Goal: Task Accomplishment & Management: Manage account settings

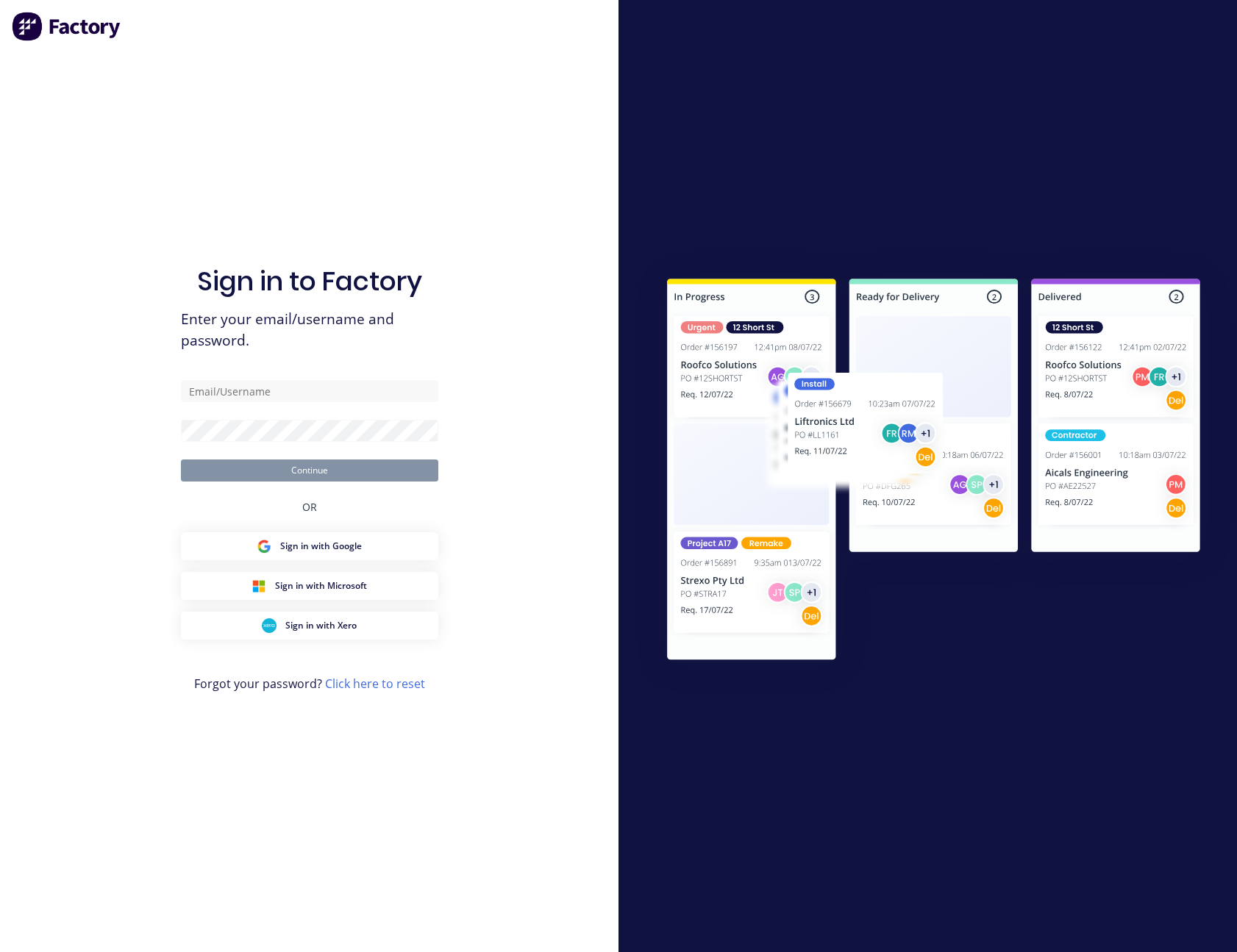
type input "[PERSON_NAME][EMAIL_ADDRESS][PERSON_NAME][DOMAIN_NAME]"
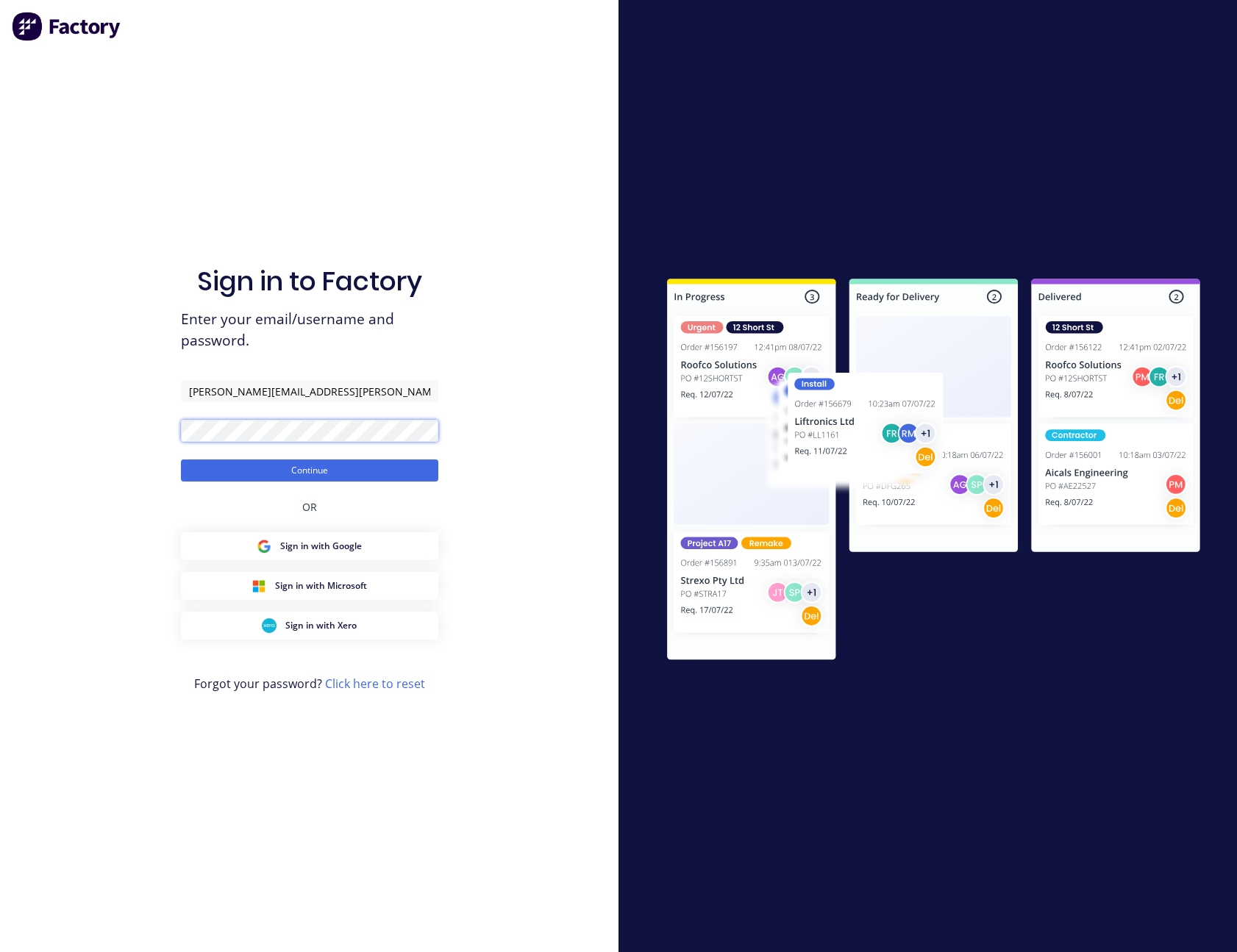
click at [181, 460] on button "Continue" at bounding box center [310, 470] width 257 height 22
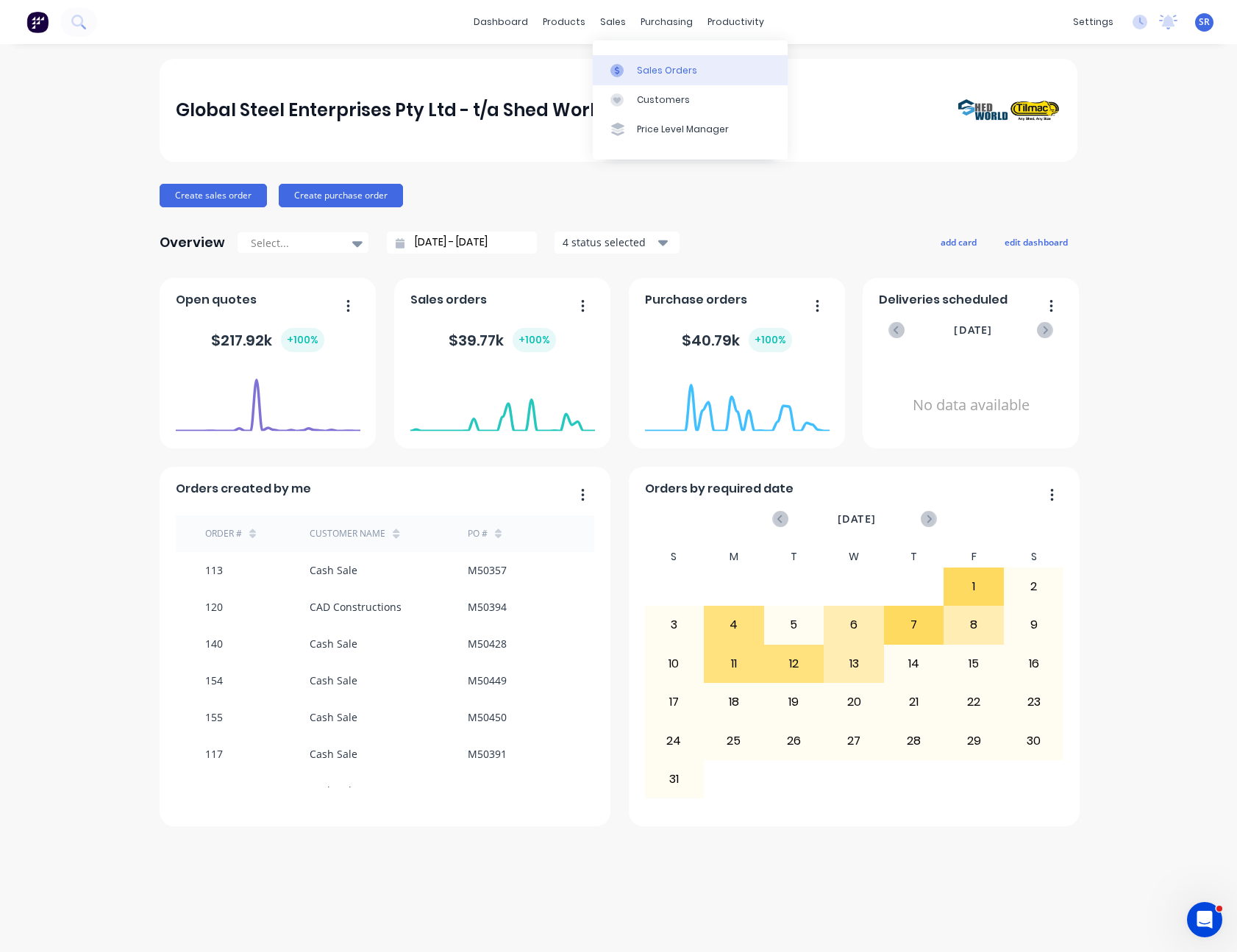
click at [637, 68] on div "Sales Orders" at bounding box center [667, 71] width 60 height 14
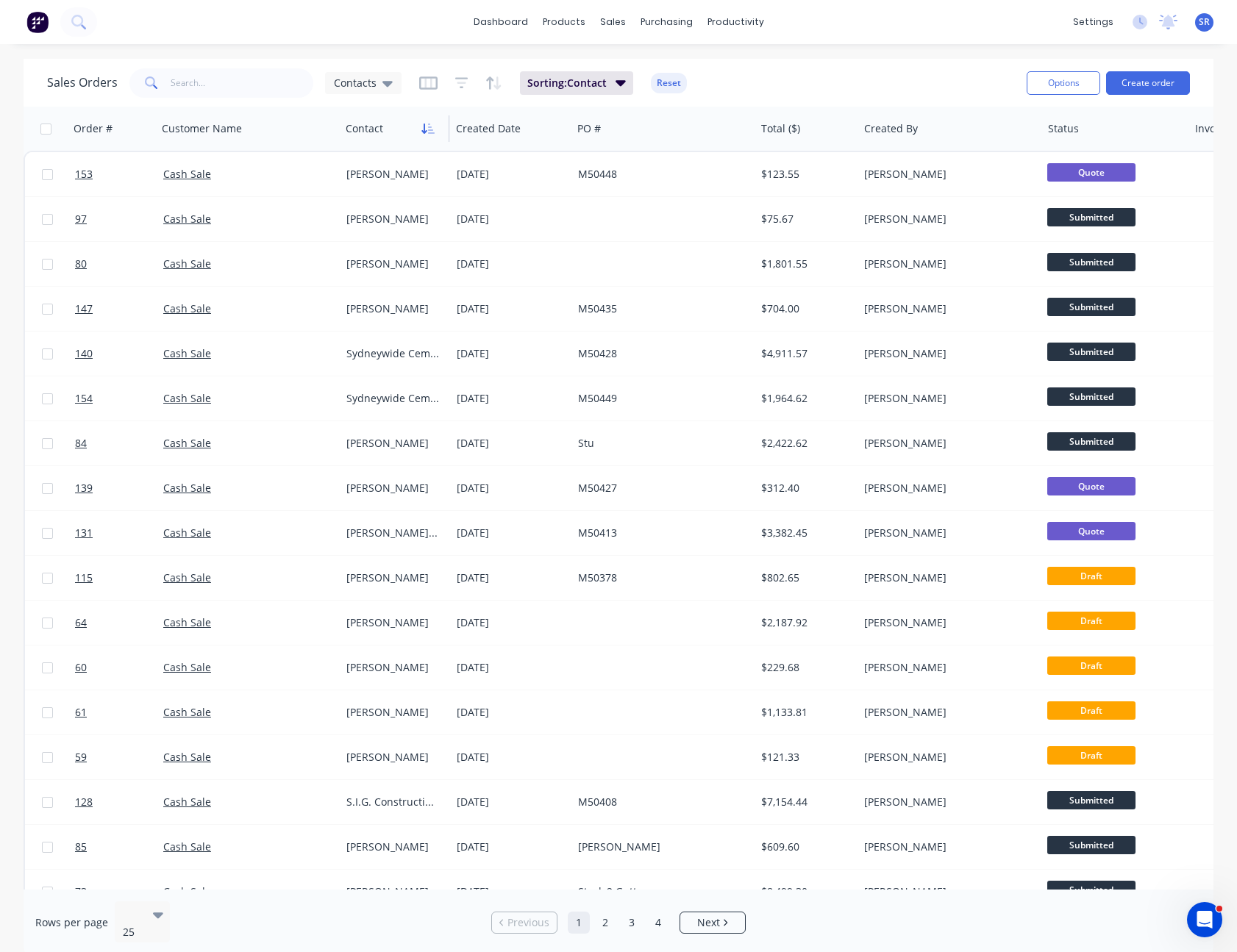
click at [431, 128] on icon "button" at bounding box center [428, 128] width 14 height 12
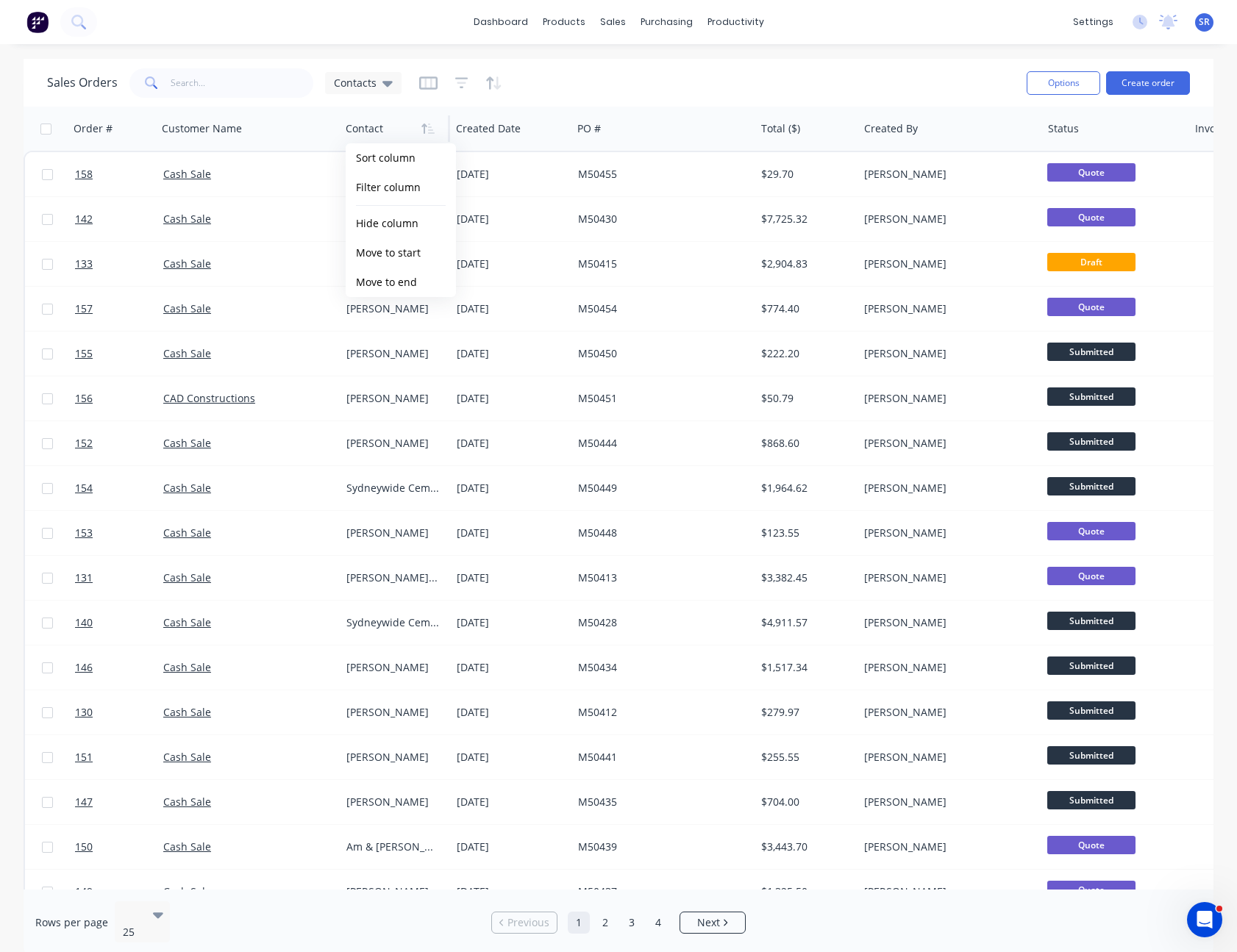
click at [692, 74] on div "Sales Orders Contacts" at bounding box center [531, 83] width 968 height 36
drag, startPoint x: 690, startPoint y: 77, endPoint x: 586, endPoint y: 76, distance: 104.0
click at [586, 76] on div "Sales Orders Contacts" at bounding box center [531, 83] width 968 height 36
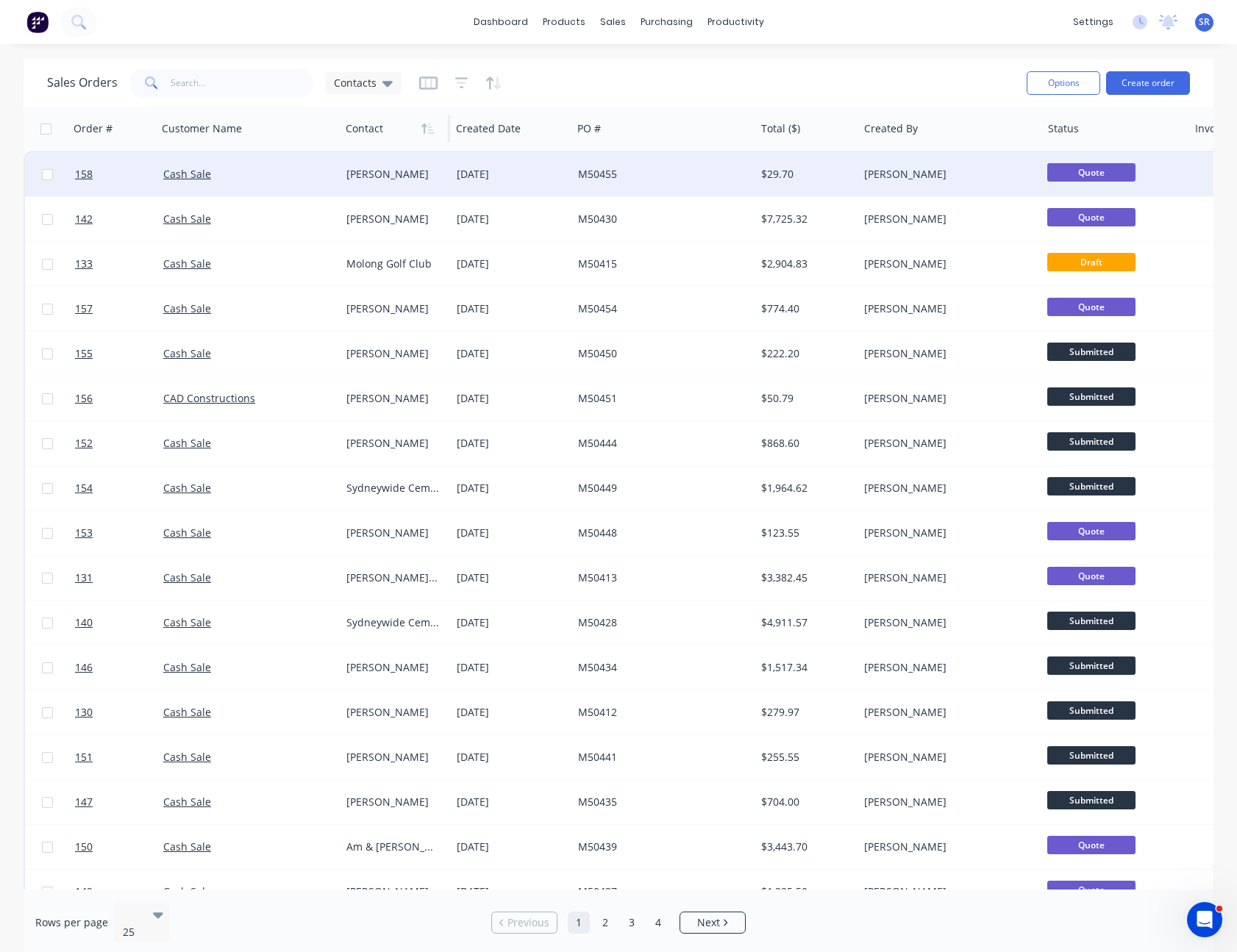
click at [415, 168] on div "[PERSON_NAME]" at bounding box center [393, 174] width 93 height 15
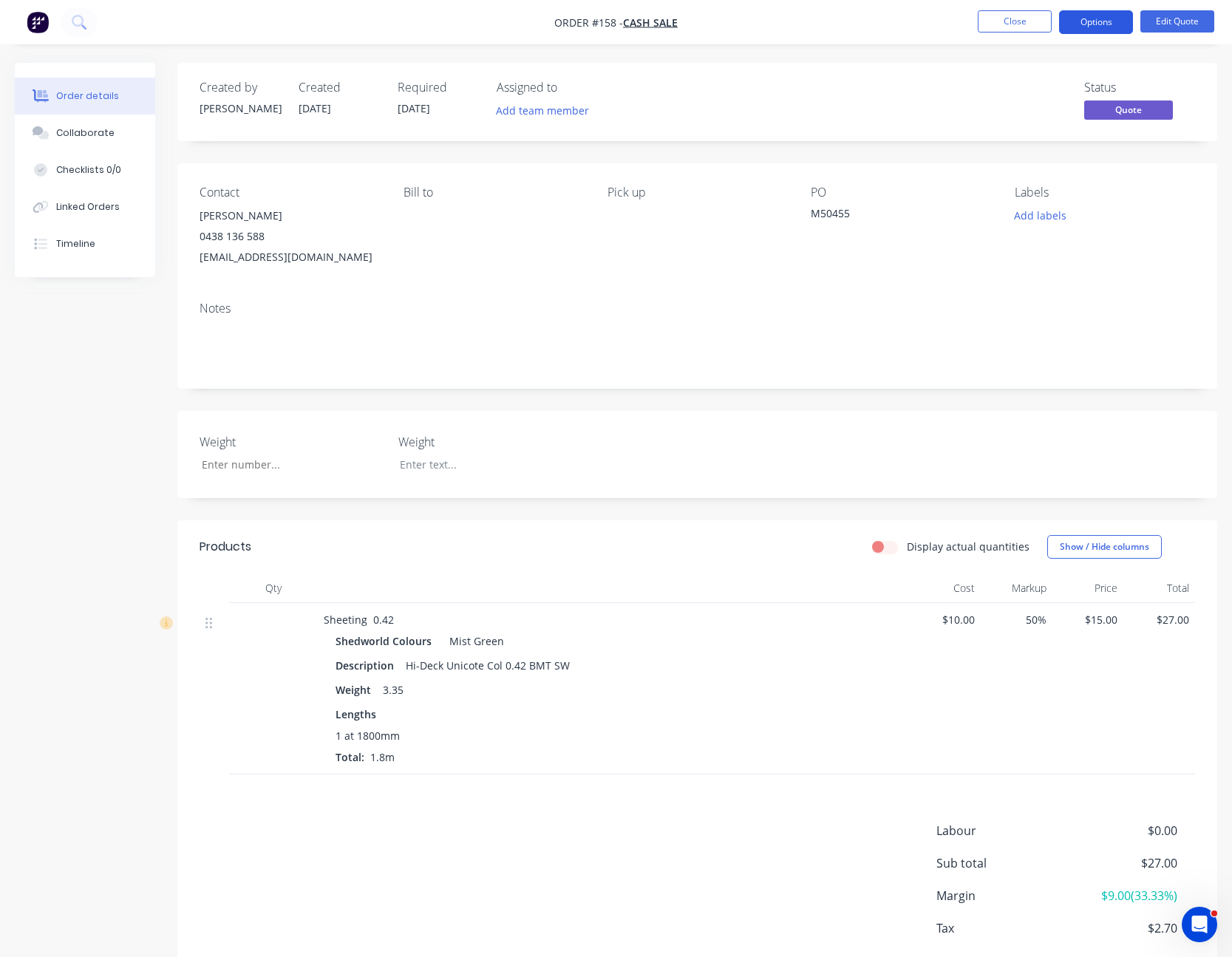
click at [1104, 17] on button "Options" at bounding box center [1096, 22] width 74 height 23
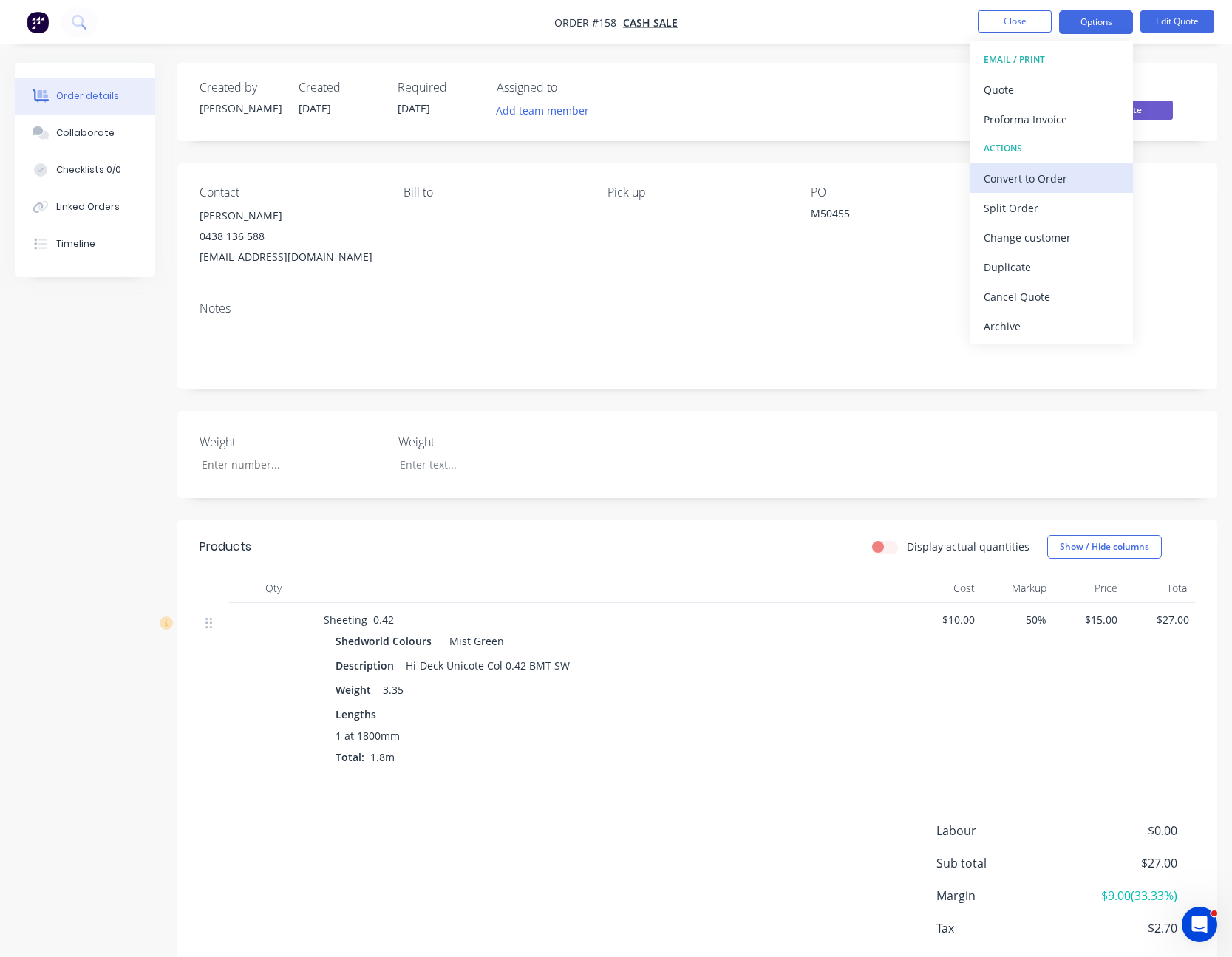
click at [1054, 173] on div "Convert to Order" at bounding box center [1051, 178] width 136 height 21
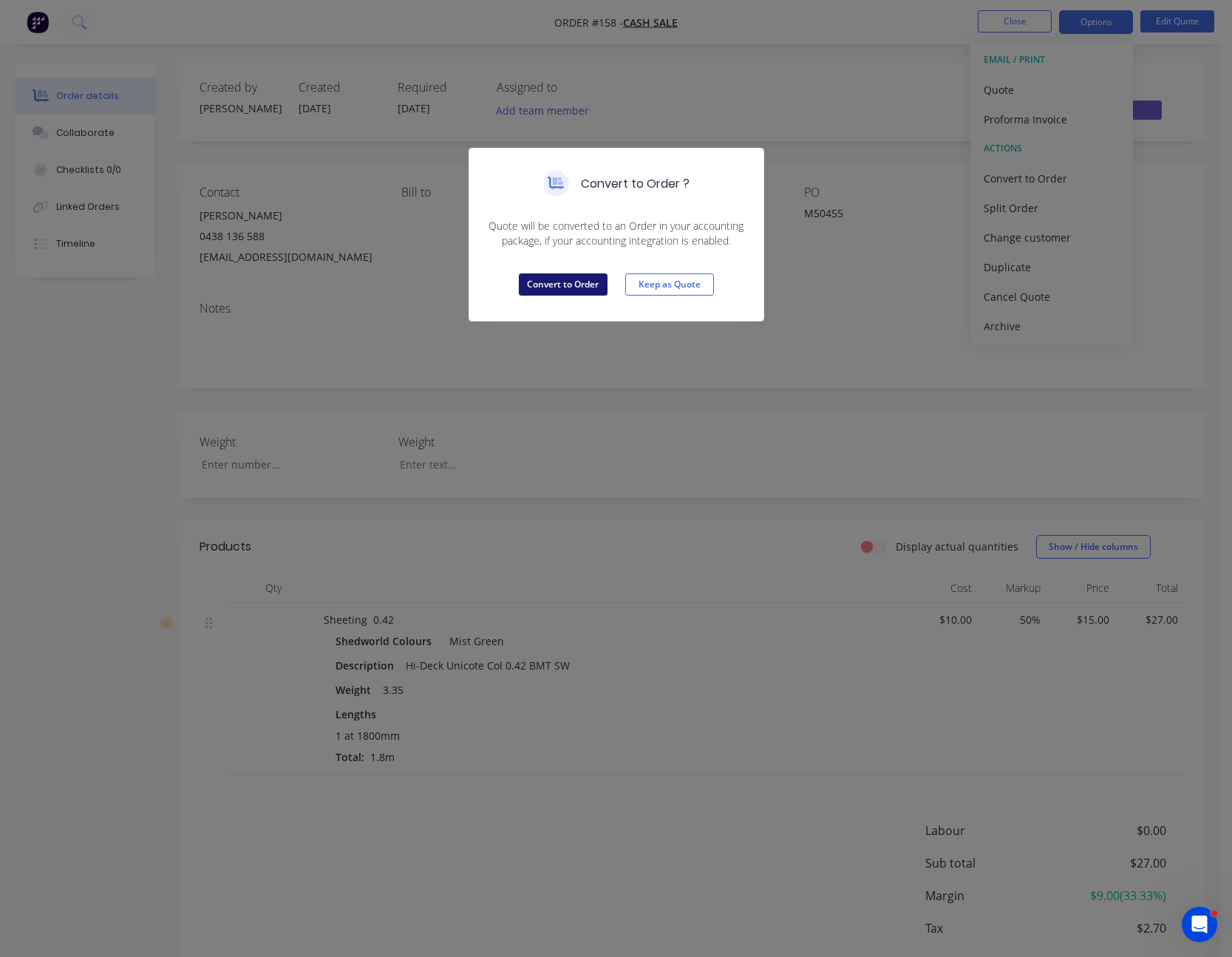
click at [592, 282] on button "Convert to Order" at bounding box center [563, 284] width 88 height 22
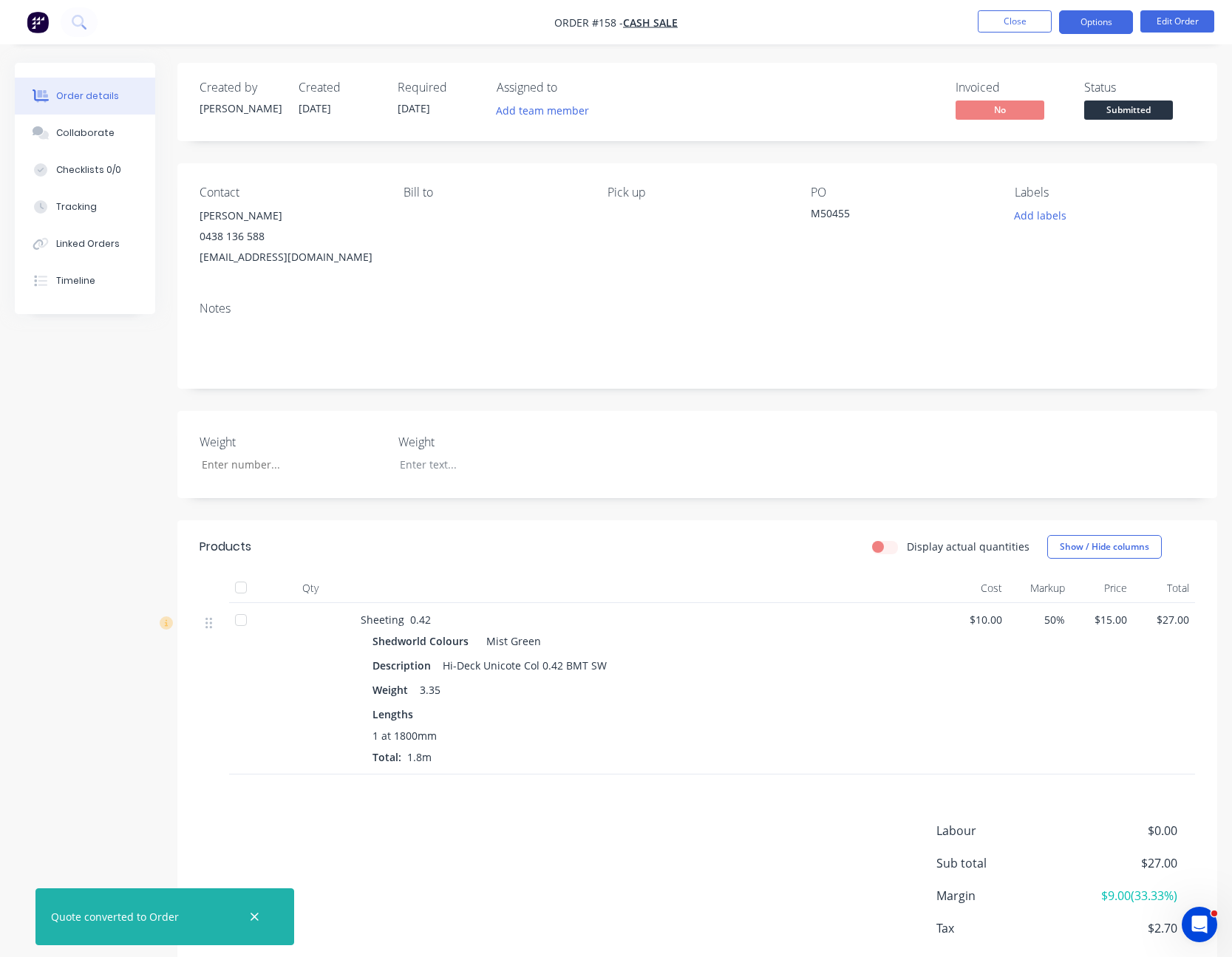
click at [1115, 23] on button "Options" at bounding box center [1096, 22] width 74 height 23
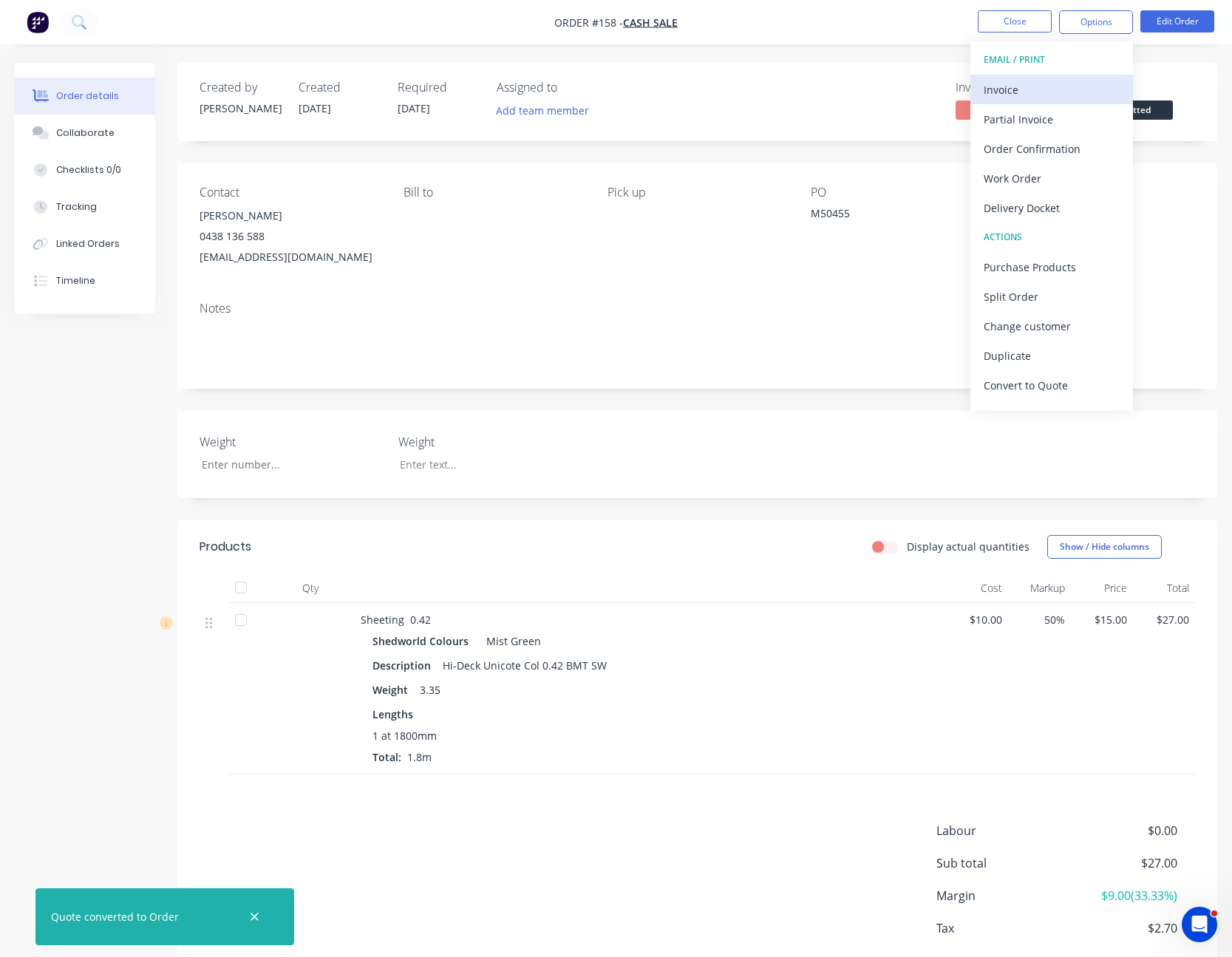
click at [1041, 92] on div "Invoice" at bounding box center [1051, 90] width 136 height 21
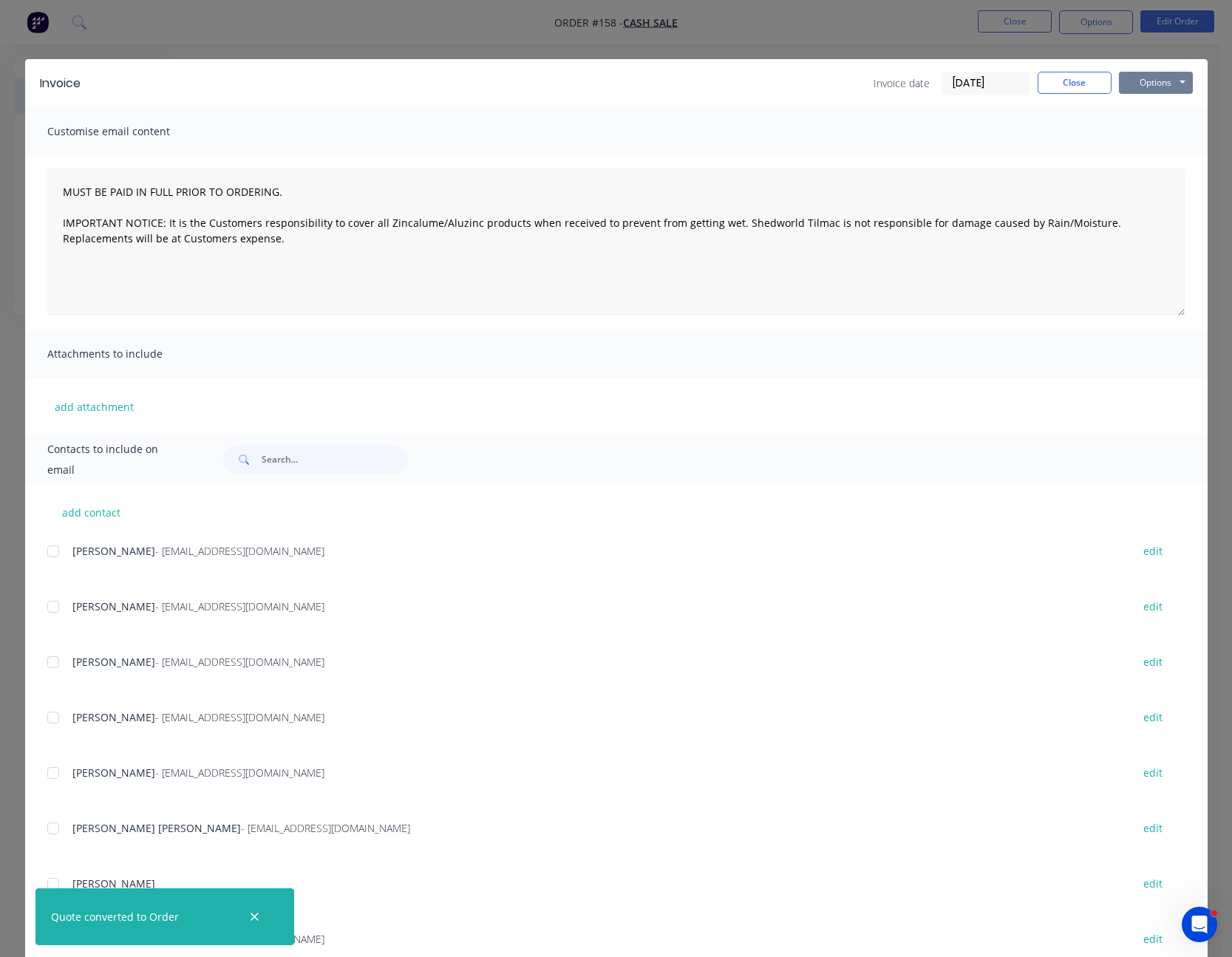
click at [1158, 80] on button "Options" at bounding box center [1156, 82] width 74 height 22
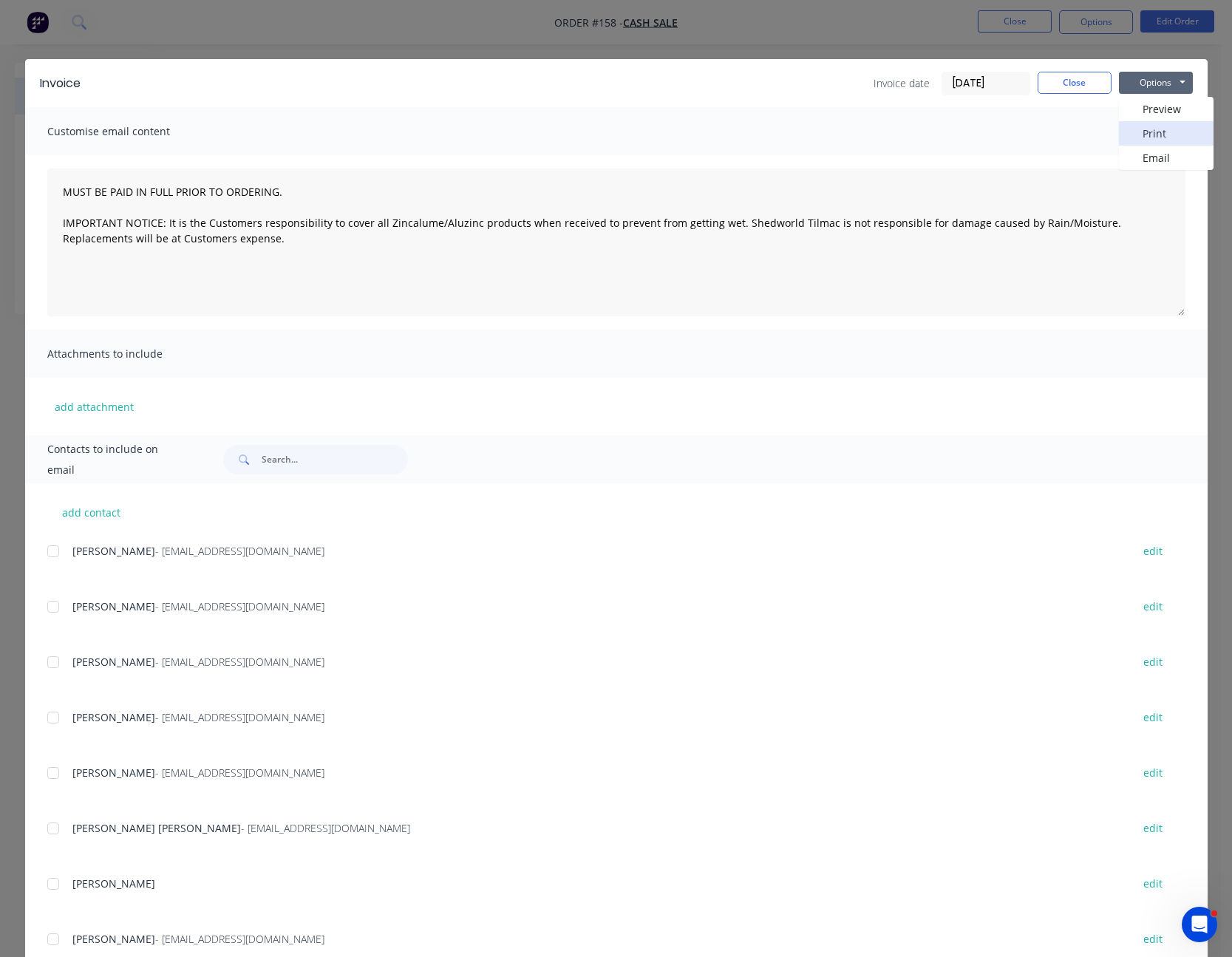
click at [1156, 126] on button "Print" at bounding box center [1166, 133] width 94 height 24
click at [1067, 79] on button "Close" at bounding box center [1075, 82] width 74 height 22
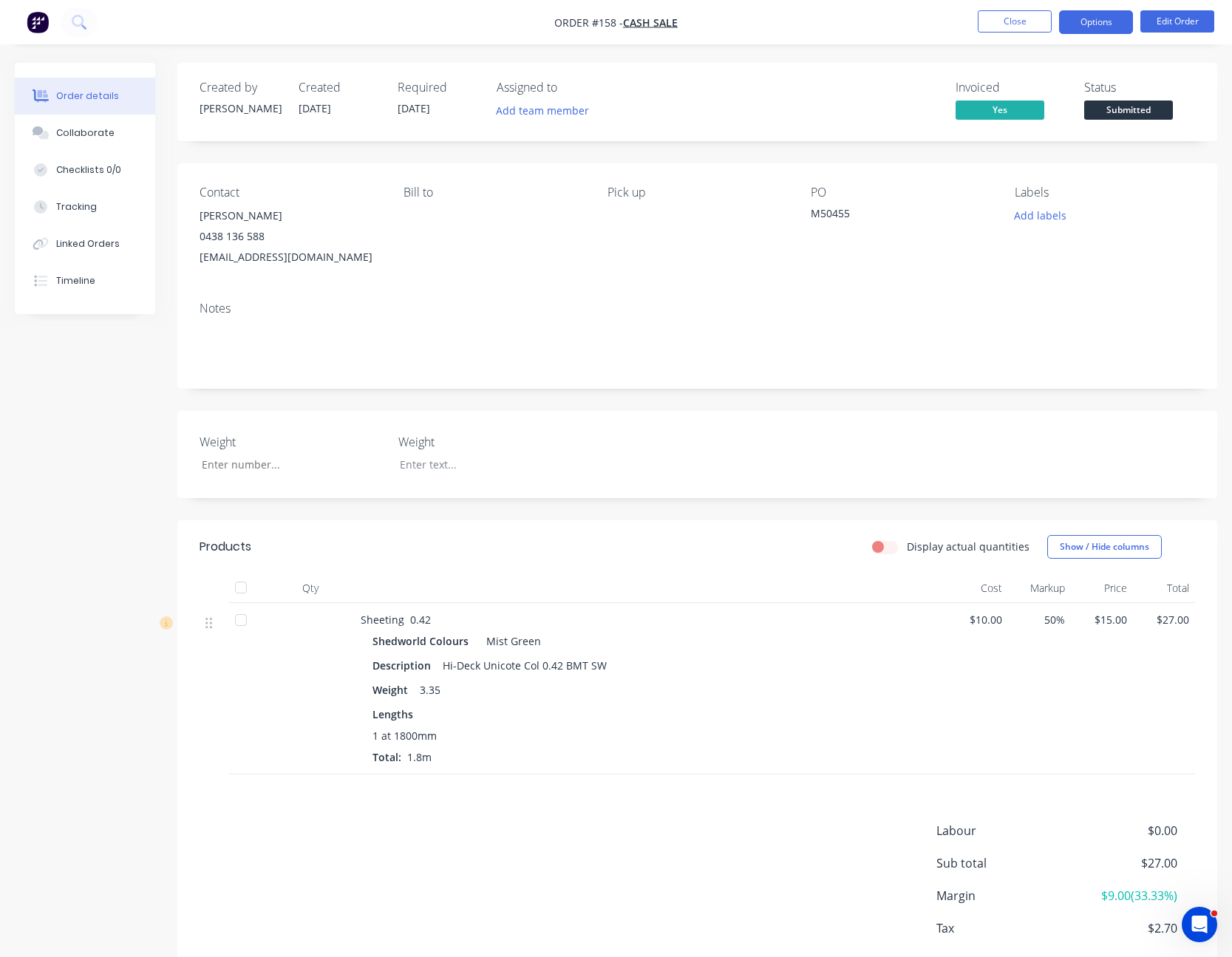
click at [1118, 17] on button "Options" at bounding box center [1096, 22] width 74 height 23
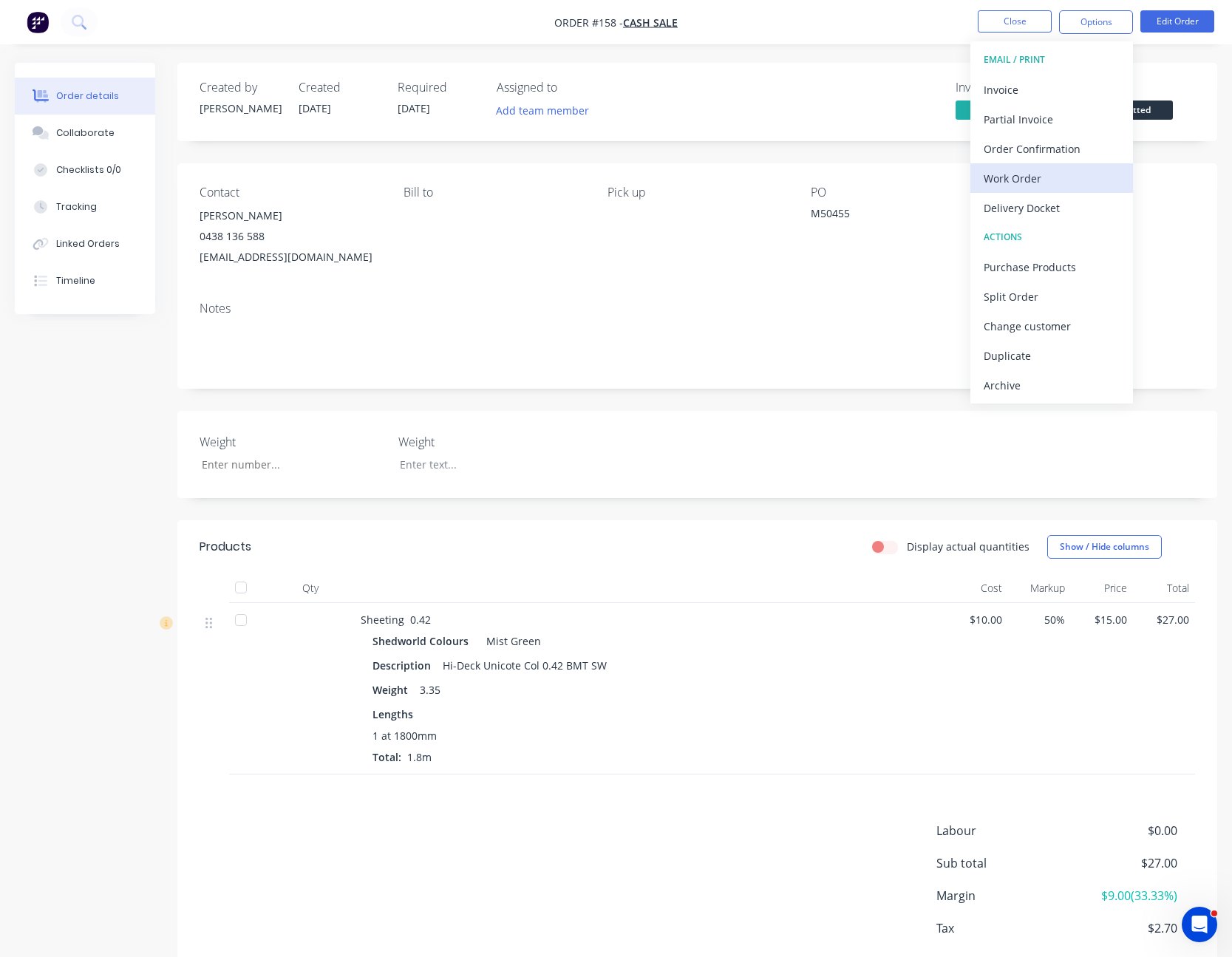
click at [1047, 171] on div "Work Order" at bounding box center [1051, 178] width 136 height 21
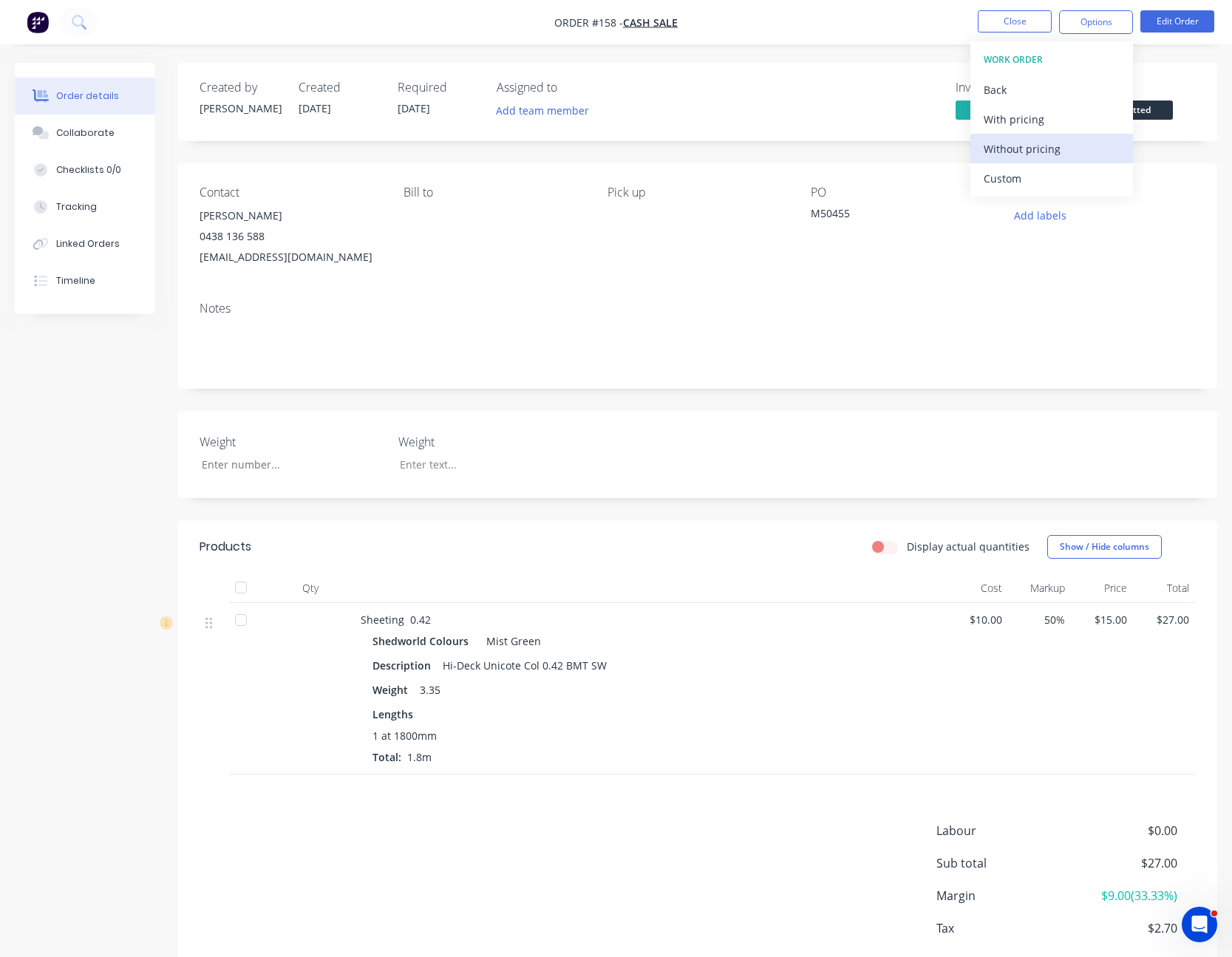
click at [1047, 141] on div "Without pricing" at bounding box center [1051, 149] width 136 height 21
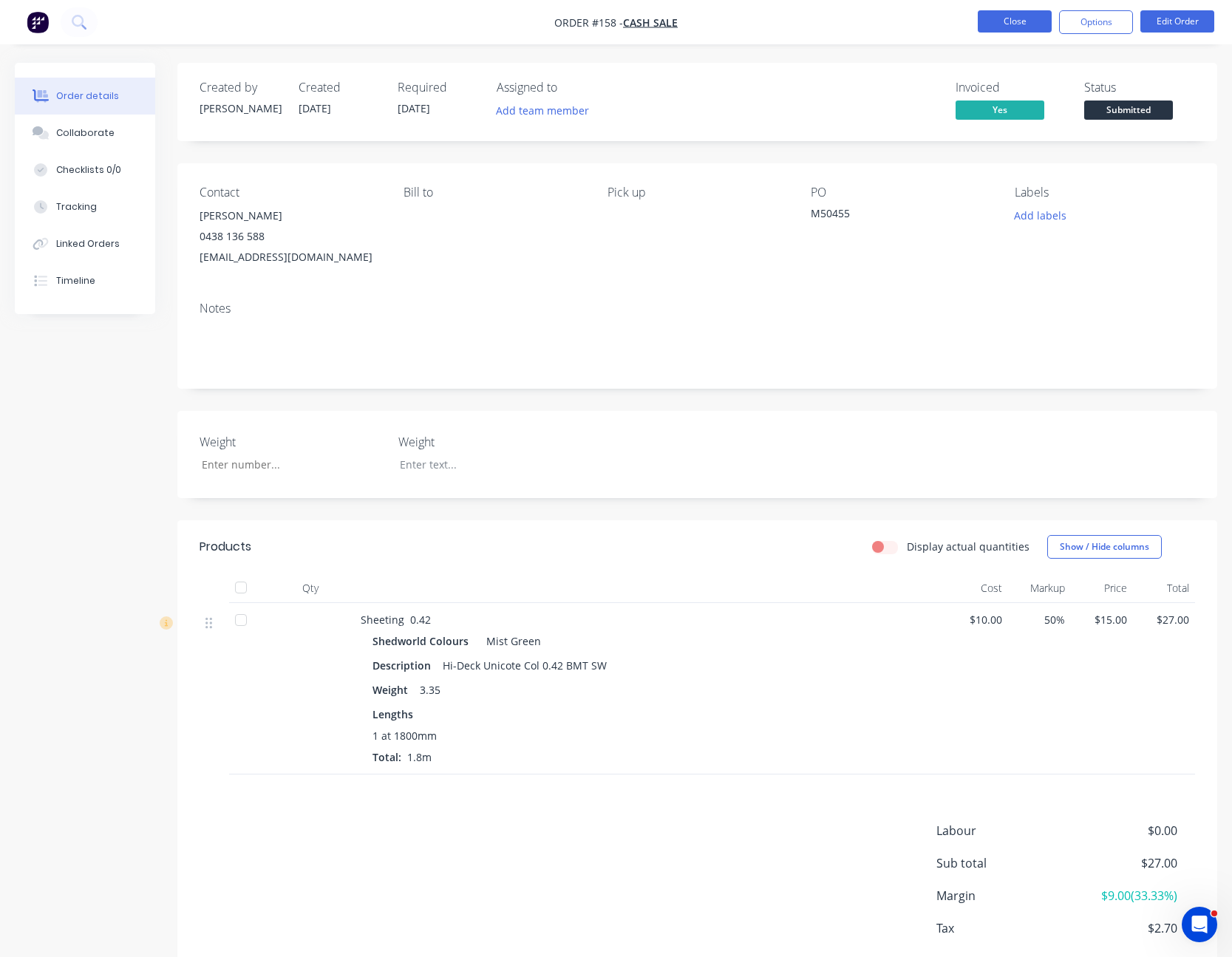
click at [1015, 23] on button "Close" at bounding box center [1015, 21] width 74 height 22
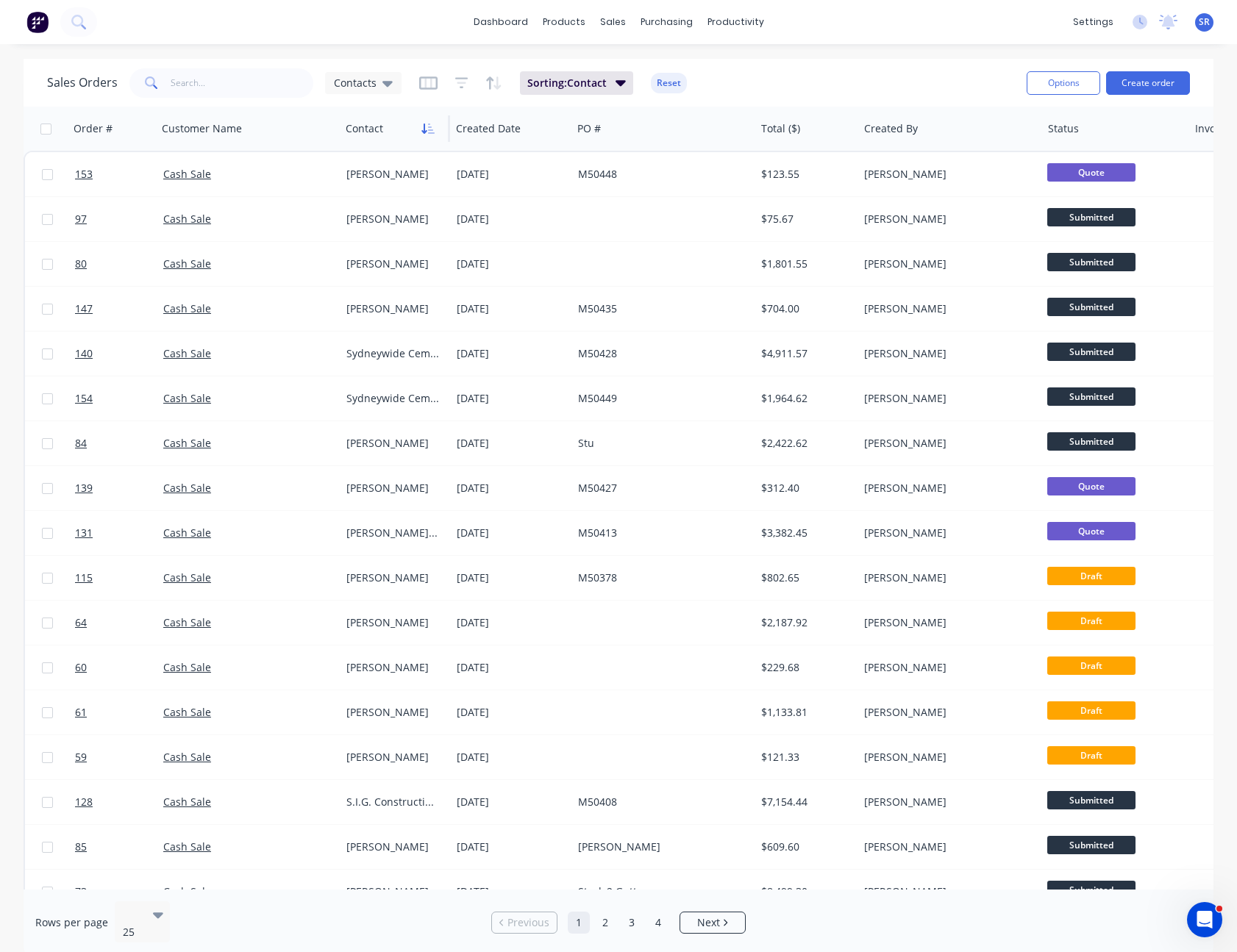
click at [422, 129] on icon "button" at bounding box center [428, 128] width 14 height 12
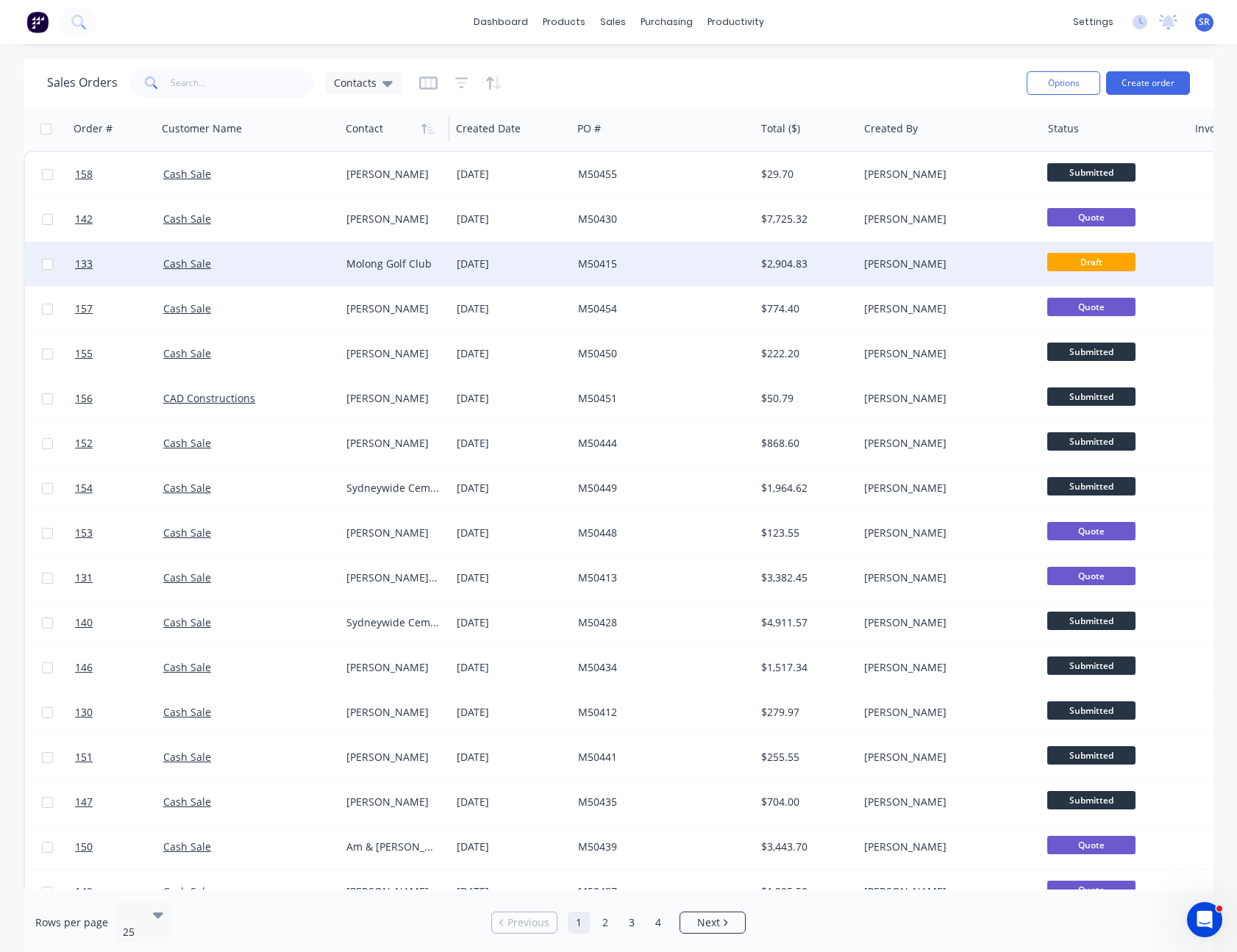
click at [471, 261] on div "[DATE]" at bounding box center [512, 264] width 110 height 15
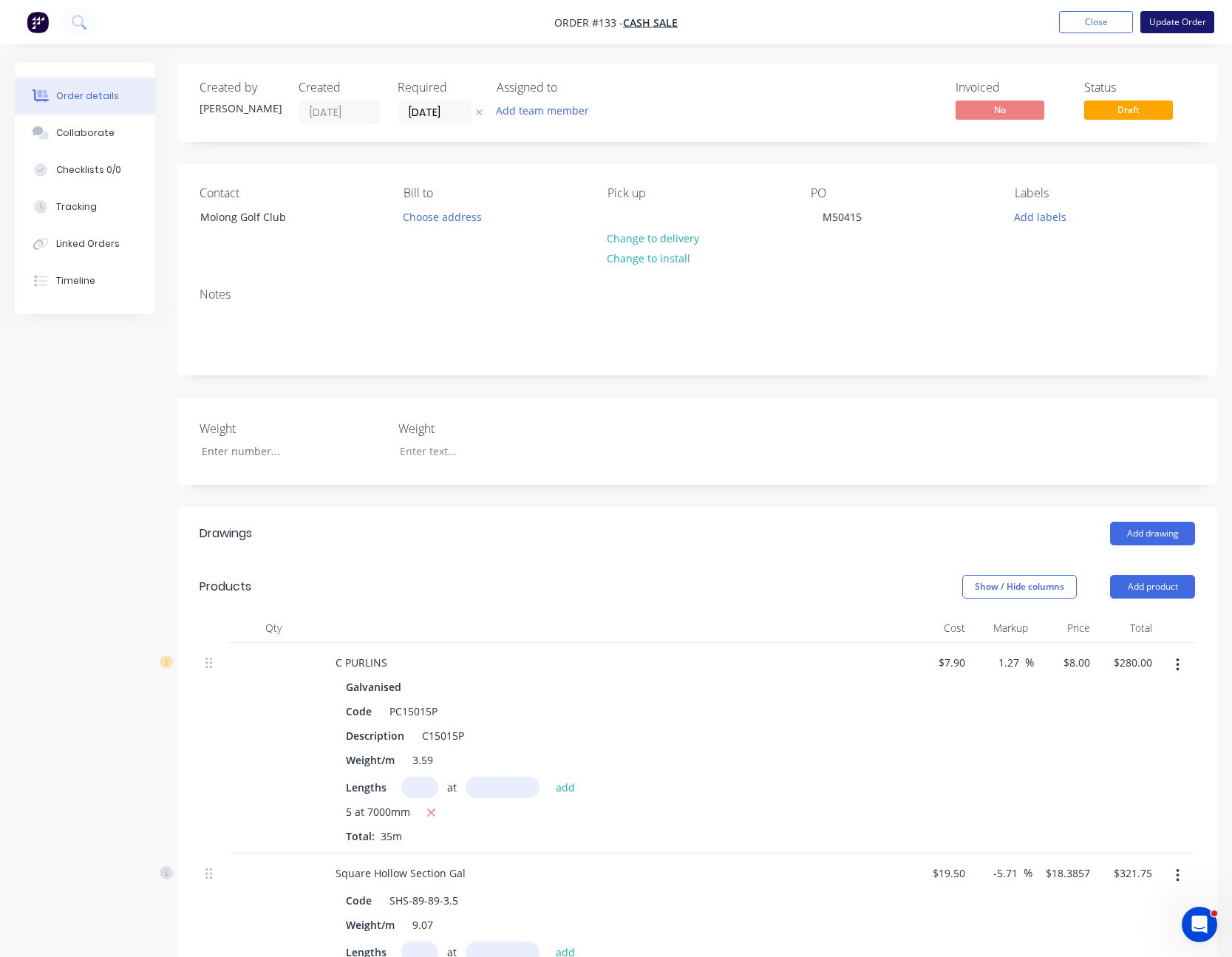
click at [1182, 17] on button "Update Order" at bounding box center [1178, 22] width 74 height 22
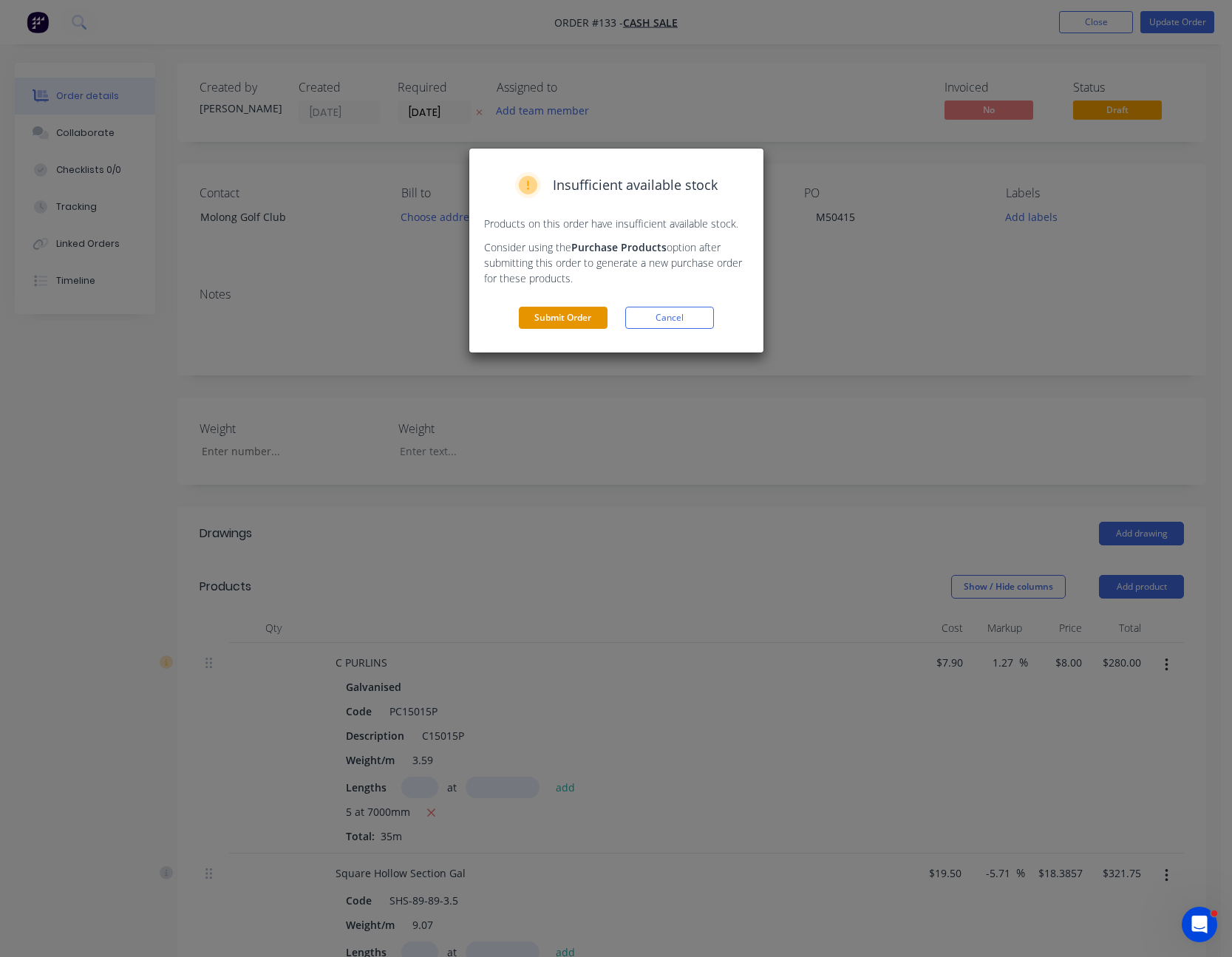
click at [596, 314] on button "Submit Order" at bounding box center [563, 317] width 88 height 22
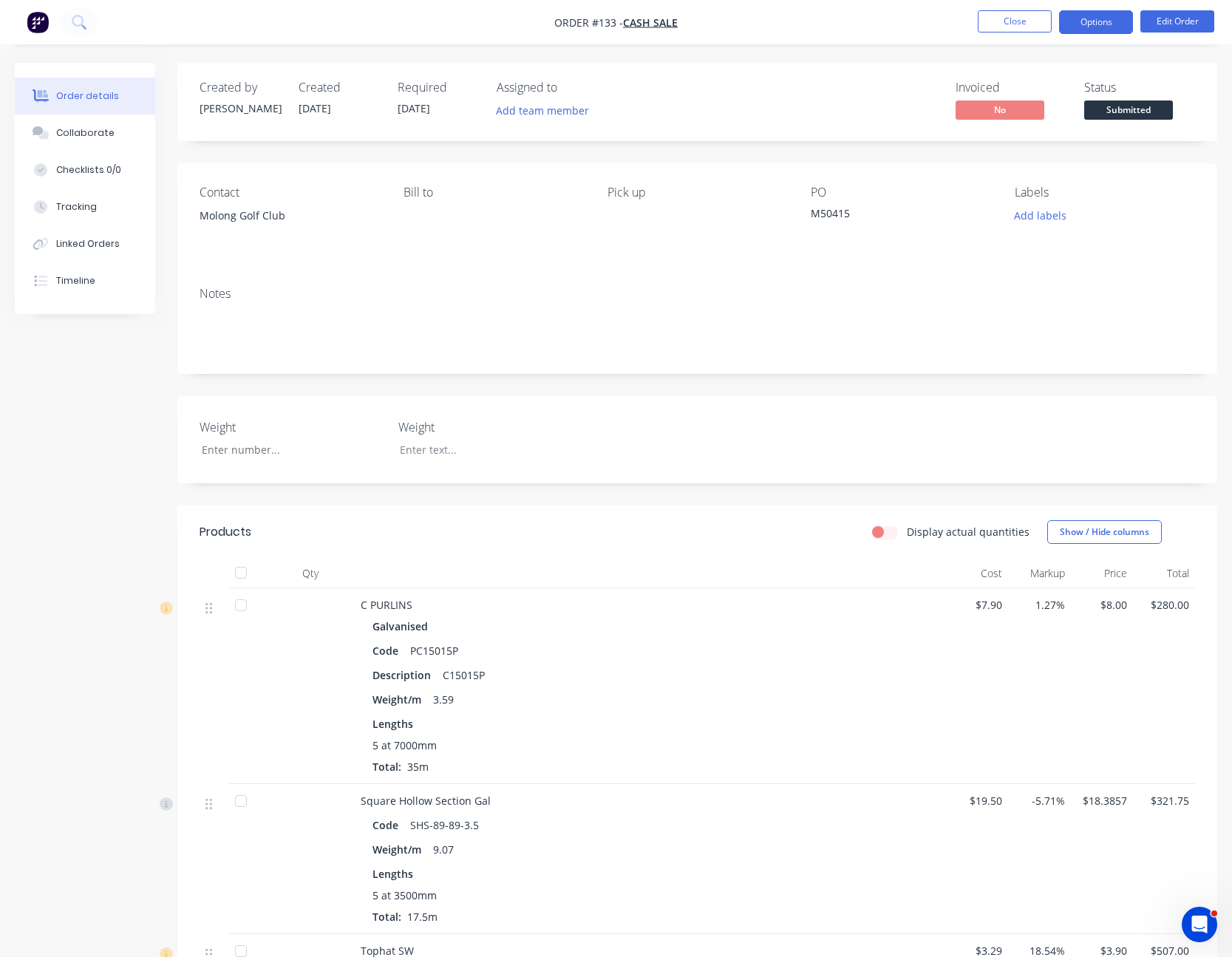
click at [1083, 15] on button "Options" at bounding box center [1096, 22] width 74 height 23
click at [1044, 23] on button "Close" at bounding box center [1015, 21] width 74 height 22
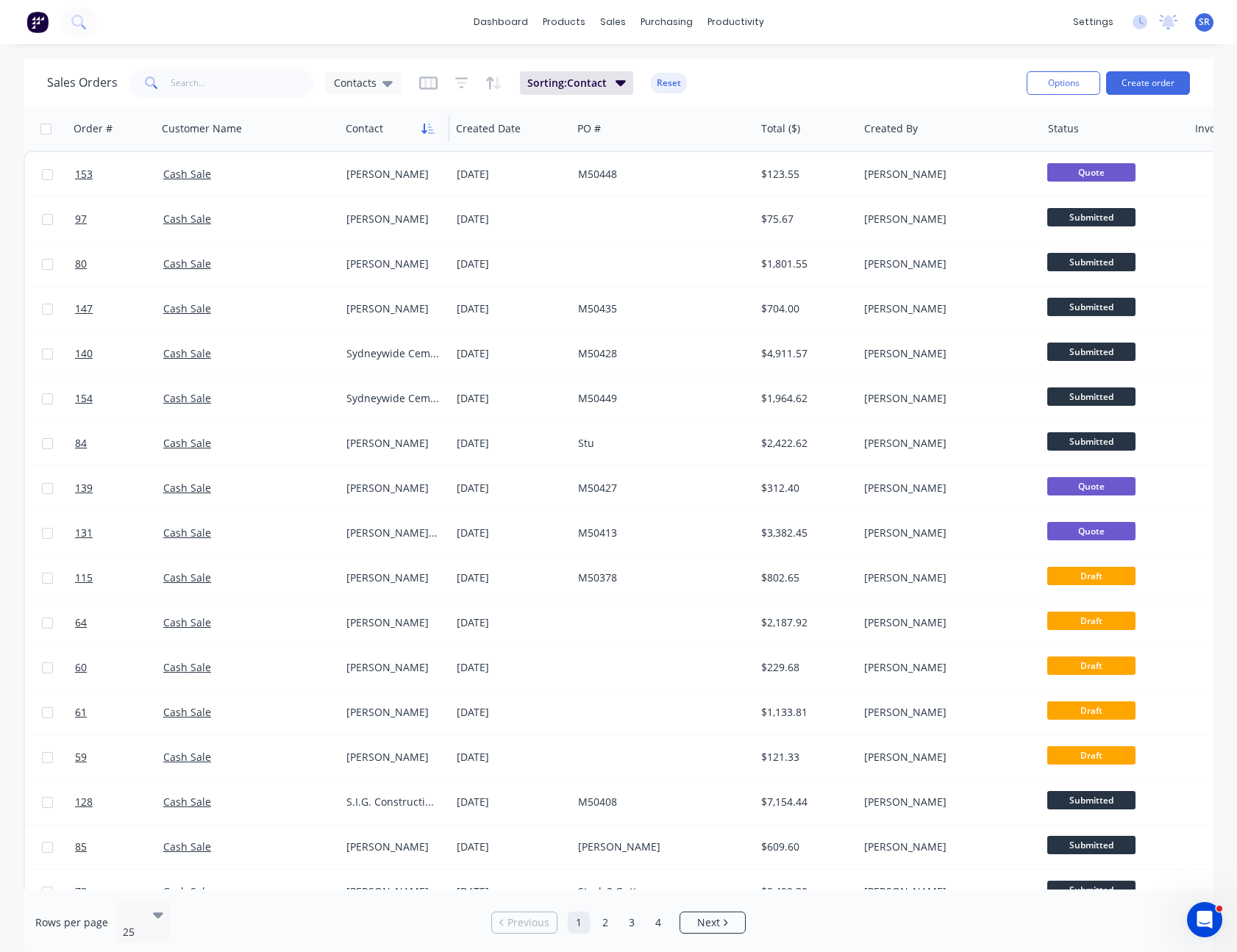
click at [427, 122] on icon "button" at bounding box center [428, 128] width 14 height 12
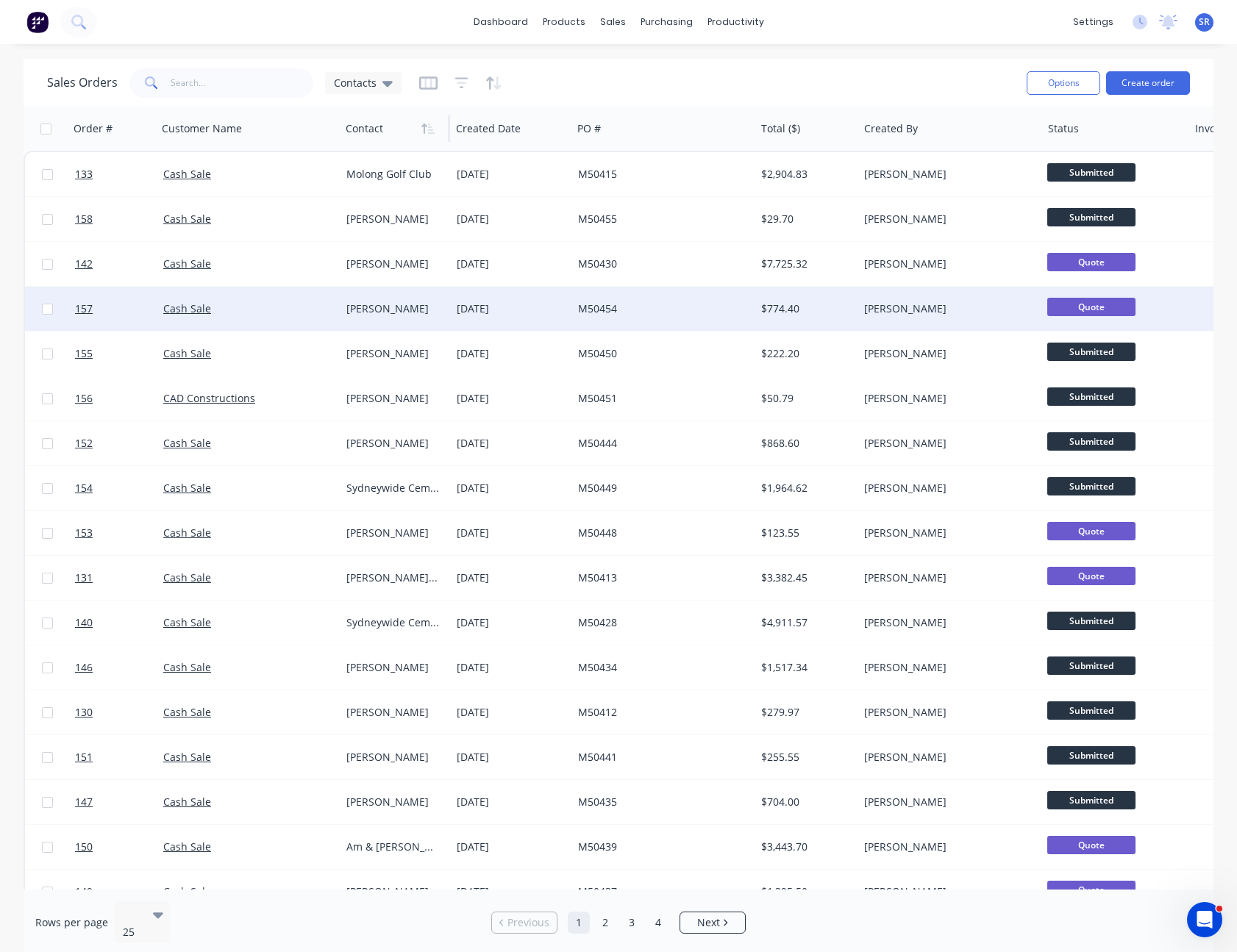
click at [461, 314] on div "[DATE]" at bounding box center [512, 309] width 110 height 15
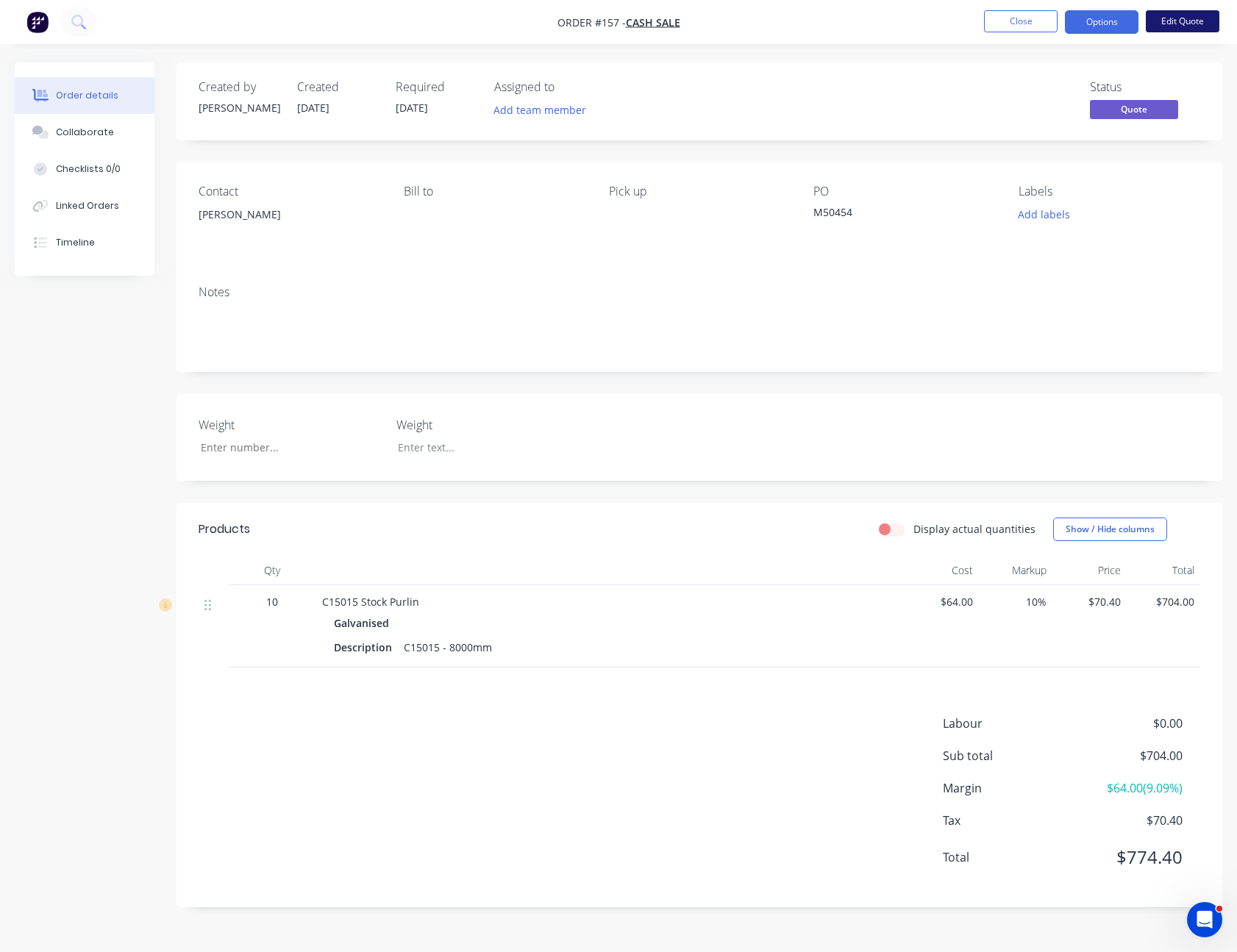
click at [1173, 29] on button "Edit Quote" at bounding box center [1183, 21] width 74 height 22
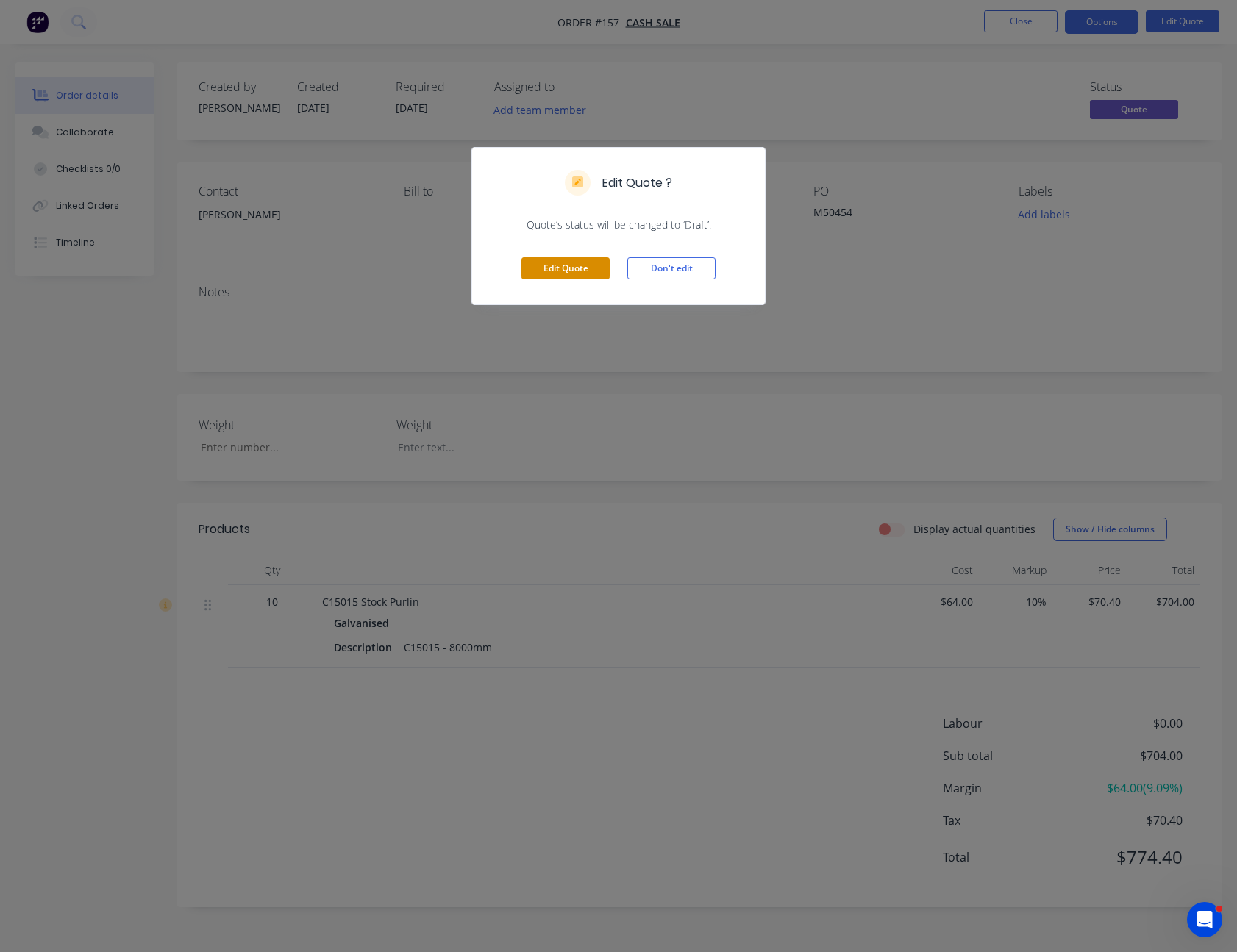
click at [587, 266] on button "Edit Quote" at bounding box center [565, 267] width 88 height 22
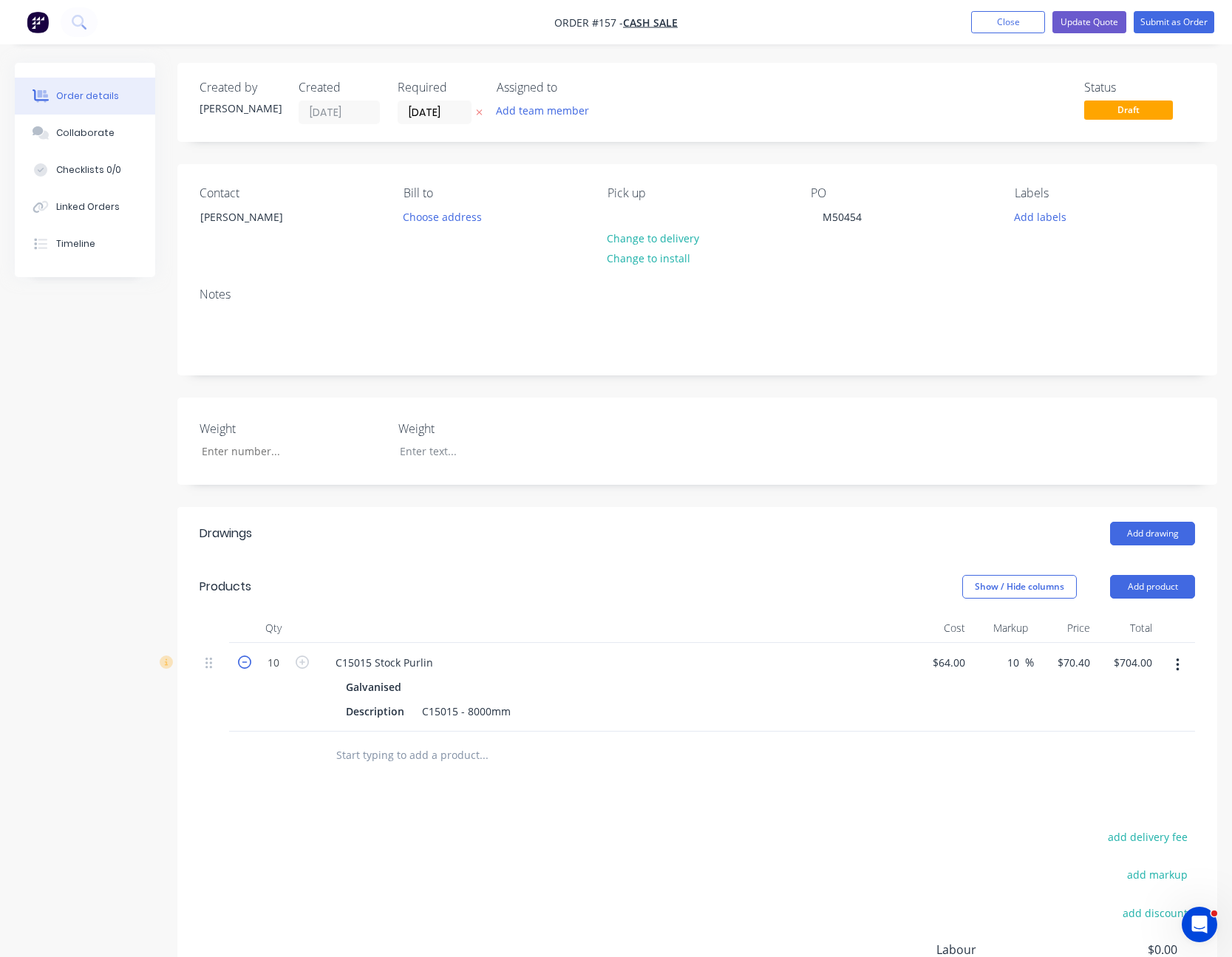
click at [245, 659] on icon "button" at bounding box center [245, 662] width 14 height 14
type input "9"
type input "$633.60"
click at [245, 659] on icon "button" at bounding box center [245, 662] width 14 height 14
type input "8"
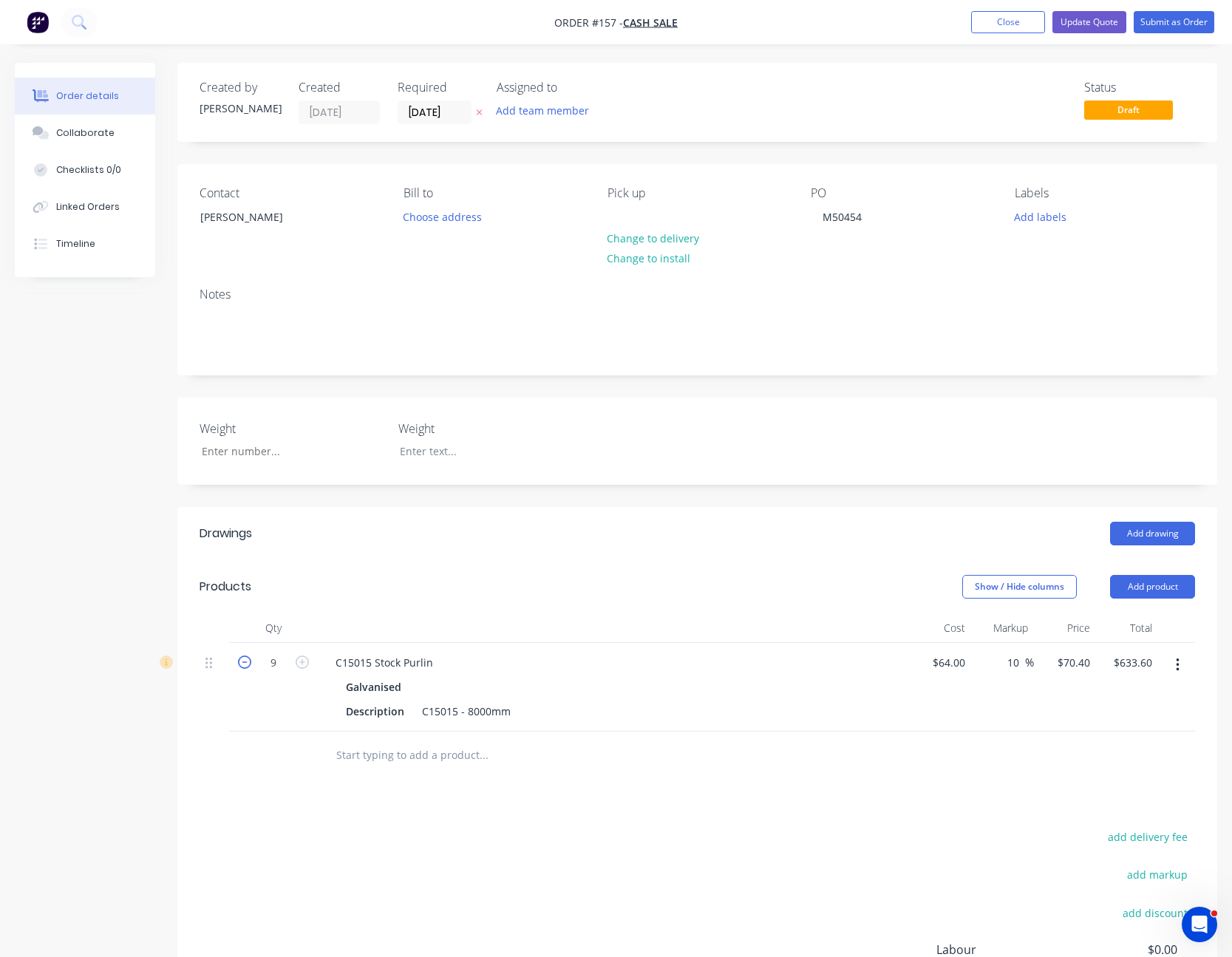
type input "$563.20"
click at [245, 659] on icon "button" at bounding box center [245, 662] width 14 height 14
type input "7"
type input "$492.80"
click at [245, 659] on icon "button" at bounding box center [245, 662] width 14 height 14
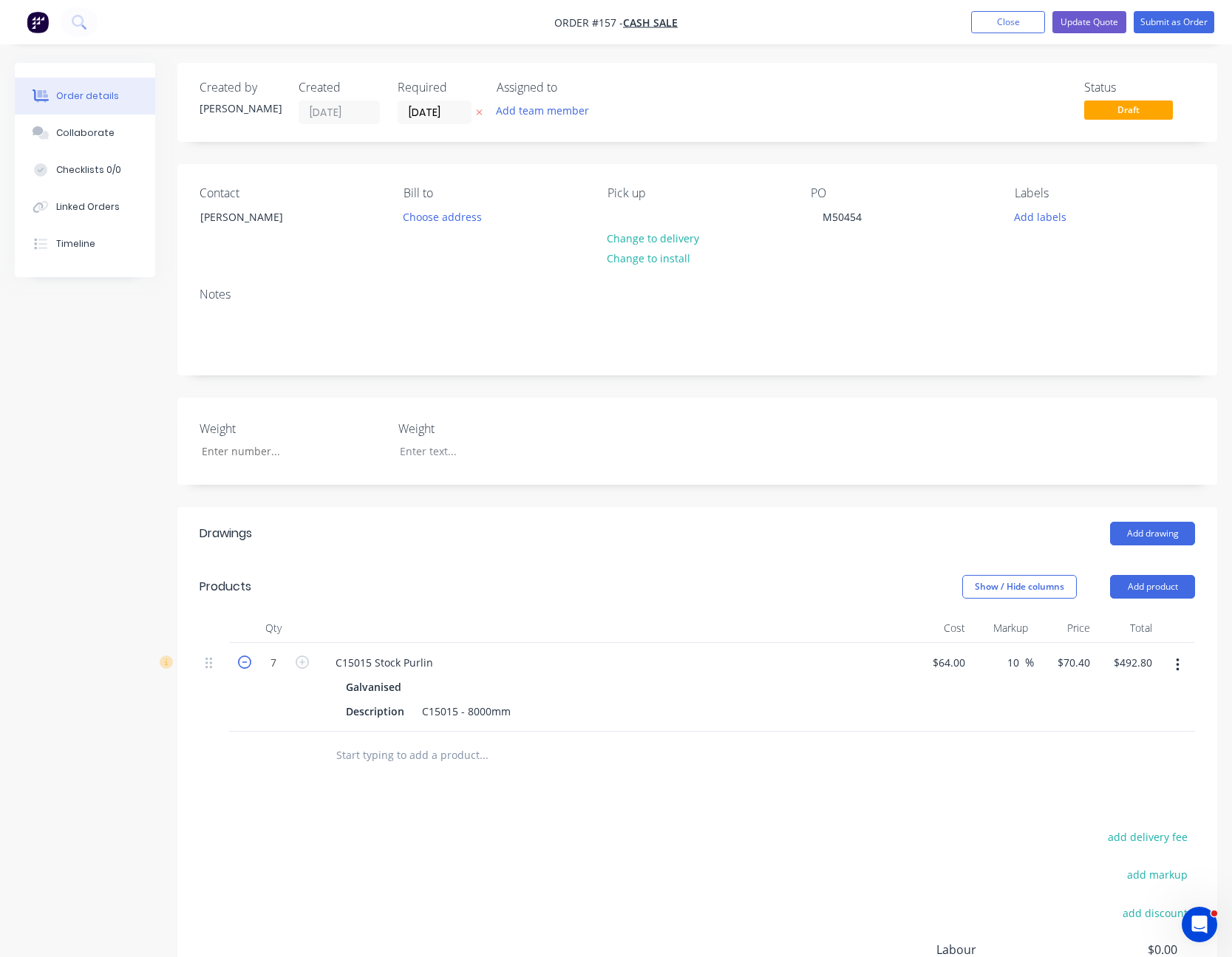
type input "6"
type input "$422.40"
click at [245, 659] on icon "button" at bounding box center [245, 662] width 14 height 14
type input "5"
type input "$352.00"
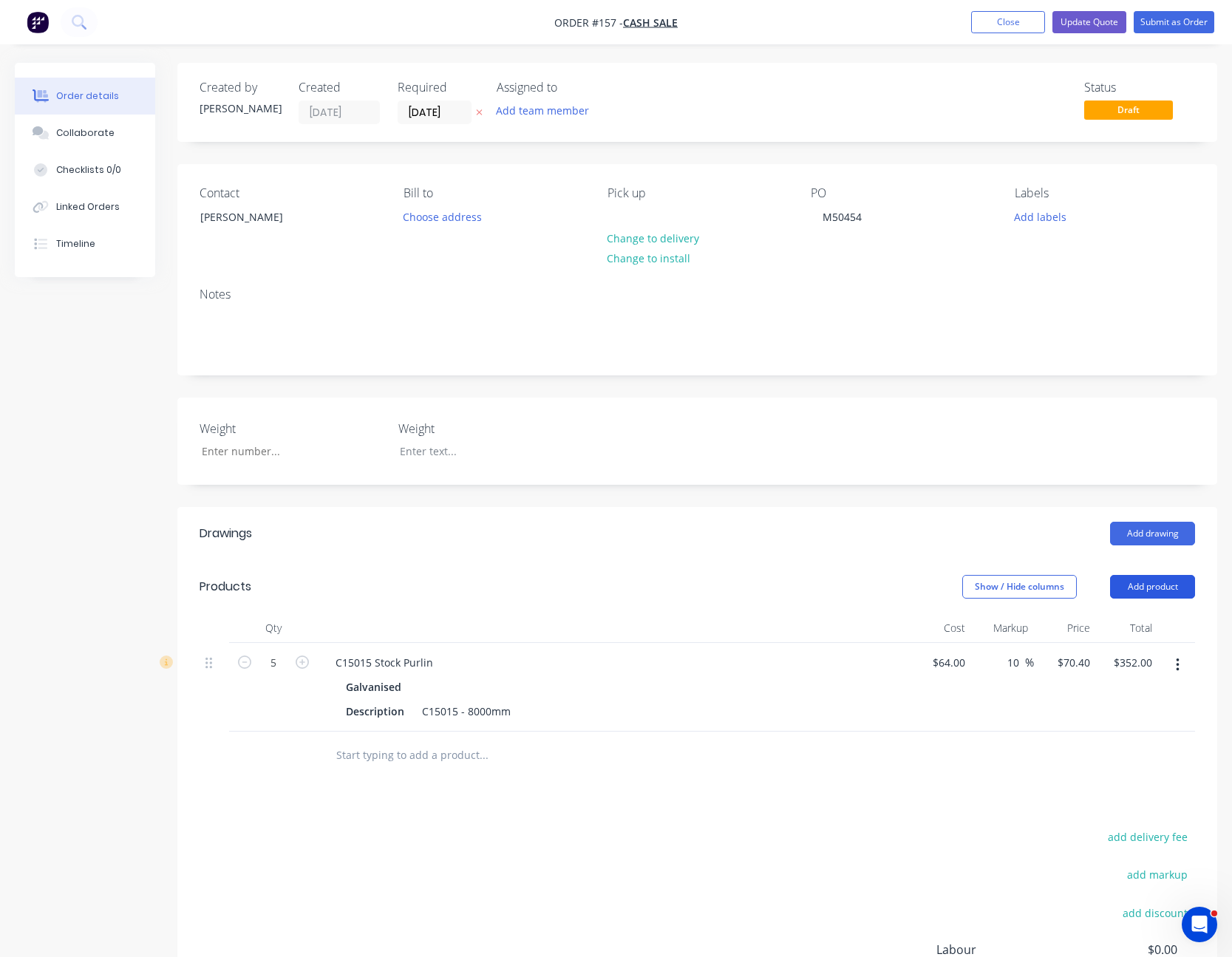
click at [1163, 591] on button "Add product" at bounding box center [1153, 586] width 85 height 23
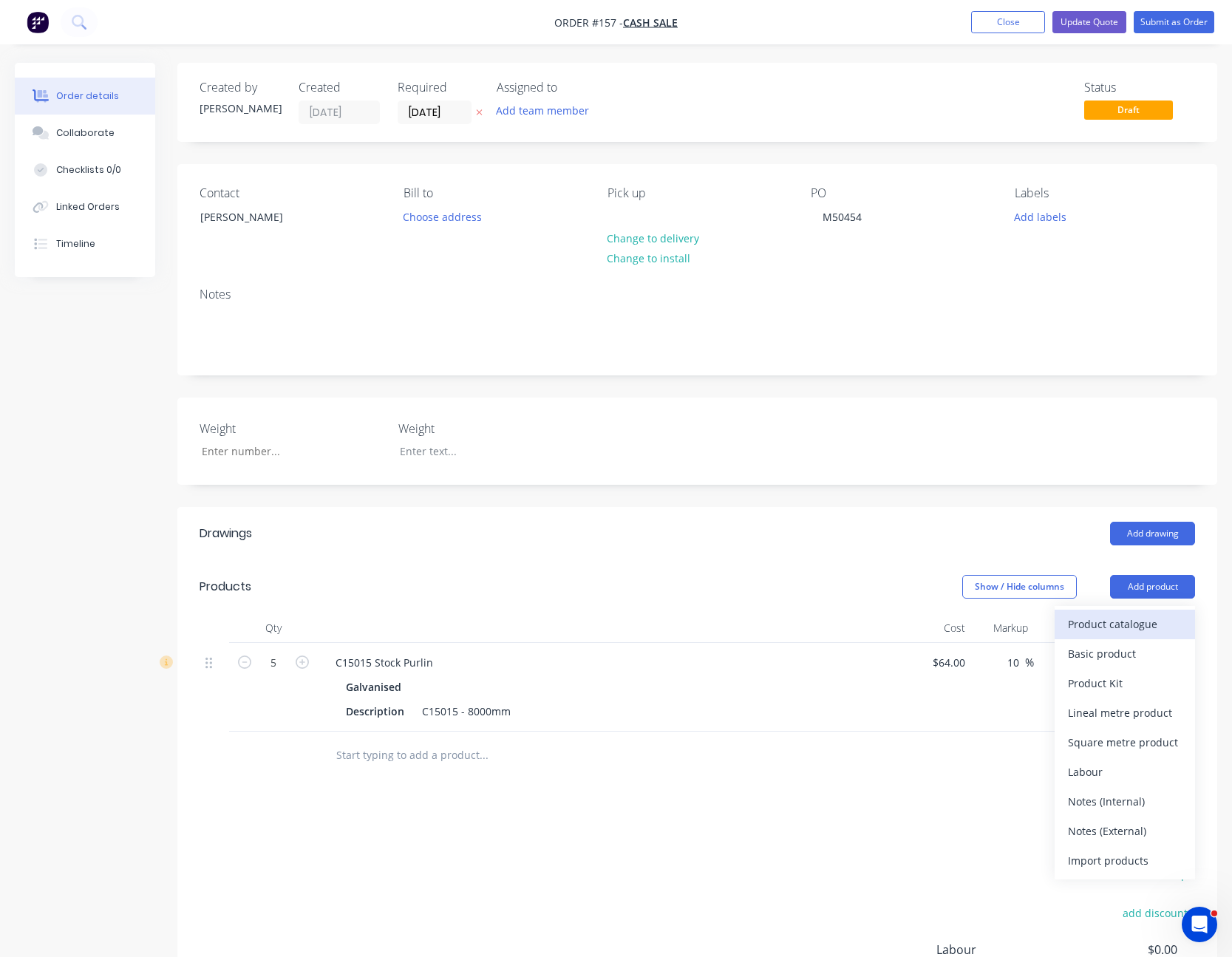
click at [1145, 615] on div "Product catalogue" at bounding box center [1125, 624] width 114 height 21
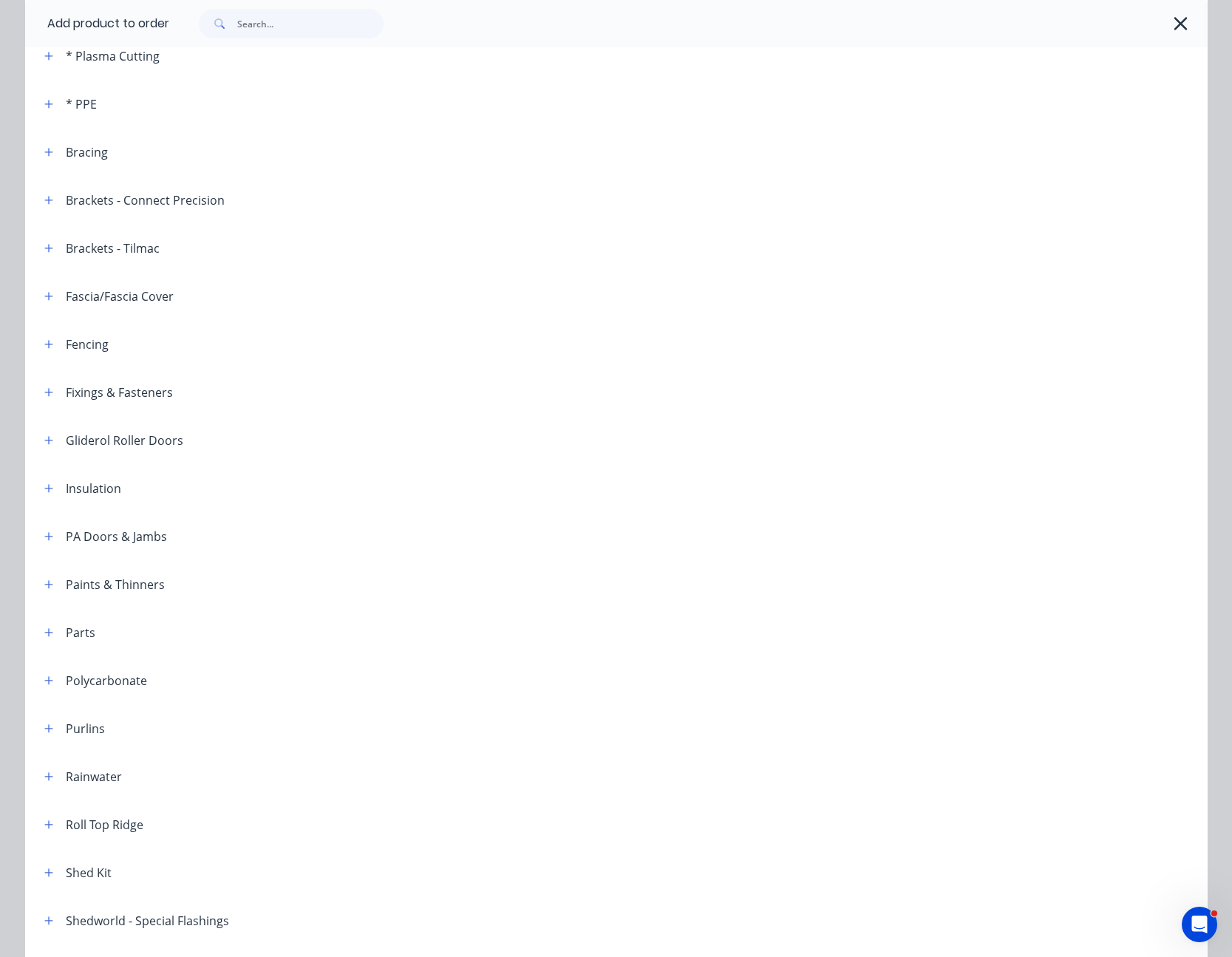
scroll to position [295, 0]
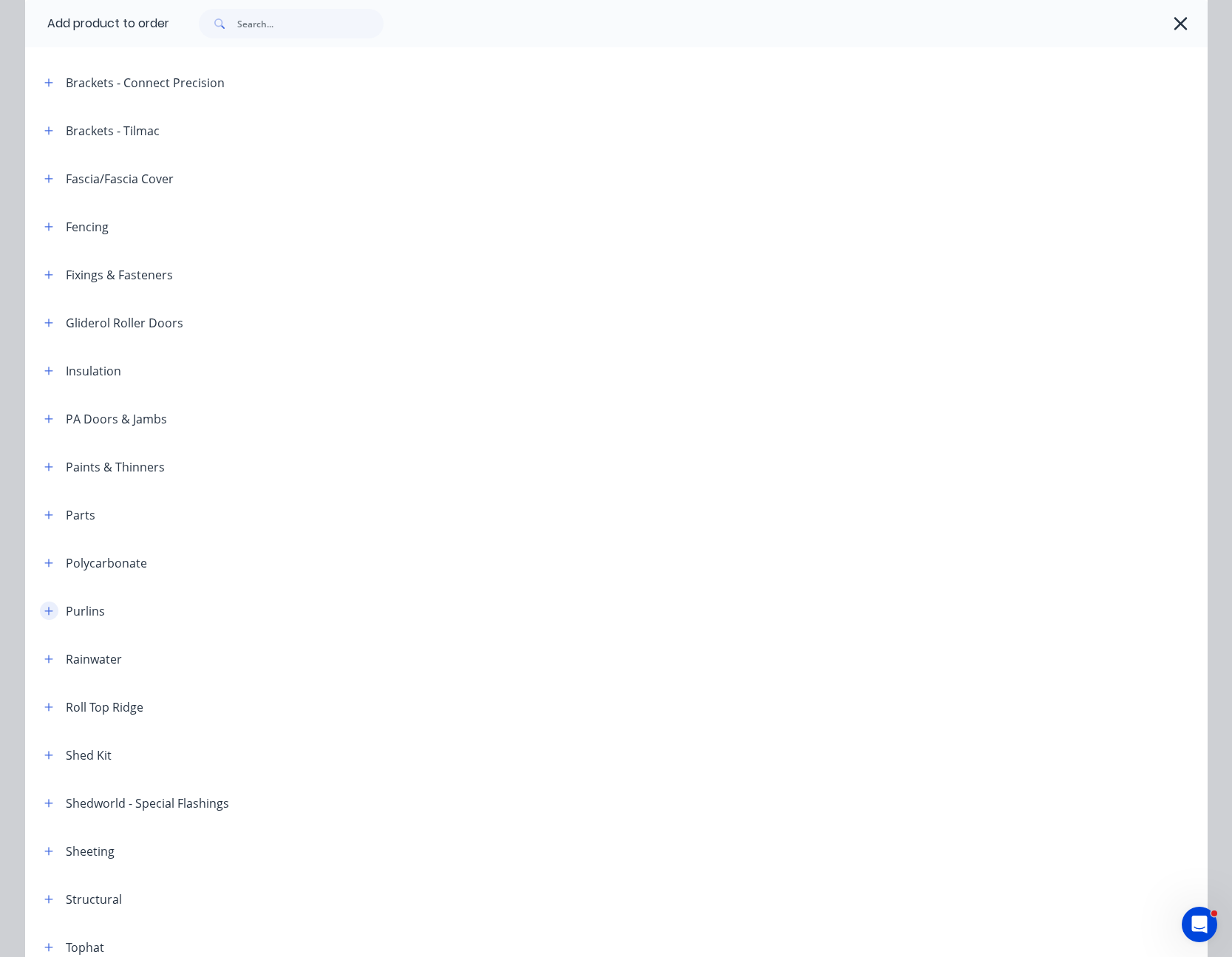
click at [45, 609] on icon "button" at bounding box center [49, 611] width 9 height 11
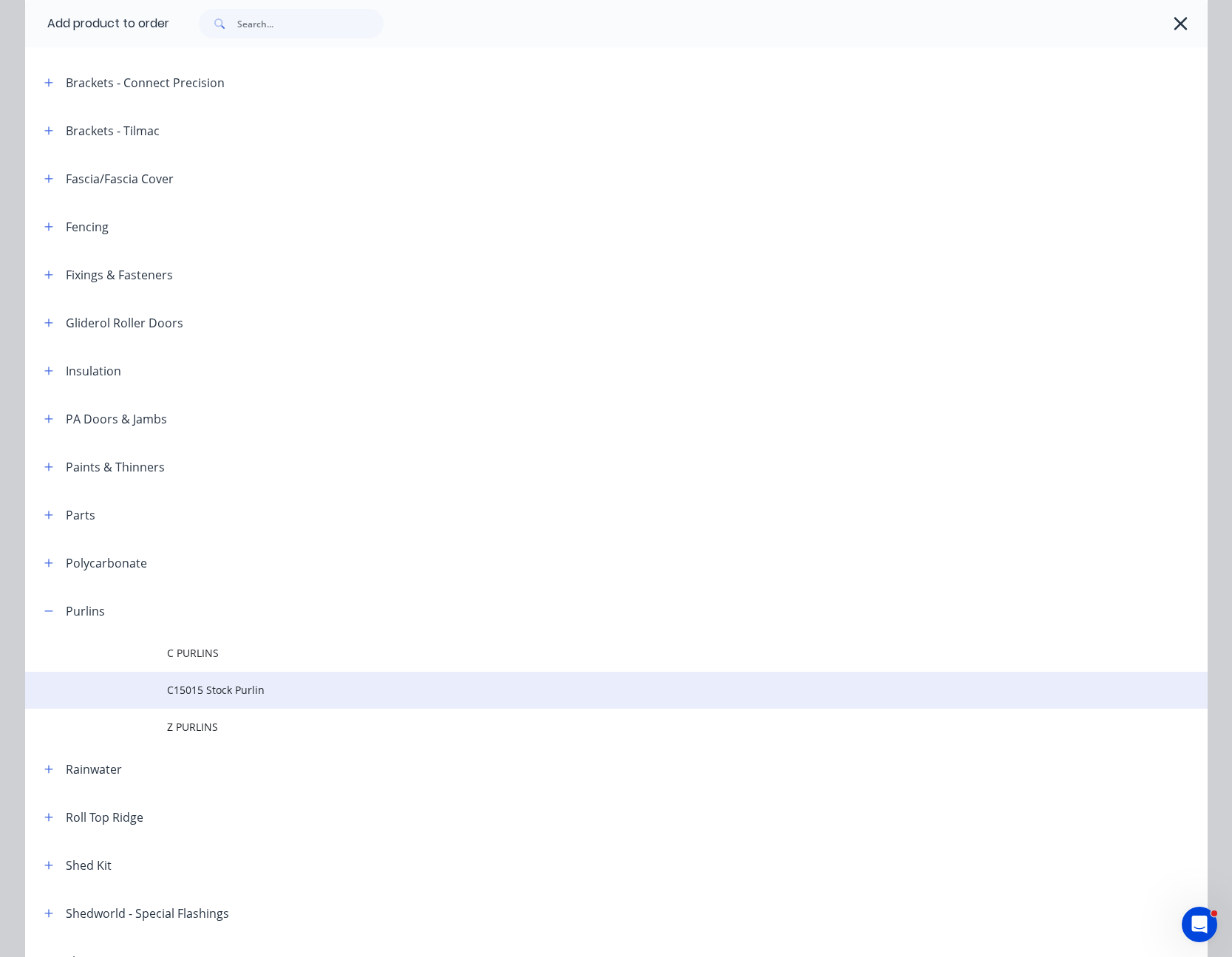
click at [184, 675] on td "C15015 Stock Purlin" at bounding box center [687, 690] width 1041 height 37
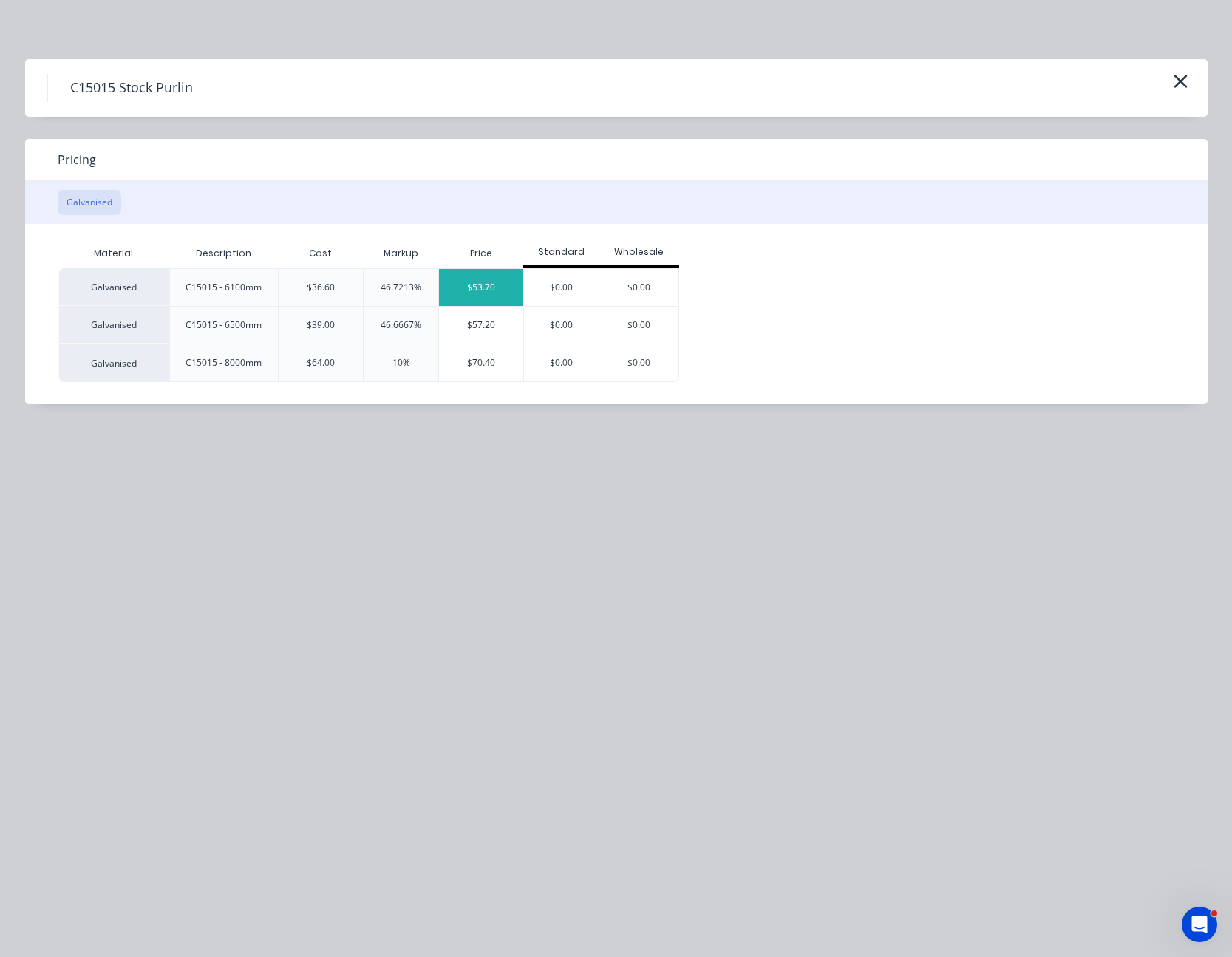
click at [490, 290] on div "$53.70" at bounding box center [481, 287] width 85 height 37
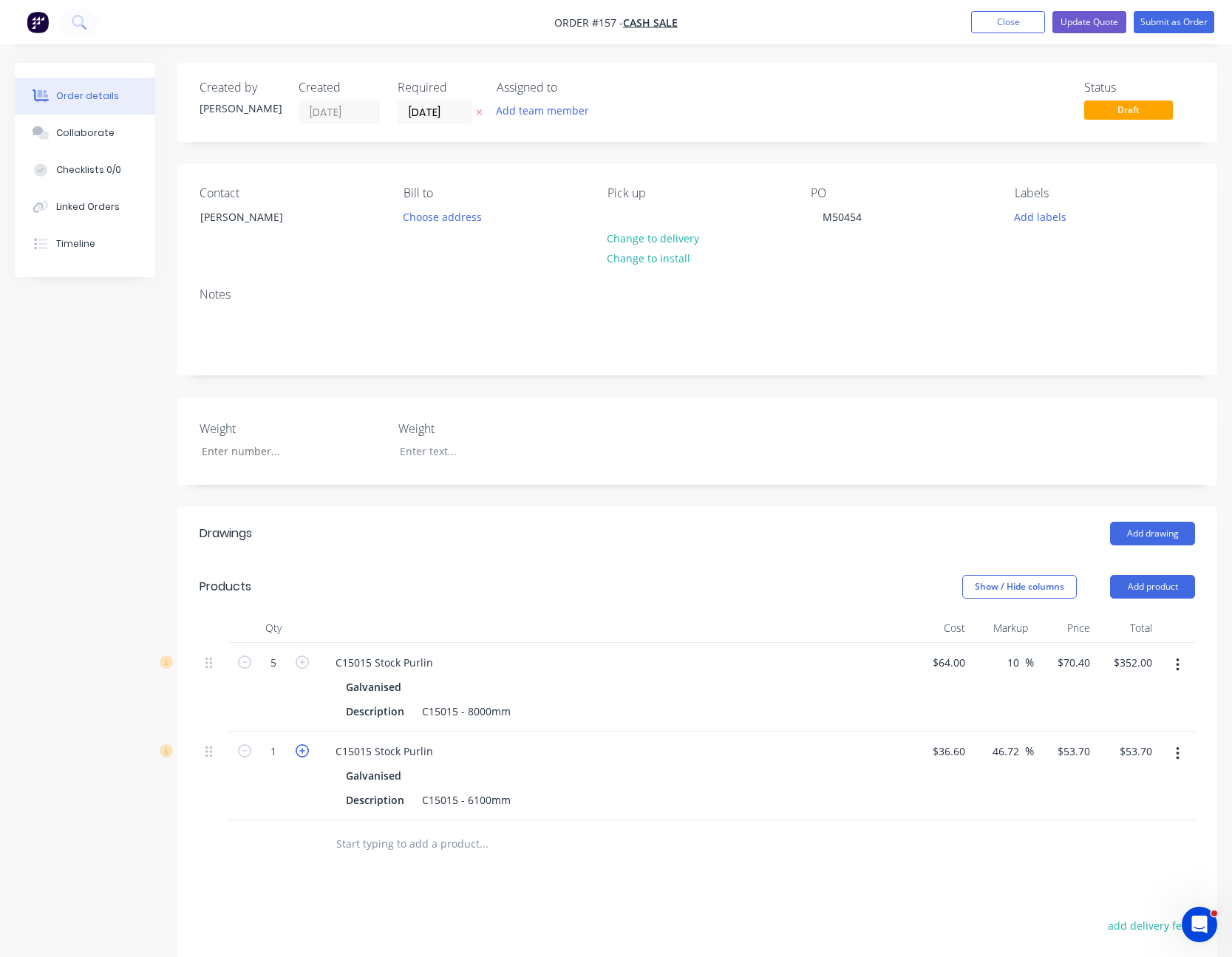
click at [303, 748] on icon "button" at bounding box center [302, 751] width 14 height 14
type input "2"
type input "$107.40"
click at [303, 748] on icon "button" at bounding box center [302, 751] width 14 height 14
type input "3"
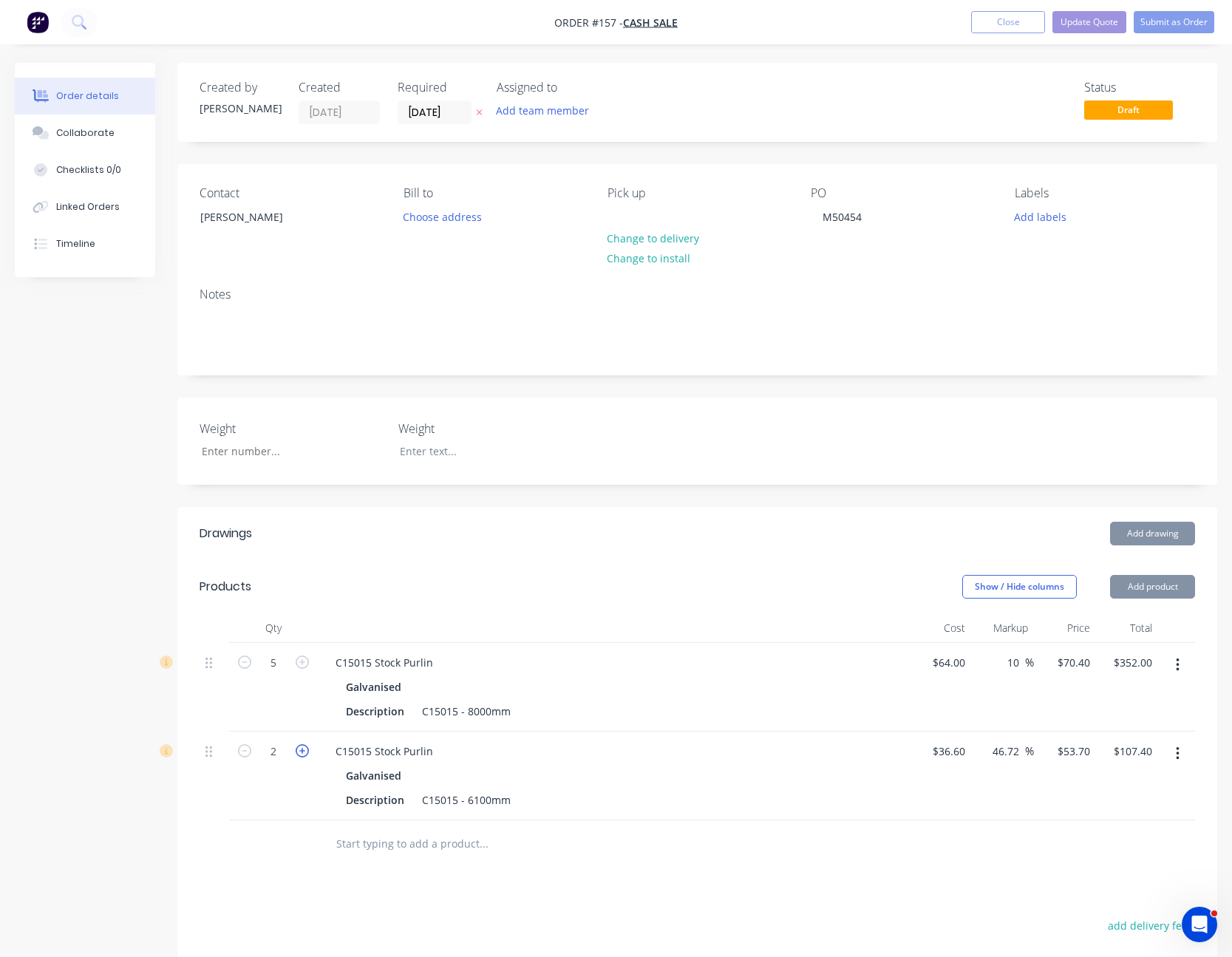
type input "$161.10"
click at [303, 748] on icon "button" at bounding box center [302, 751] width 14 height 14
type input "4"
type input "$214.80"
click at [303, 748] on icon "button" at bounding box center [302, 751] width 14 height 14
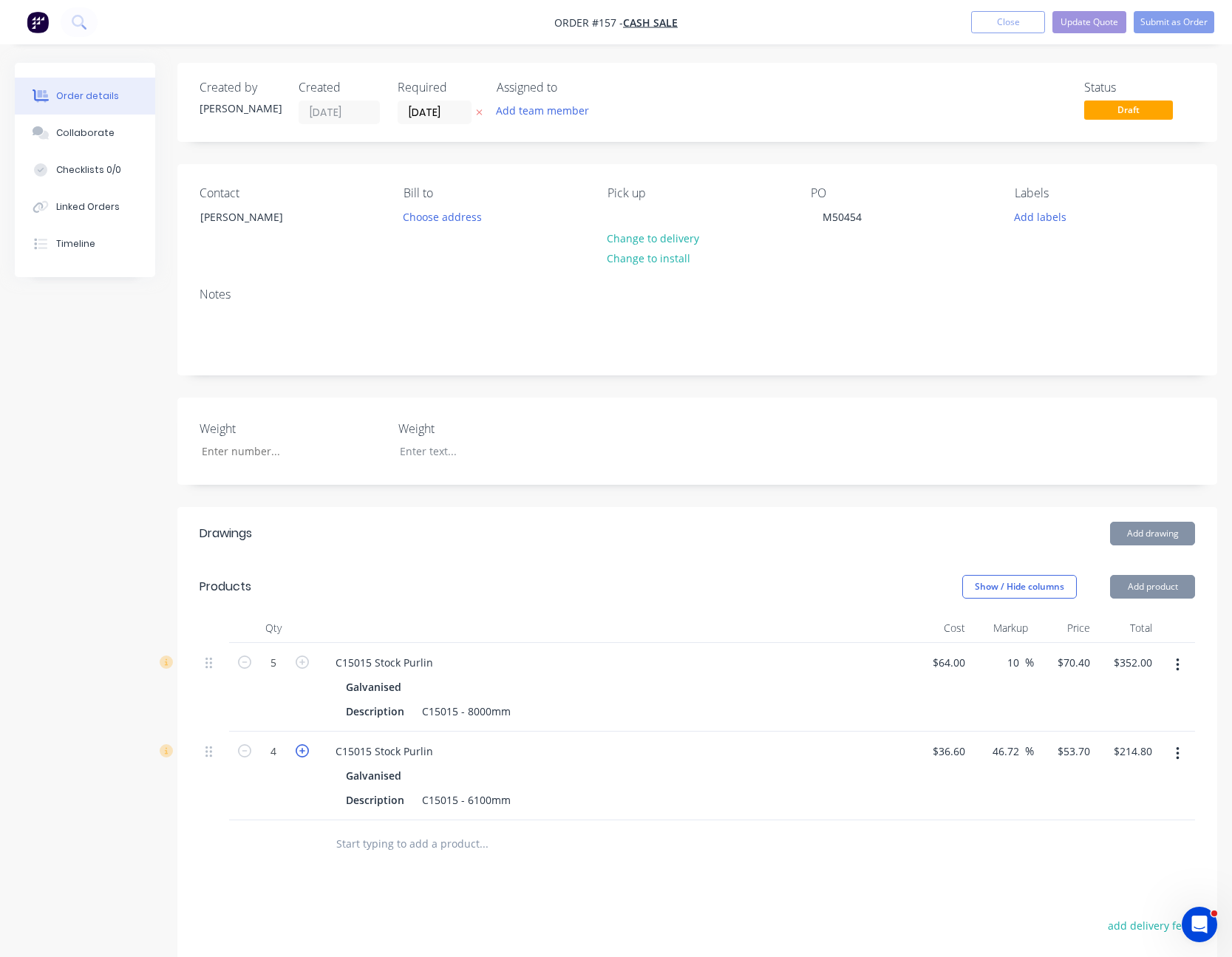
type input "5"
type input "$268.50"
click at [303, 748] on icon "button" at bounding box center [302, 751] width 14 height 14
type input "6"
type input "$322.20"
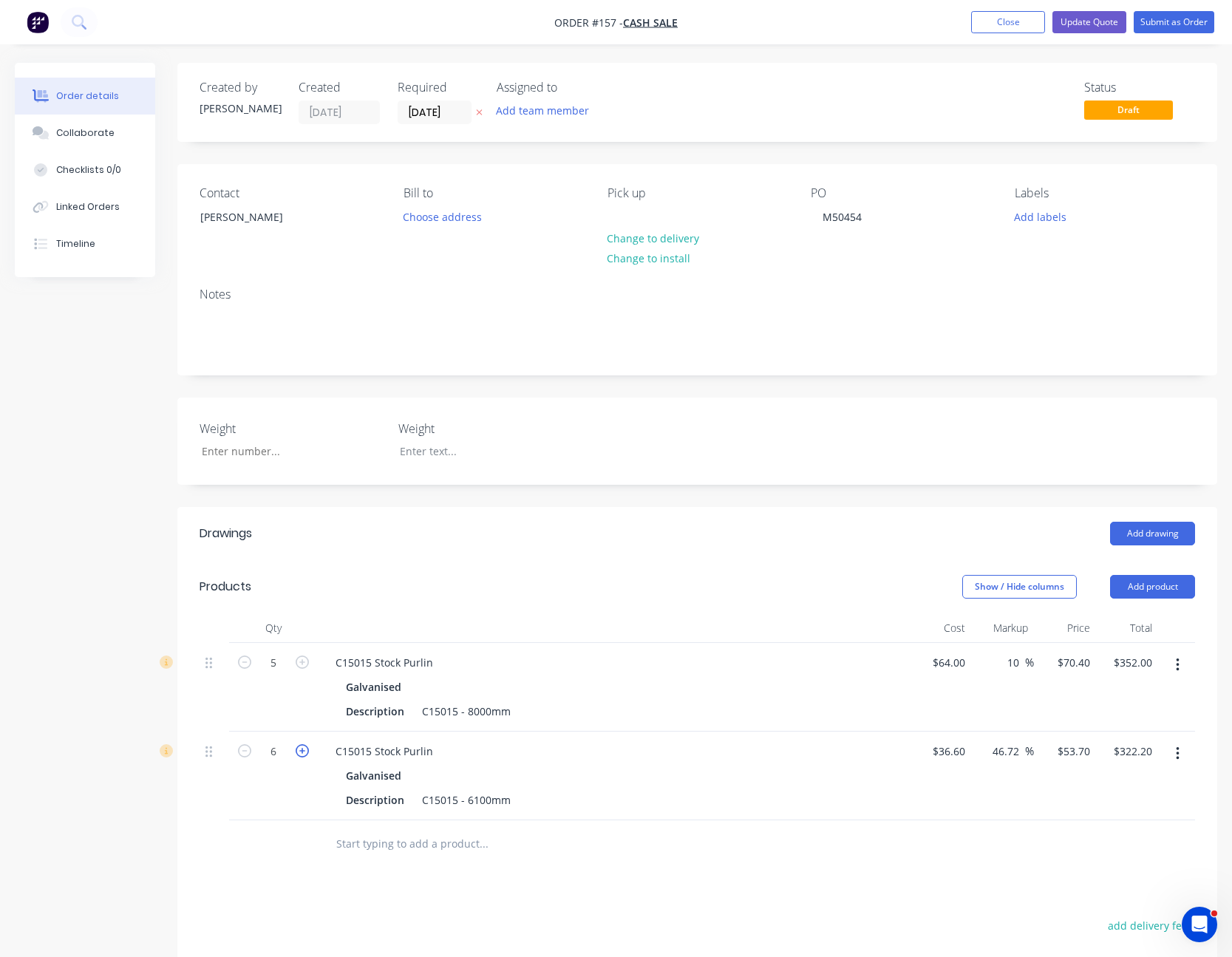
click at [303, 748] on icon "button" at bounding box center [302, 751] width 14 height 14
type input "7"
type input "$375.90"
click at [303, 748] on icon "button" at bounding box center [302, 751] width 14 height 14
type input "8"
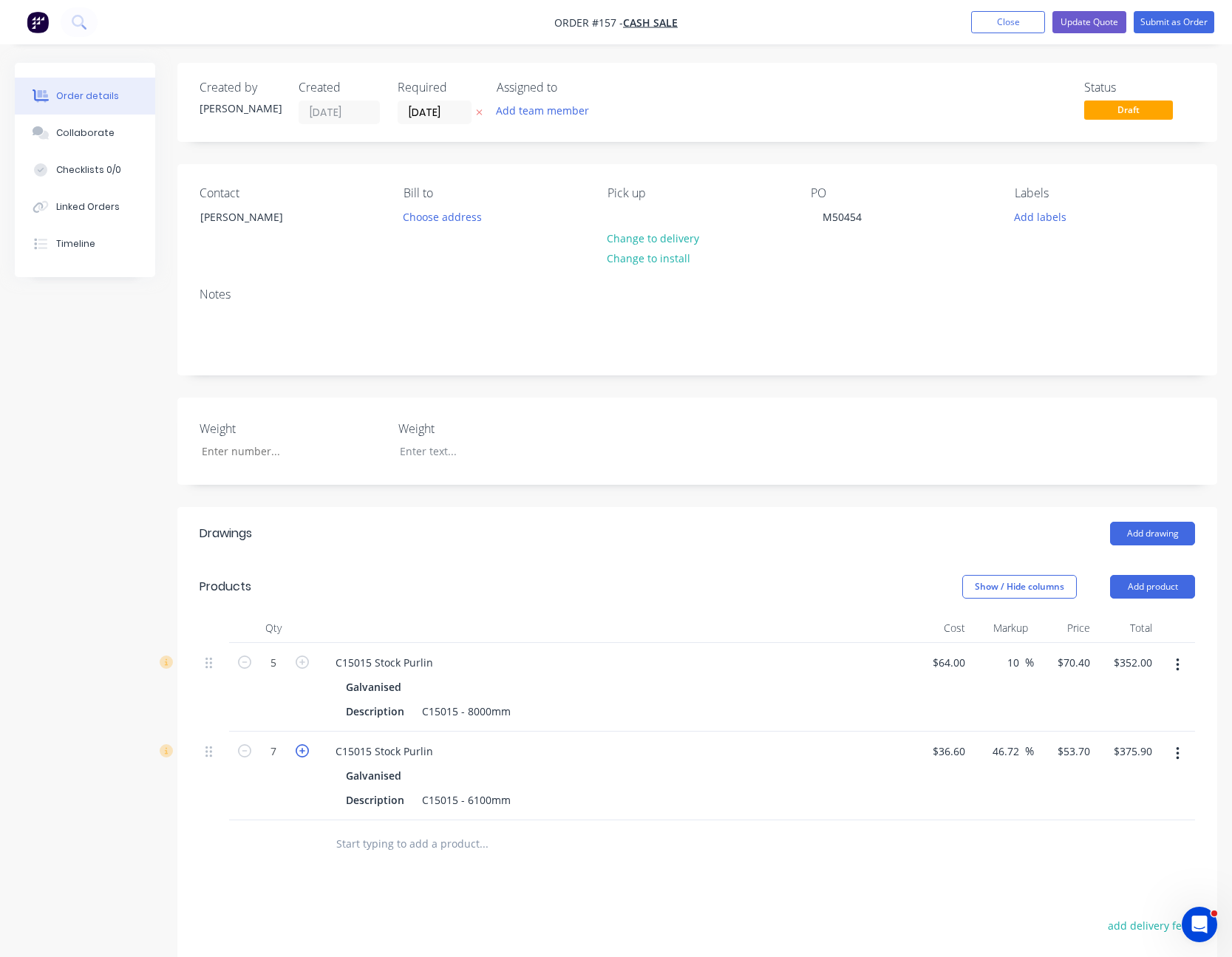
type input "$429.60"
click at [303, 748] on icon "button" at bounding box center [302, 751] width 14 height 14
type input "9"
type input "$483.30"
click at [303, 748] on icon "button" at bounding box center [302, 751] width 14 height 14
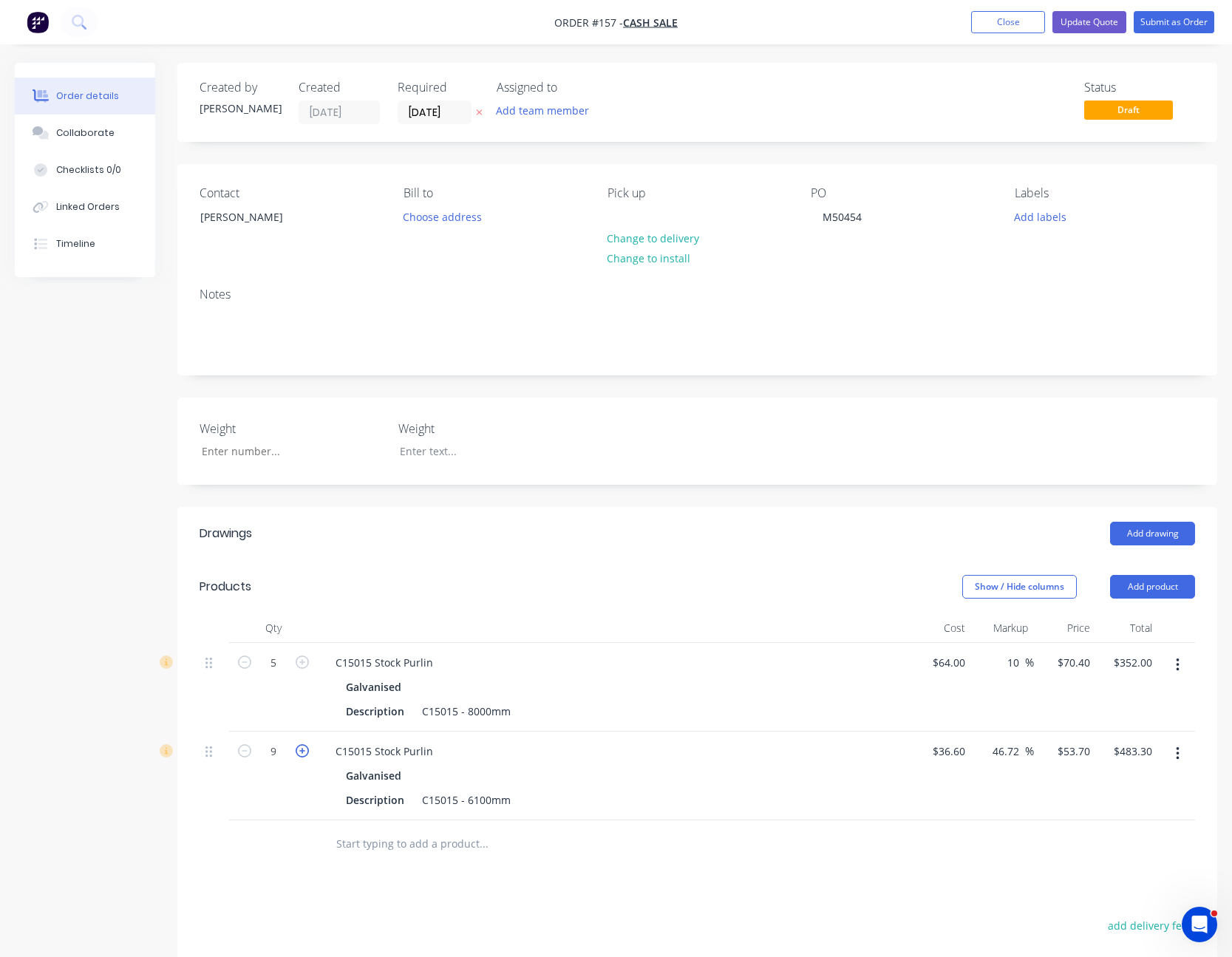
type input "10"
type input "$537.00"
click at [805, 878] on div "Drawings Add drawing Products Show / Hide columns Add product Qty Cost Markup P…" at bounding box center [697, 865] width 1040 height 716
click at [1075, 25] on button "Update Quote" at bounding box center [1089, 22] width 74 height 22
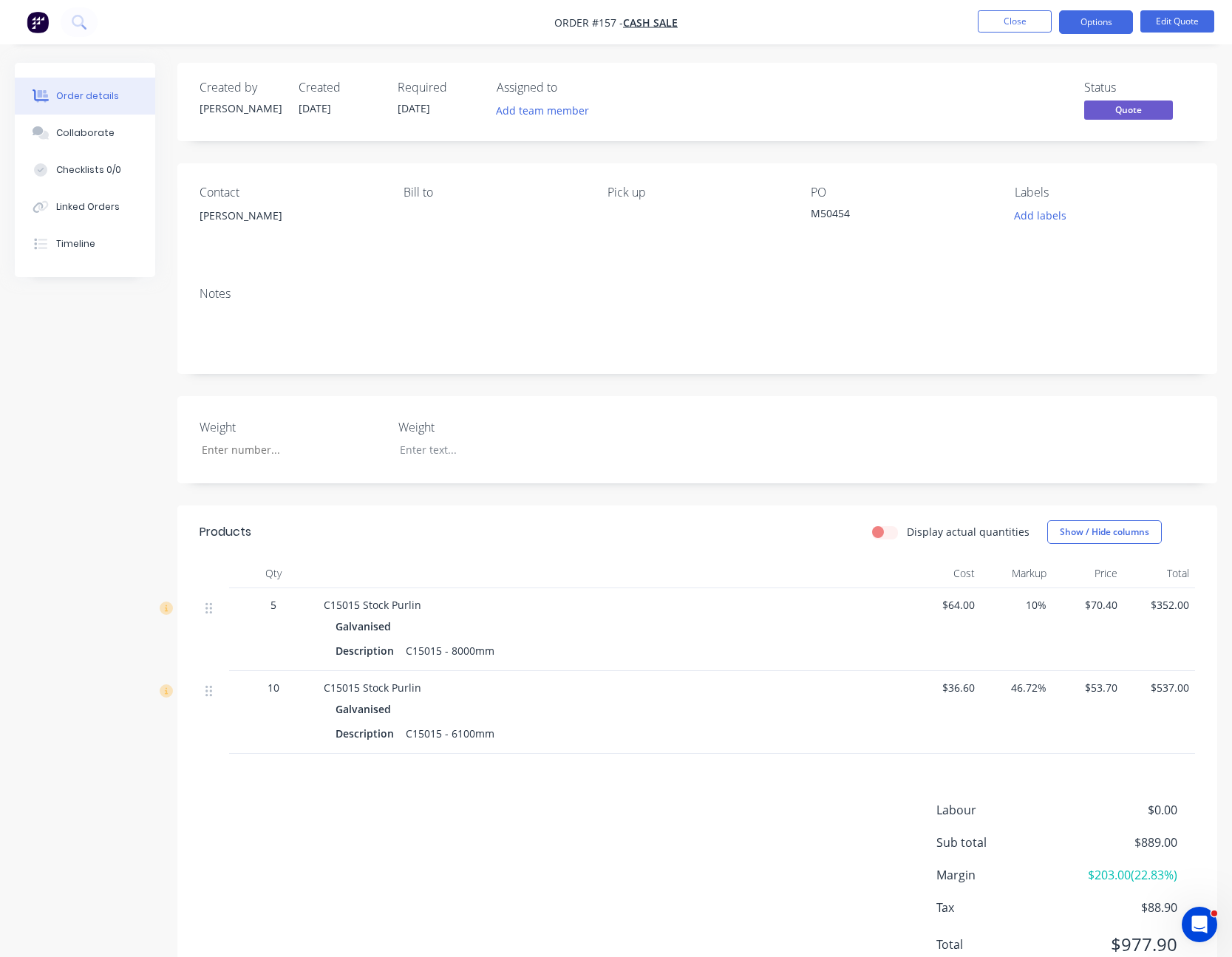
click at [1075, 25] on button "Options" at bounding box center [1096, 22] width 74 height 23
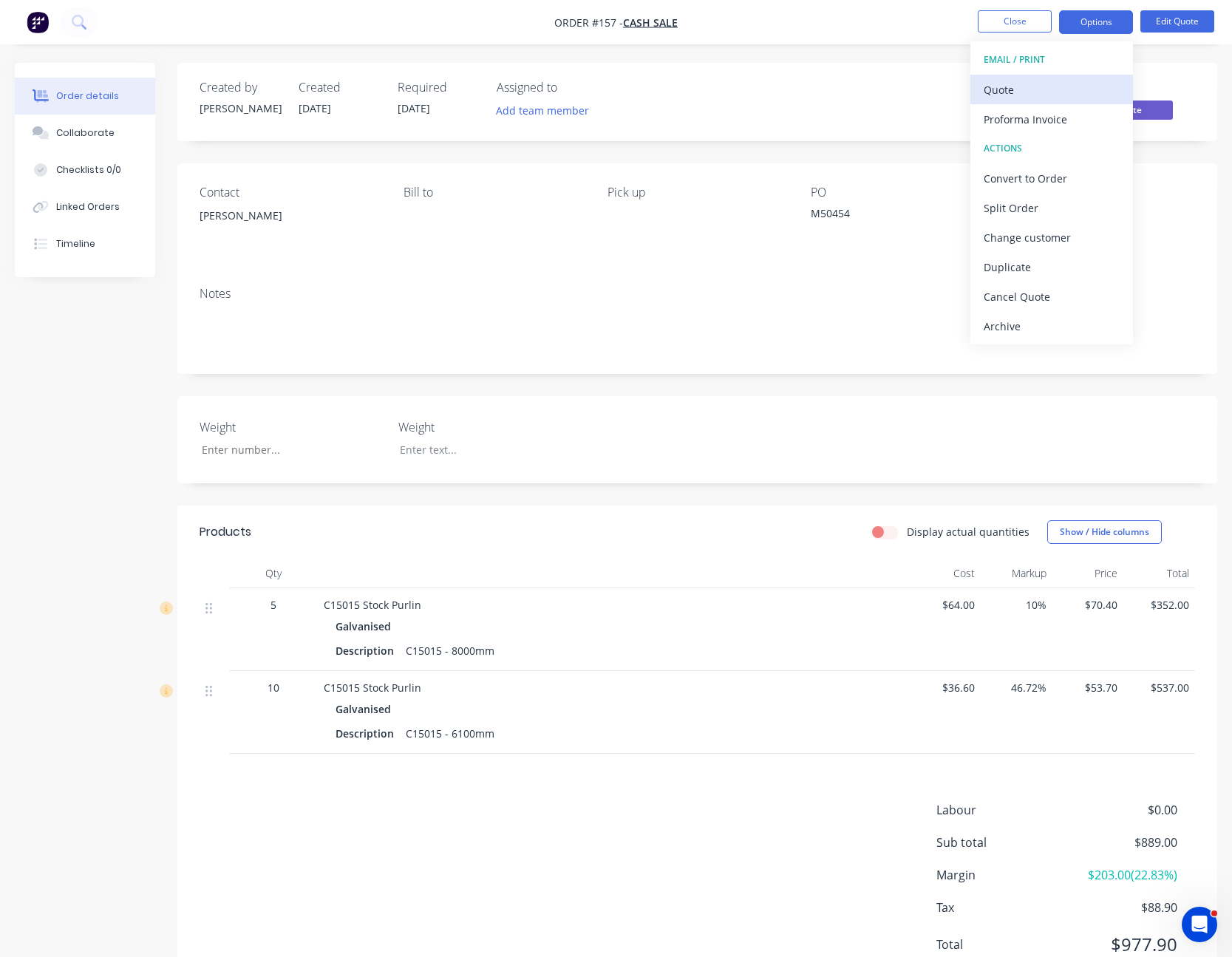
click at [1065, 82] on div "Quote" at bounding box center [1051, 90] width 136 height 21
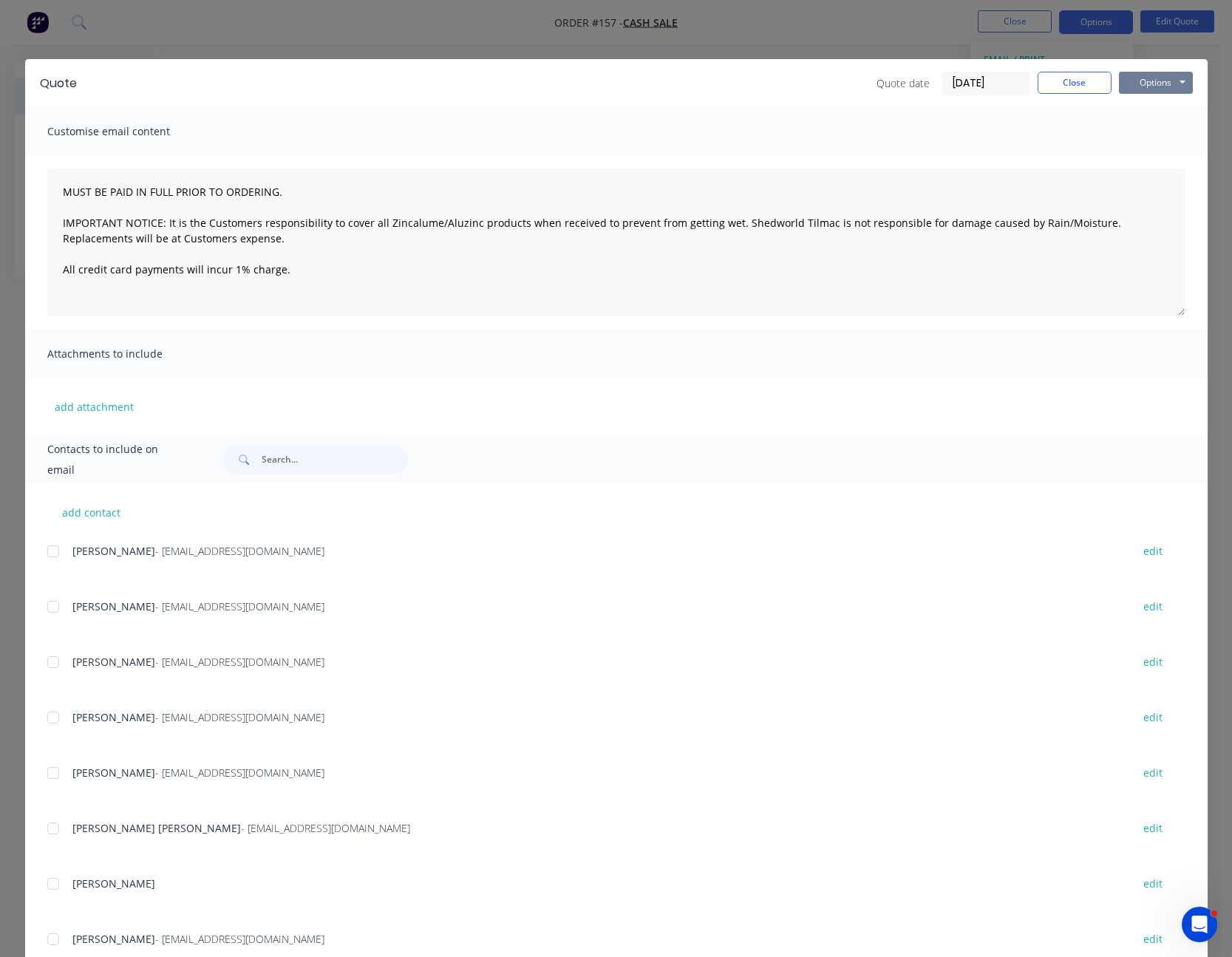
click at [1140, 86] on button "Options" at bounding box center [1156, 82] width 74 height 22
click at [1139, 124] on button "Print" at bounding box center [1166, 133] width 94 height 24
click at [1084, 83] on button "Close" at bounding box center [1075, 82] width 74 height 22
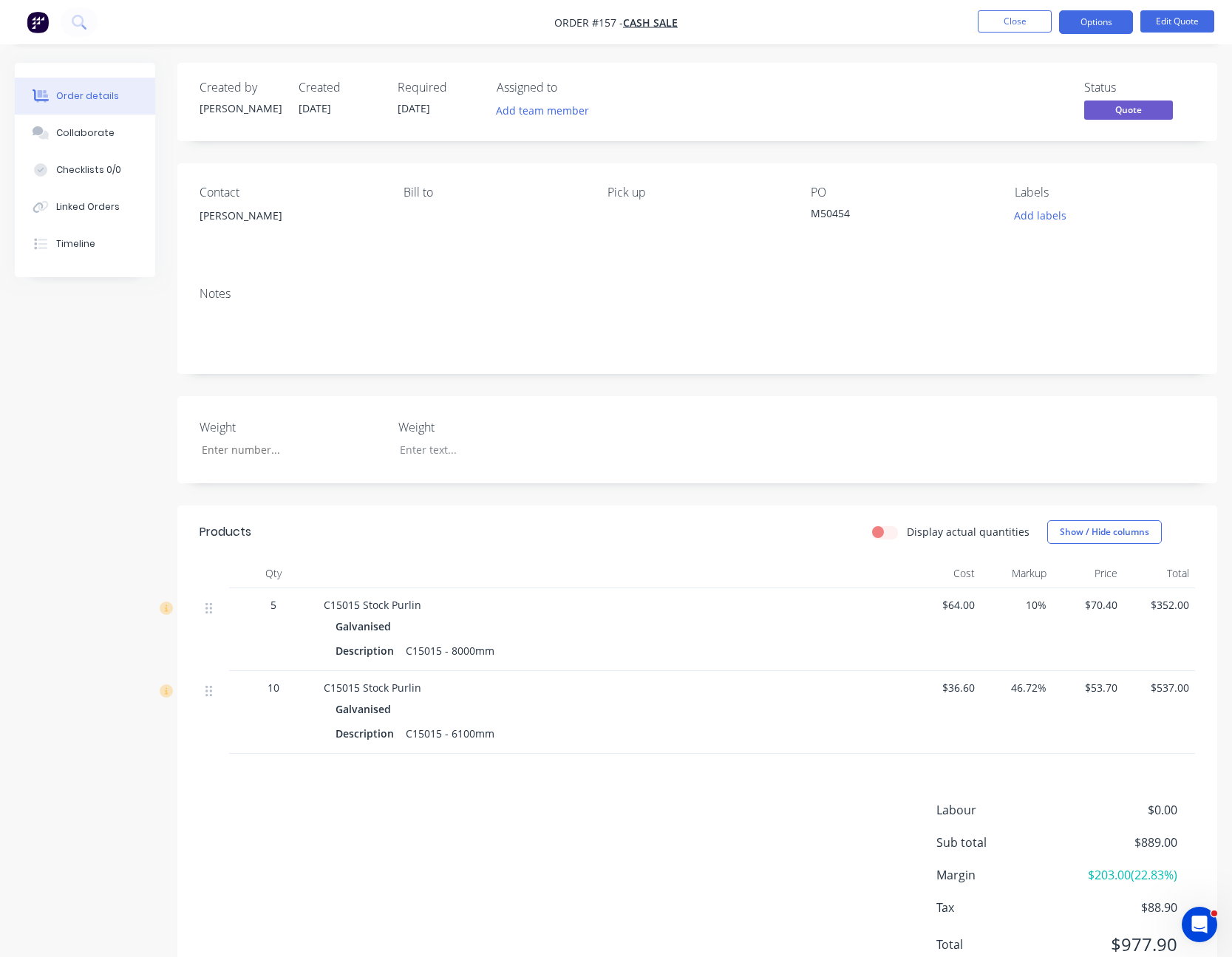
click at [213, 229] on div "[PERSON_NAME]" at bounding box center [289, 229] width 181 height 48
click at [1030, 20] on button "Close" at bounding box center [1015, 21] width 74 height 22
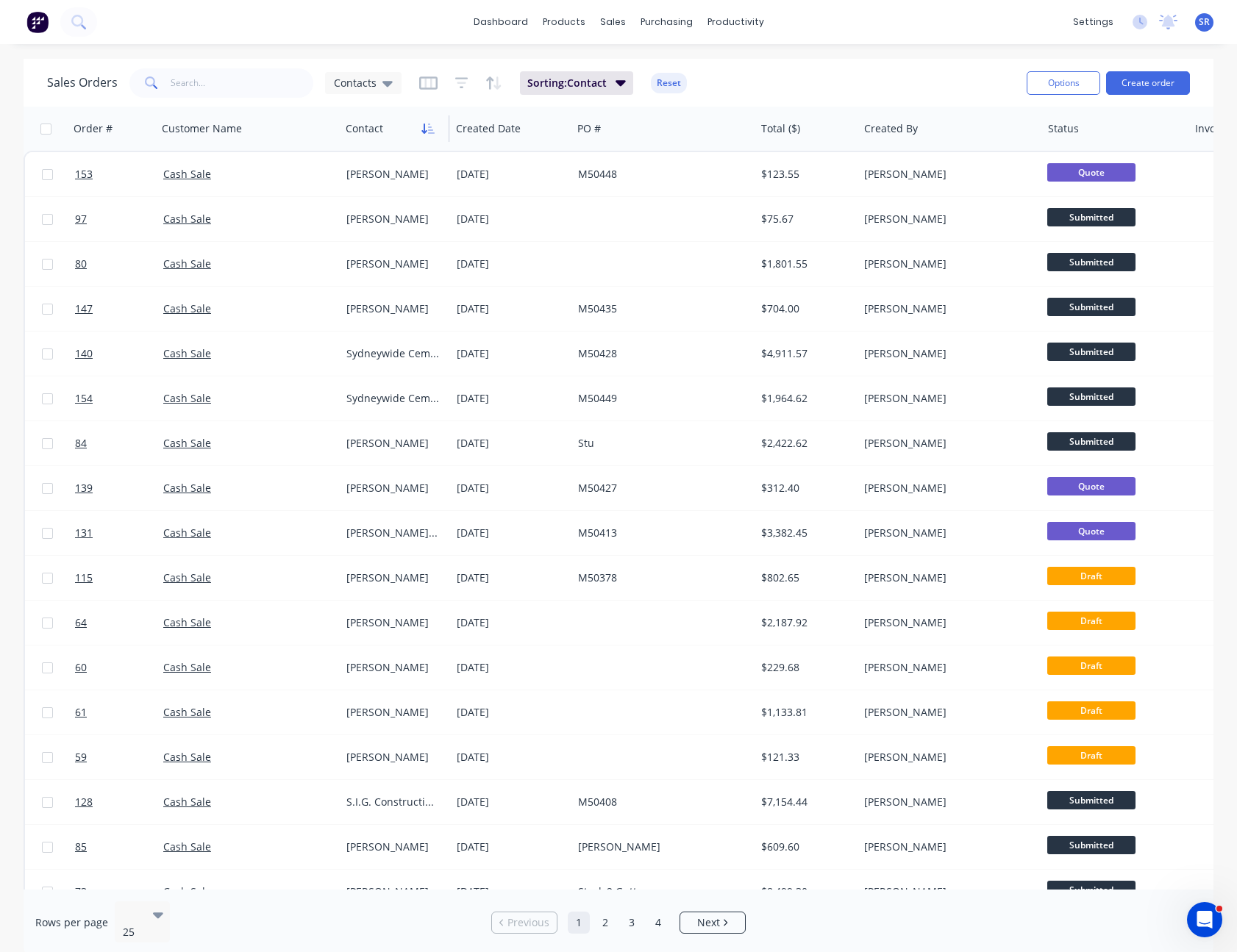
click at [430, 128] on icon "button" at bounding box center [428, 128] width 14 height 12
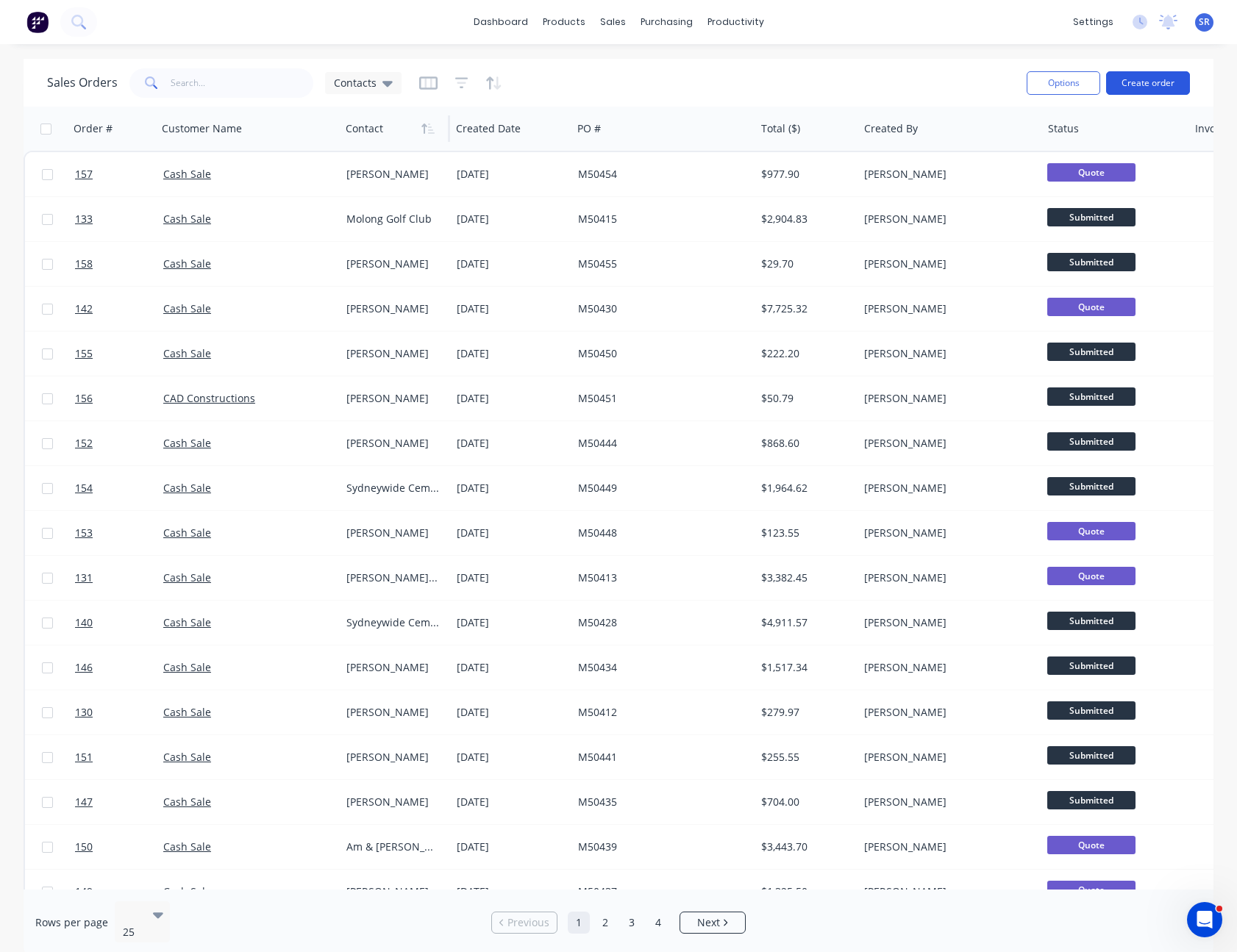
click at [1155, 83] on button "Create order" at bounding box center [1148, 83] width 84 height 23
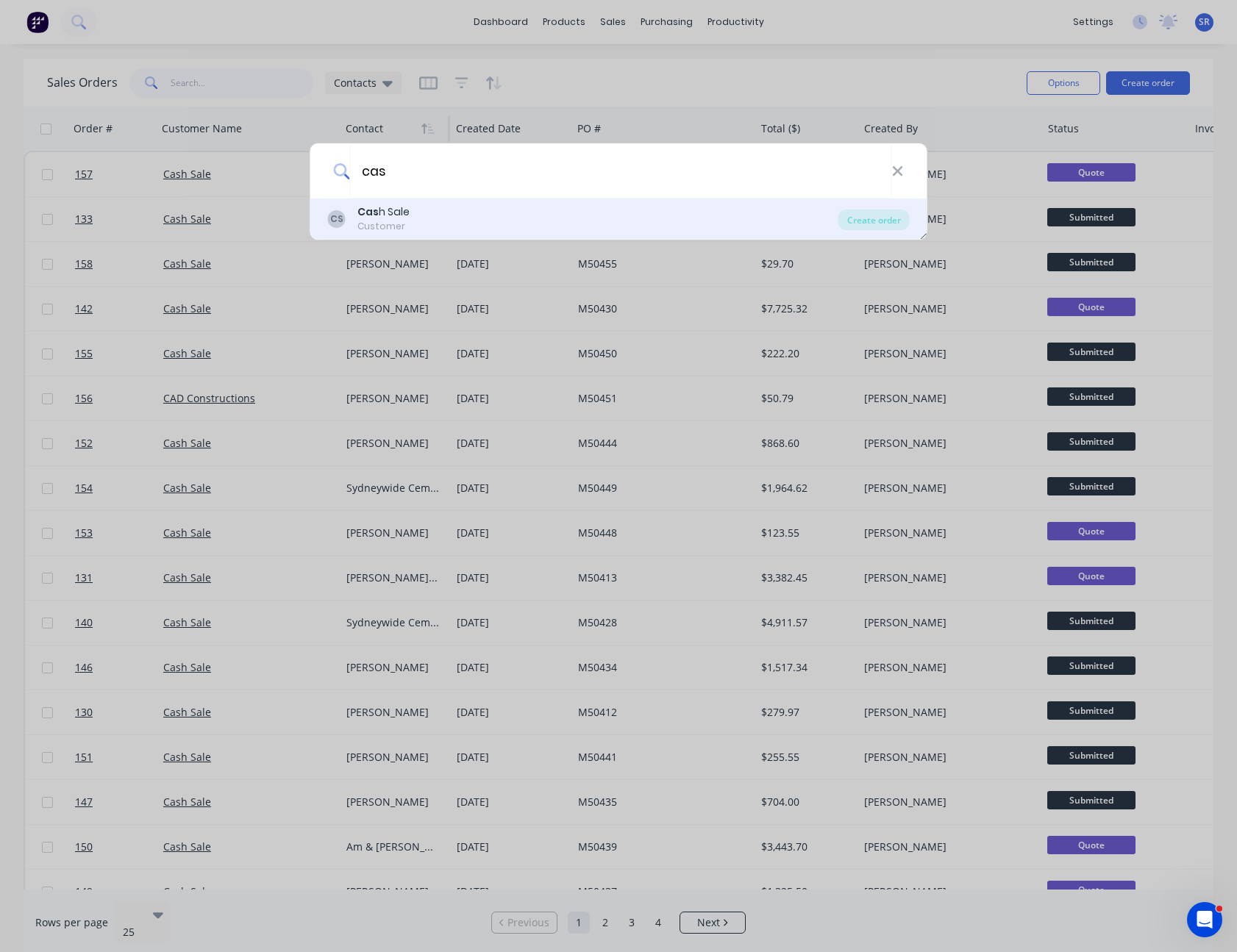
type input "cas"
click at [508, 213] on div "CS Cas h Sale Customer" at bounding box center [582, 219] width 510 height 29
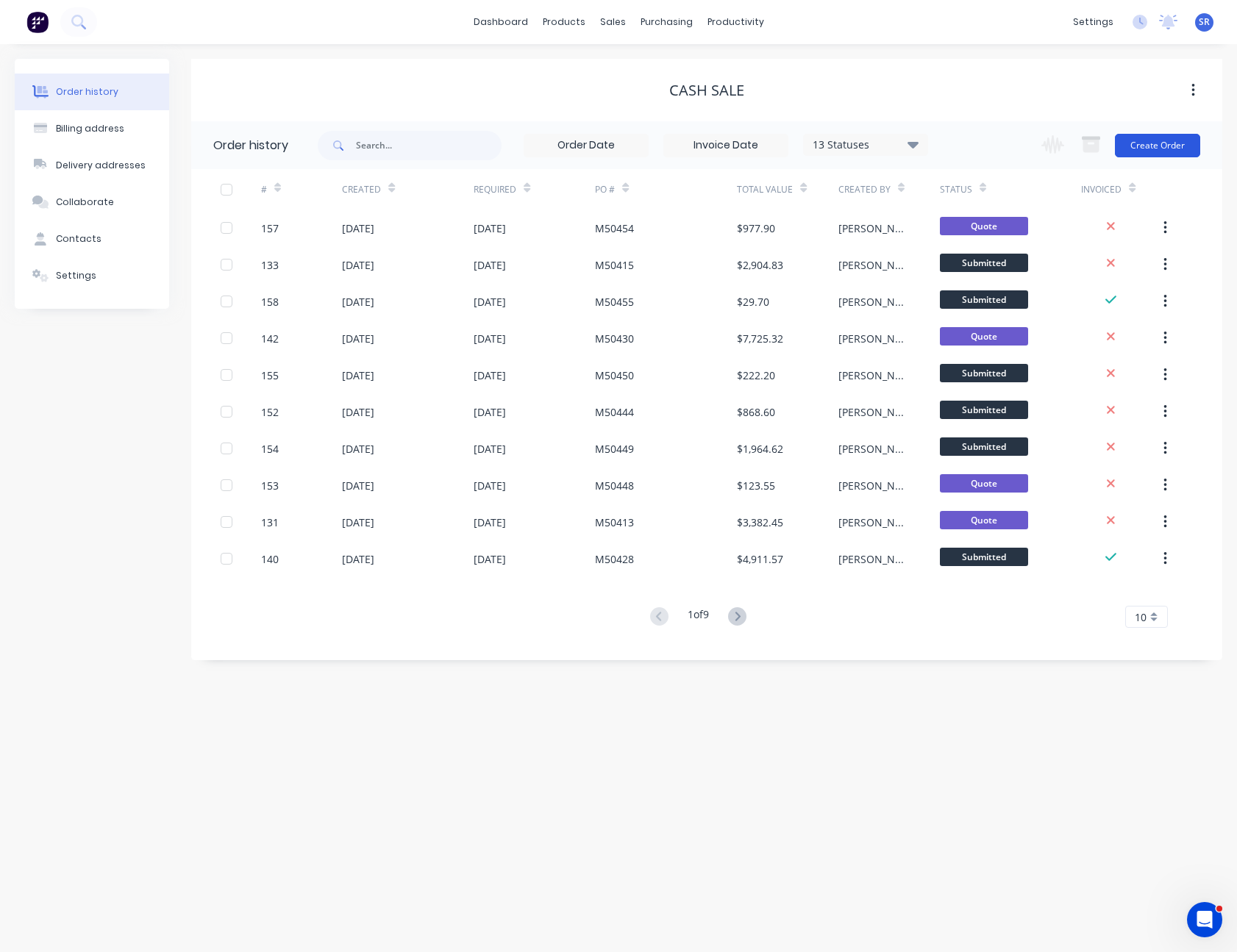
click at [1184, 147] on button "Create Order" at bounding box center [1157, 145] width 86 height 23
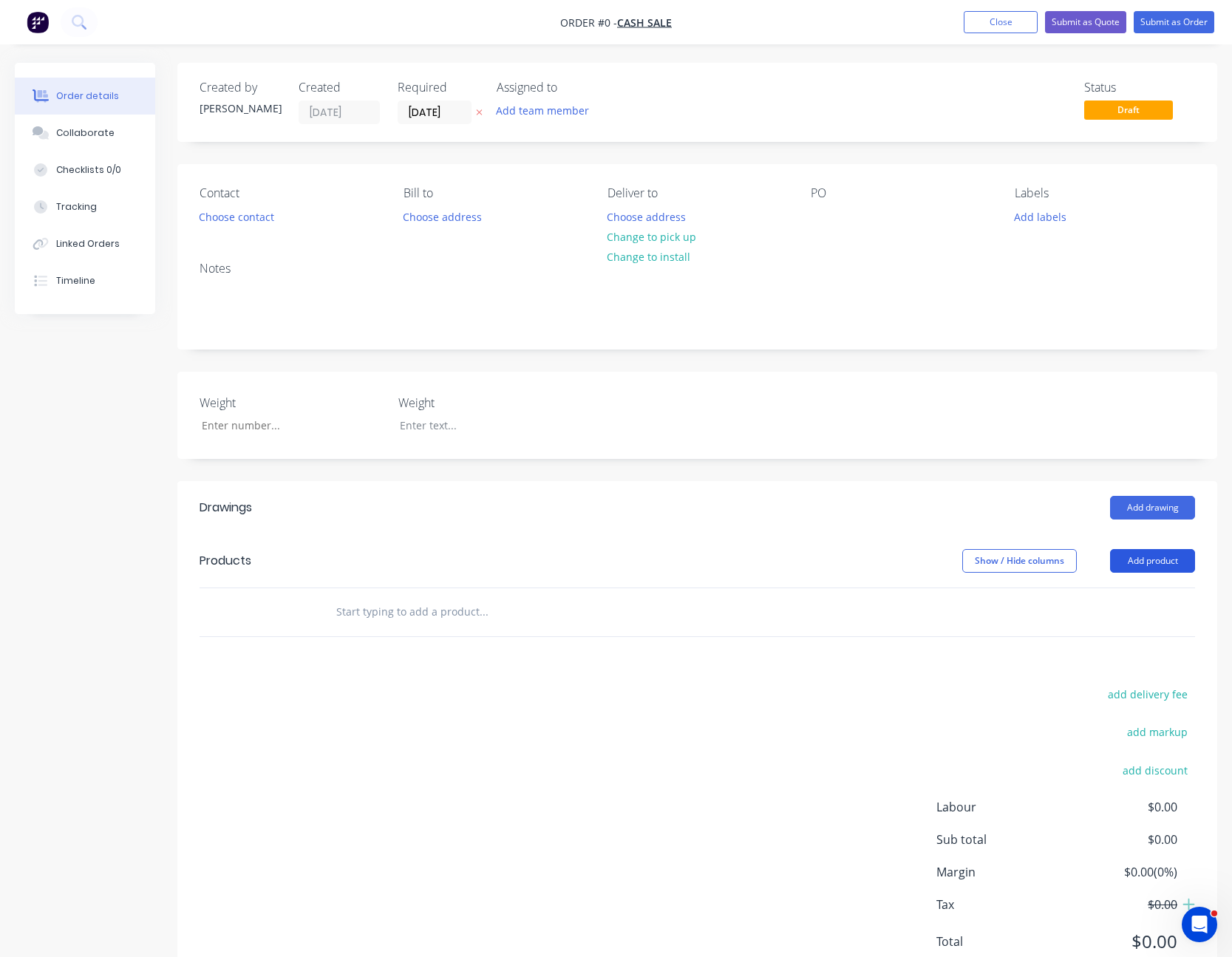
click at [1153, 563] on button "Add product" at bounding box center [1153, 560] width 85 height 23
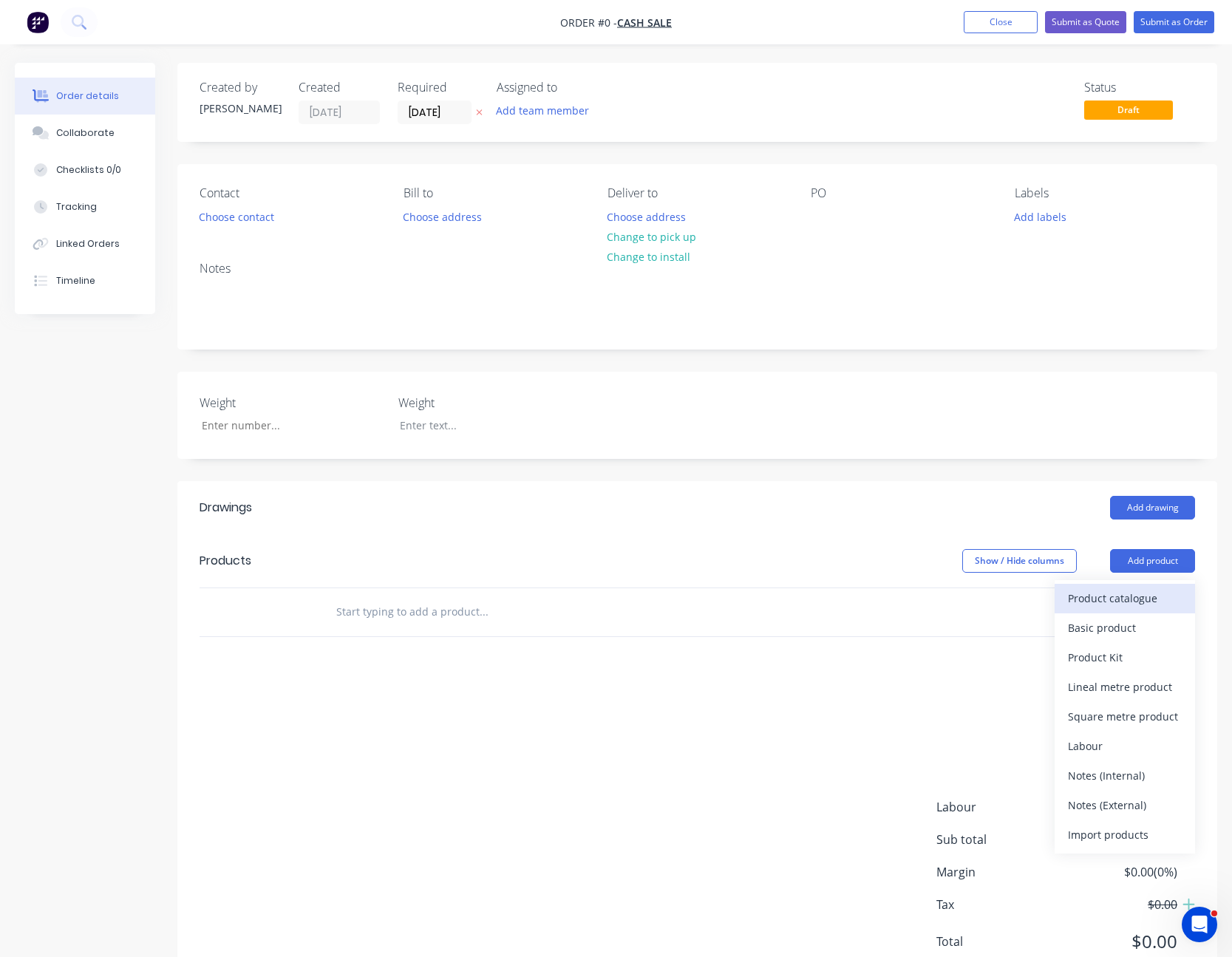
click at [1149, 591] on div "Product catalogue" at bounding box center [1125, 598] width 114 height 21
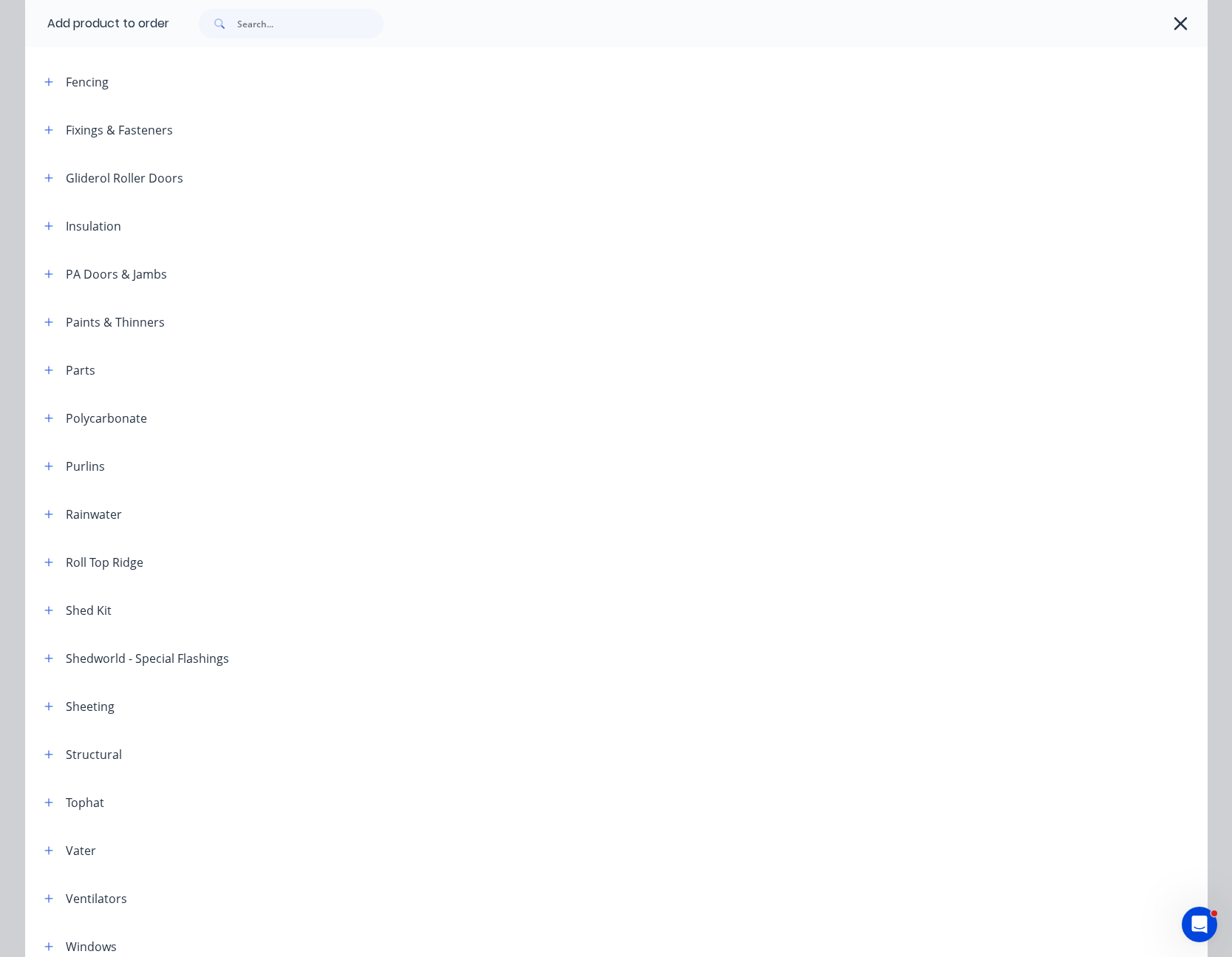
scroll to position [369, 0]
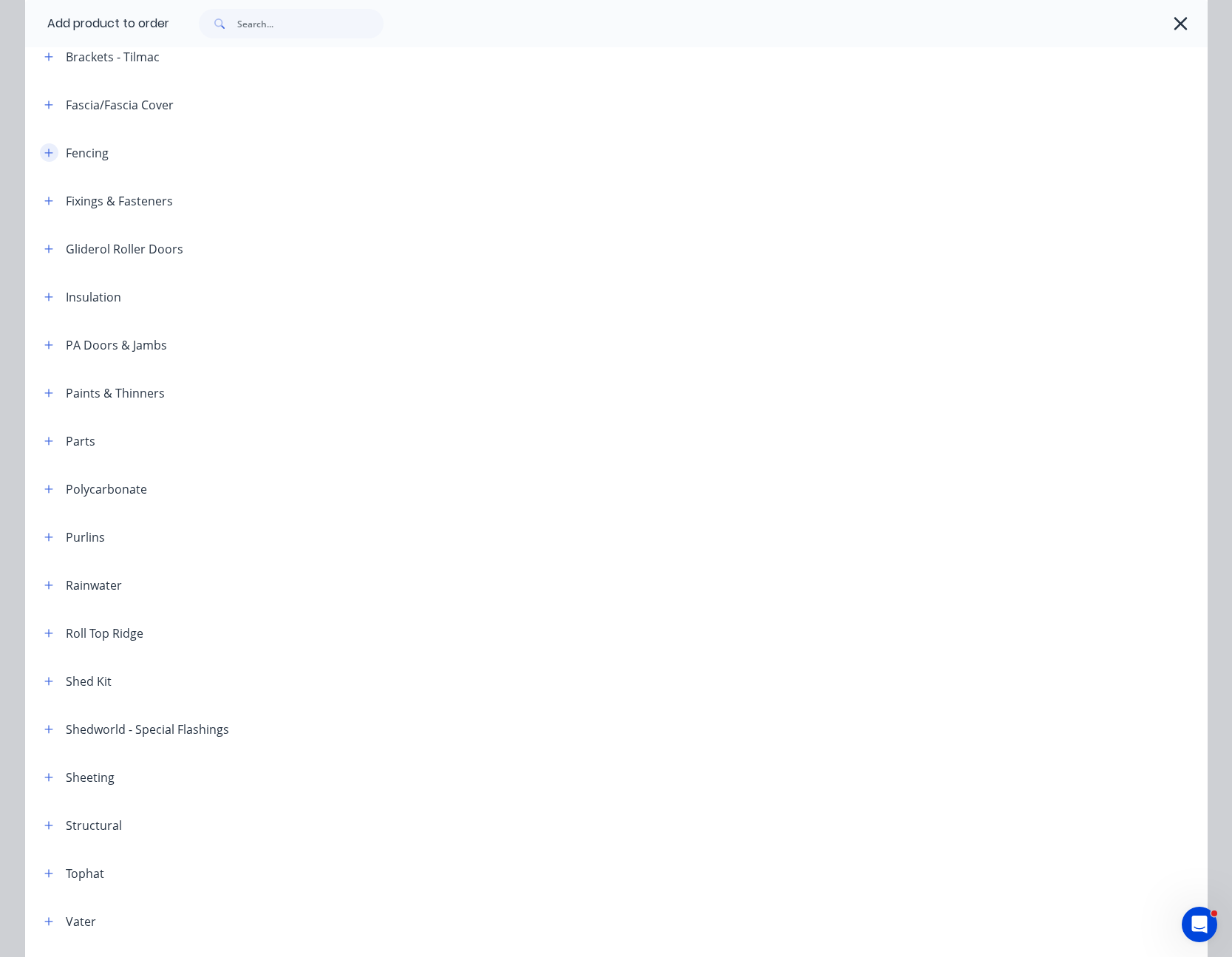
click at [45, 149] on icon "button" at bounding box center [49, 153] width 9 height 11
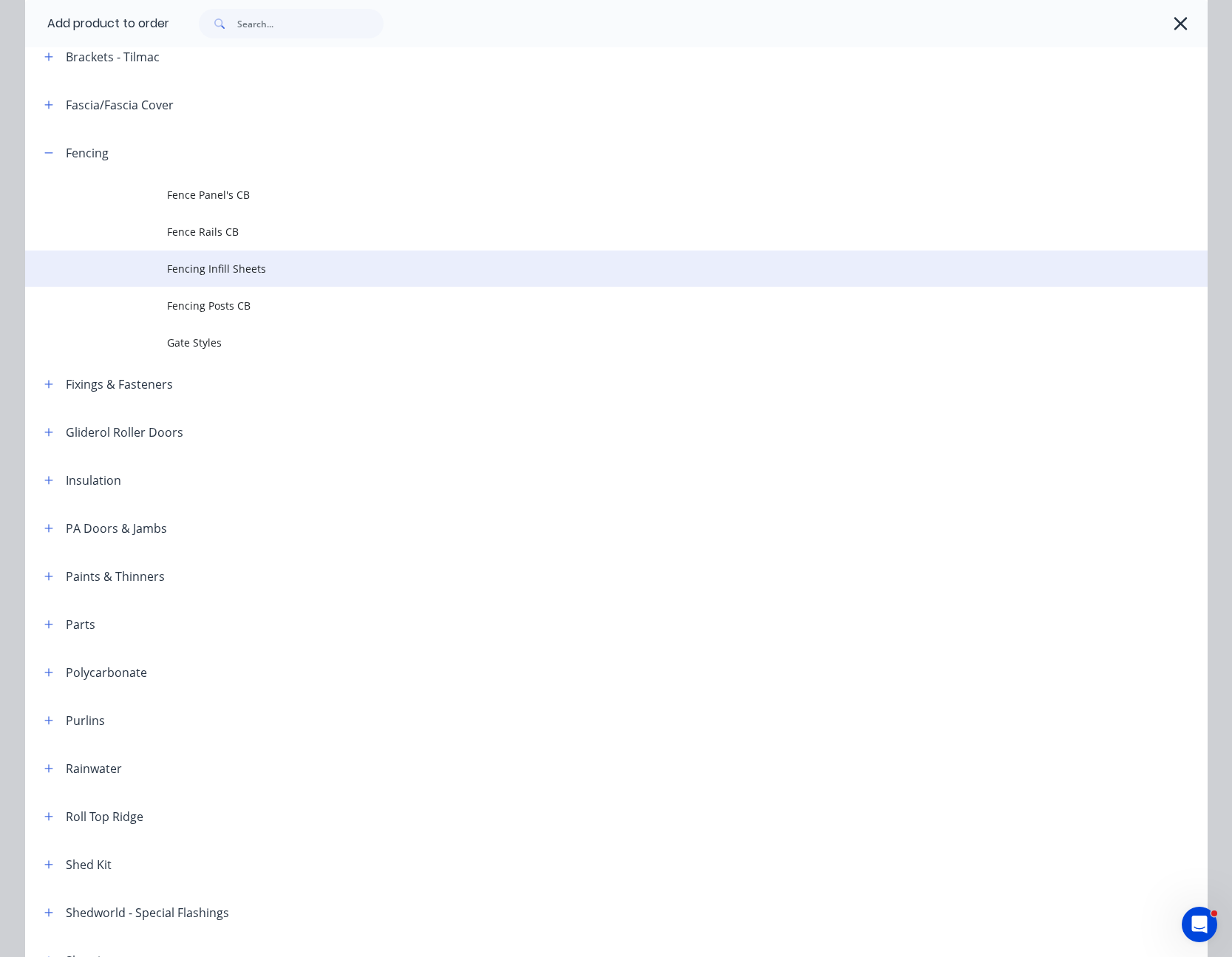
click at [227, 265] on span "Fencing Infill Sheets" at bounding box center [583, 268] width 832 height 16
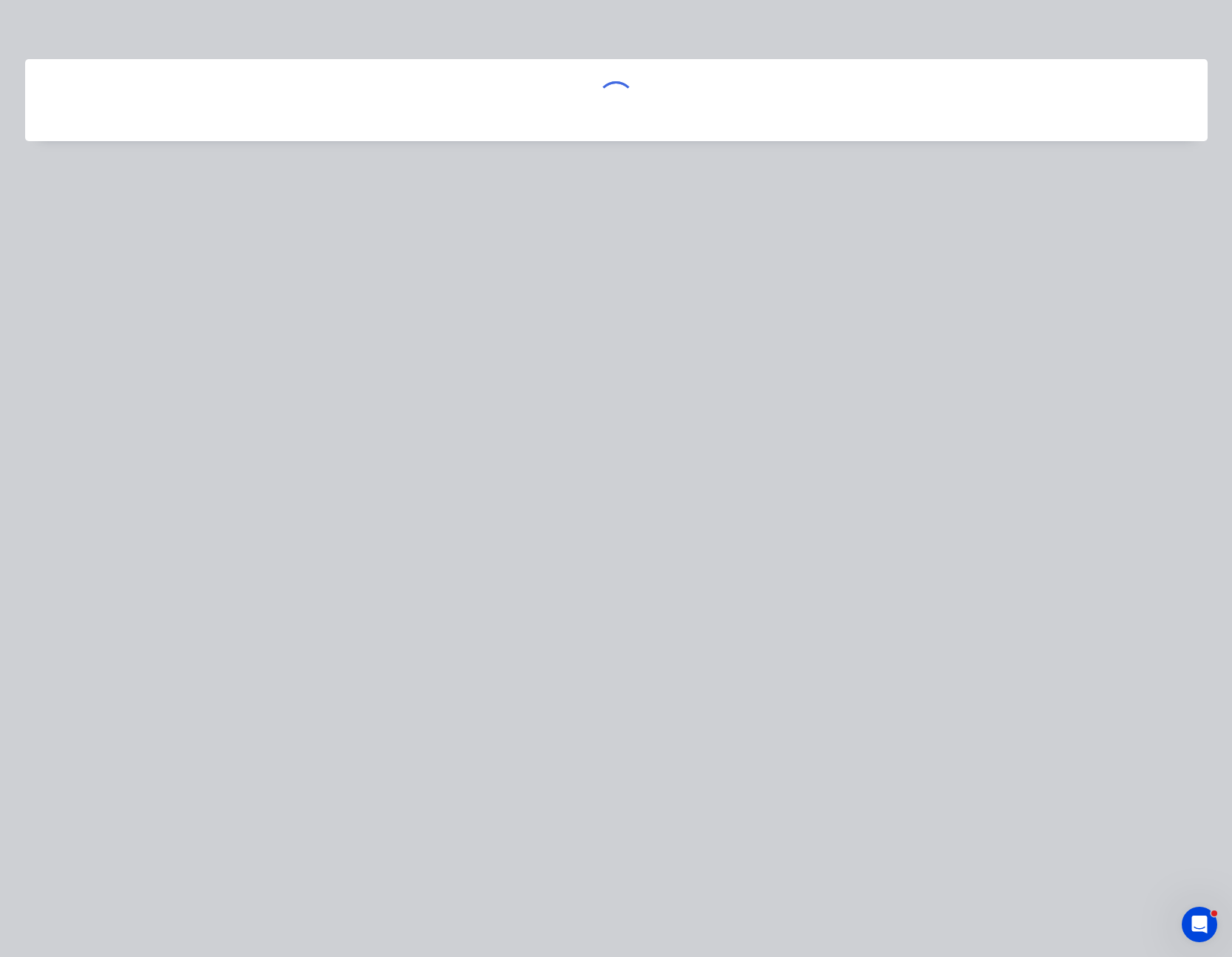
scroll to position [0, 0]
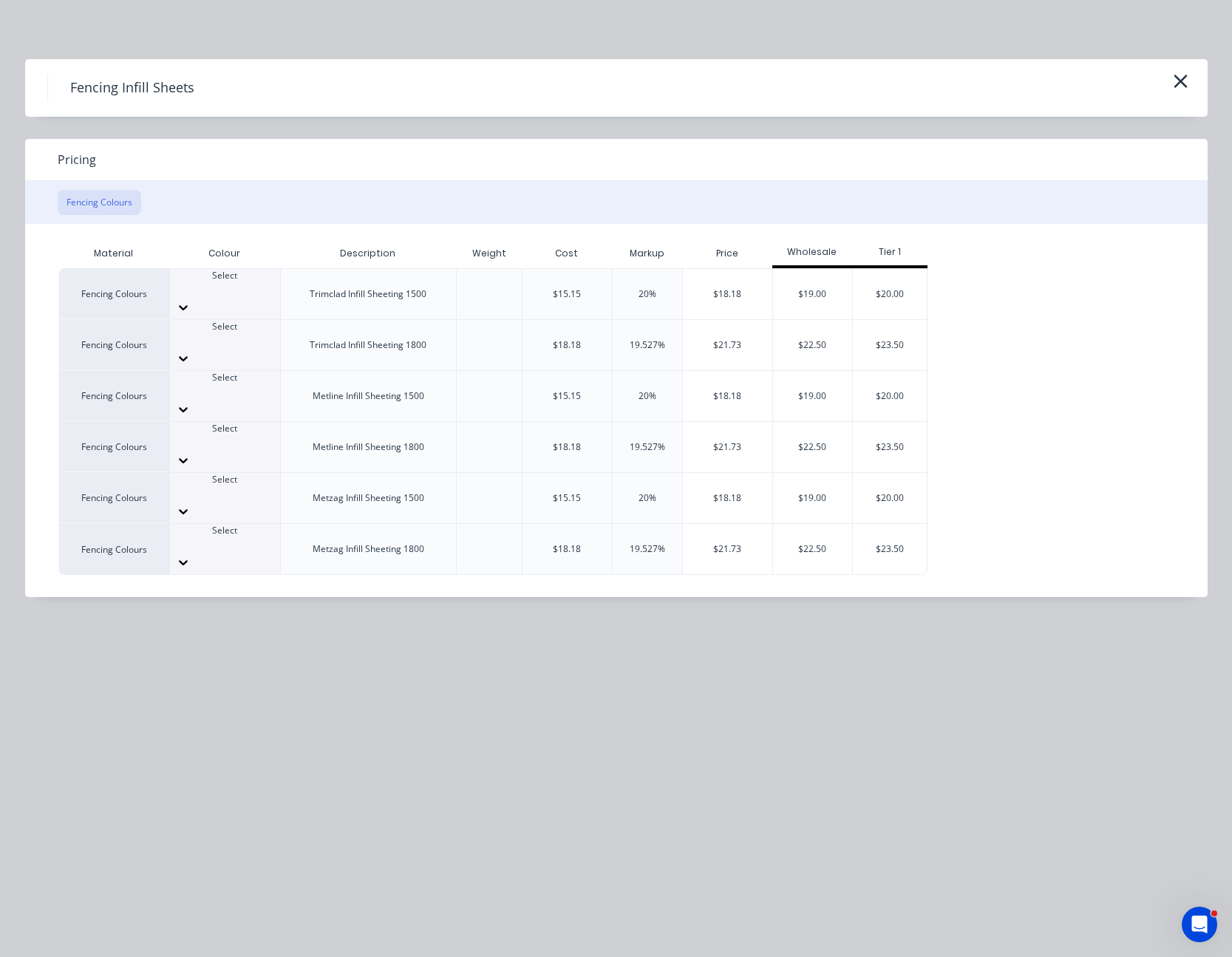
click at [190, 351] on icon at bounding box center [184, 359] width 15 height 15
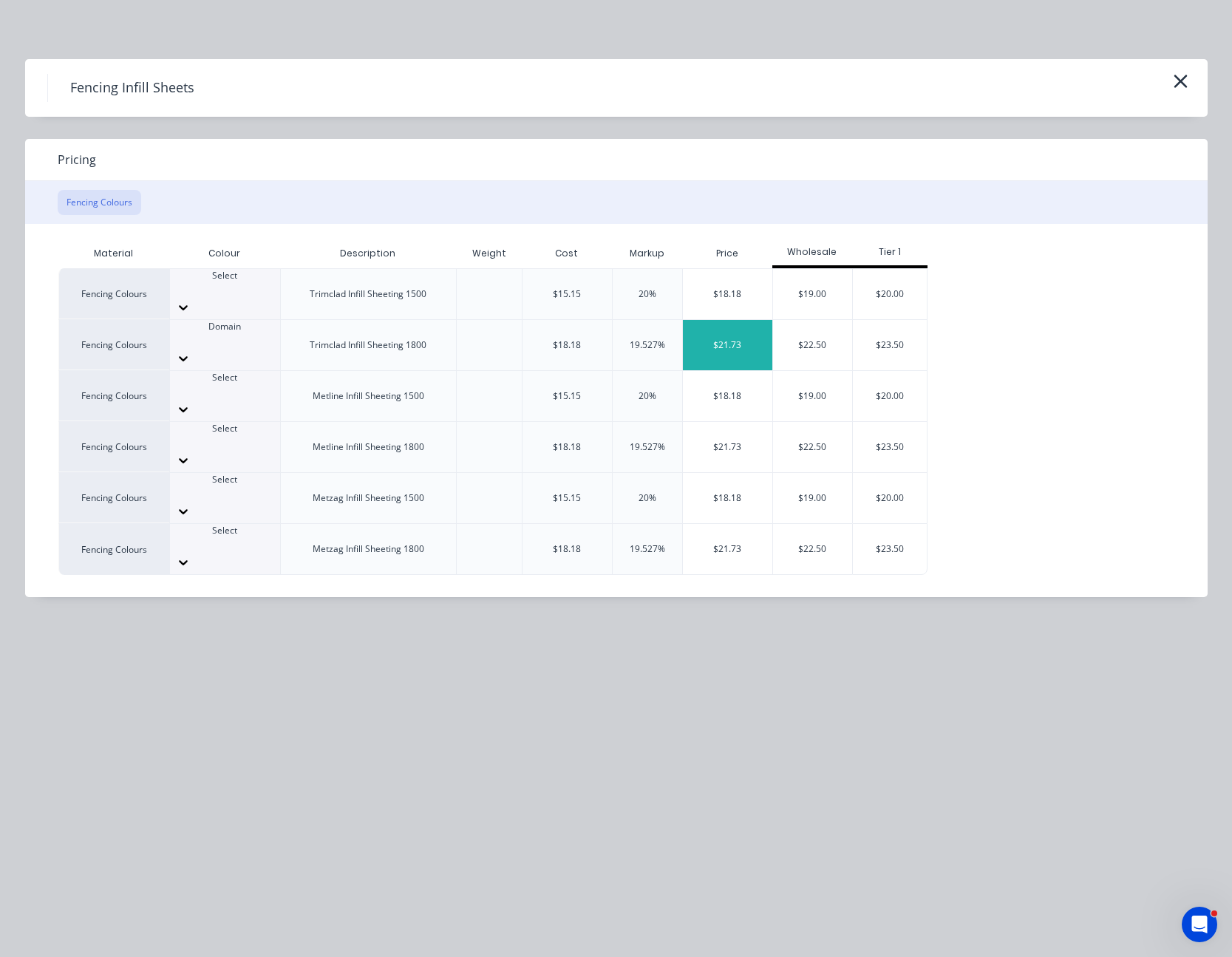
click at [748, 323] on div "$21.73" at bounding box center [727, 345] width 89 height 51
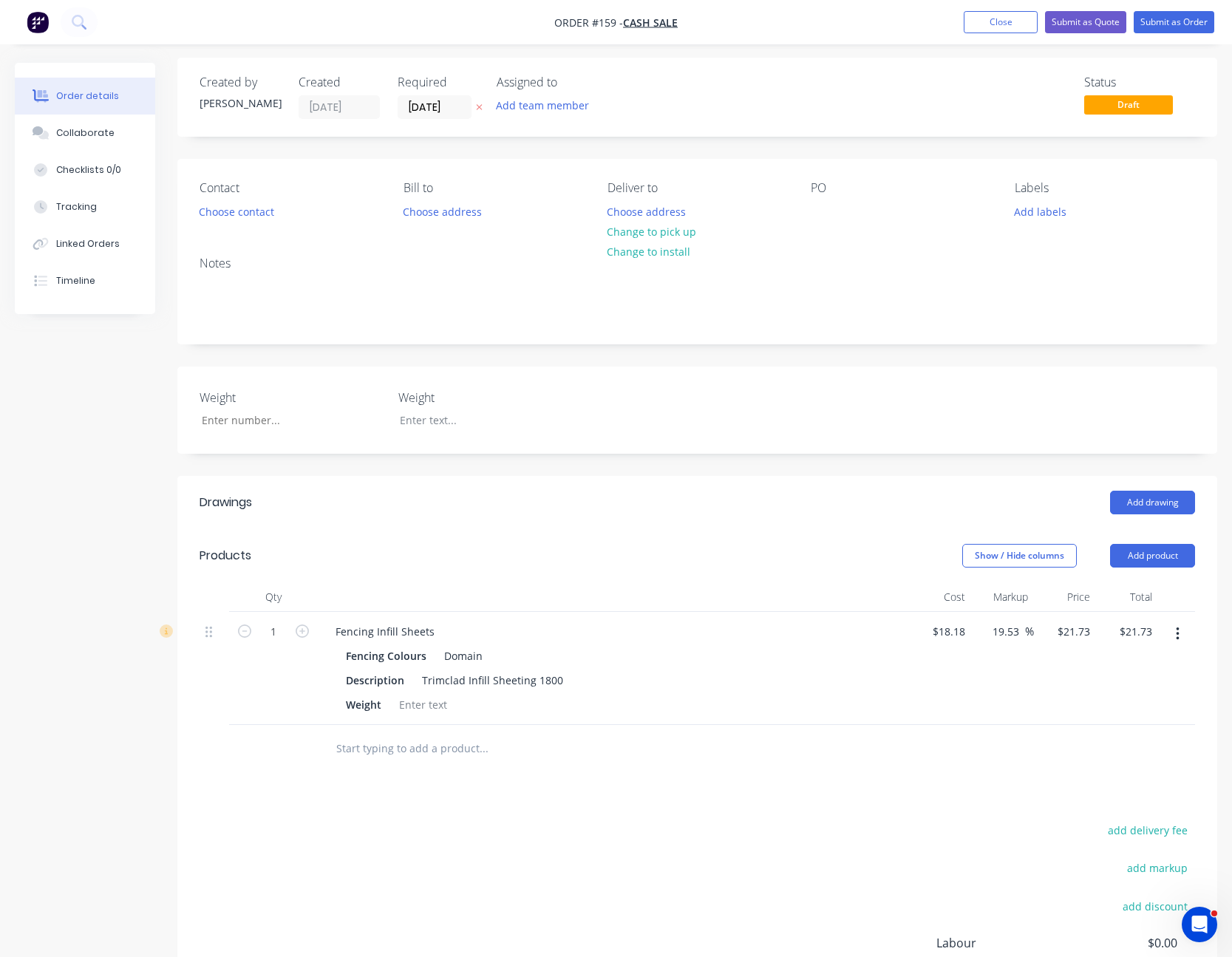
scroll to position [148, 0]
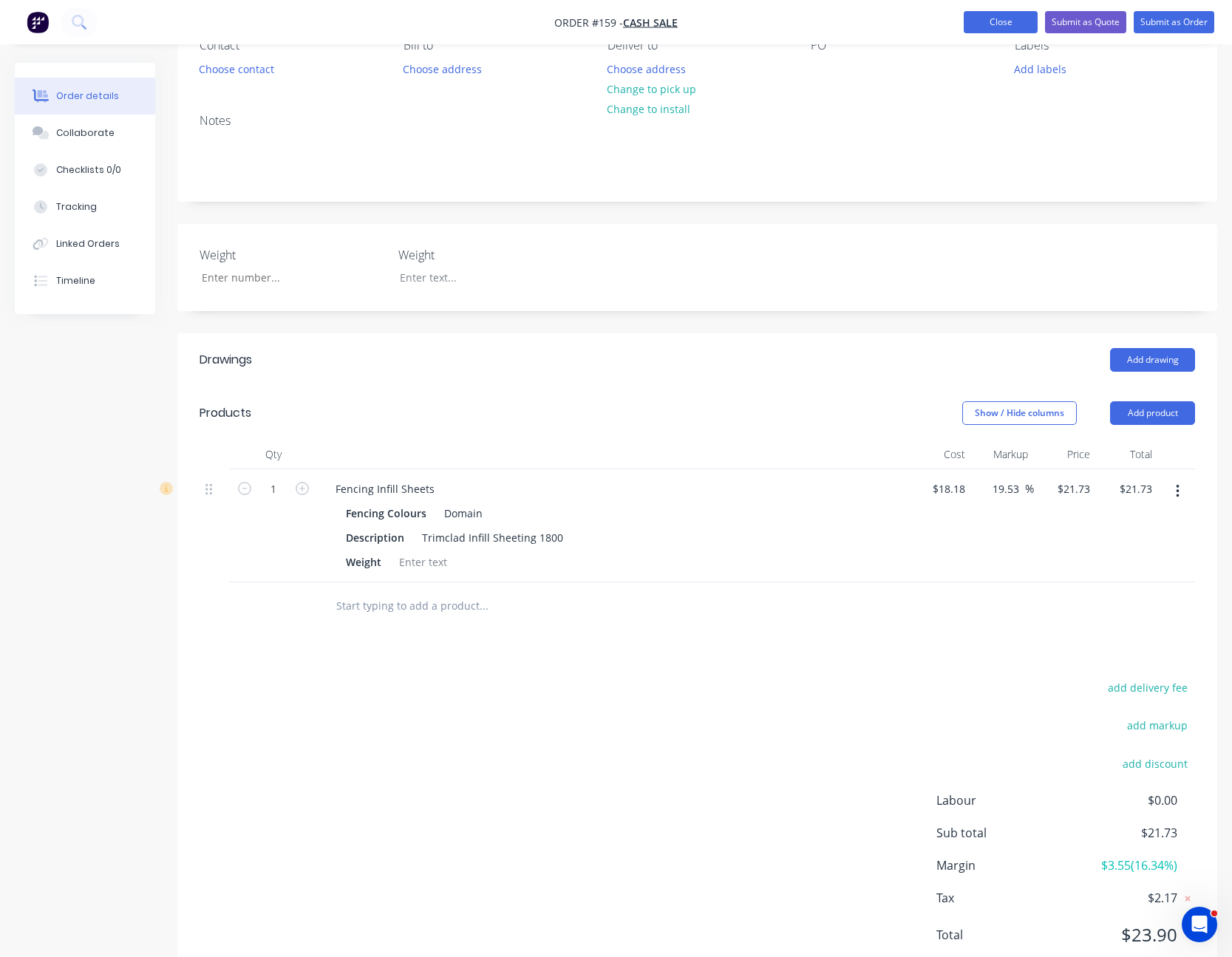
click at [993, 15] on button "Close" at bounding box center [1001, 22] width 74 height 22
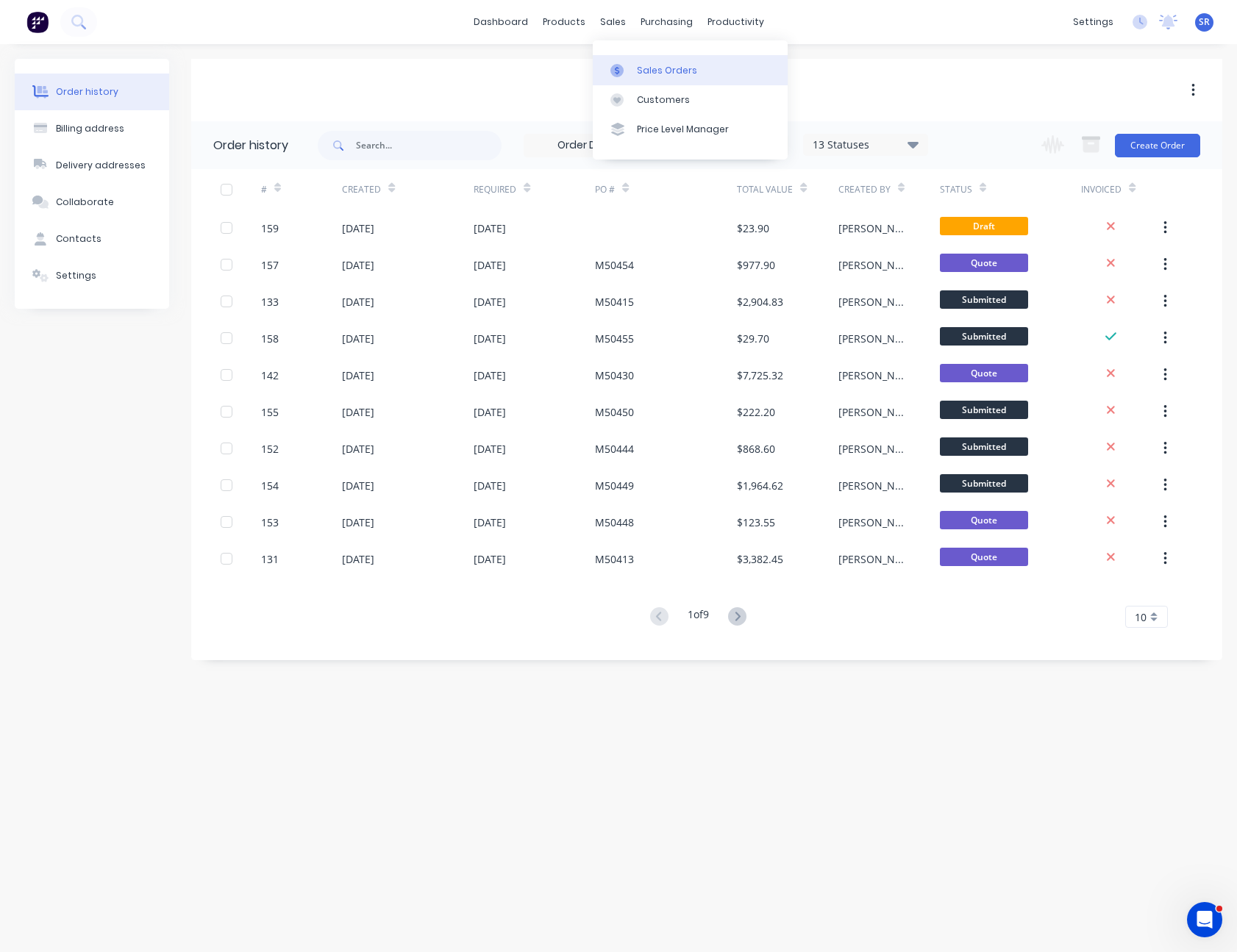
click at [623, 65] on icon at bounding box center [617, 71] width 14 height 14
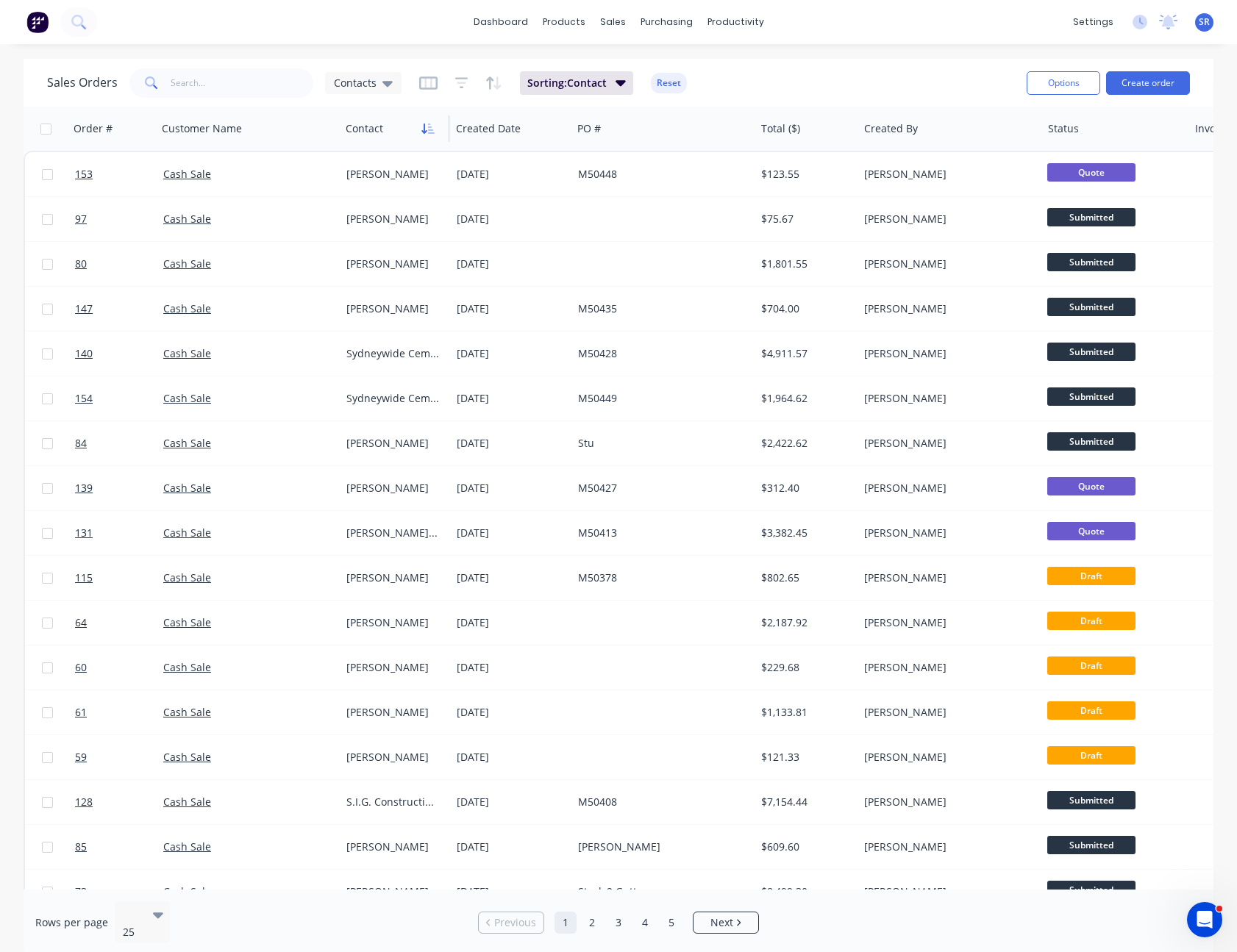
click at [430, 128] on icon "button" at bounding box center [428, 128] width 14 height 12
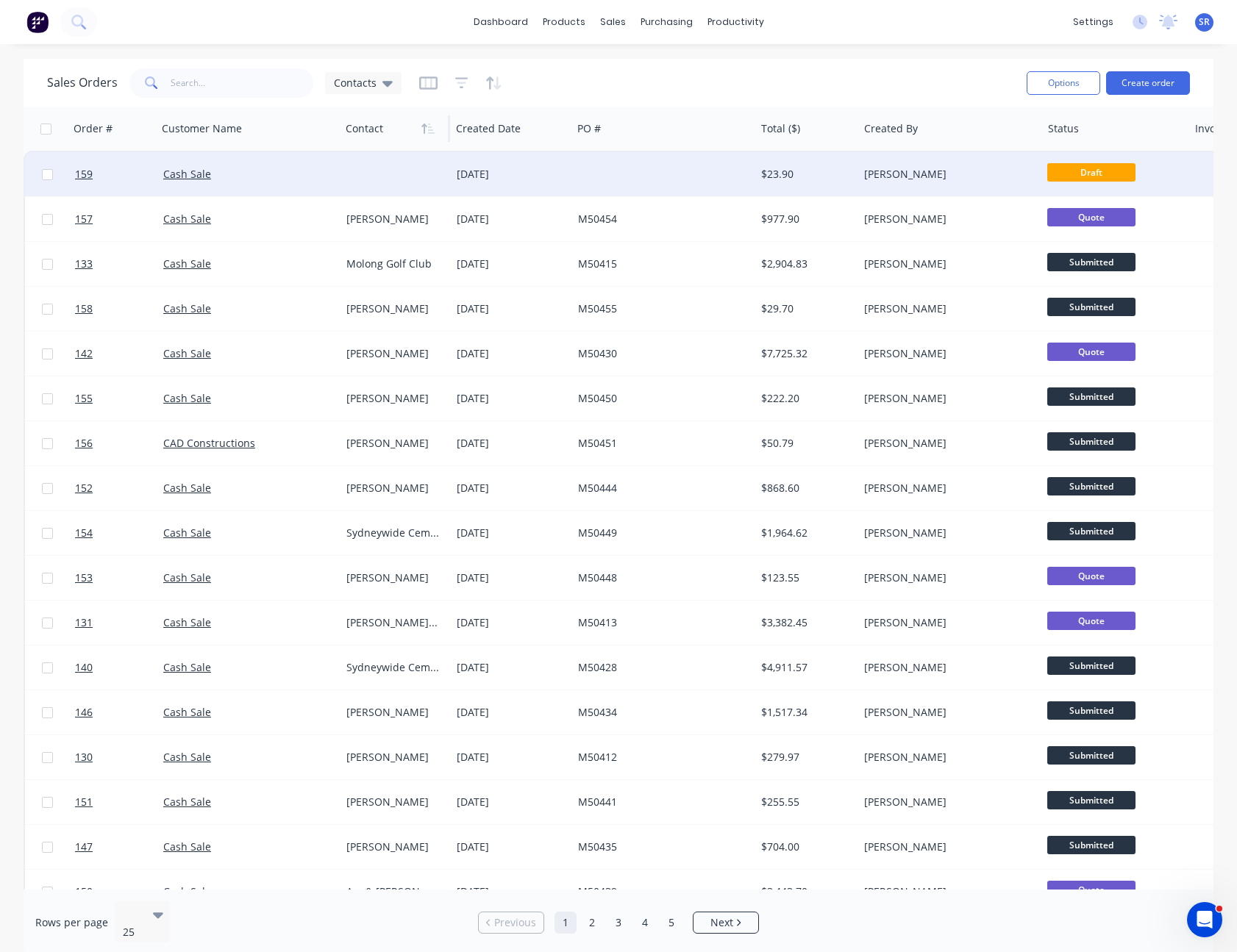
click at [419, 171] on div at bounding box center [395, 174] width 110 height 44
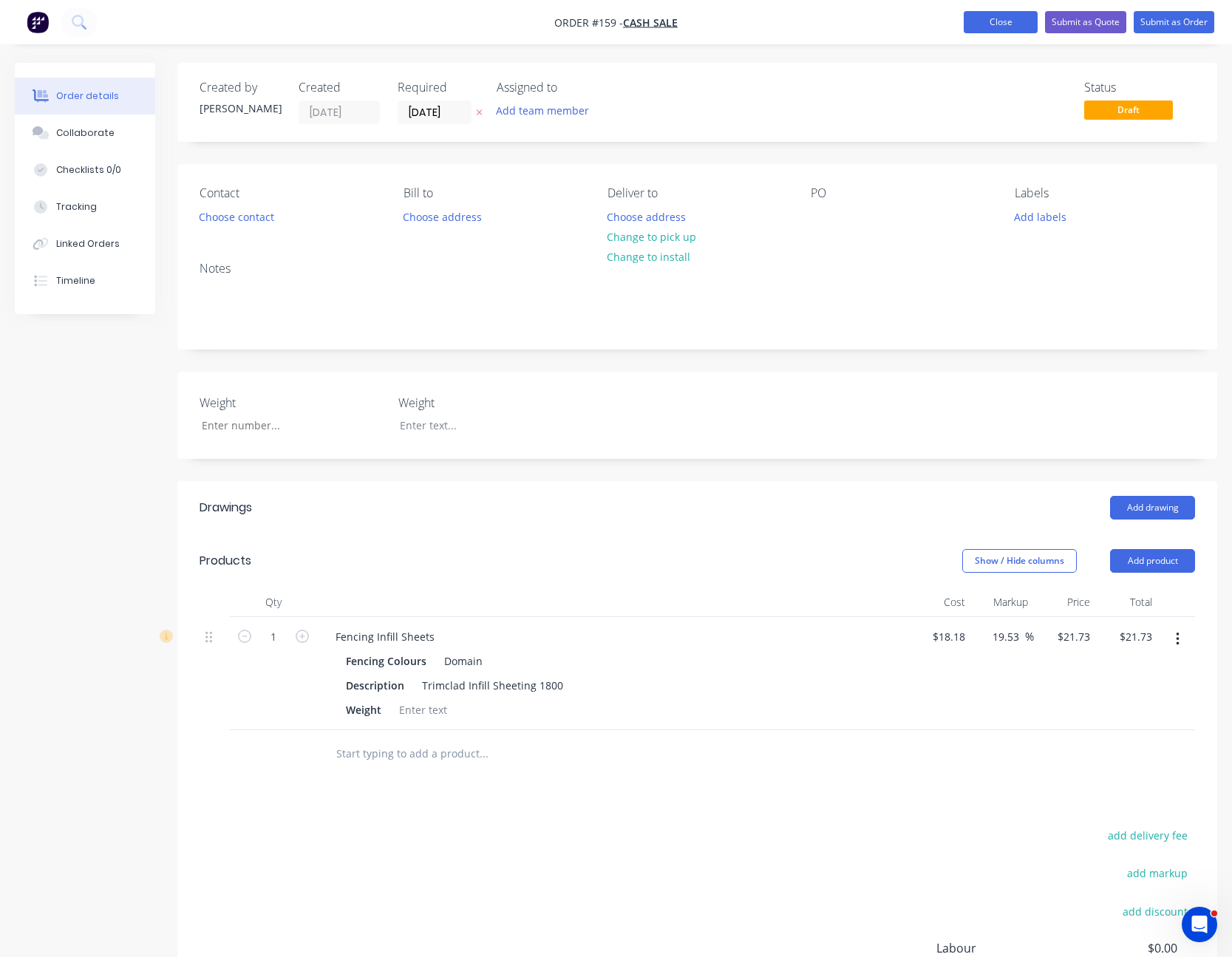
click at [1019, 24] on button "Close" at bounding box center [1001, 22] width 74 height 22
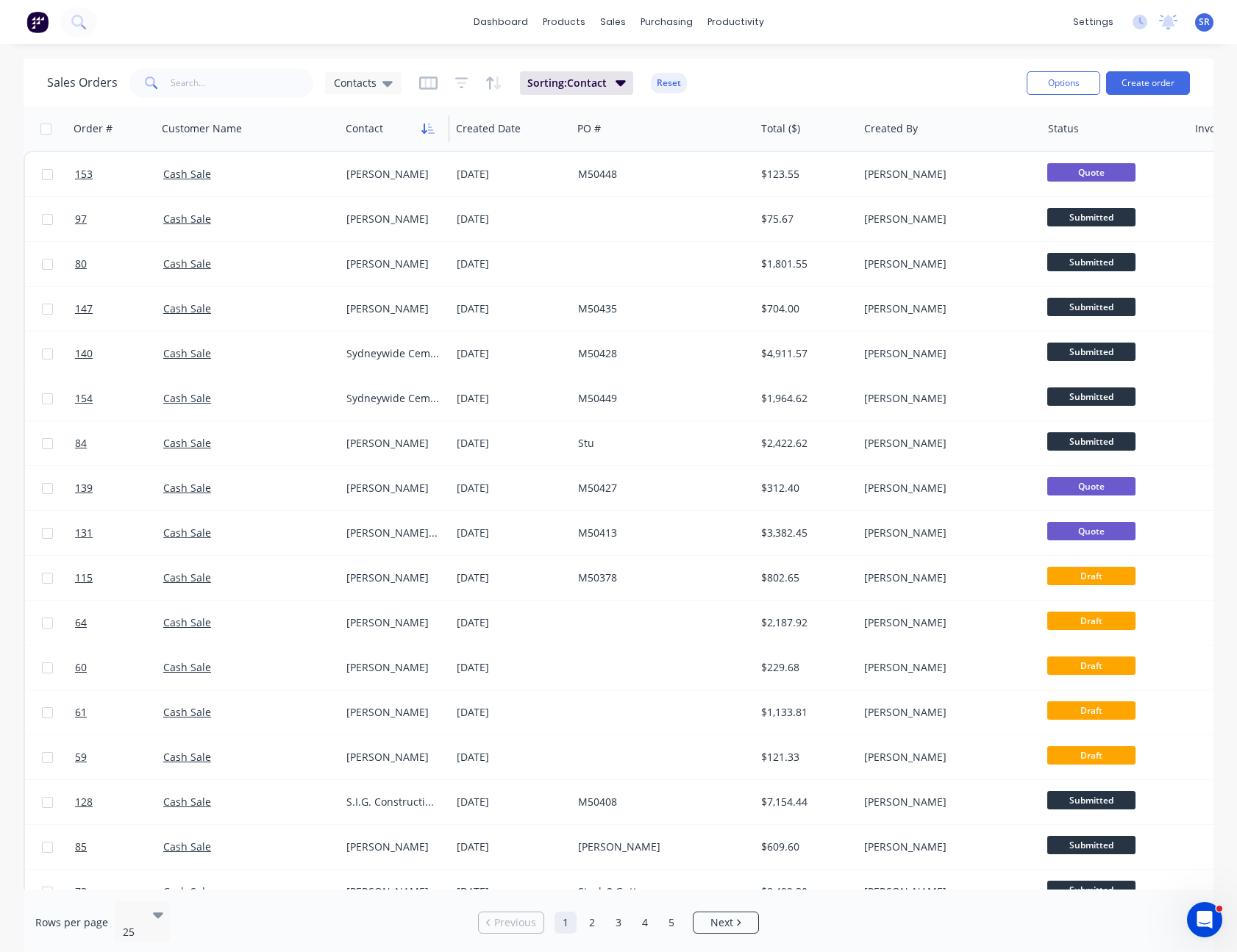
click at [428, 125] on icon "button" at bounding box center [428, 128] width 14 height 12
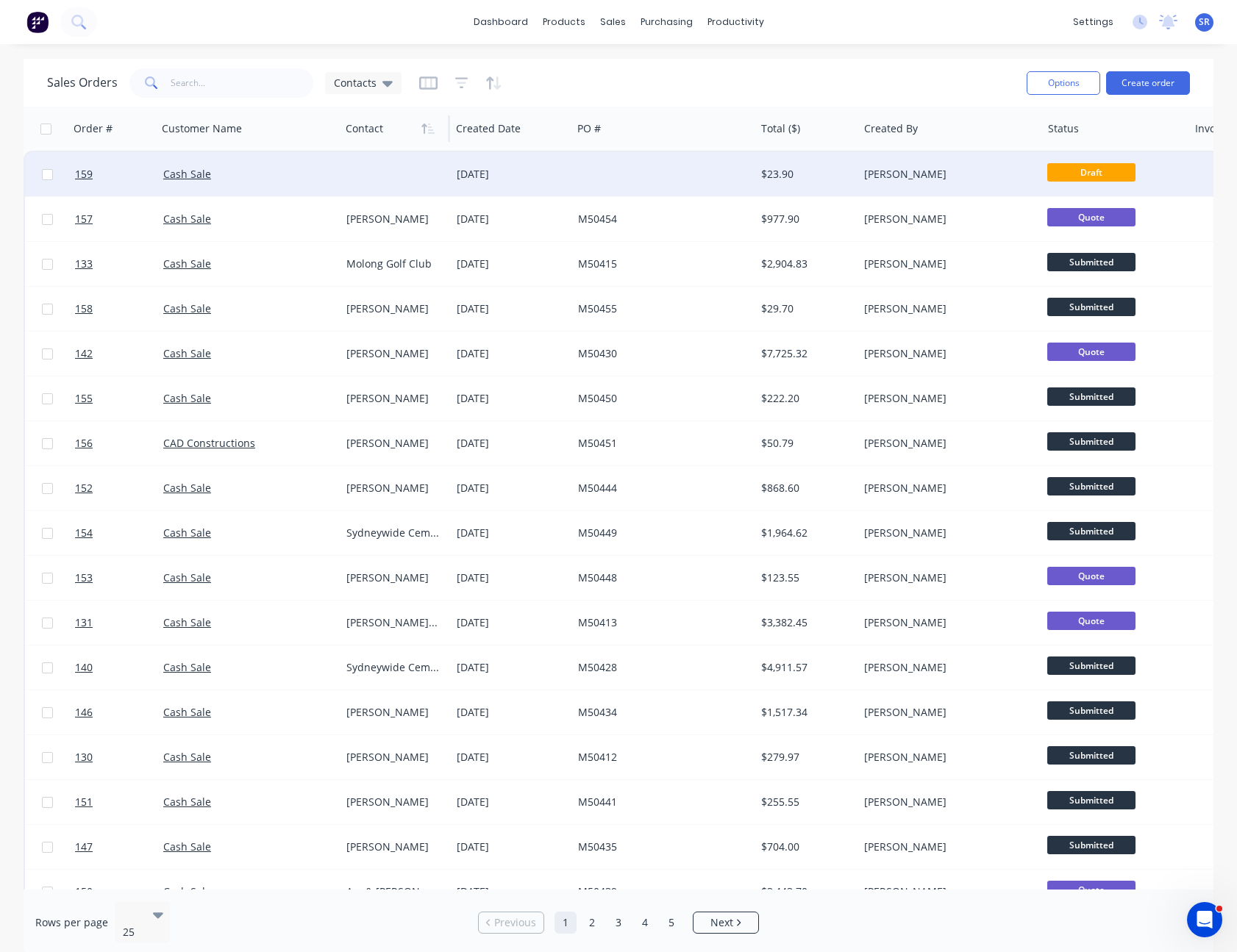
click at [51, 177] on input "checkbox" at bounding box center [47, 174] width 11 height 11
checkbox input "true"
click at [1066, 74] on button "Options" at bounding box center [1063, 83] width 74 height 23
click at [995, 141] on div "Archive" at bounding box center [1019, 150] width 135 height 21
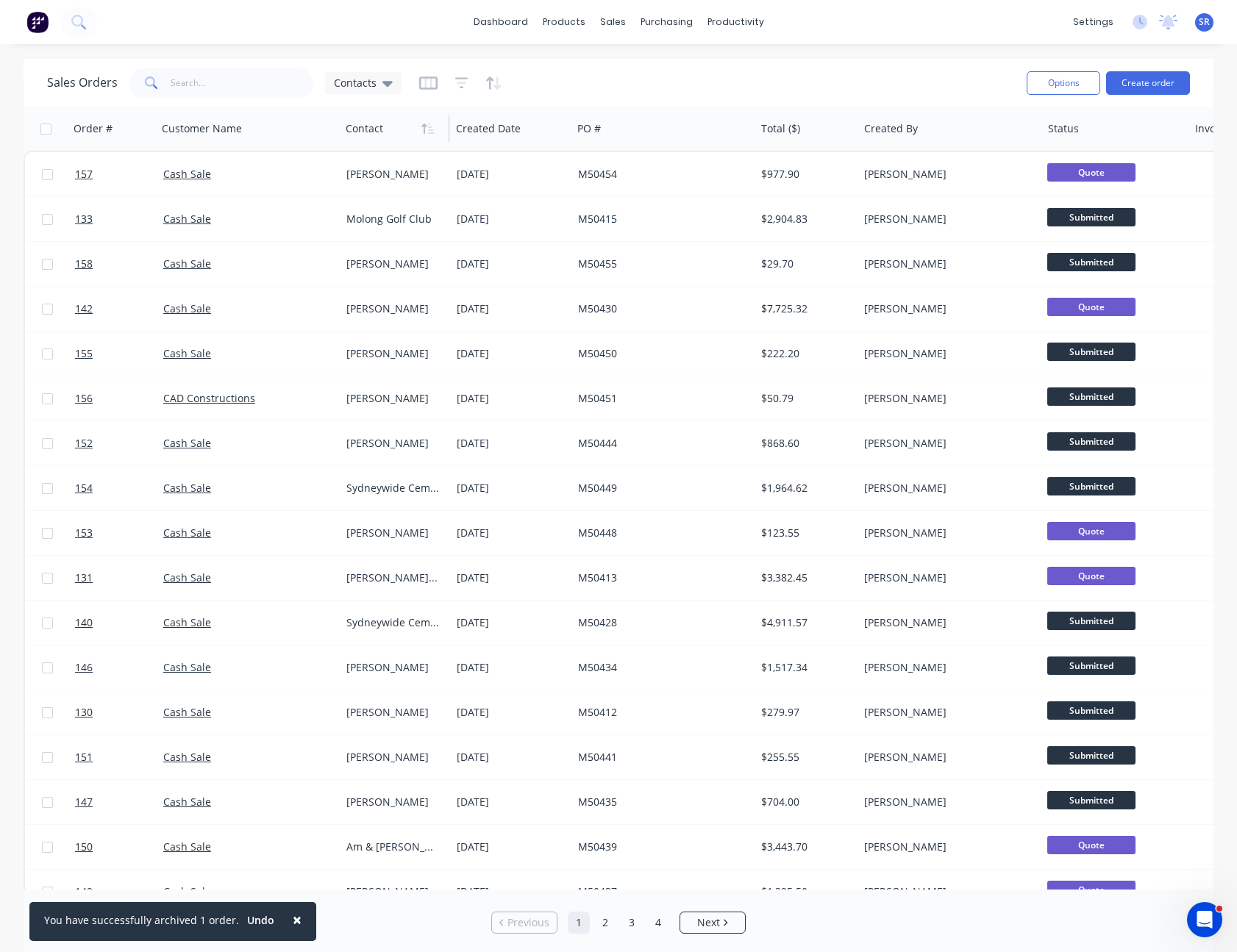
click at [292, 917] on span "×" at bounding box center [297, 919] width 9 height 20
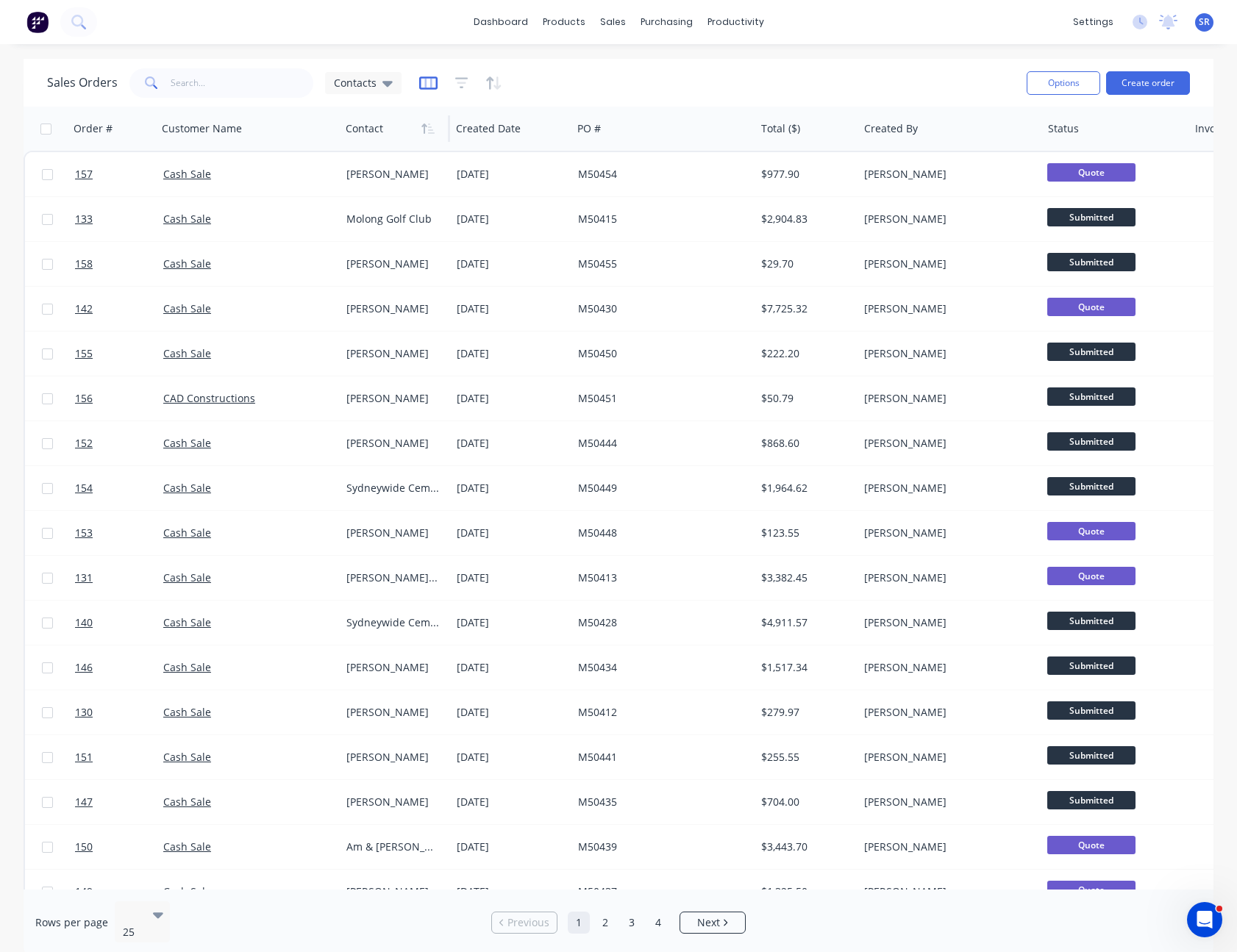
click at [426, 82] on icon "button" at bounding box center [428, 83] width 18 height 15
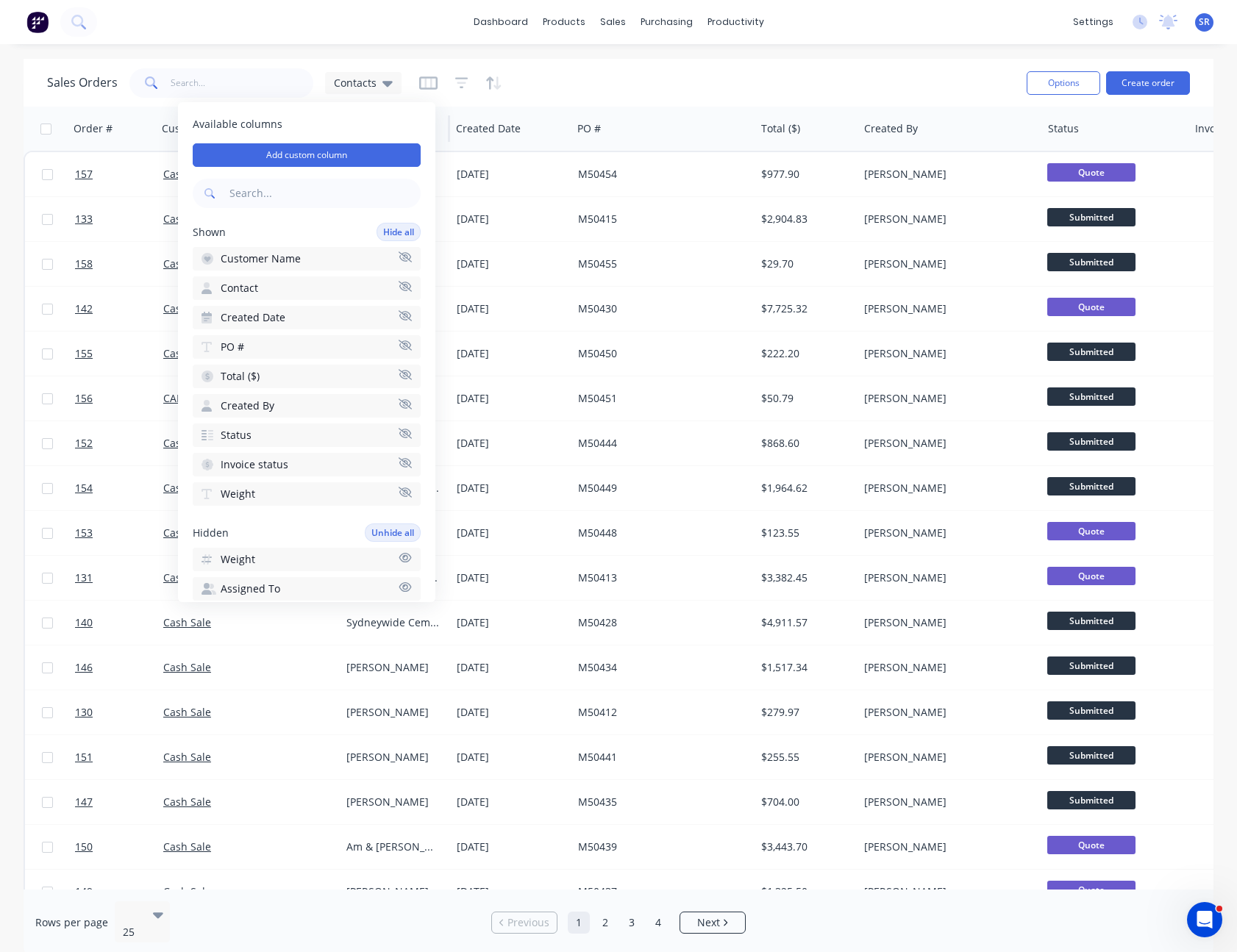
click at [573, 82] on div "Sales Orders Contacts" at bounding box center [531, 83] width 968 height 36
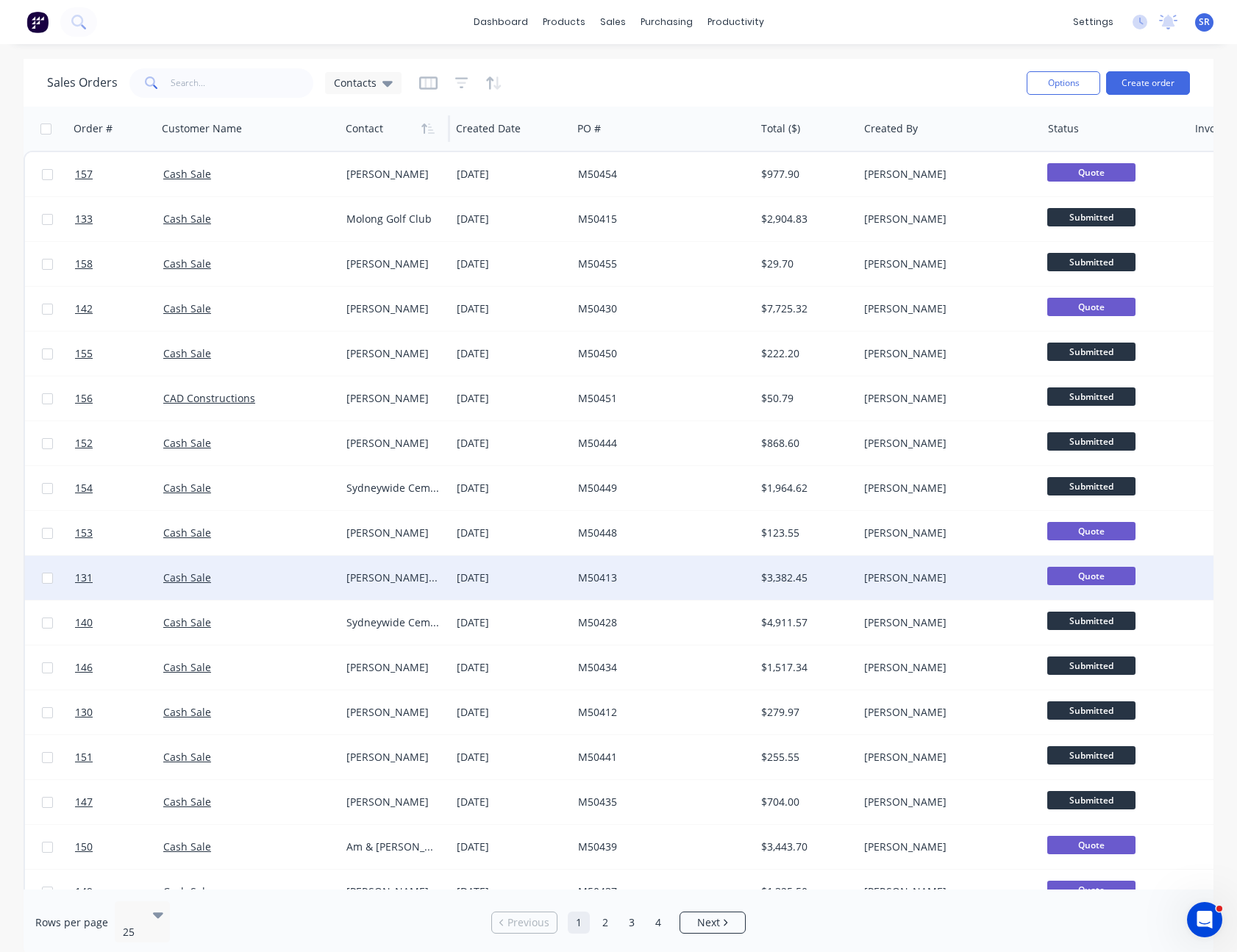
click at [533, 571] on div "[DATE]" at bounding box center [512, 578] width 110 height 15
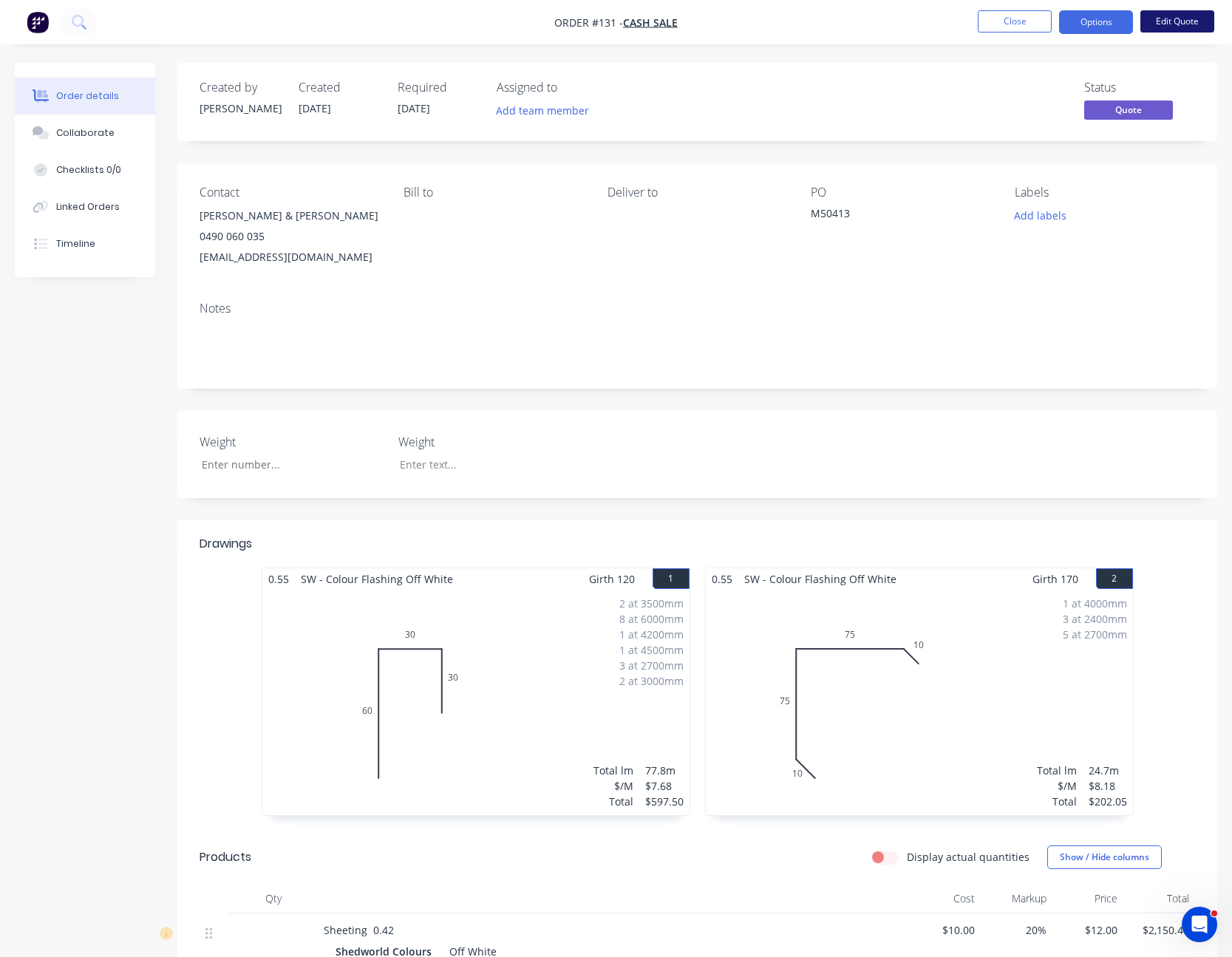
click at [1180, 23] on button "Edit Quote" at bounding box center [1178, 21] width 74 height 22
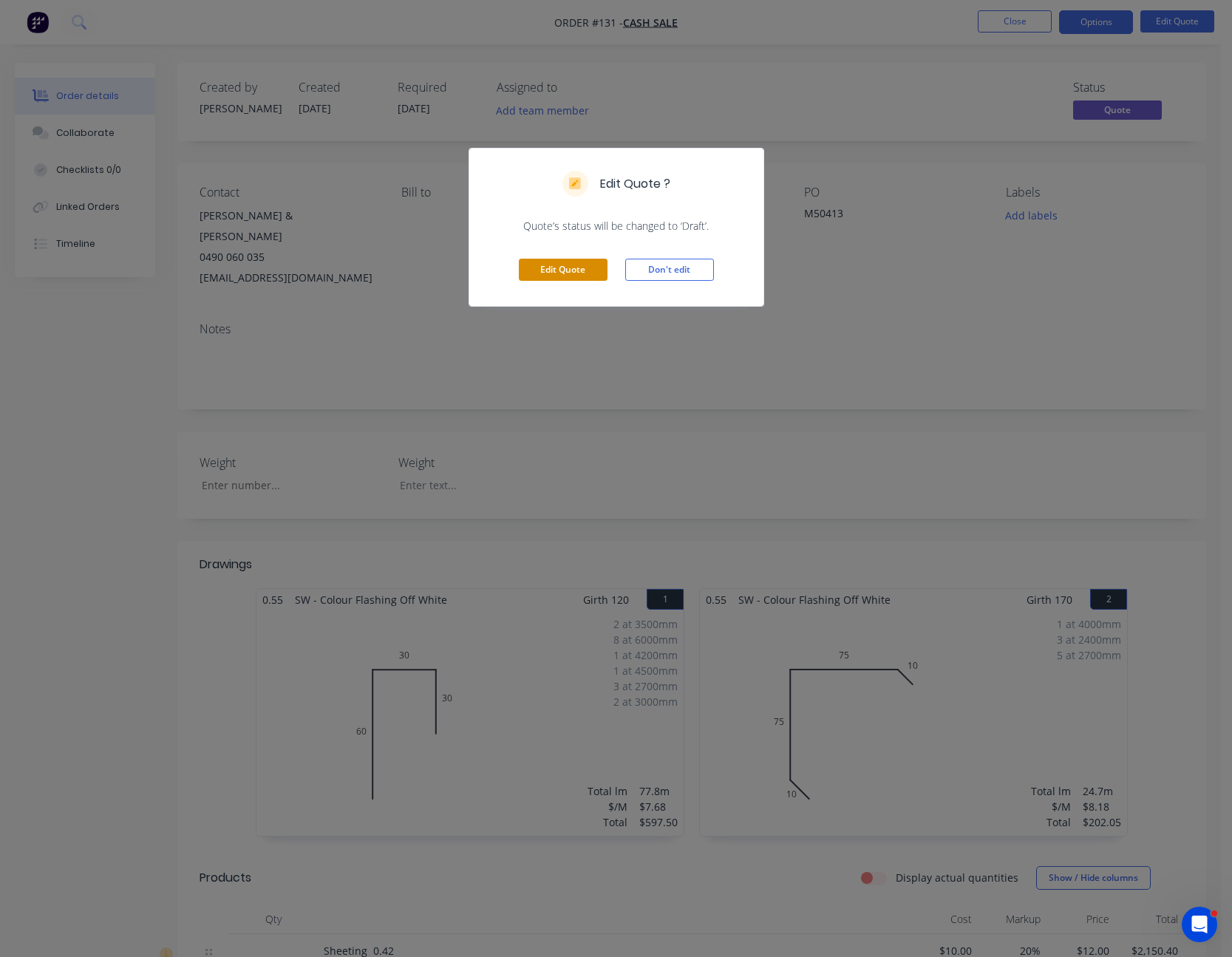
click at [584, 261] on button "Edit Quote" at bounding box center [563, 269] width 88 height 22
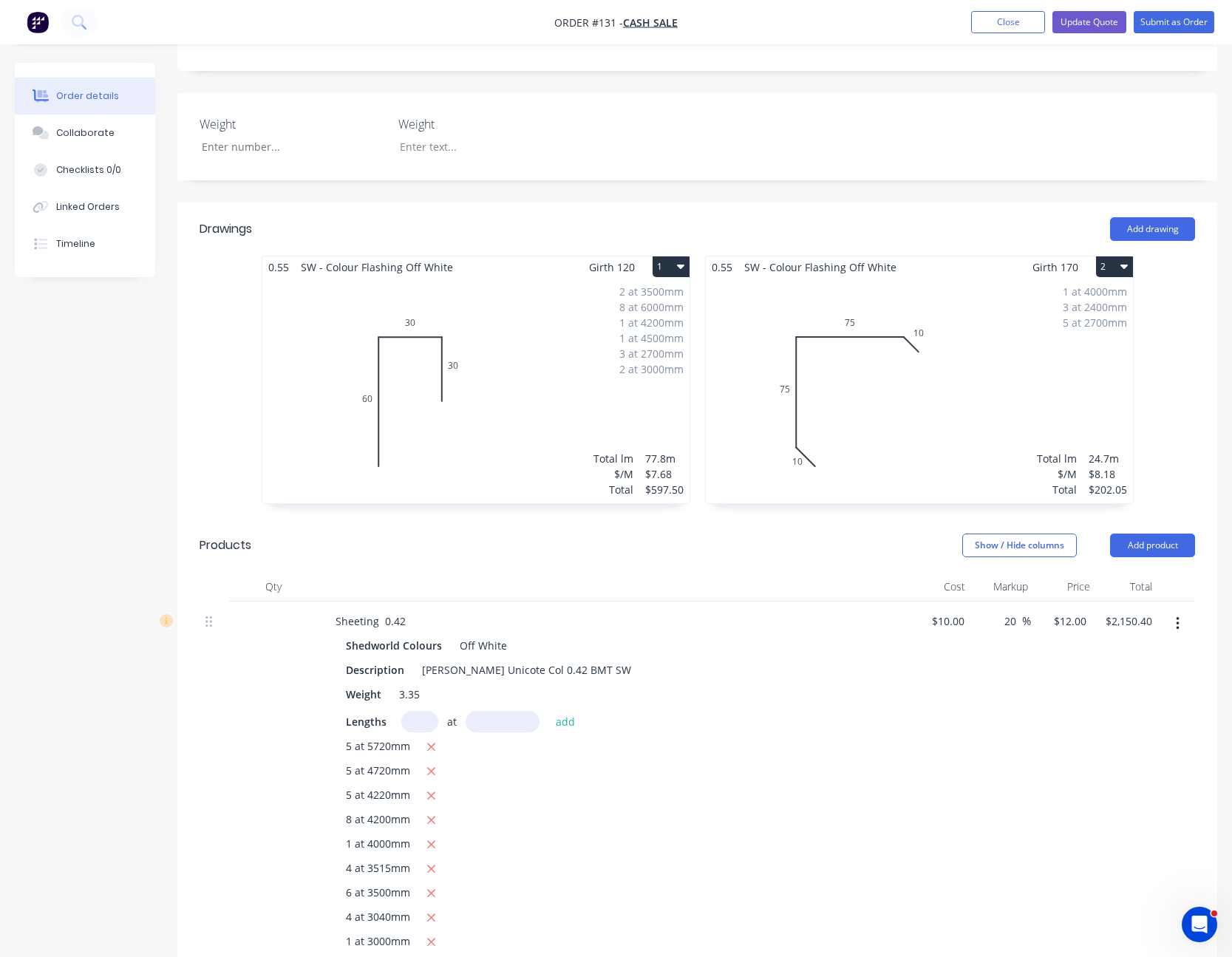
scroll to position [443, 0]
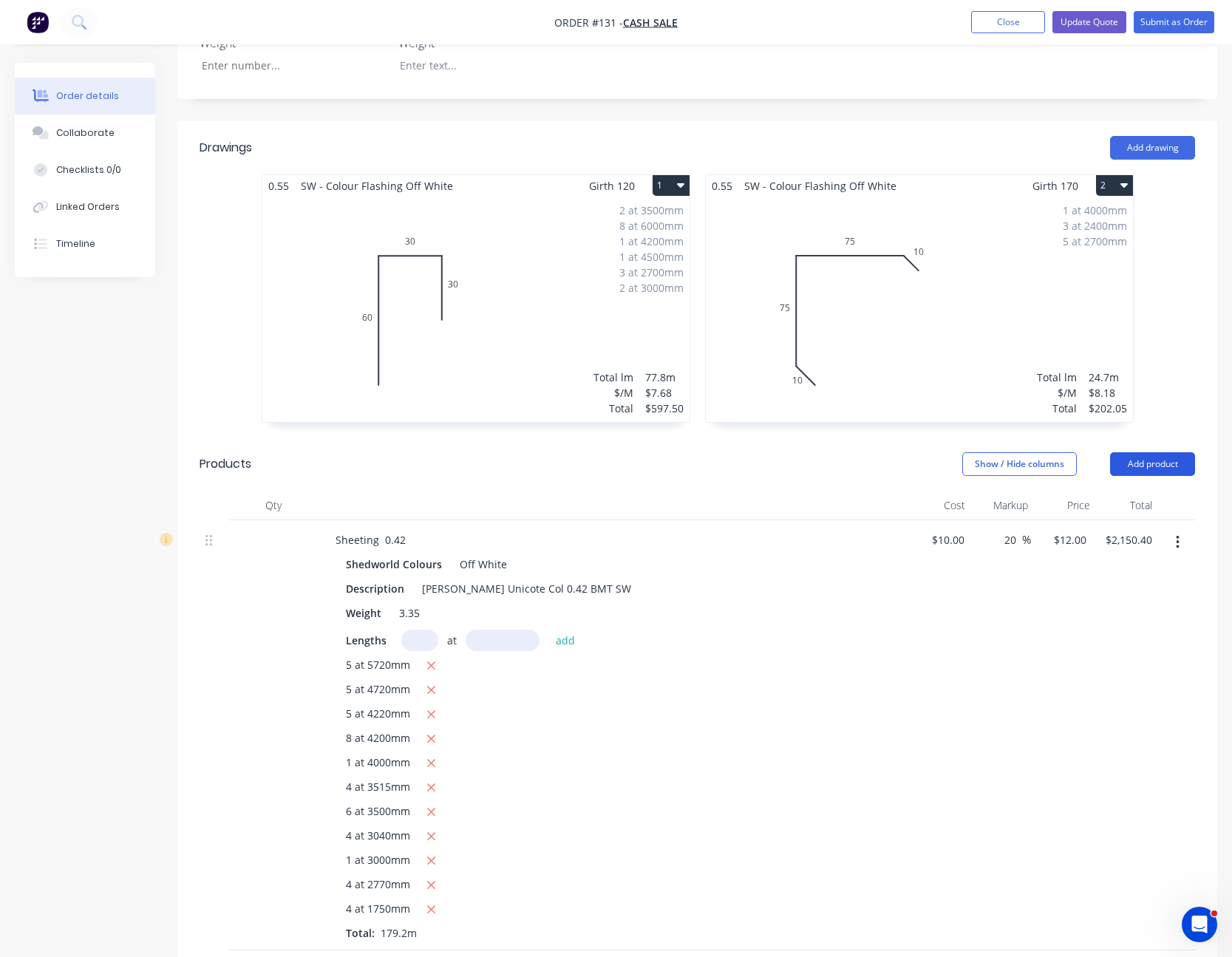
click at [1160, 452] on button "Add product" at bounding box center [1153, 464] width 85 height 23
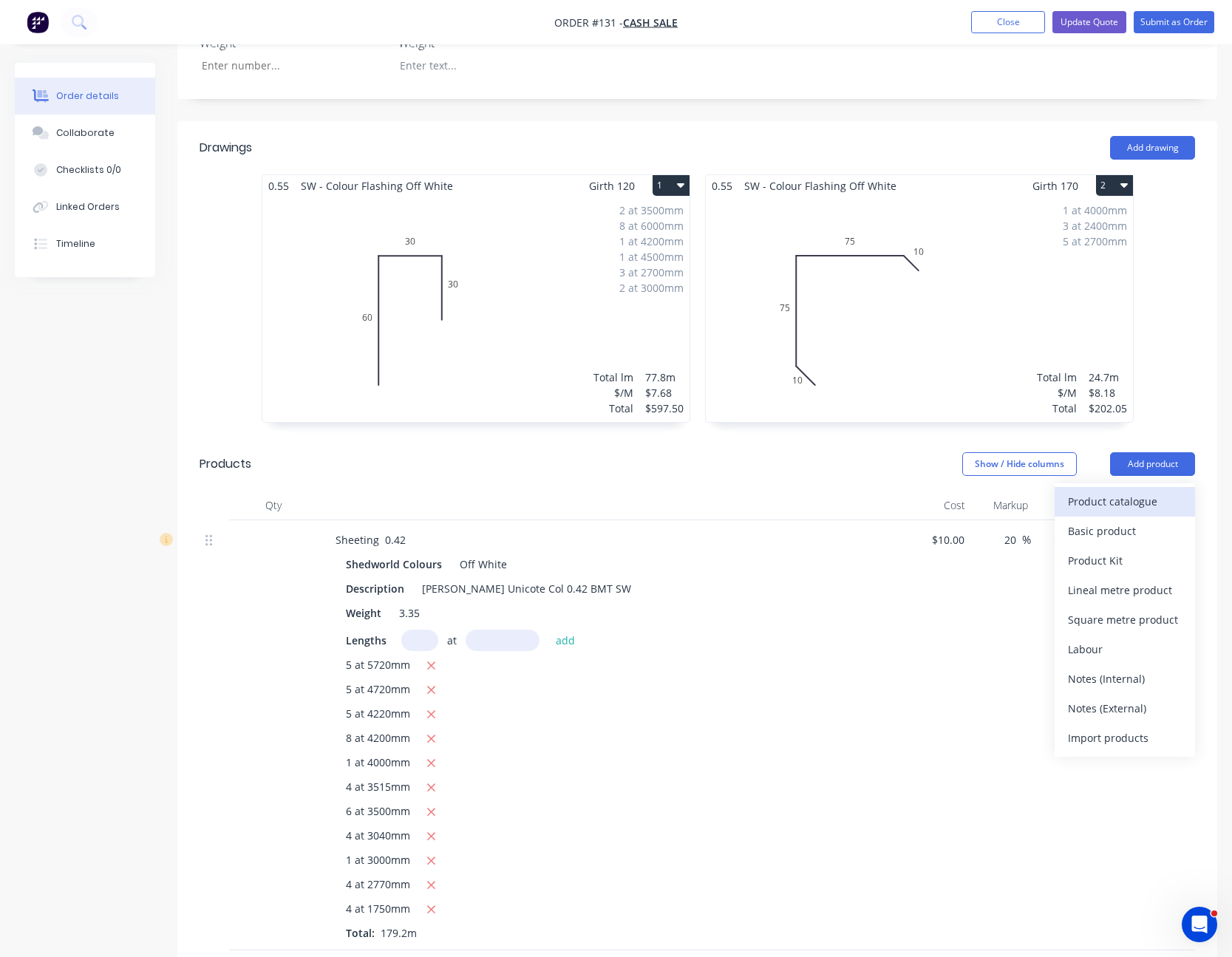
click at [1156, 491] on div "Product catalogue" at bounding box center [1125, 502] width 114 height 21
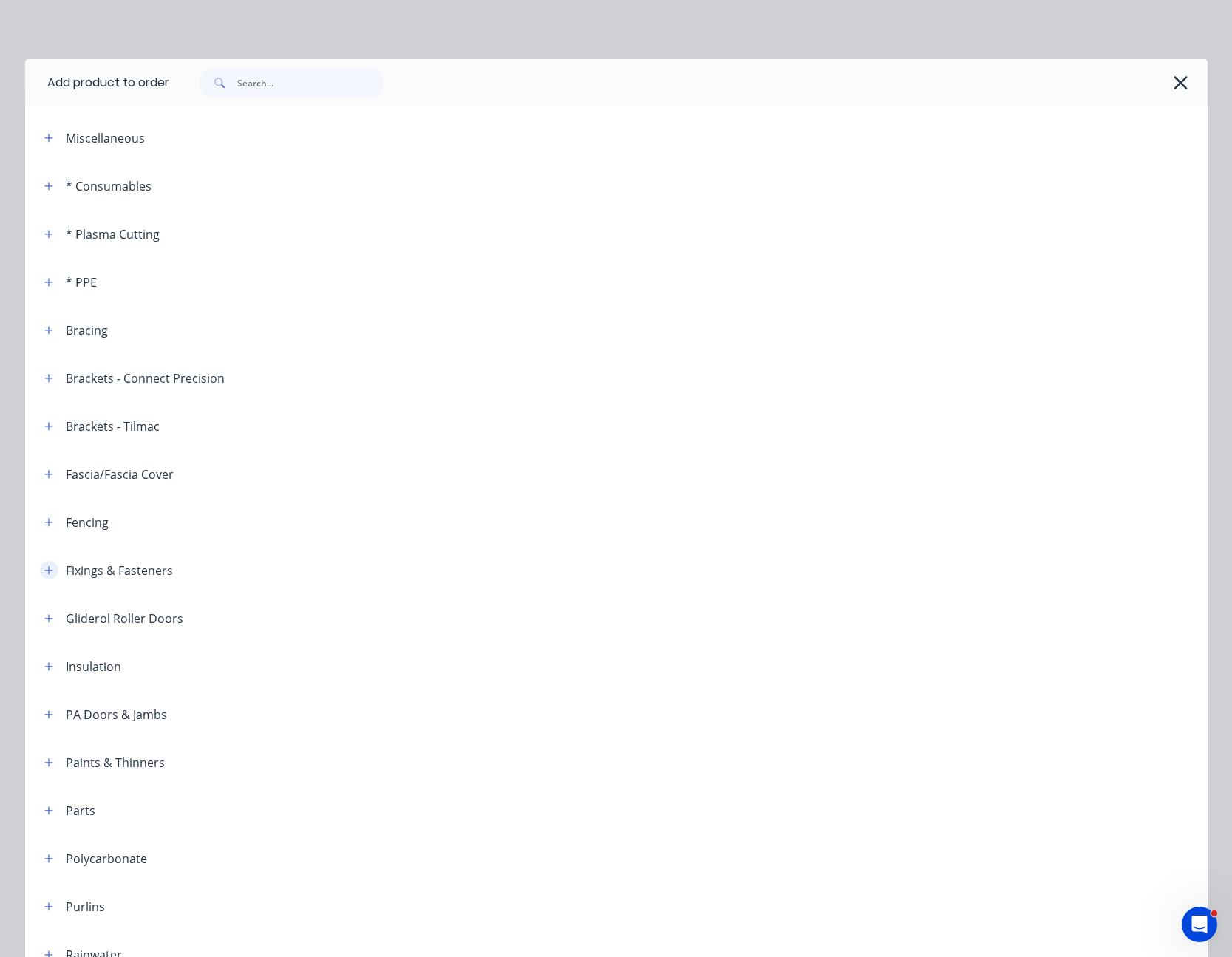
click at [46, 567] on icon "button" at bounding box center [49, 571] width 9 height 11
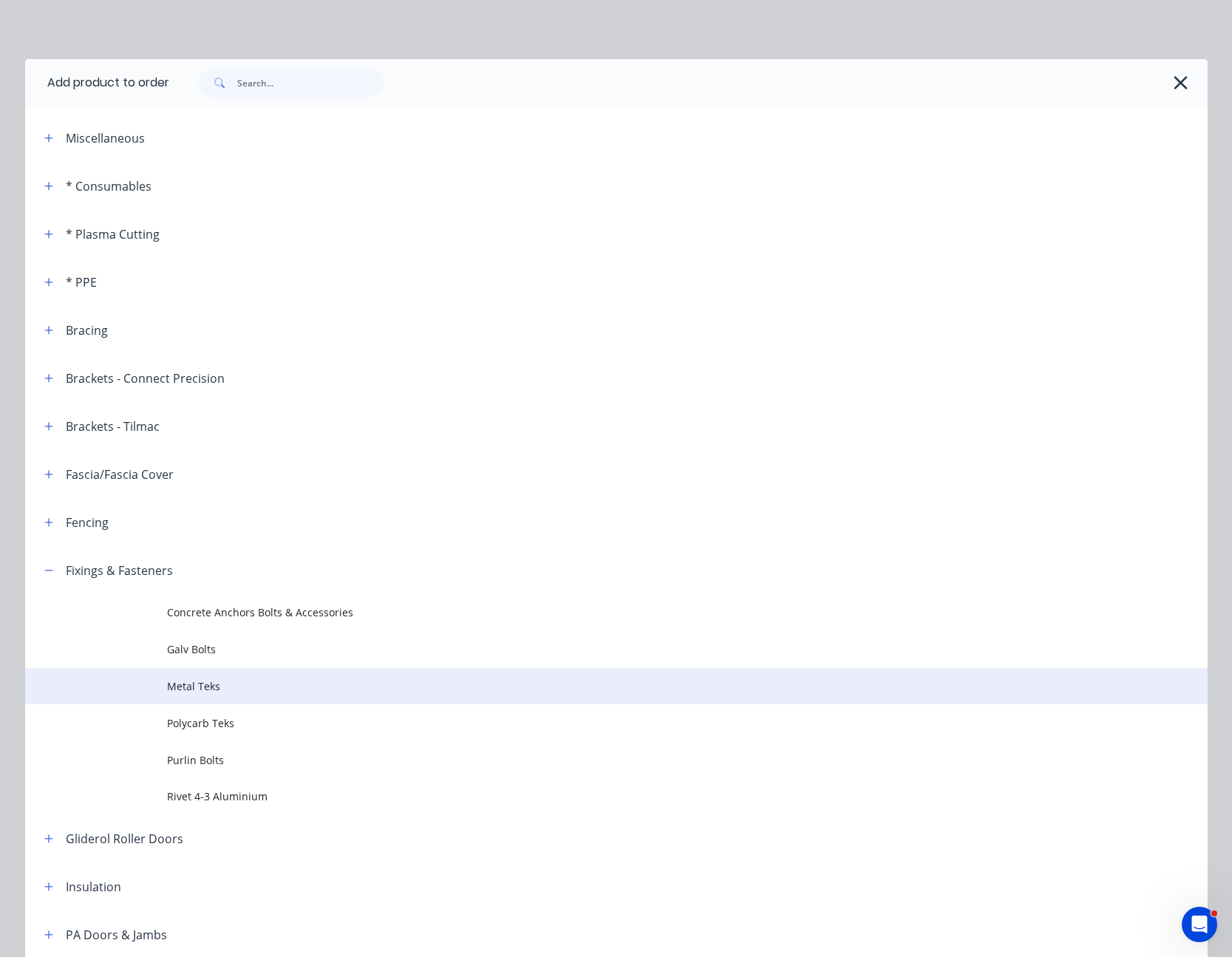
click at [181, 681] on span "Metal Teks" at bounding box center [583, 686] width 832 height 16
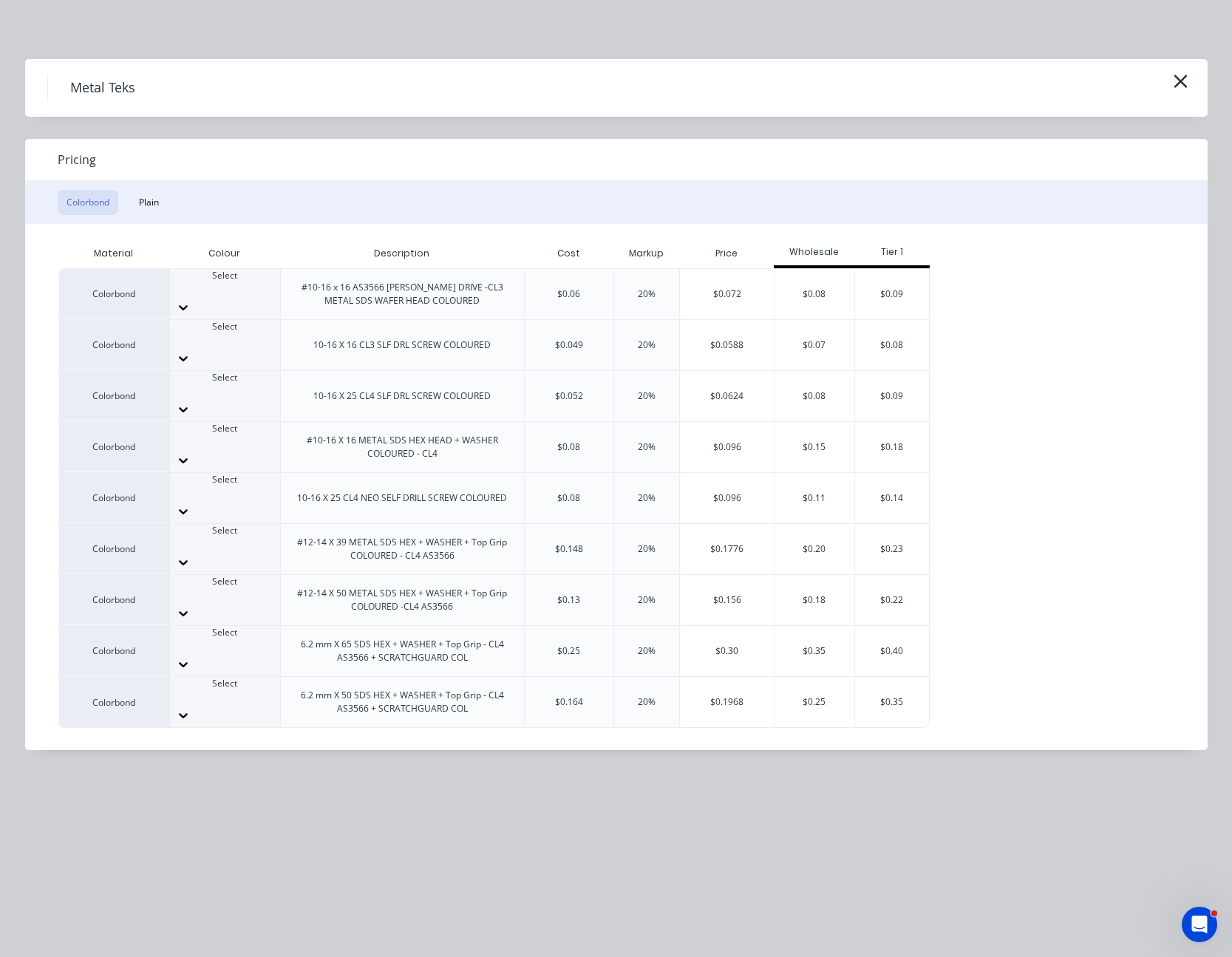
click at [190, 555] on icon at bounding box center [184, 563] width 15 height 15
click at [741, 524] on div "$0.1776" at bounding box center [727, 549] width 94 height 51
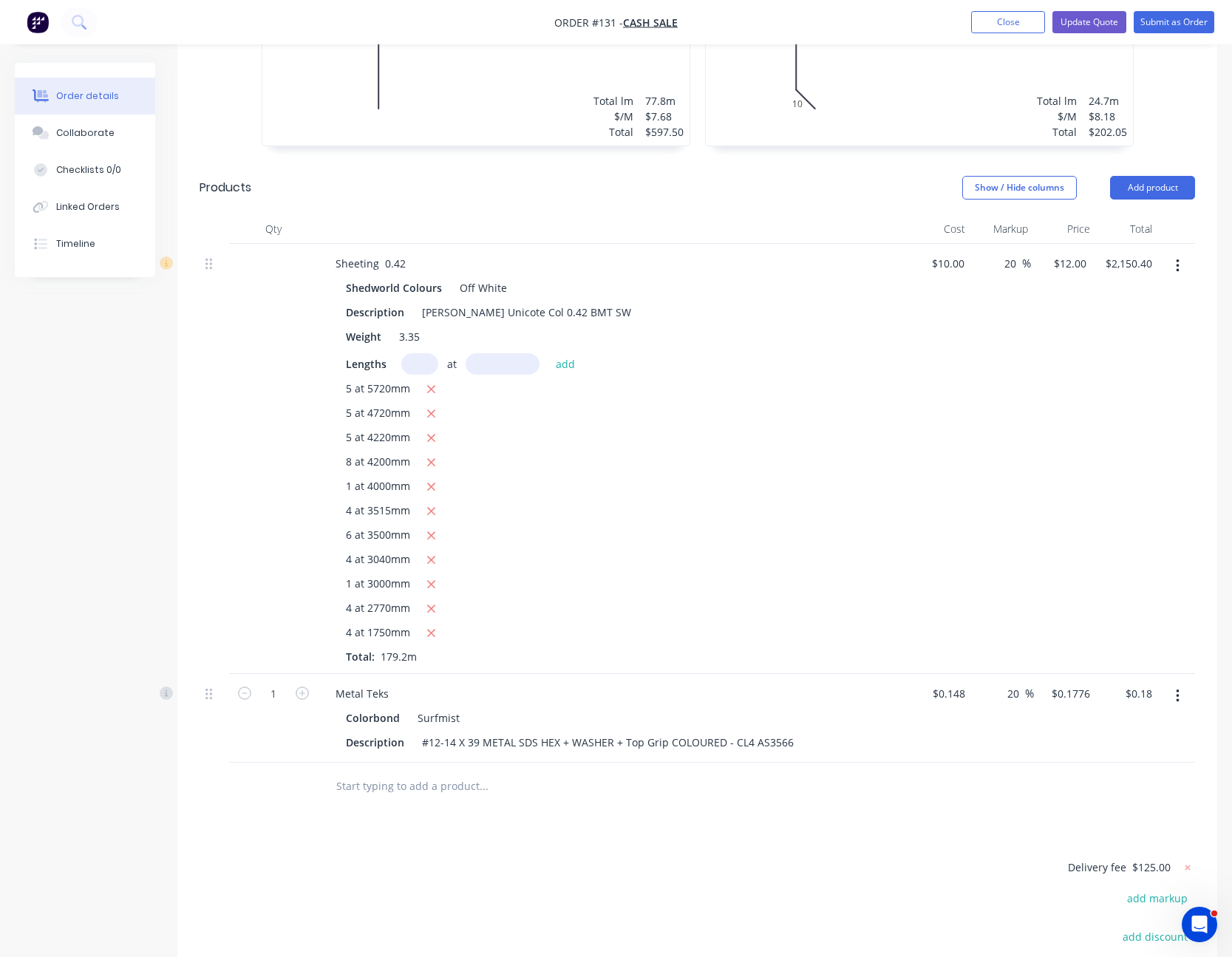
scroll to position [739, 0]
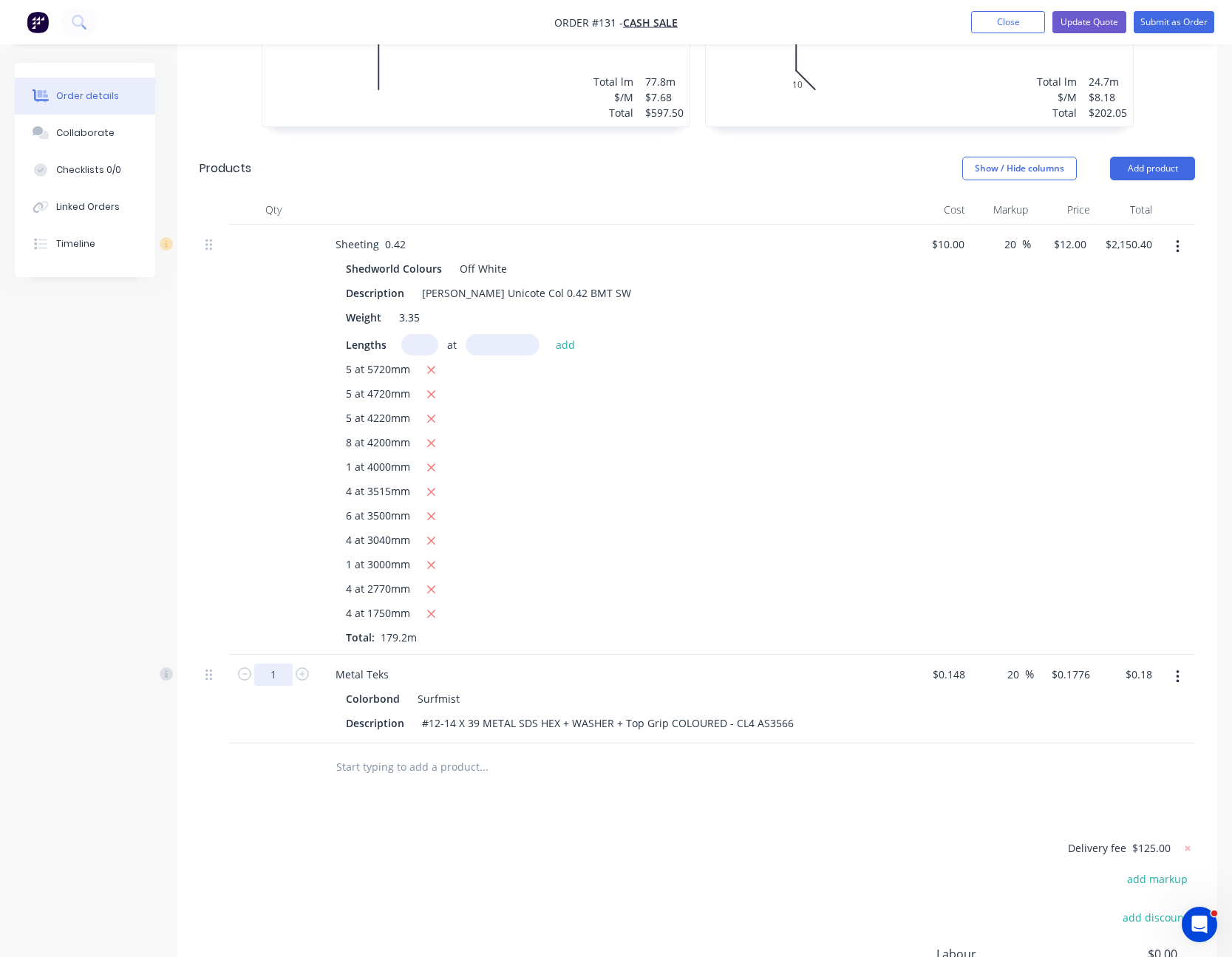
click at [267, 664] on input "1" at bounding box center [273, 675] width 39 height 22
type input "1000"
type input "$177.60"
click at [548, 664] on div "Metal Teks" at bounding box center [613, 675] width 579 height 21
click at [674, 790] on div "Drawings Add drawing 0.55 SW - Colour Flashing Off White Girth 120 1 0 60 30 30…" at bounding box center [697, 482] width 1040 height 1314
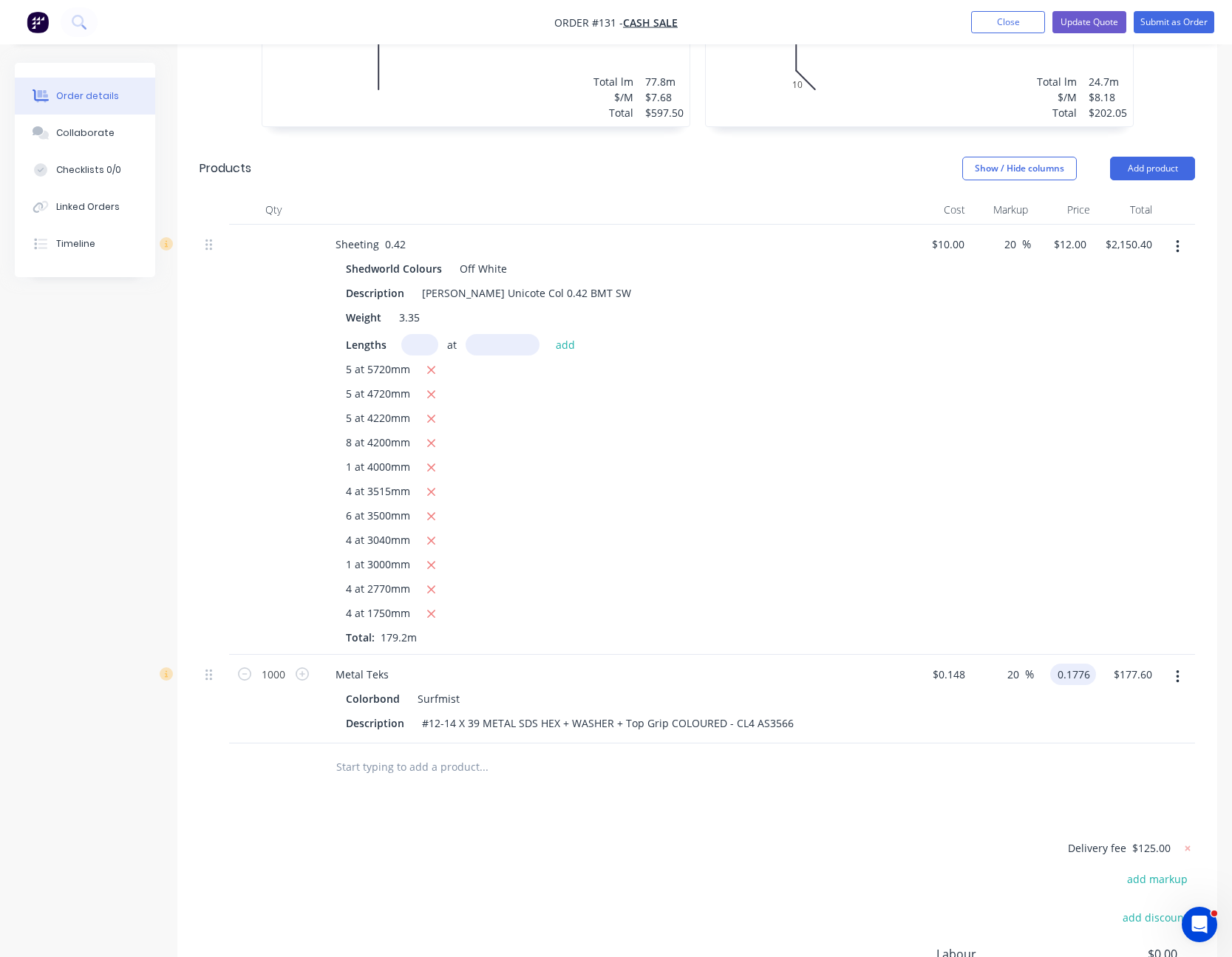
click at [1083, 664] on input "0.1776" at bounding box center [1076, 675] width 40 height 21
type input "$0.1776"
click at [807, 798] on div "Drawings Add drawing 0.55 SW - Colour Flashing Off White Girth 120 1 0 60 30 30…" at bounding box center [697, 482] width 1040 height 1314
click at [1148, 156] on button "Add product" at bounding box center [1153, 168] width 85 height 23
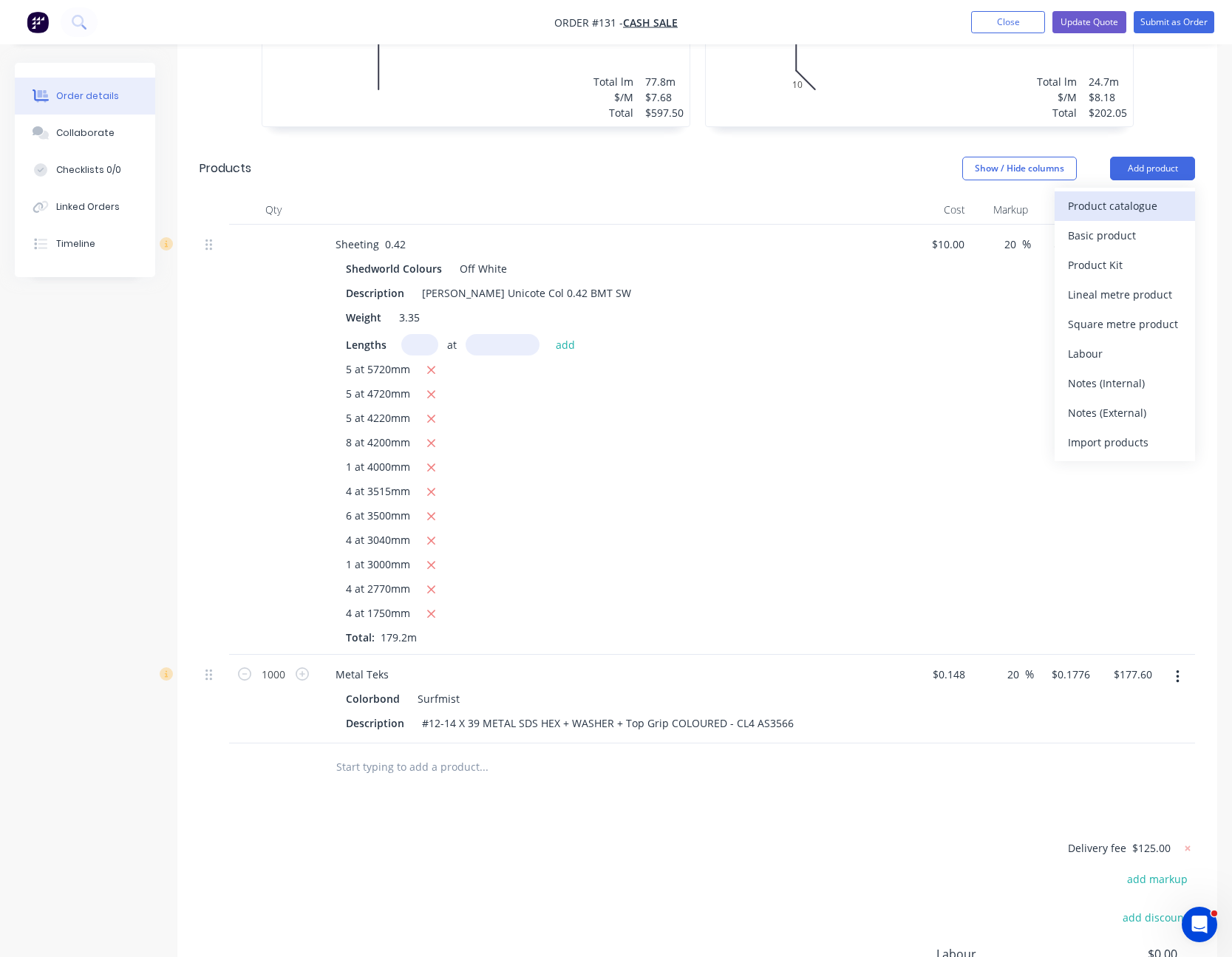
click at [1141, 195] on div "Product catalogue" at bounding box center [1125, 205] width 114 height 21
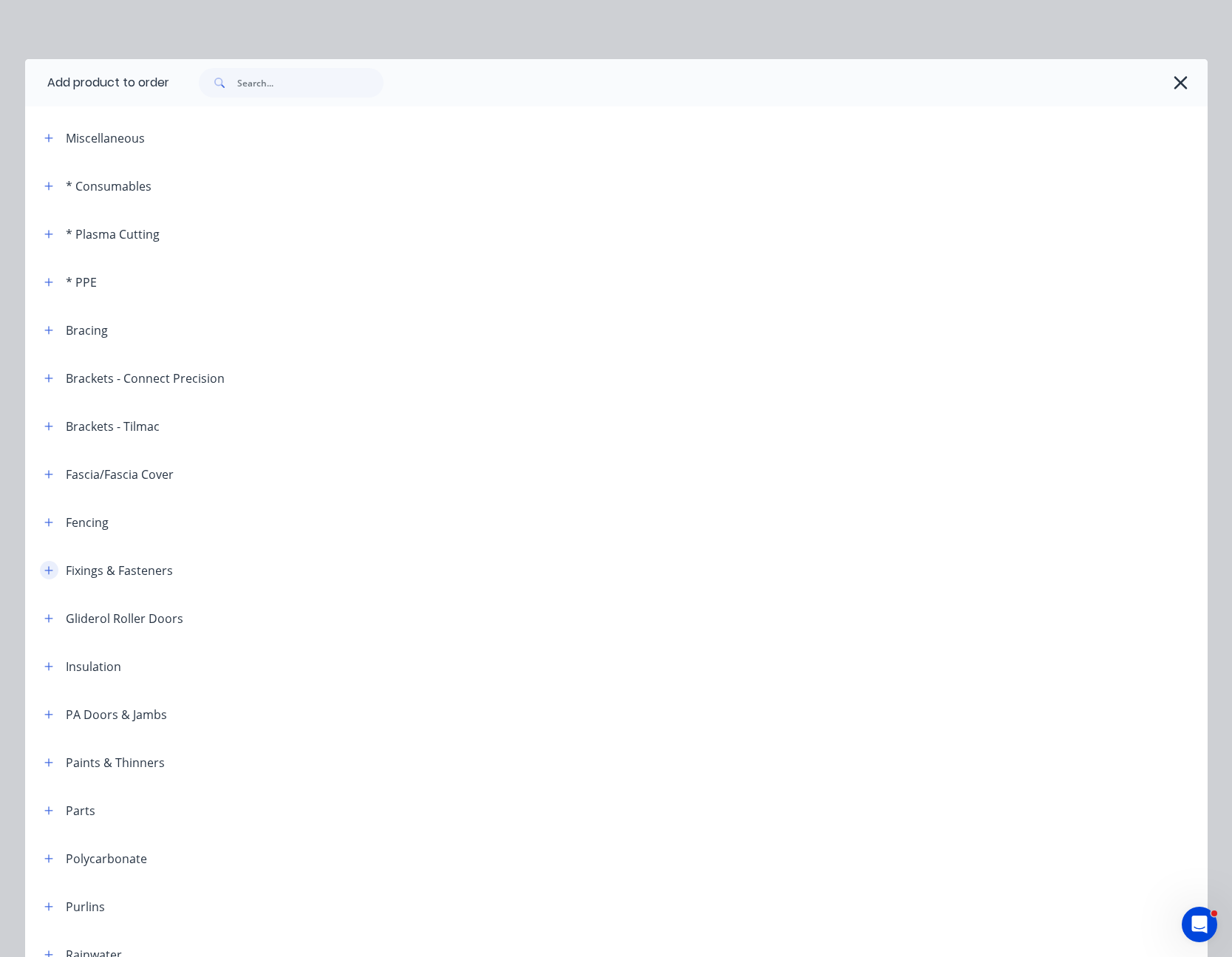
click at [45, 568] on icon "button" at bounding box center [49, 571] width 9 height 11
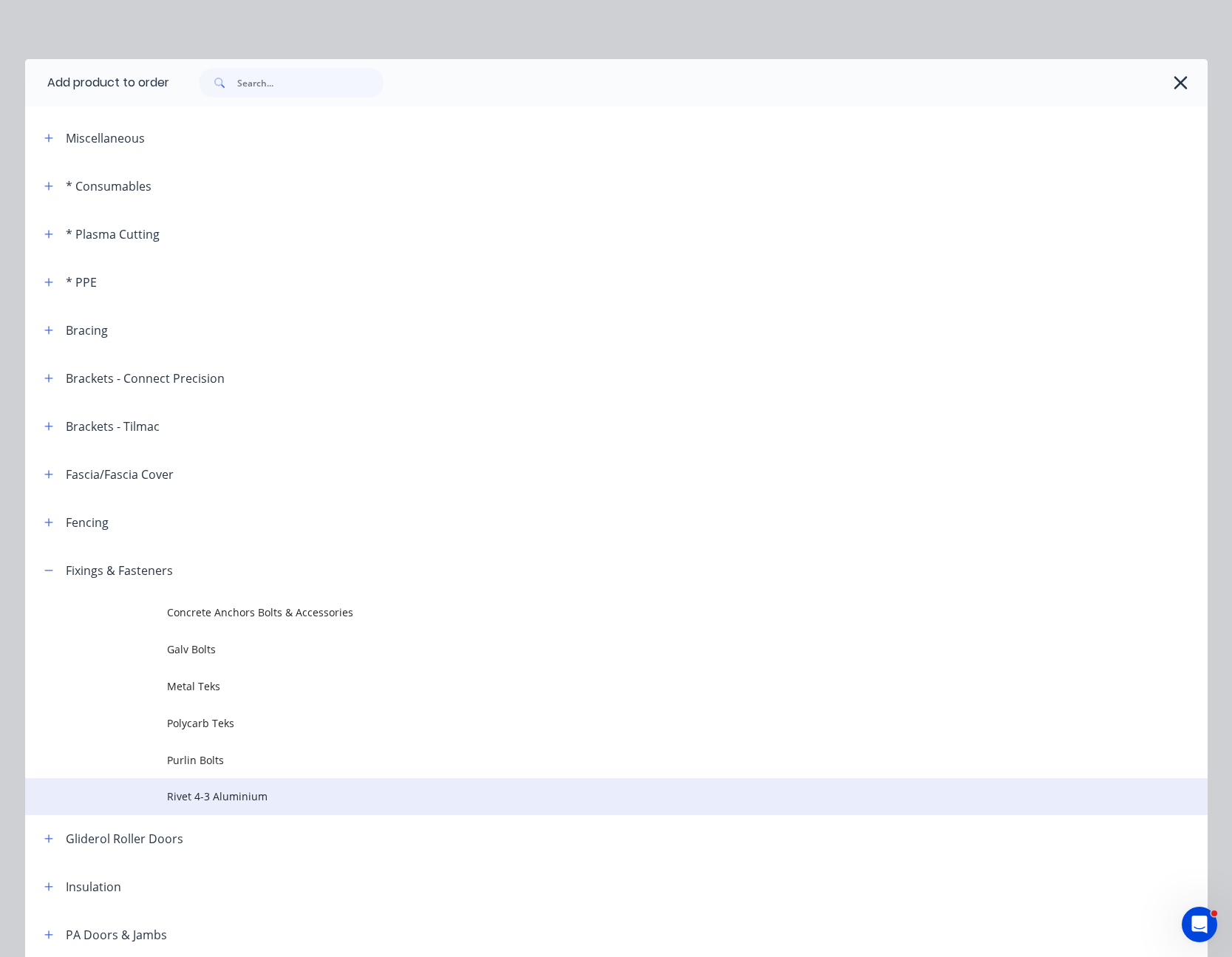
click at [202, 792] on span "Rivet 4-3 Aluminium" at bounding box center [583, 796] width 832 height 16
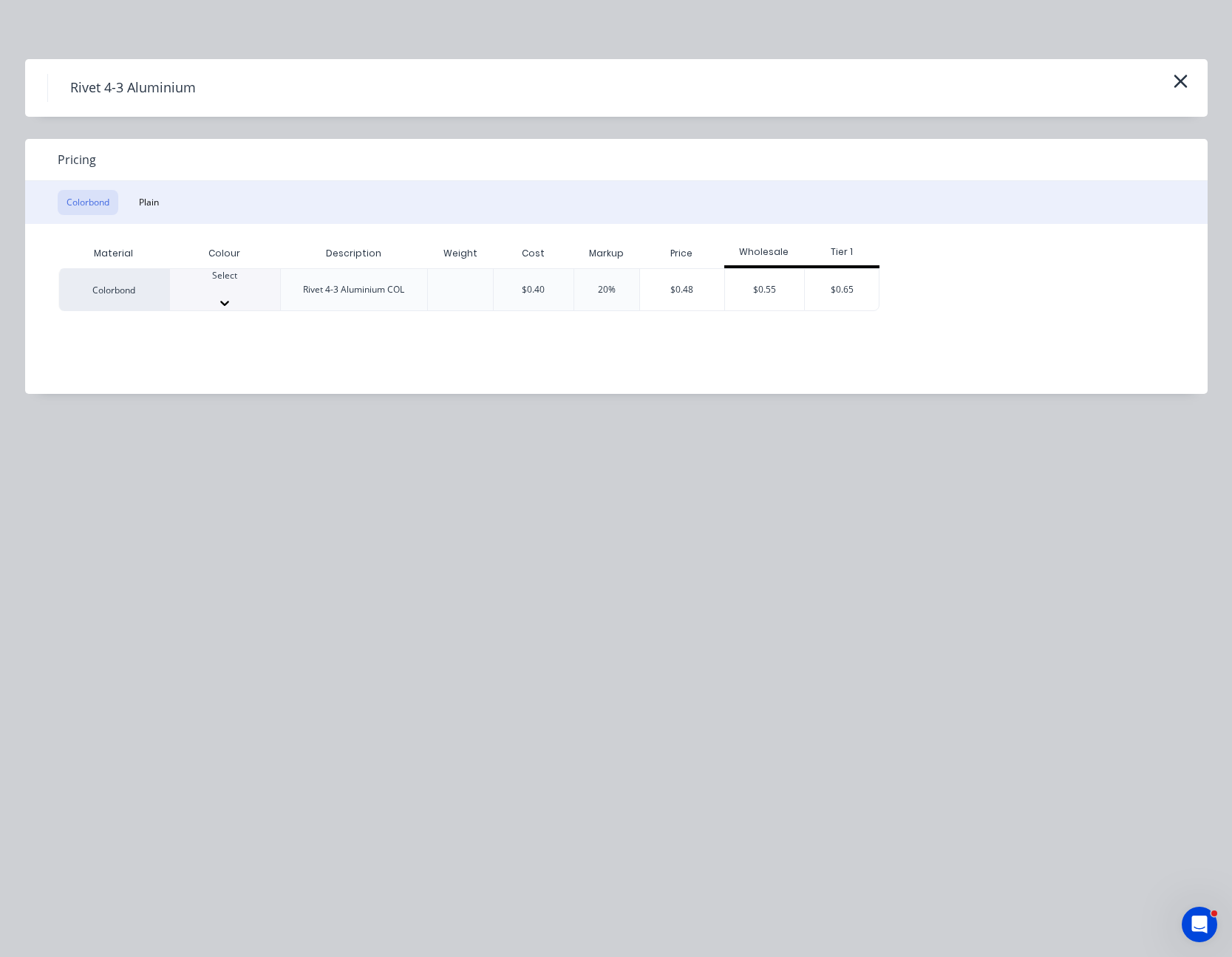
click at [229, 301] on icon at bounding box center [225, 303] width 9 height 5
click at [700, 292] on div "$0.48" at bounding box center [682, 294] width 85 height 51
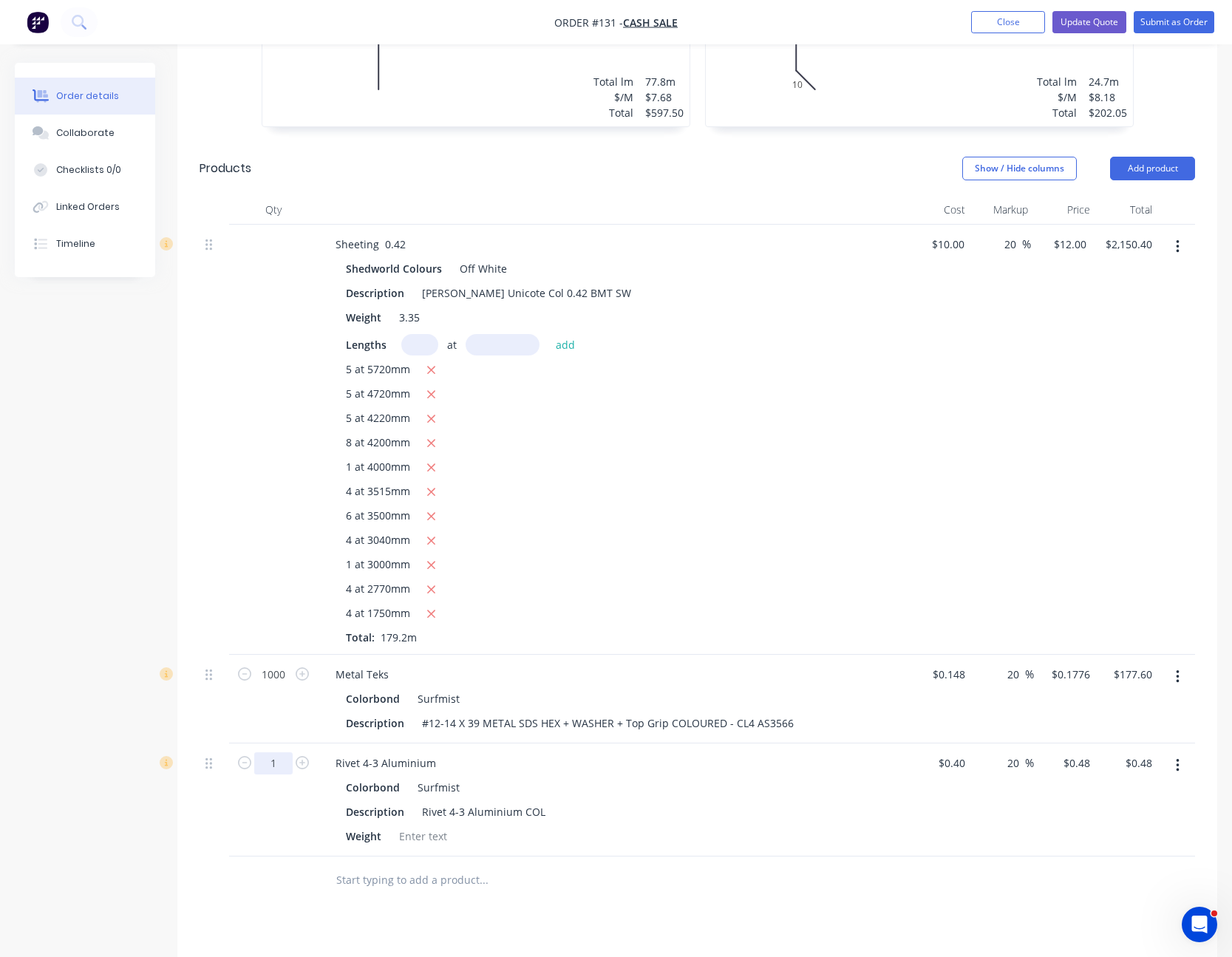
click at [266, 686] on input "1" at bounding box center [273, 675] width 39 height 22
type input "200"
type input "$96.00"
click at [640, 866] on div at bounding box center [545, 880] width 443 height 29
click at [953, 752] on input "0.4" at bounding box center [959, 763] width 22 height 21
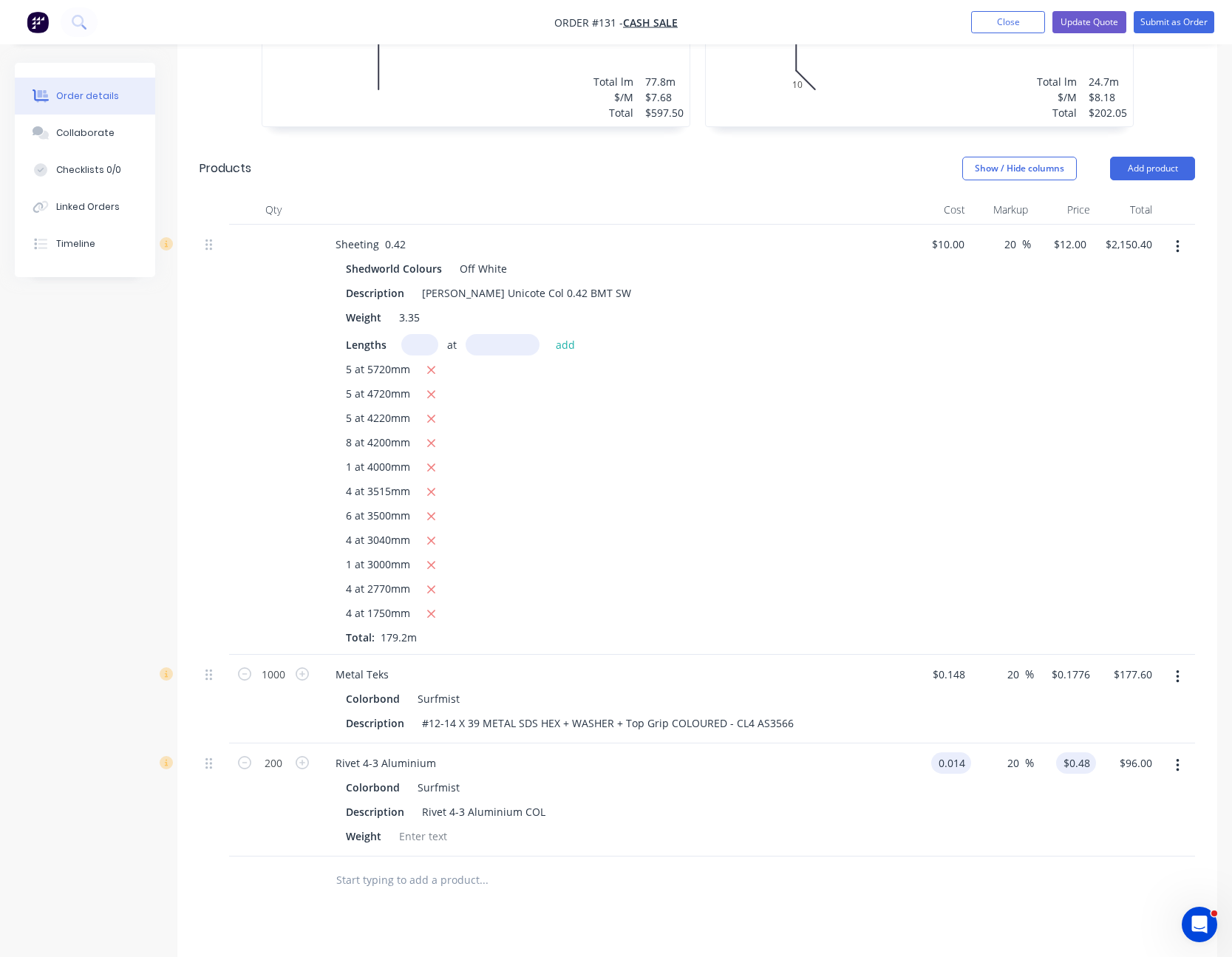
type input "$0.014"
type input "0.0168"
type input "$3.36"
click at [1076, 752] on input "0.0168" at bounding box center [1079, 763] width 34 height 21
type input "0.025"
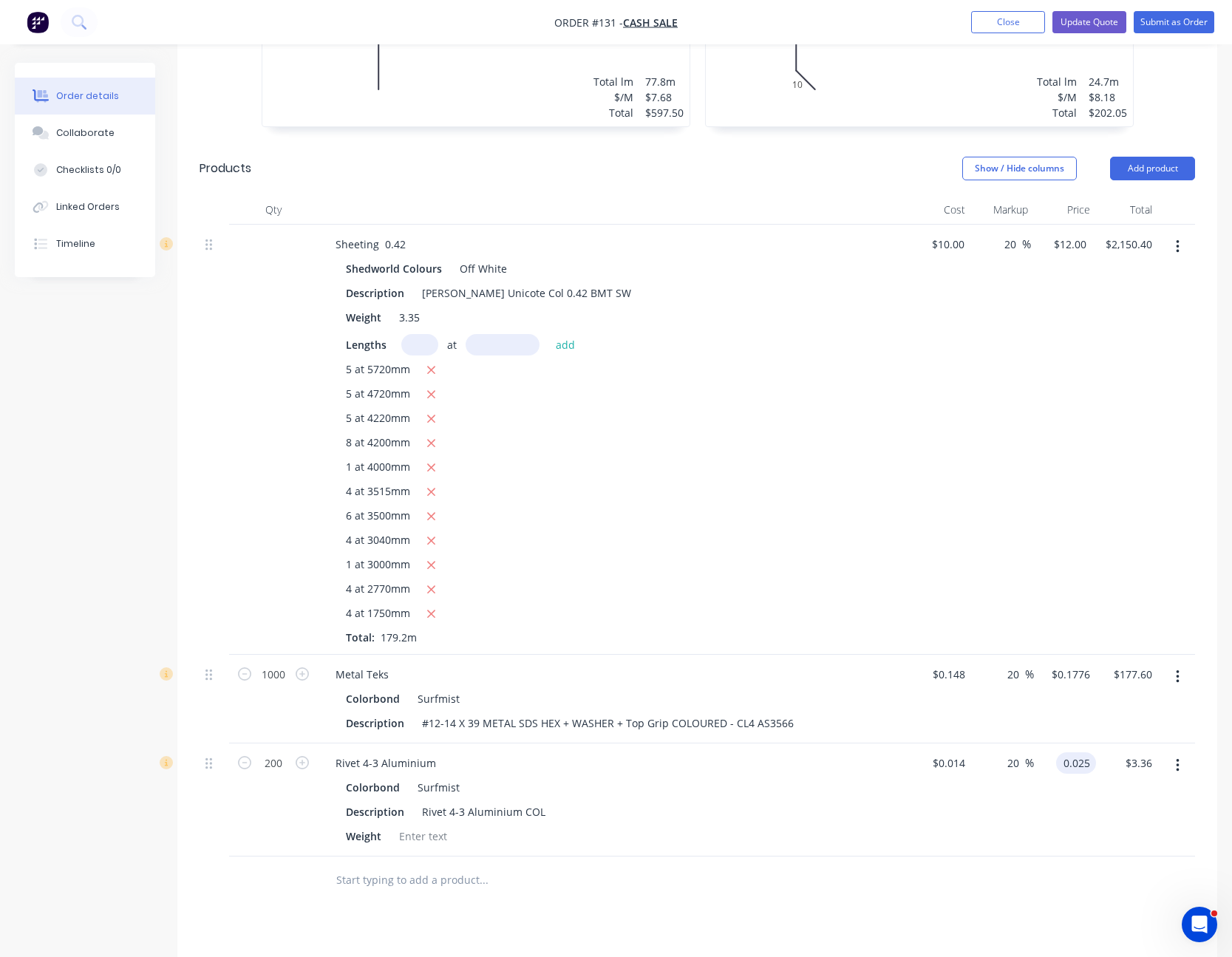
type input "78.57"
type input "$0.025"
type input "$5.00"
click at [1086, 773] on div "$0.025 0.025" at bounding box center [1065, 800] width 62 height 113
click at [1073, 664] on input "0.1776" at bounding box center [1073, 675] width 46 height 21
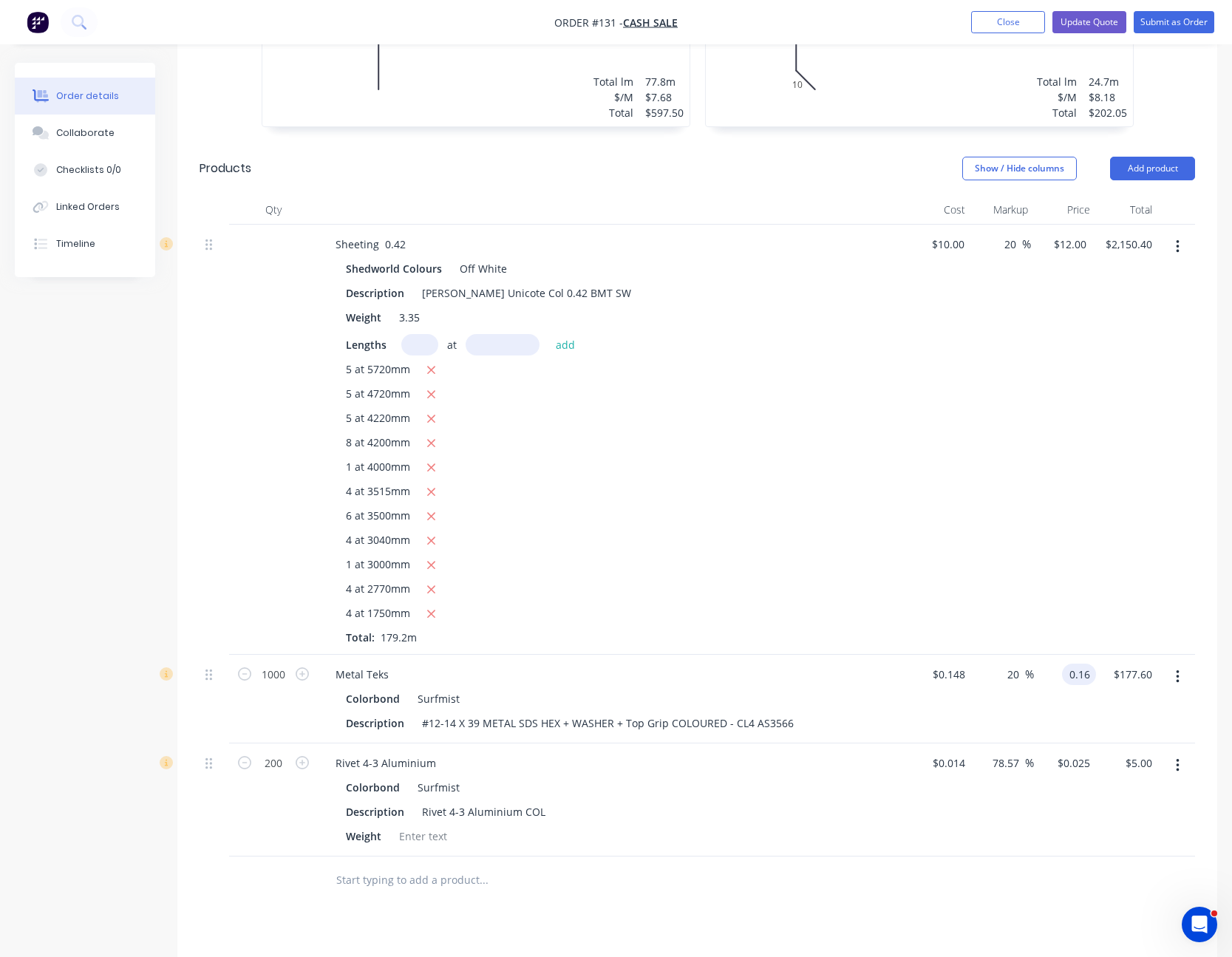
type input "0.16"
type input "8.11"
type input "$0.16"
type input "$160.00"
click at [1136, 688] on div "$160.00 160.00" at bounding box center [1127, 699] width 62 height 88
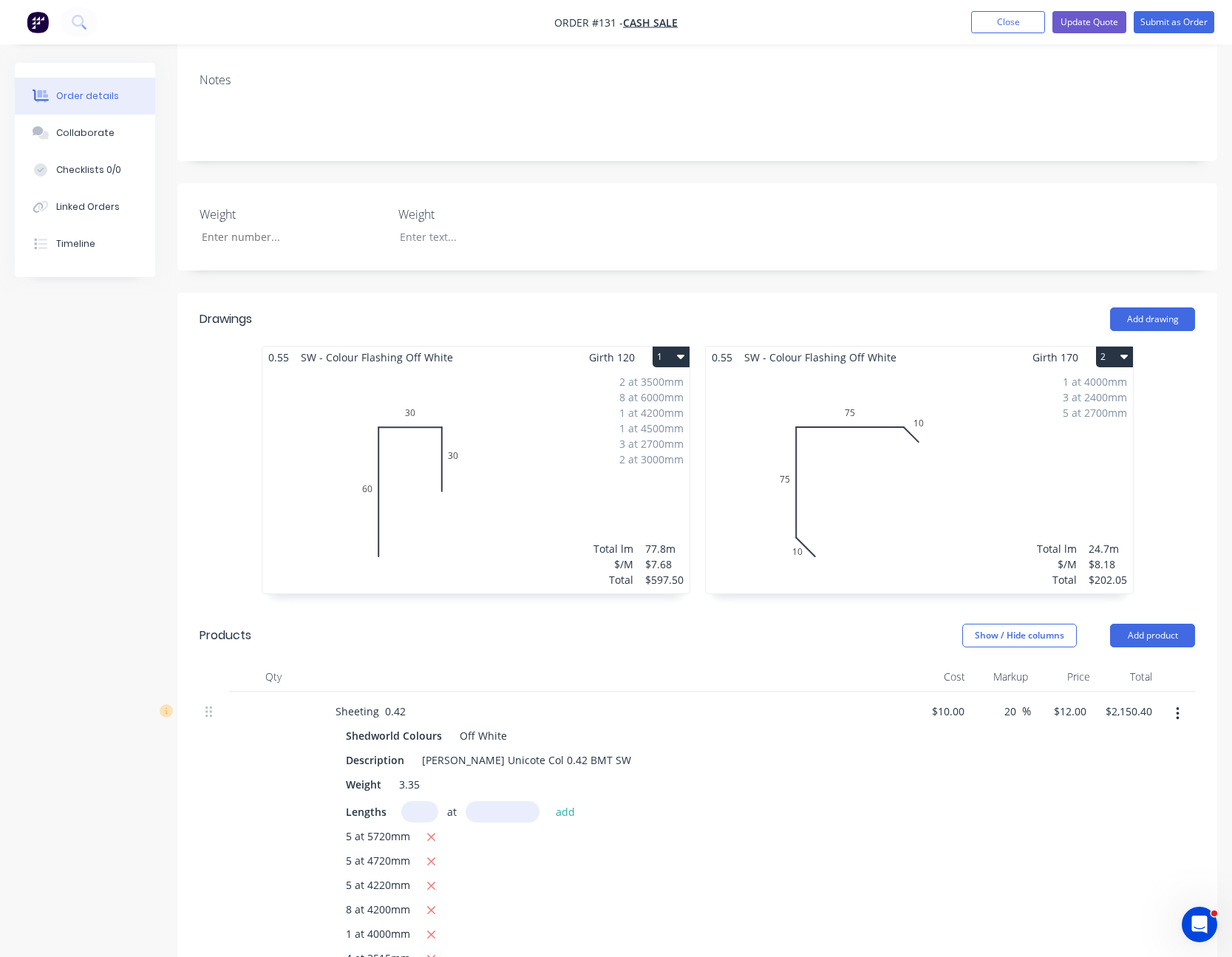
scroll to position [148, 0]
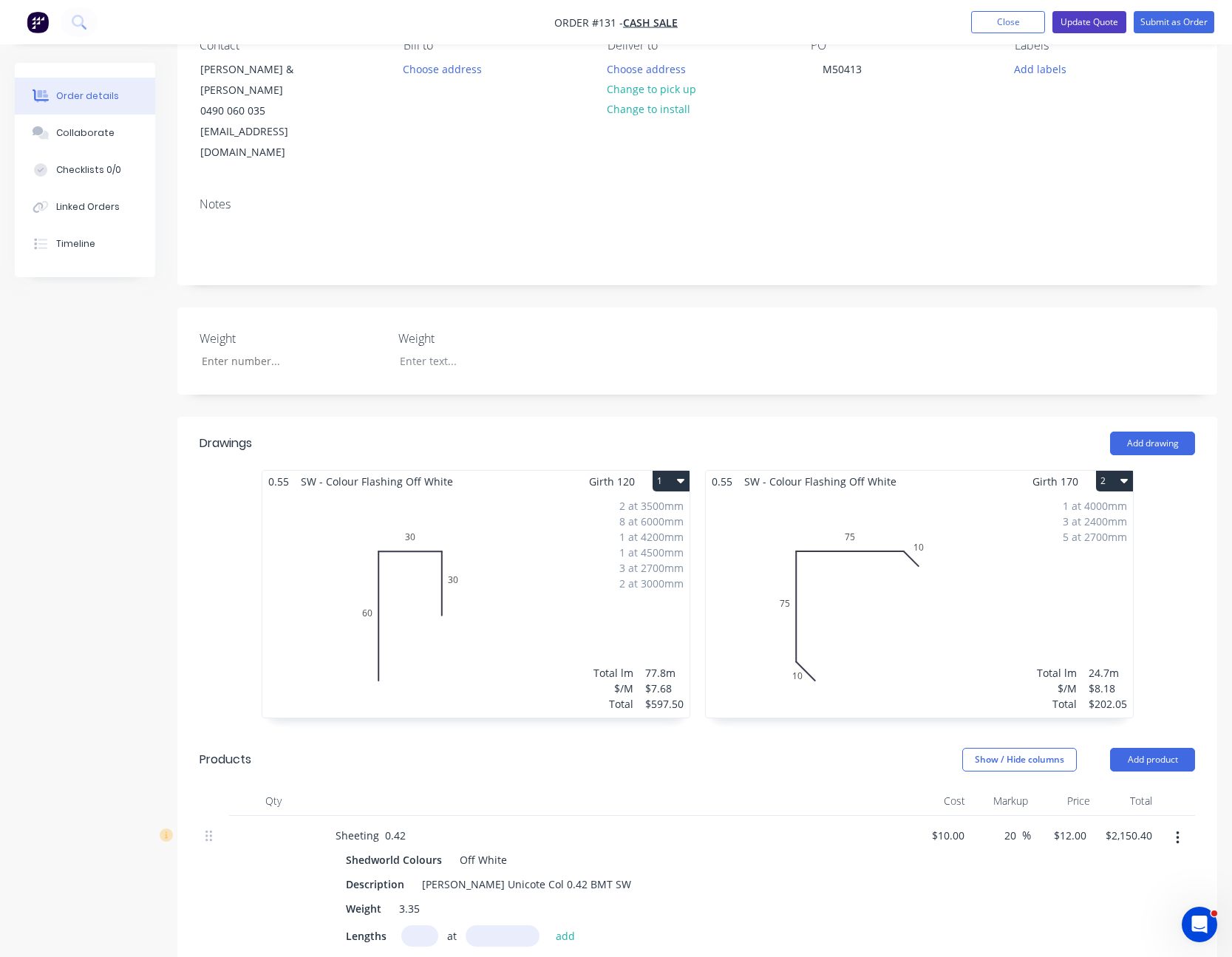
click at [1118, 24] on button "Update Quote" at bounding box center [1089, 22] width 74 height 22
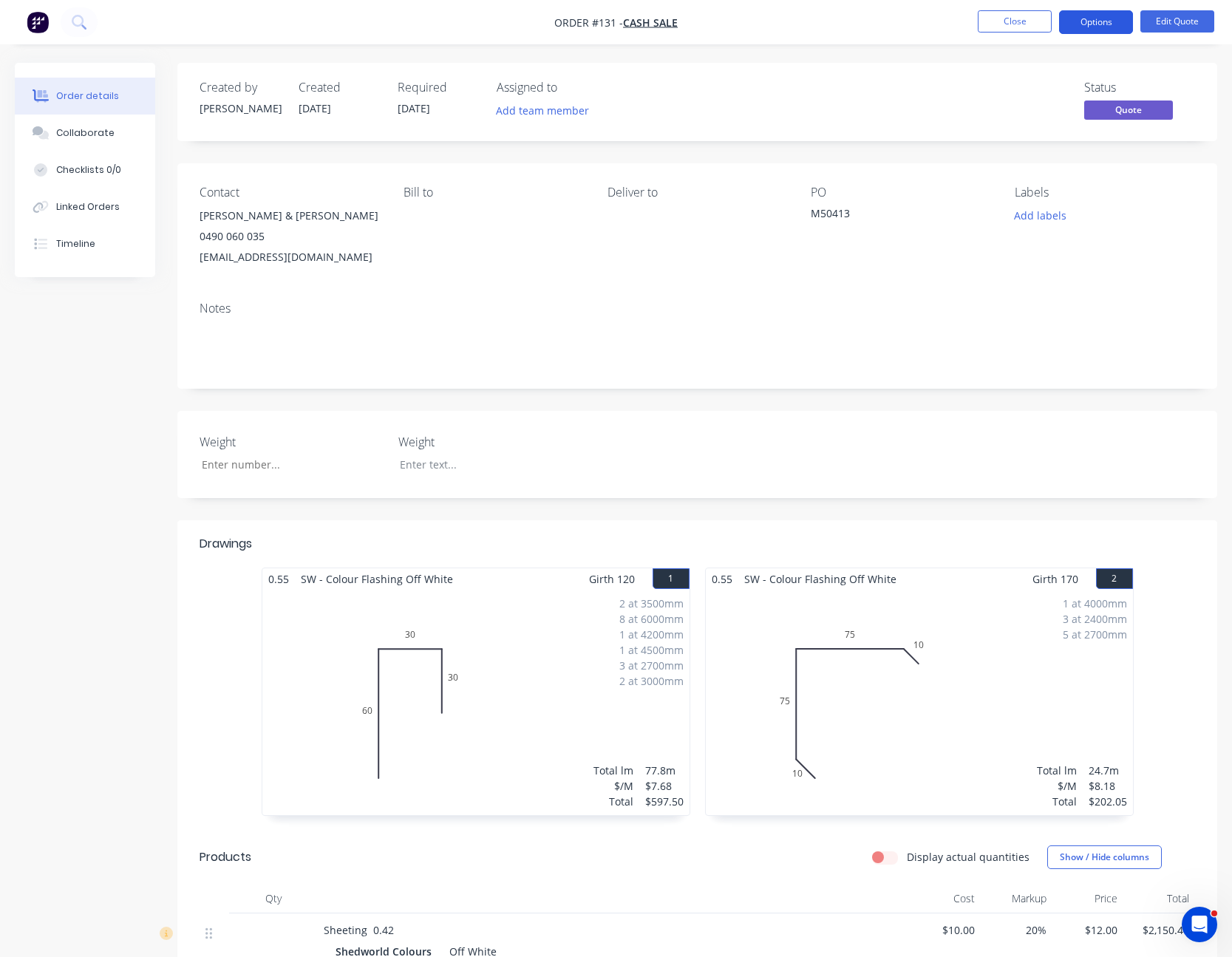
click at [1116, 24] on button "Options" at bounding box center [1096, 22] width 74 height 23
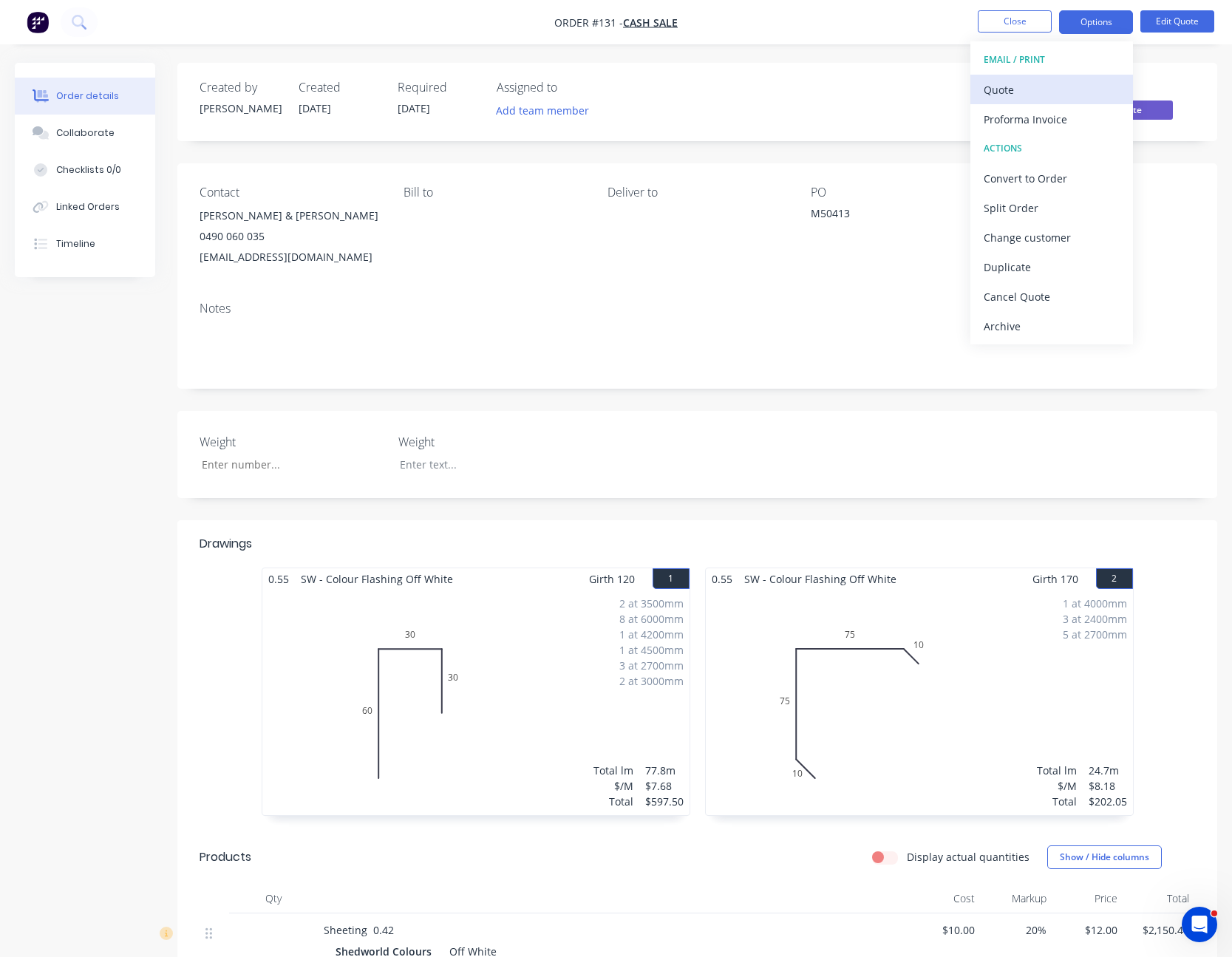
click at [1069, 95] on div "Quote" at bounding box center [1051, 90] width 136 height 21
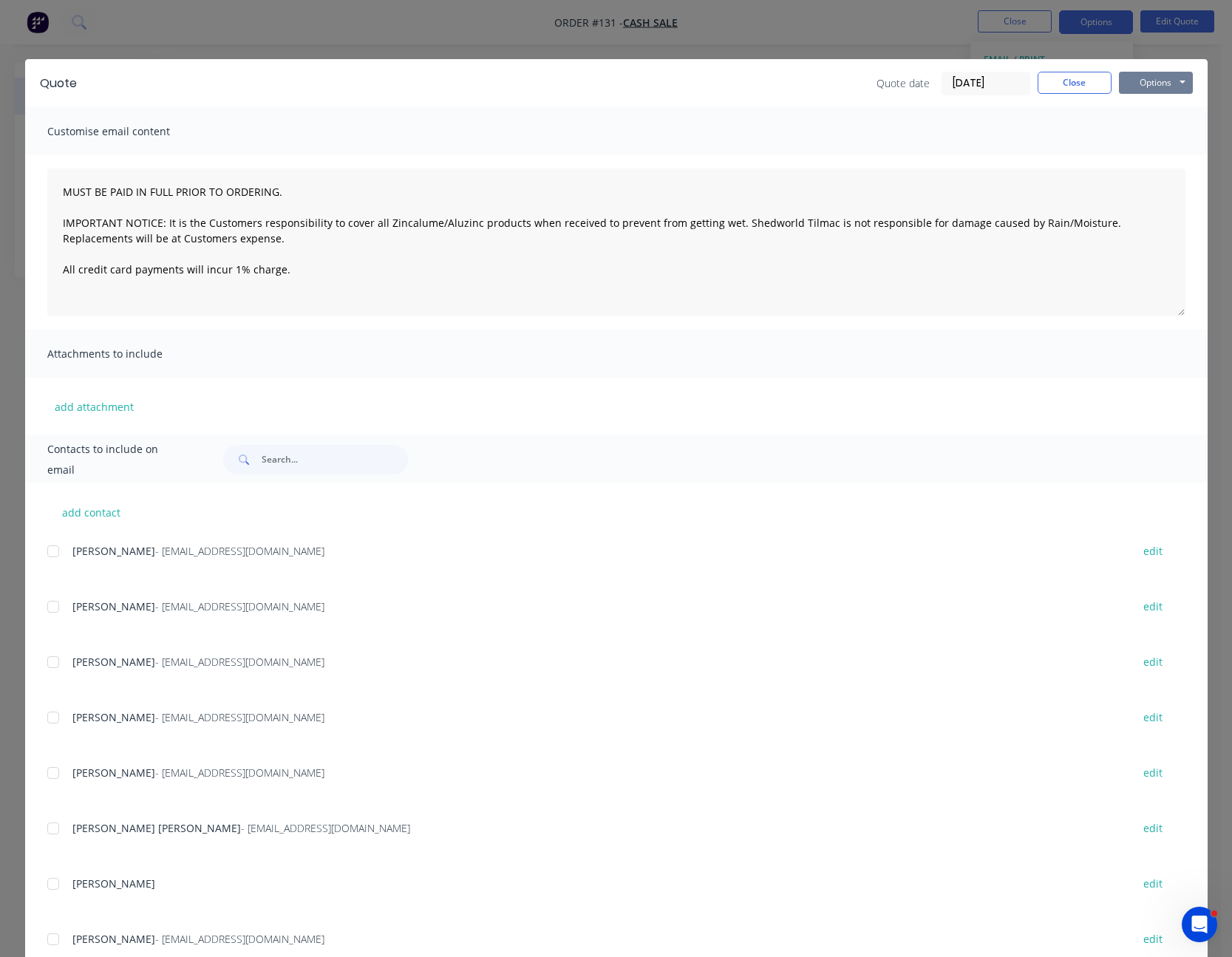
click at [1146, 85] on button "Options" at bounding box center [1156, 82] width 74 height 22
click at [1143, 132] on button "Print" at bounding box center [1166, 133] width 94 height 24
click at [1056, 86] on button "Close" at bounding box center [1075, 82] width 74 height 22
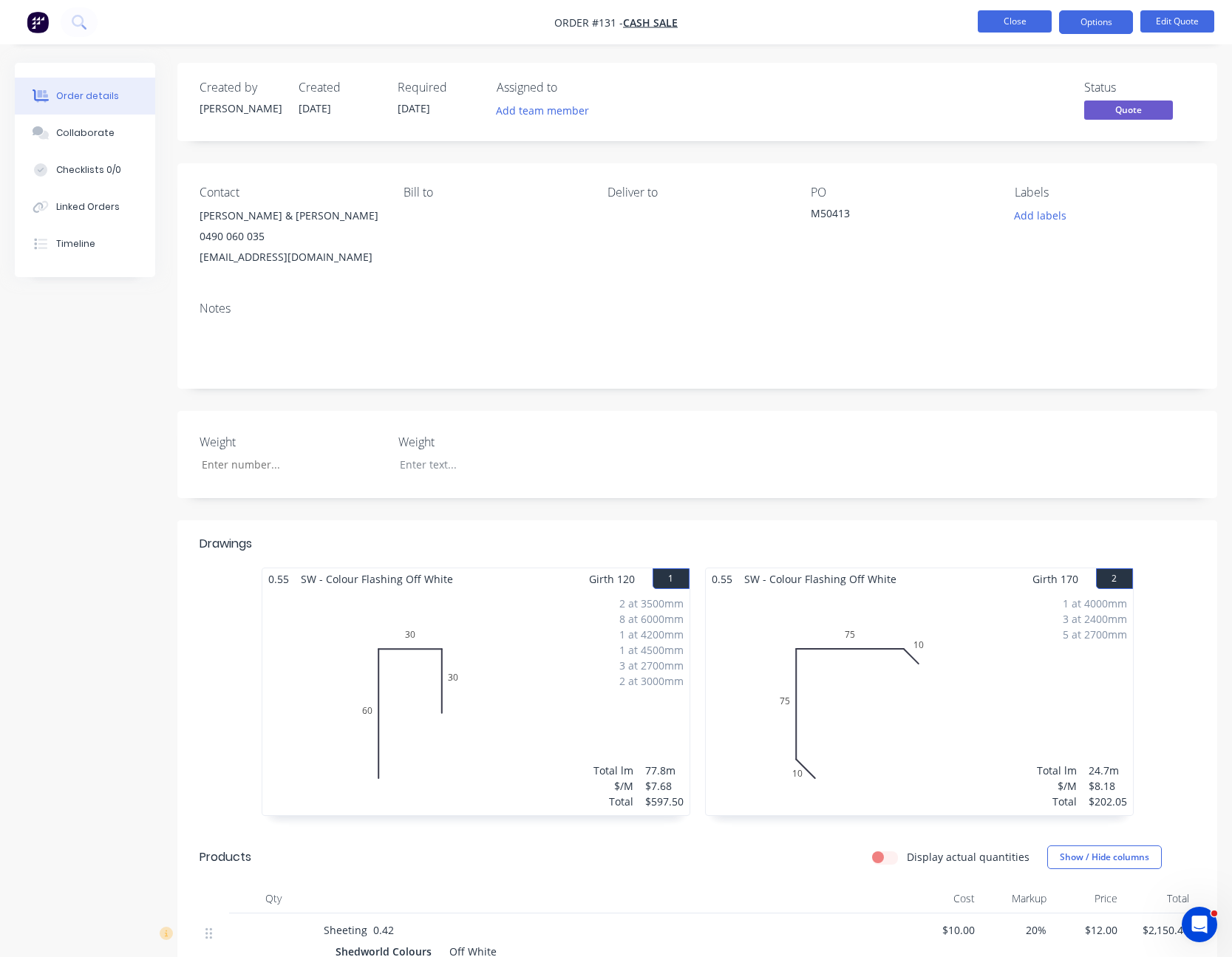
click at [1026, 24] on button "Close" at bounding box center [1015, 21] width 74 height 22
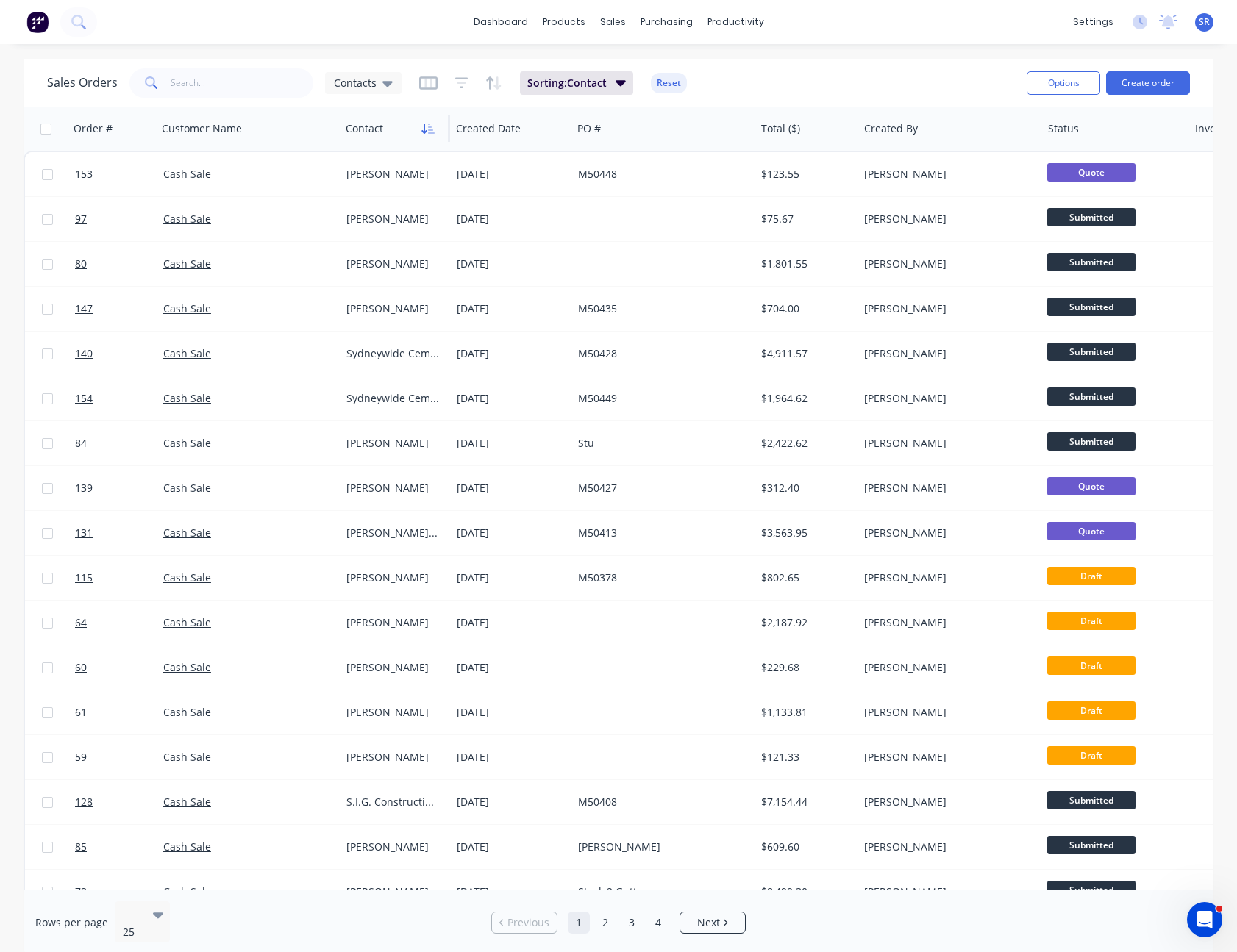
click at [428, 125] on icon "button" at bounding box center [428, 128] width 14 height 12
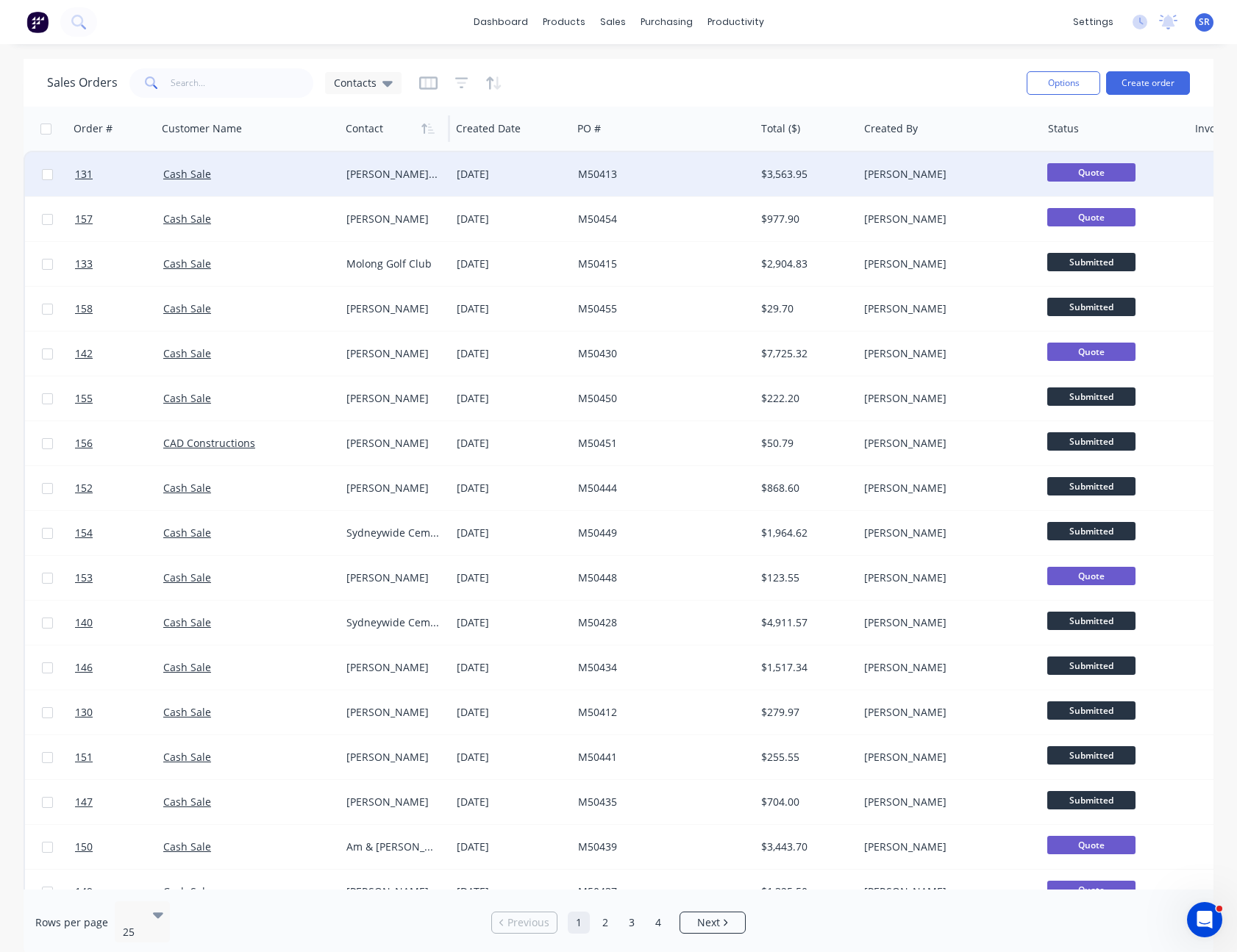
click at [475, 178] on div "[DATE]" at bounding box center [512, 174] width 110 height 15
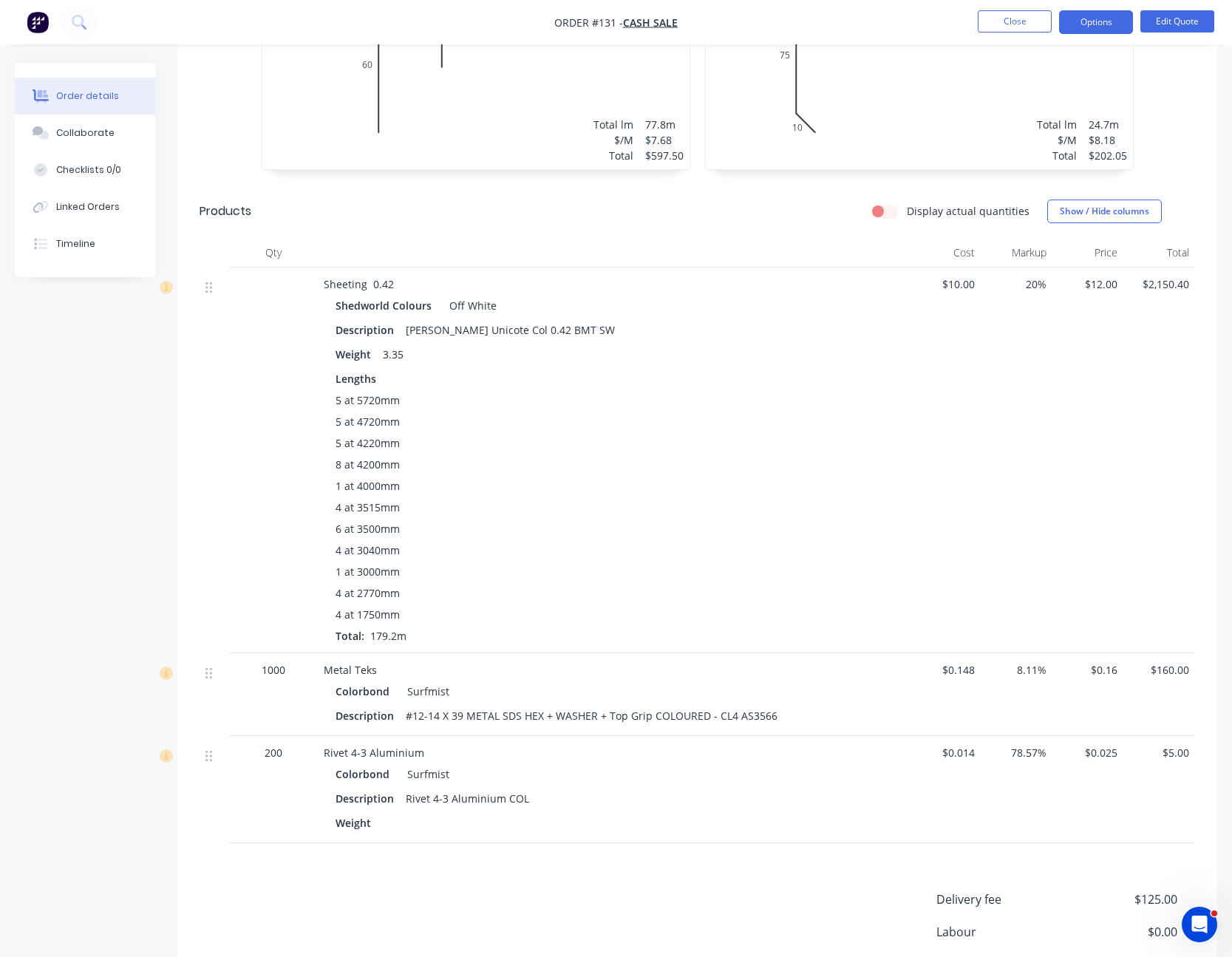
scroll to position [739, 0]
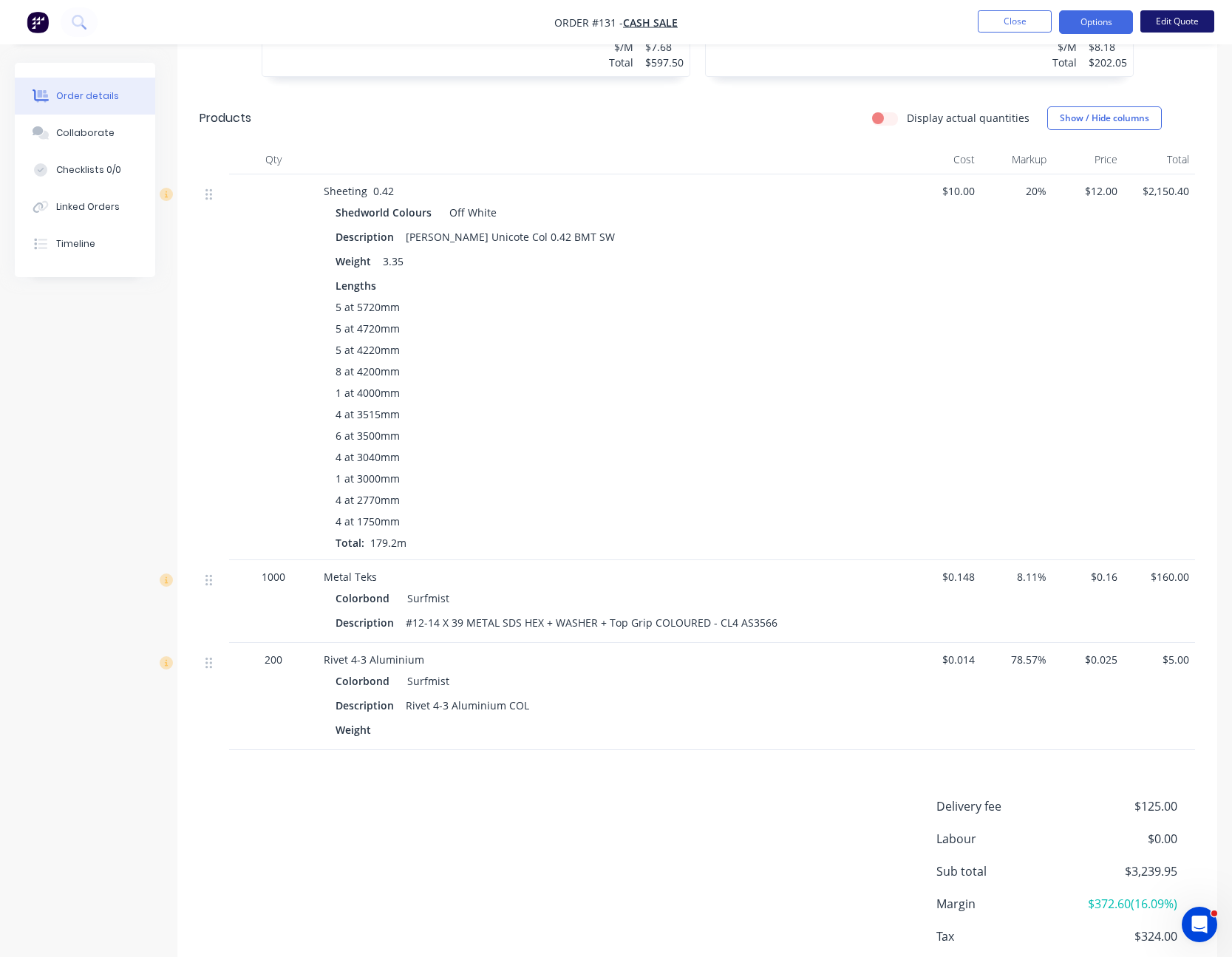
click at [1187, 21] on button "Edit Quote" at bounding box center [1178, 21] width 74 height 22
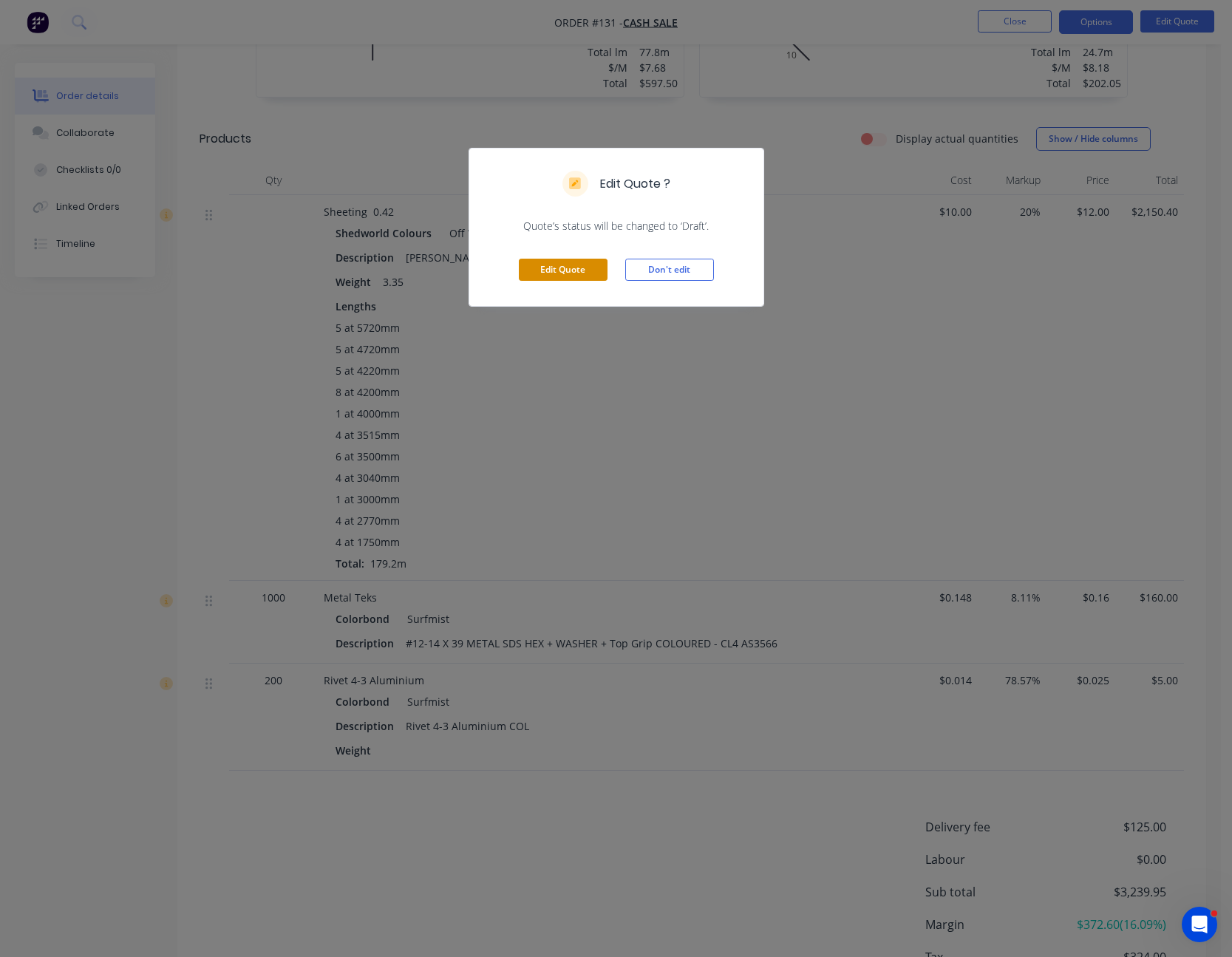
click at [575, 270] on button "Edit Quote" at bounding box center [563, 269] width 88 height 22
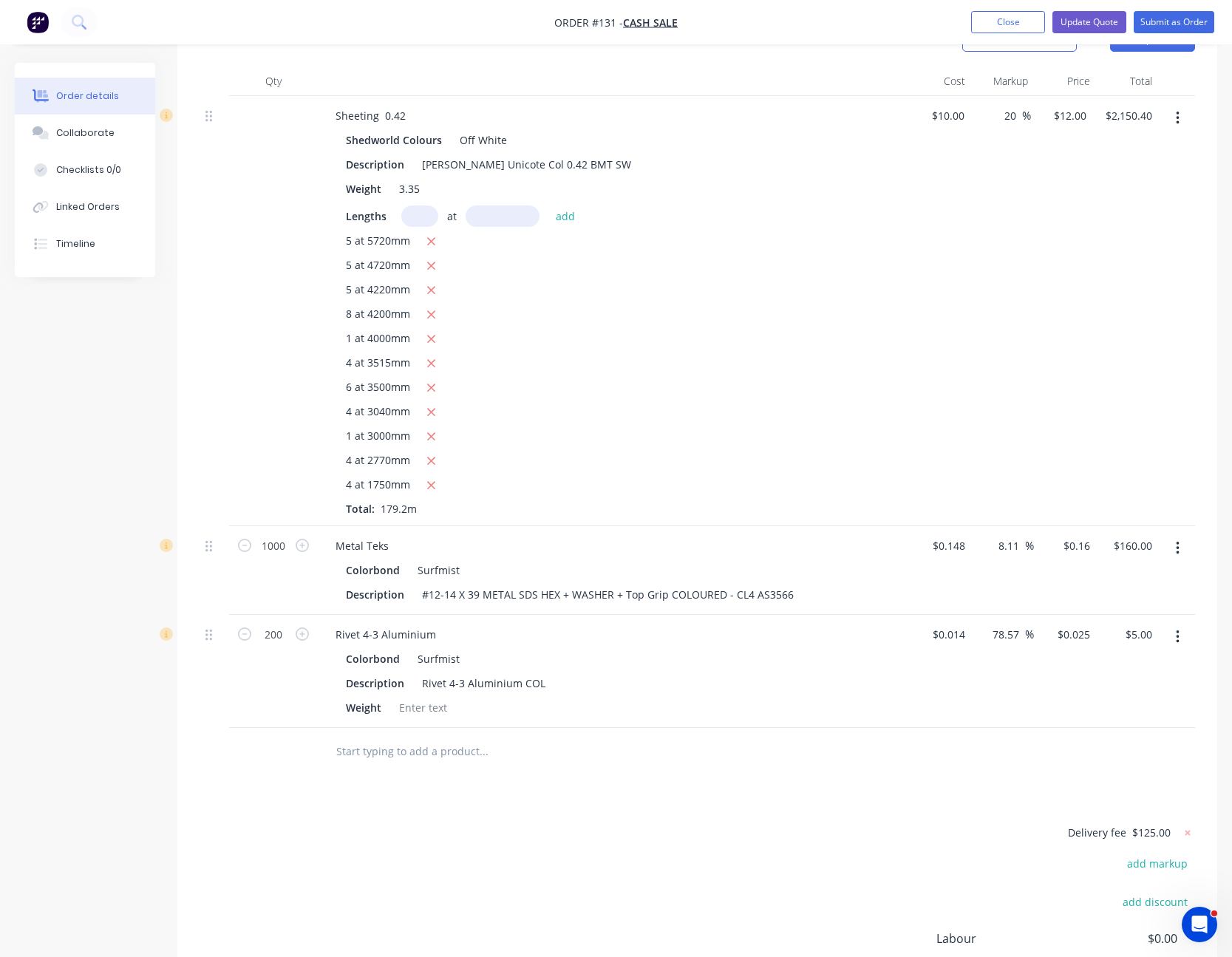
scroll to position [1036, 0]
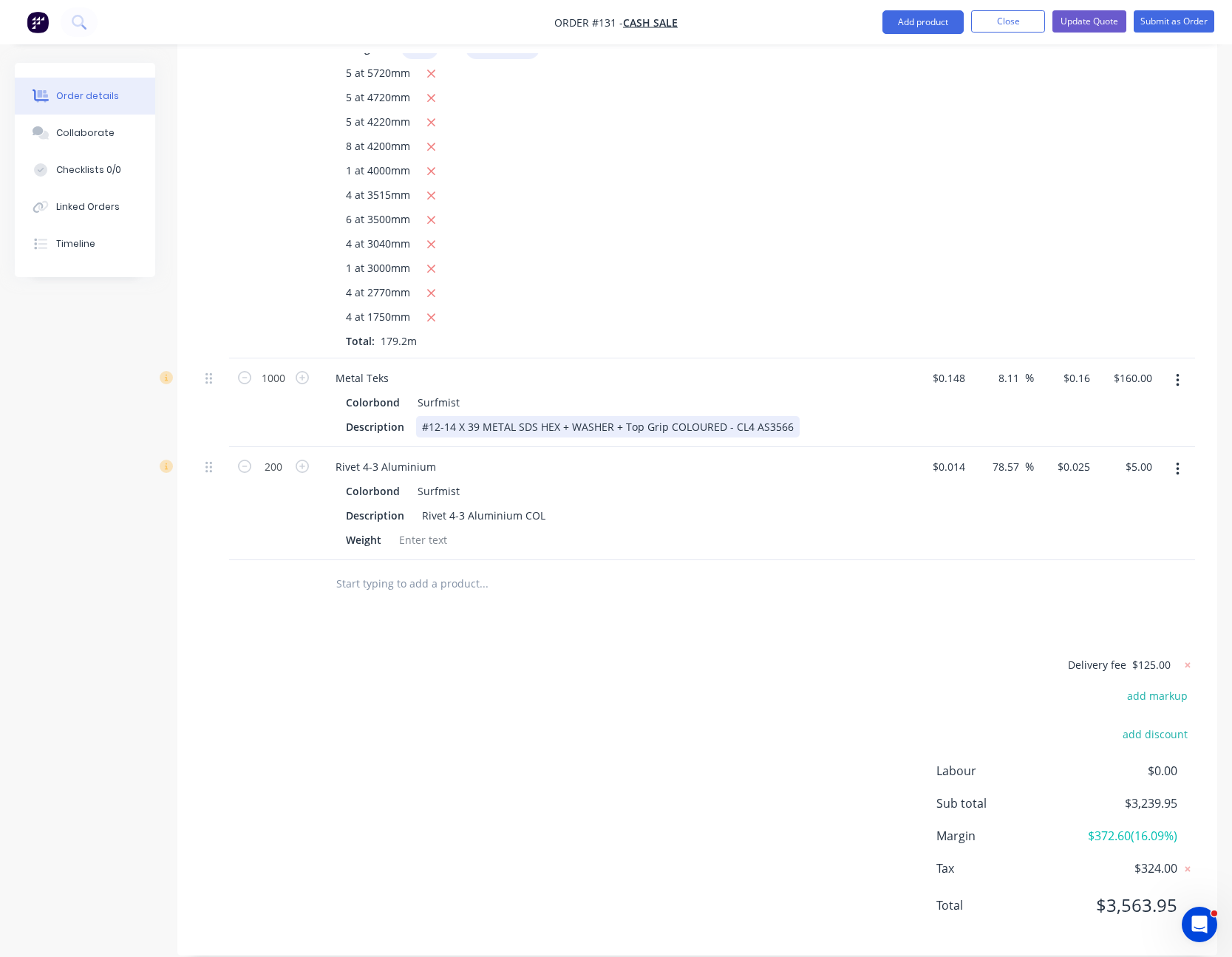
click at [782, 416] on div "#12-14 X 39 METAL SDS HEX + WASHER + Top Grip COLOURED - CL4 AS3566" at bounding box center [608, 427] width 384 height 21
click at [664, 416] on div "#12-14 X 39 METAL SDS HEX + WASHER + Top Grip Type 17" at bounding box center [566, 427] width 300 height 21
click at [735, 667] on div "Delivery fee $125.00 add markup add discount Labour $0.00 Sub total $3,239.95 M…" at bounding box center [697, 795] width 996 height 278
click at [1112, 21] on button "Update Quote" at bounding box center [1089, 21] width 74 height 22
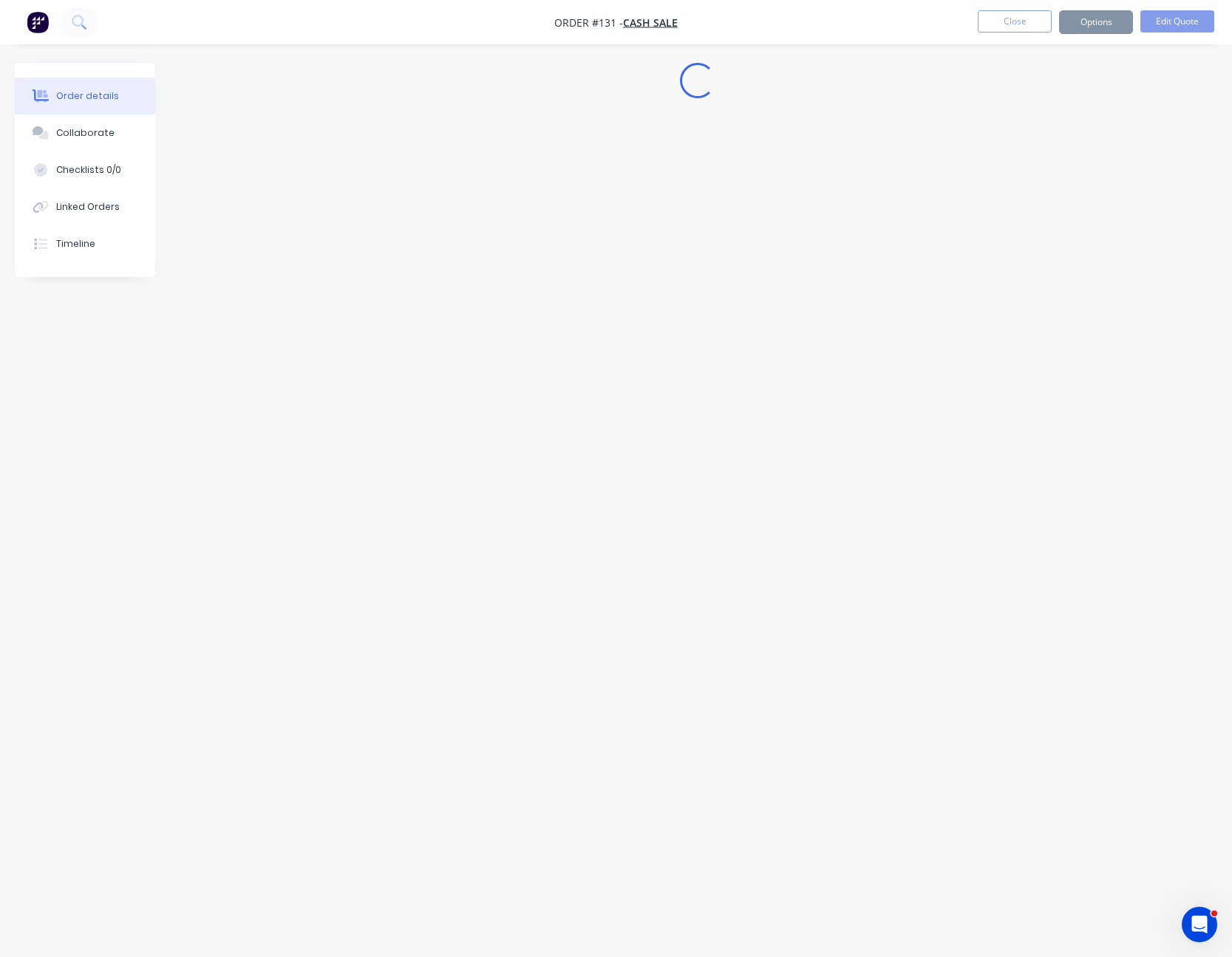
scroll to position [0, 0]
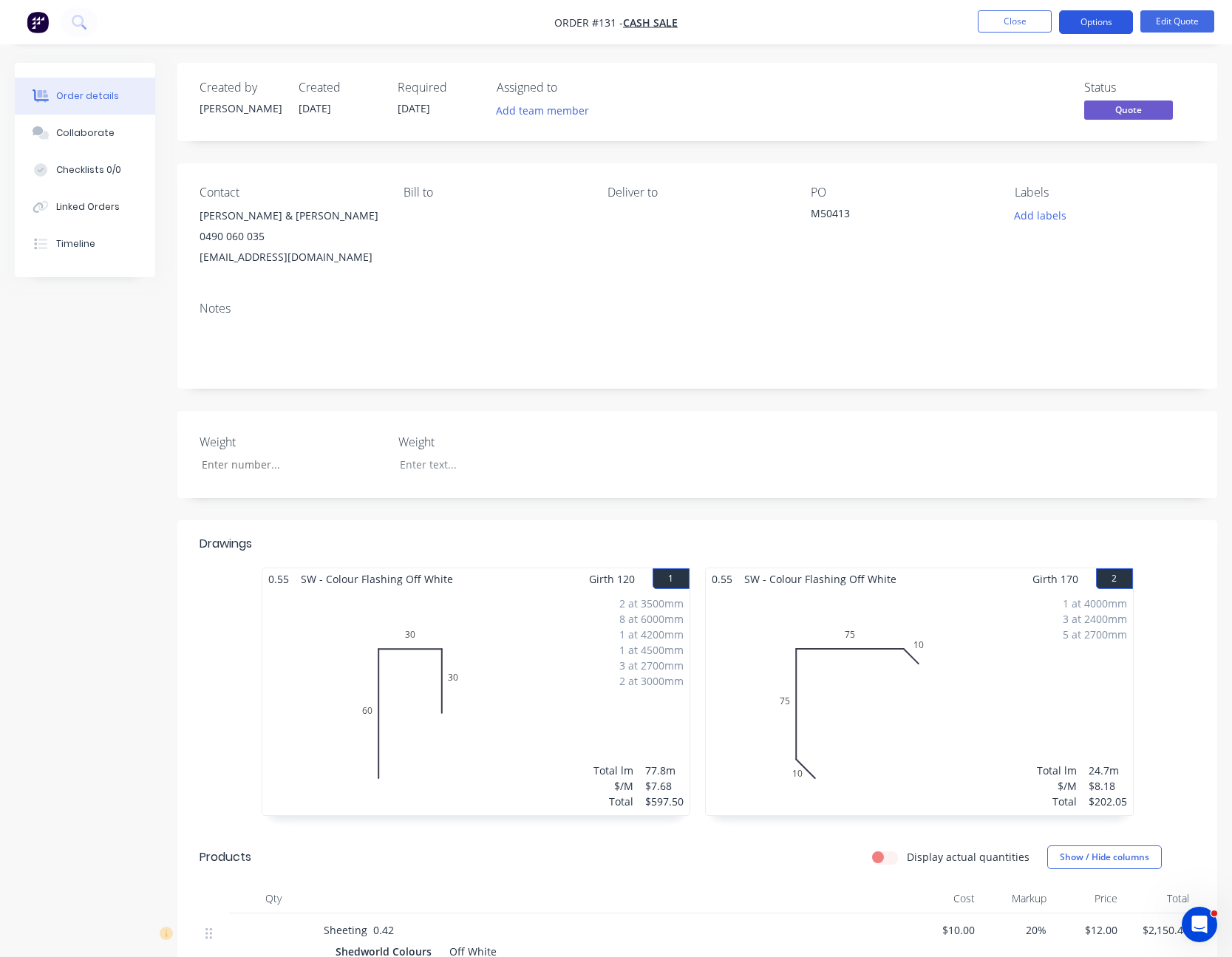
click at [1103, 14] on button "Options" at bounding box center [1096, 22] width 74 height 23
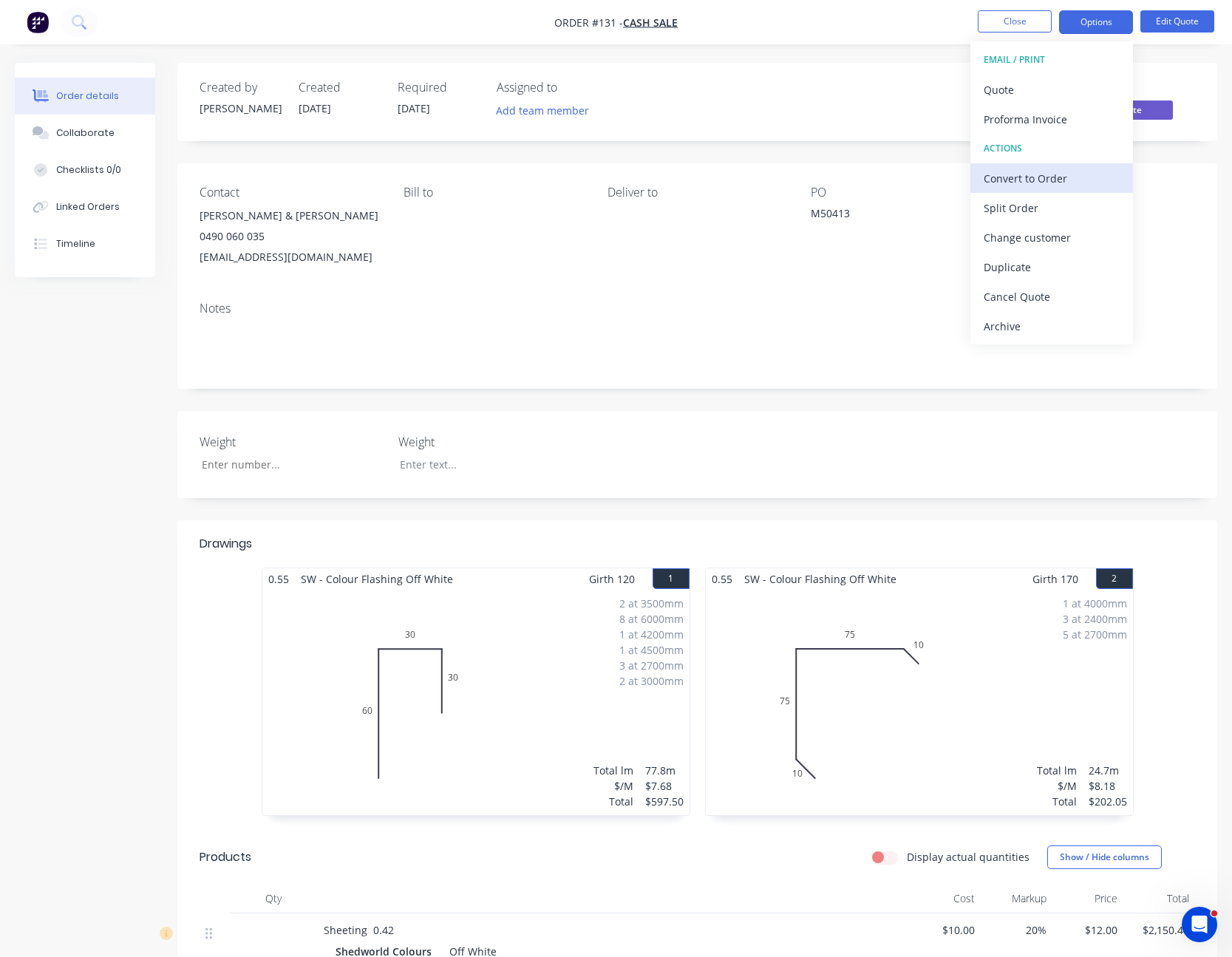
click at [1076, 179] on div "Convert to Order" at bounding box center [1051, 178] width 136 height 21
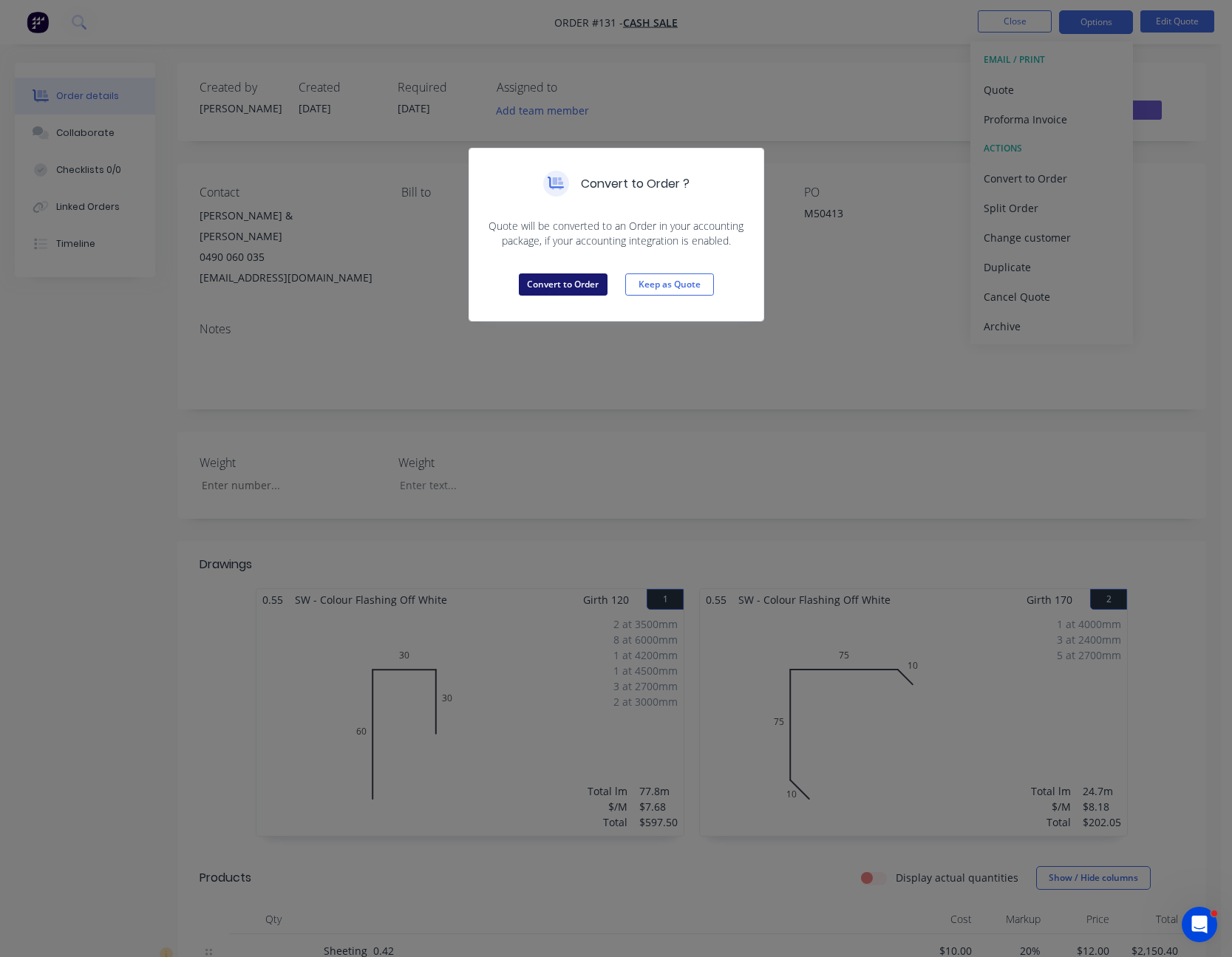
click at [545, 279] on button "Convert to Order" at bounding box center [563, 284] width 88 height 22
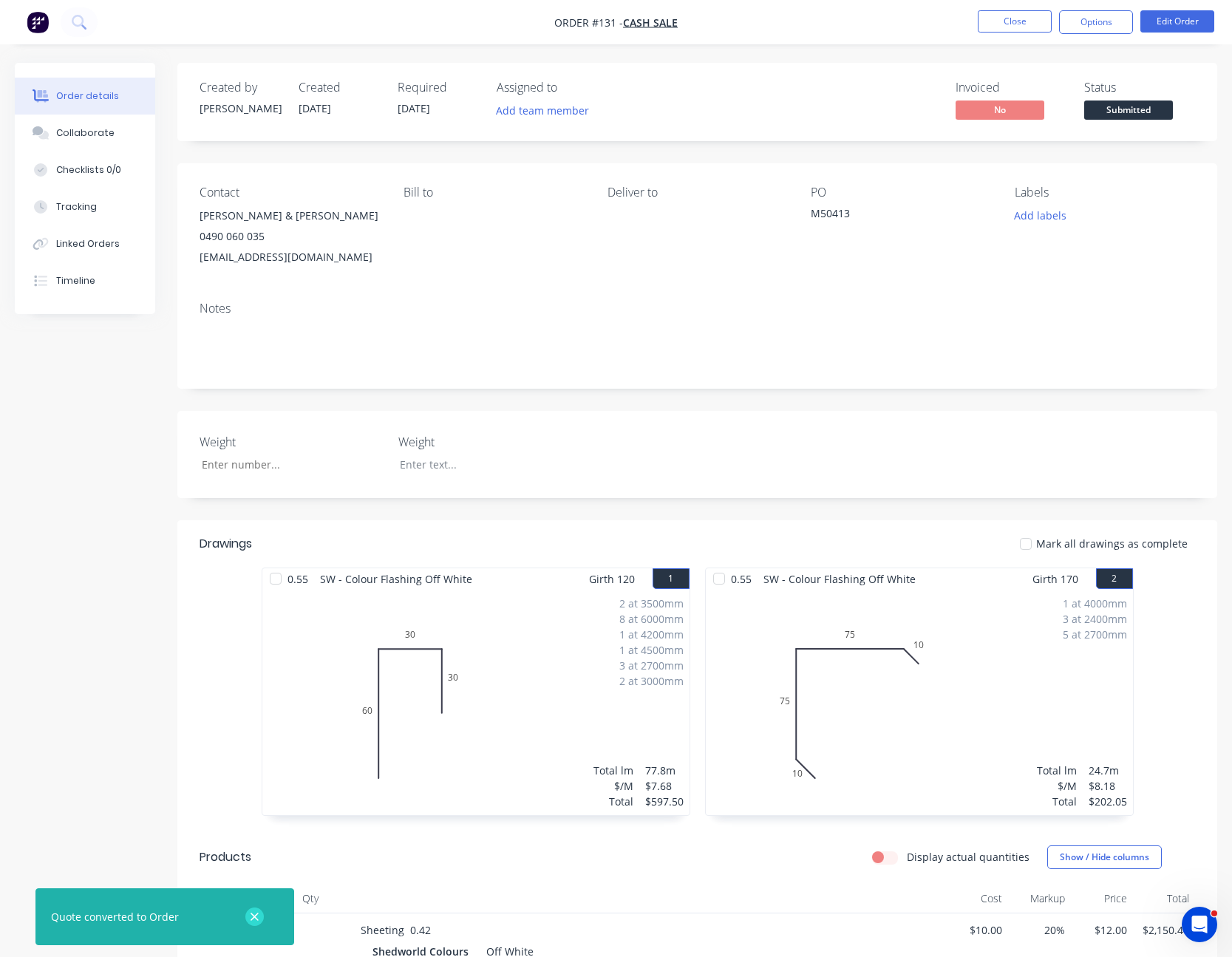
click at [252, 916] on icon "button" at bounding box center [255, 918] width 10 height 14
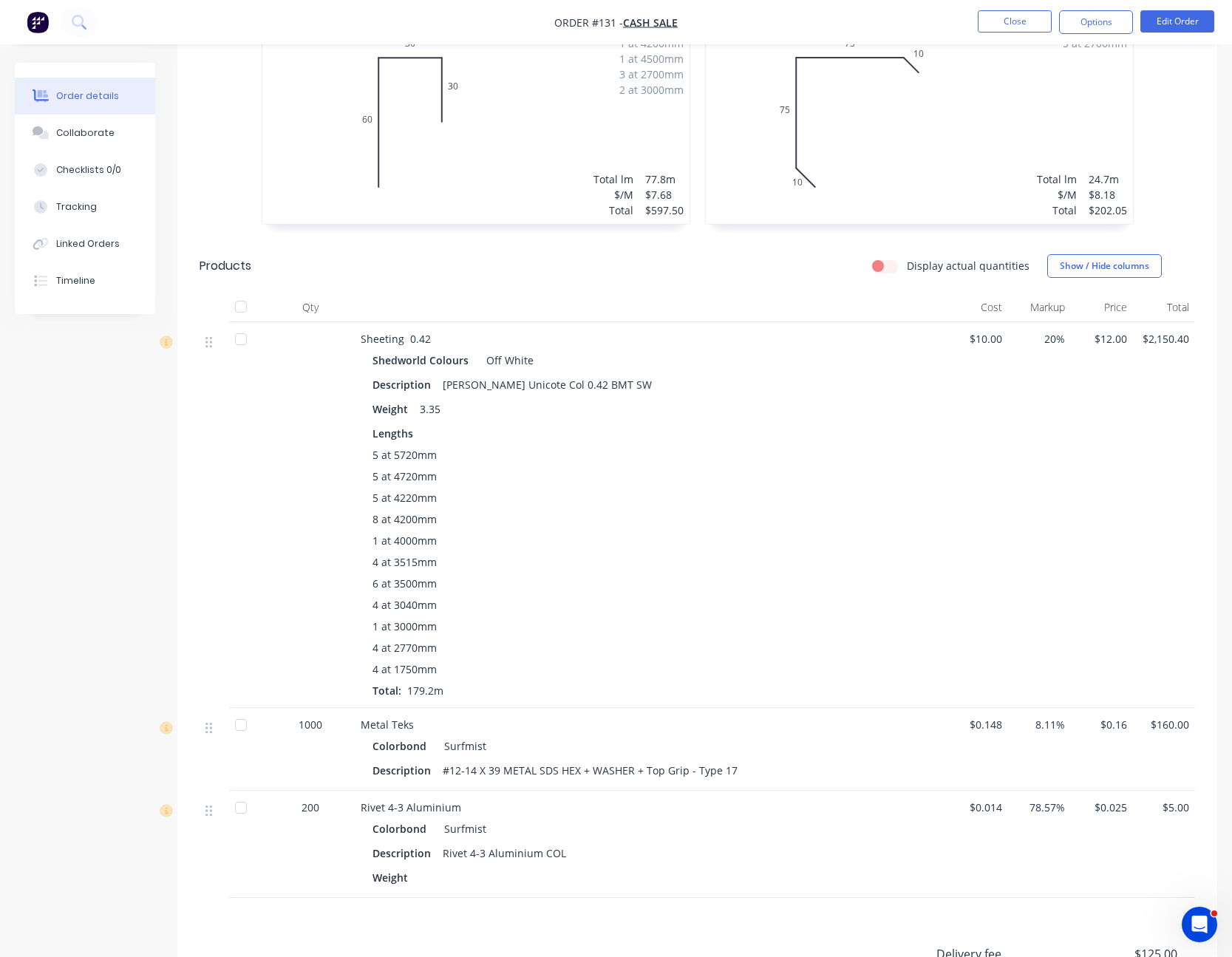
scroll to position [295, 0]
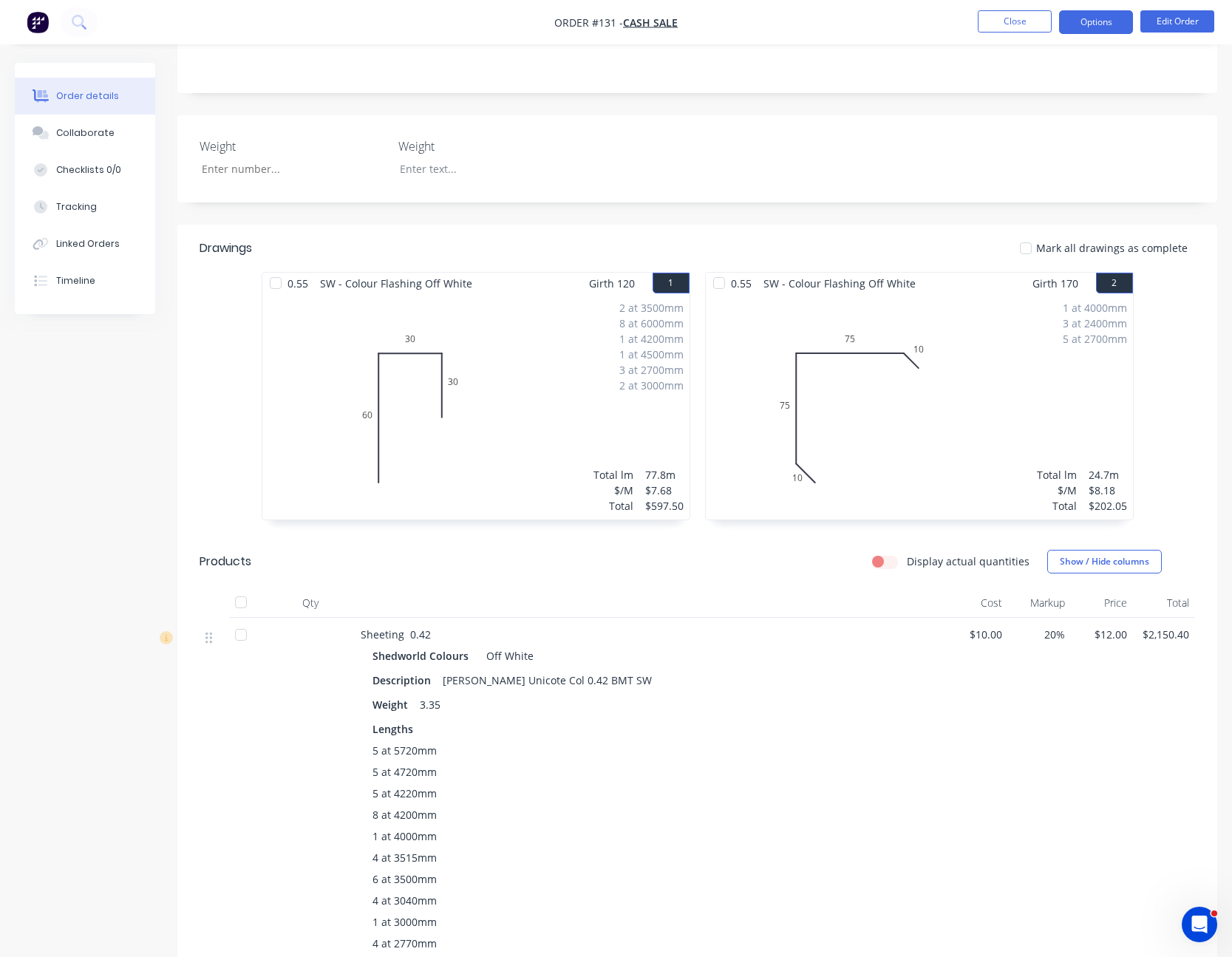
click at [1102, 19] on button "Options" at bounding box center [1096, 22] width 74 height 23
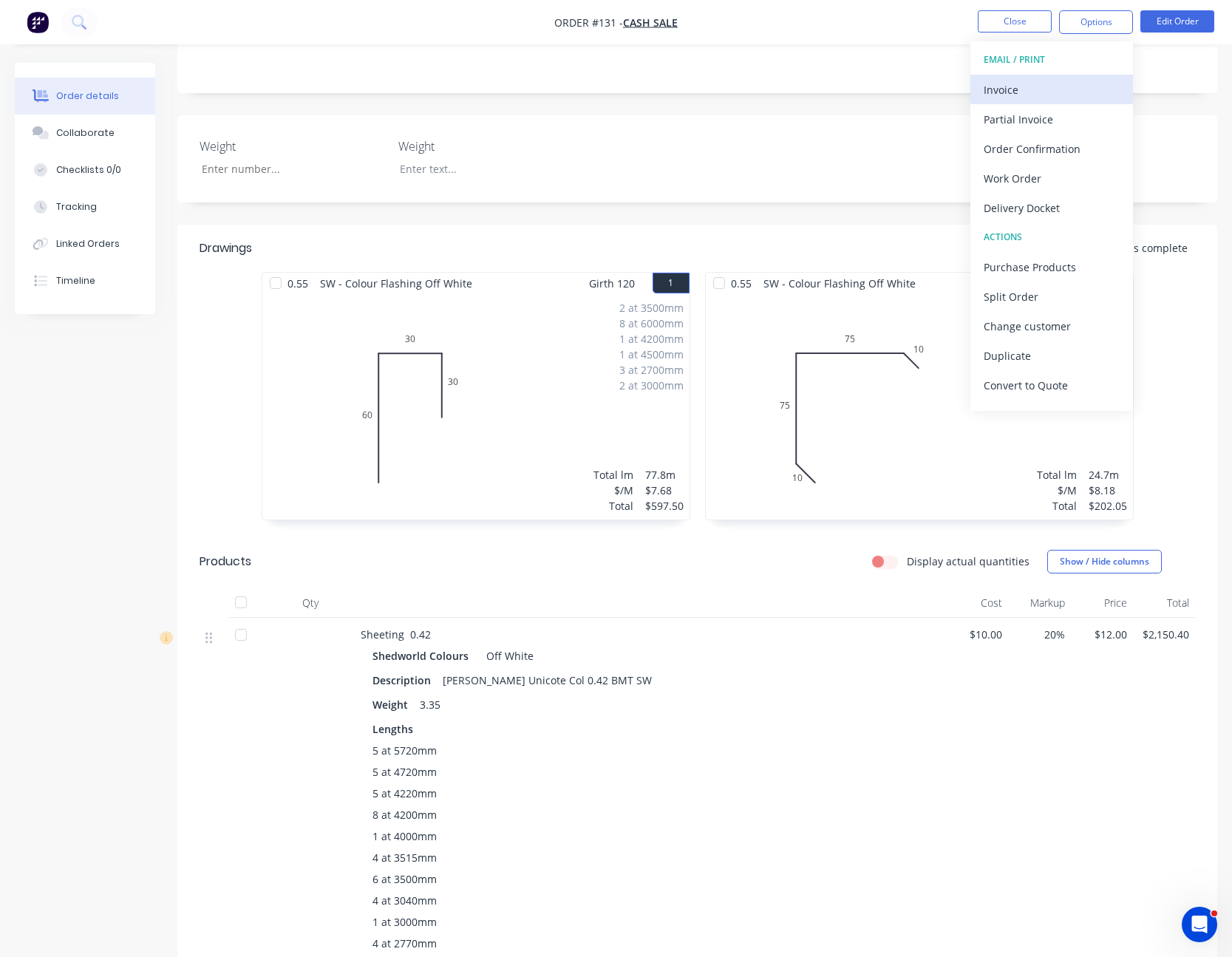
click at [1064, 80] on div "Invoice" at bounding box center [1051, 90] width 136 height 21
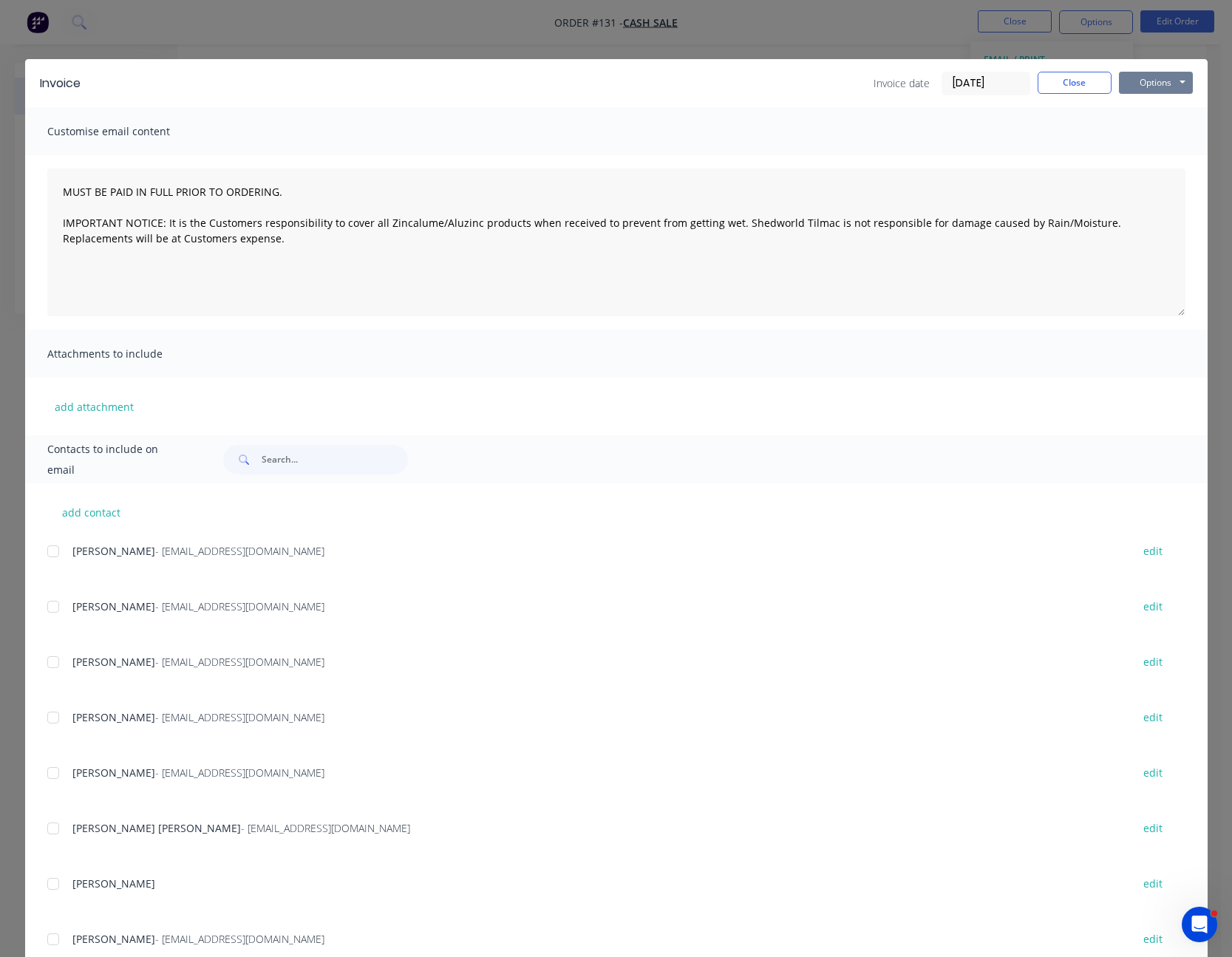
click at [1132, 78] on button "Options" at bounding box center [1156, 82] width 74 height 22
click at [1141, 135] on button "Print" at bounding box center [1166, 133] width 94 height 24
click at [1060, 79] on button "Close" at bounding box center [1075, 82] width 74 height 22
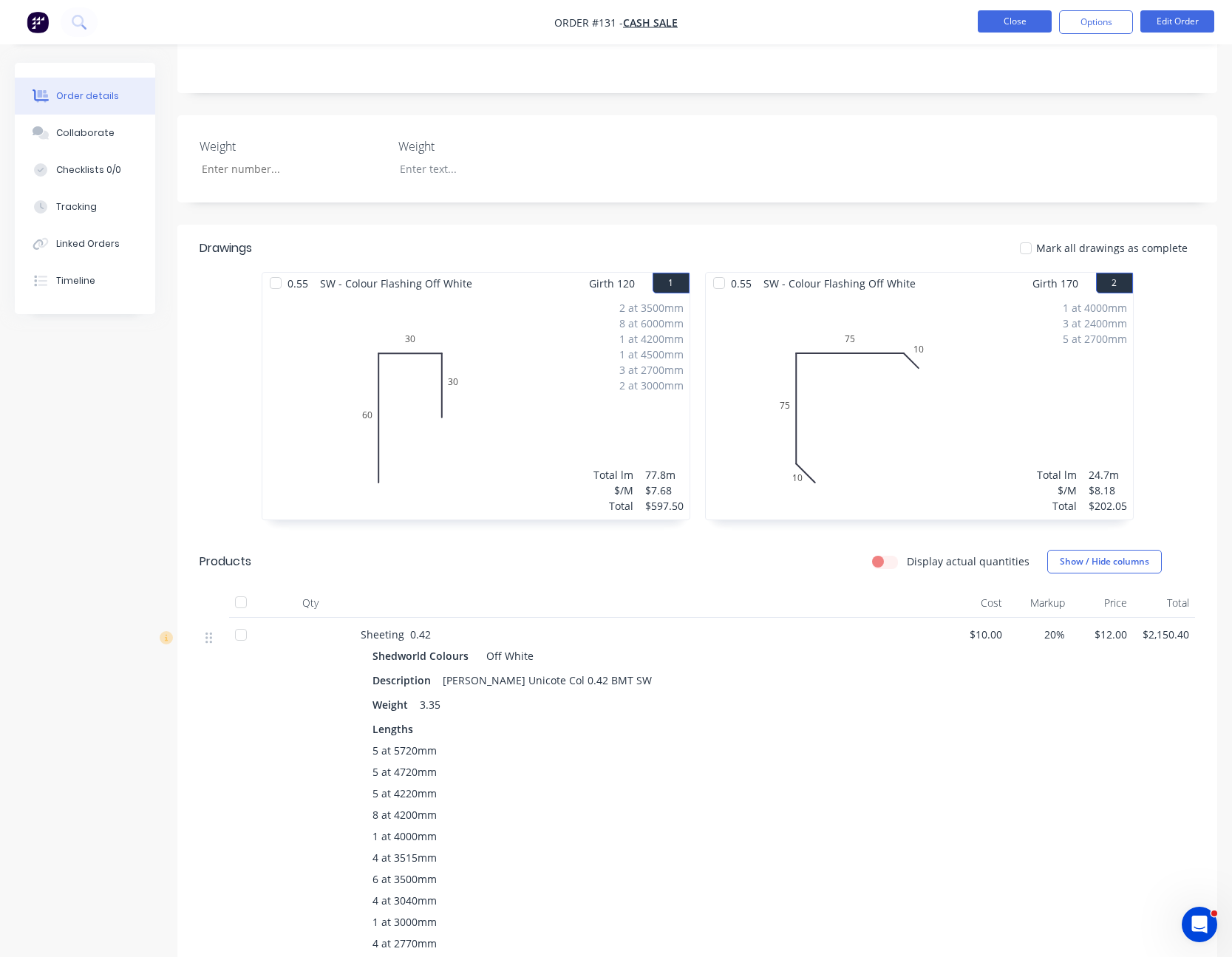
click at [1030, 19] on button "Close" at bounding box center [1015, 21] width 74 height 22
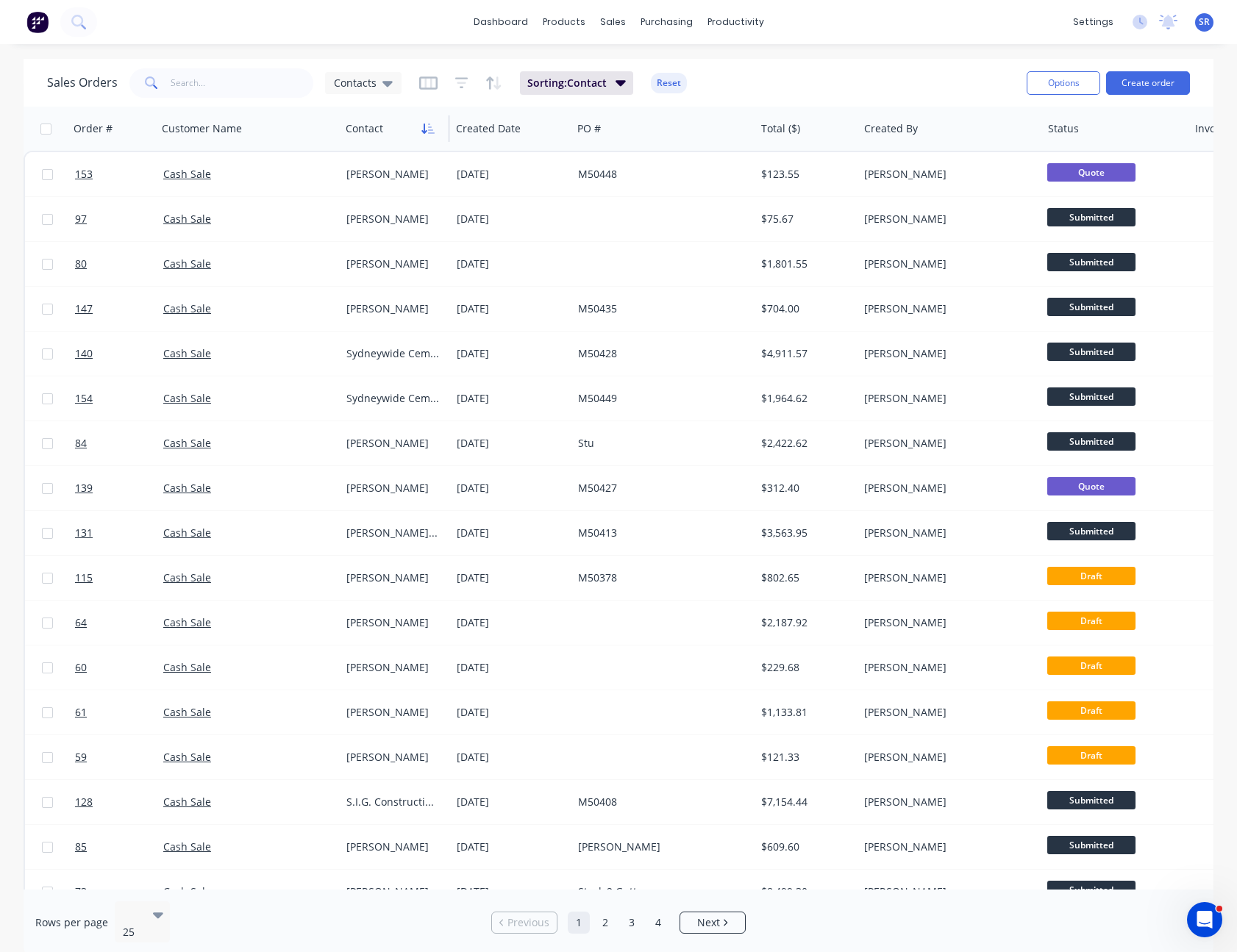
click at [426, 124] on icon "button" at bounding box center [428, 128] width 14 height 12
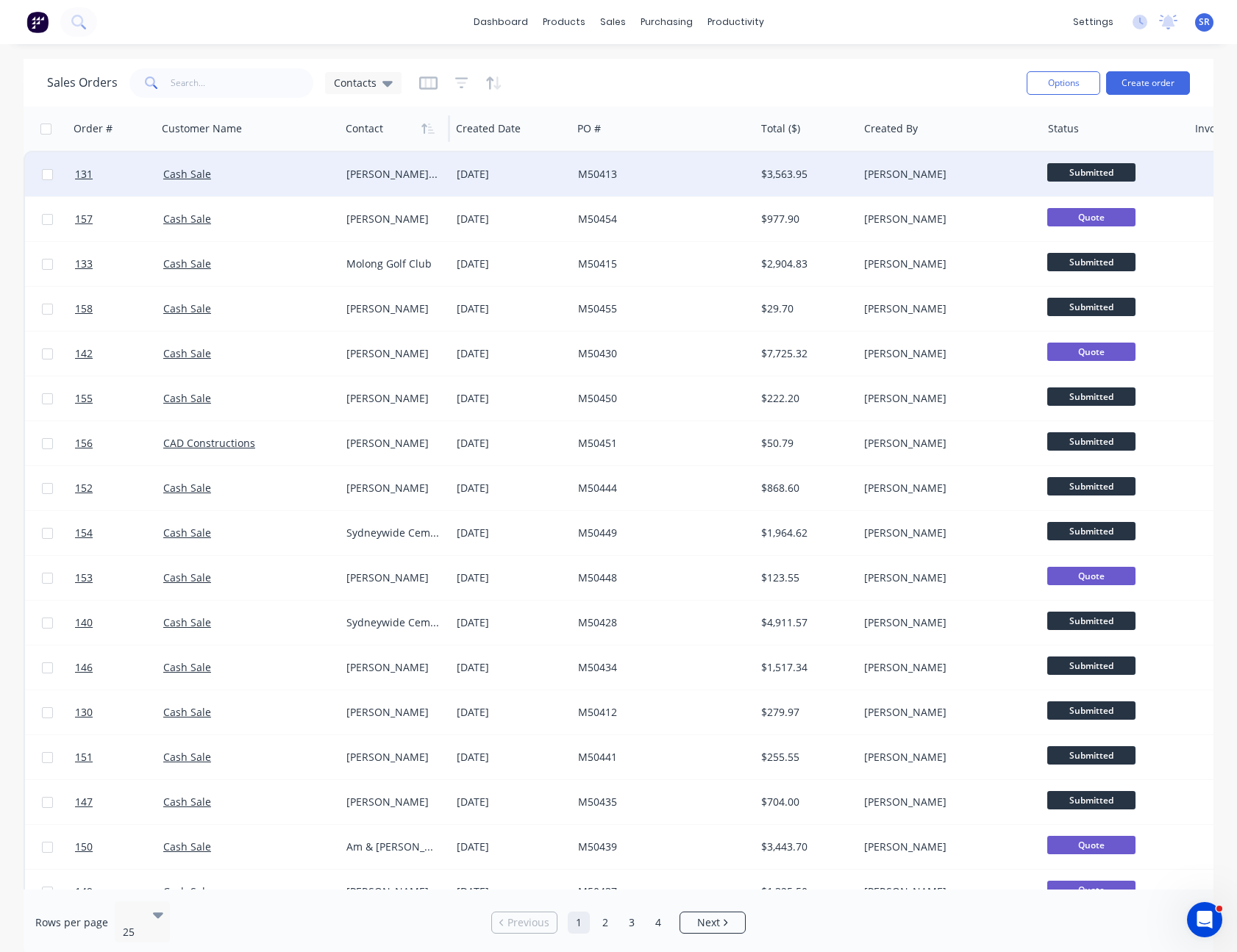
click at [519, 171] on div "[DATE]" at bounding box center [512, 174] width 110 height 15
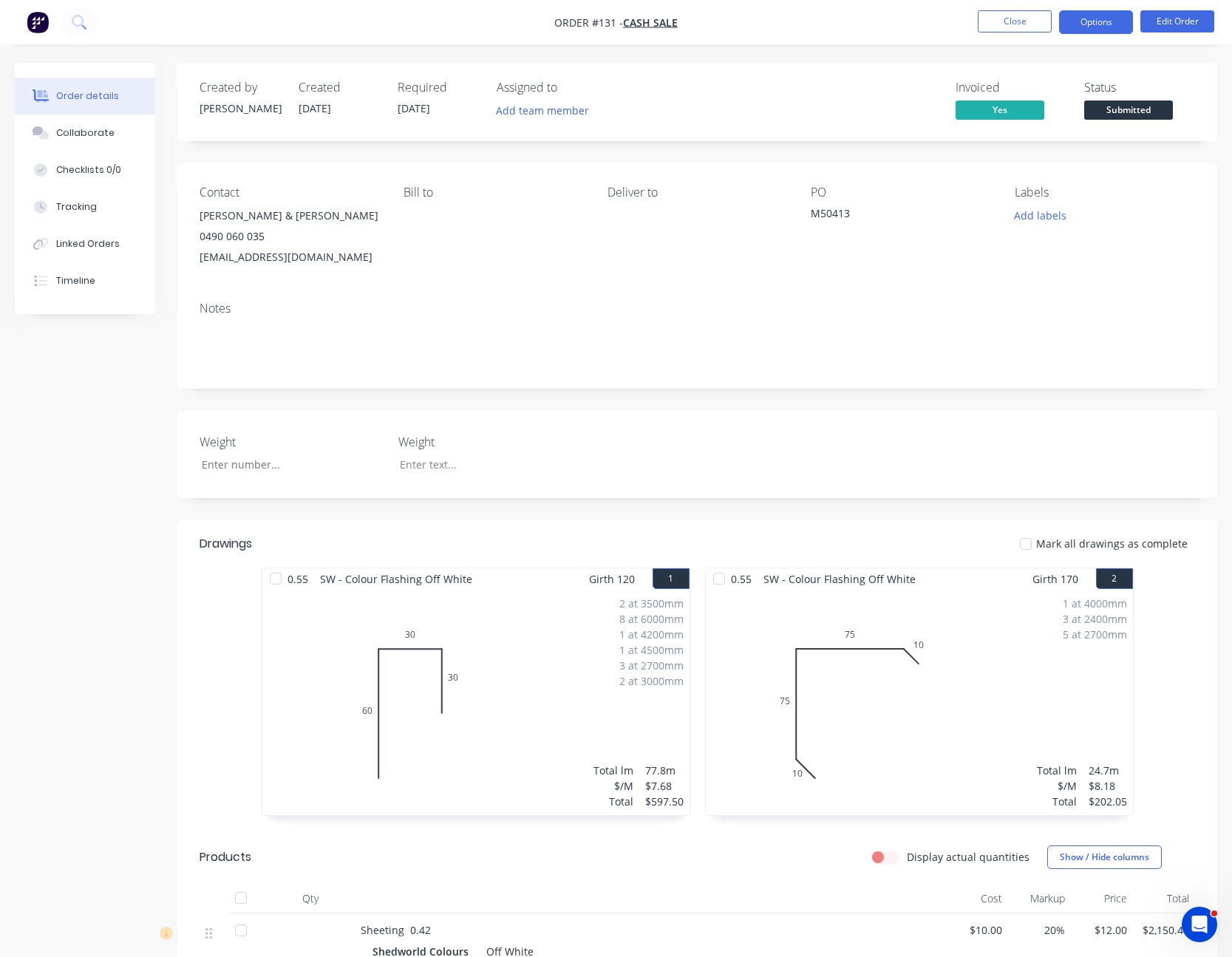
click at [1105, 15] on button "Options" at bounding box center [1096, 22] width 74 height 23
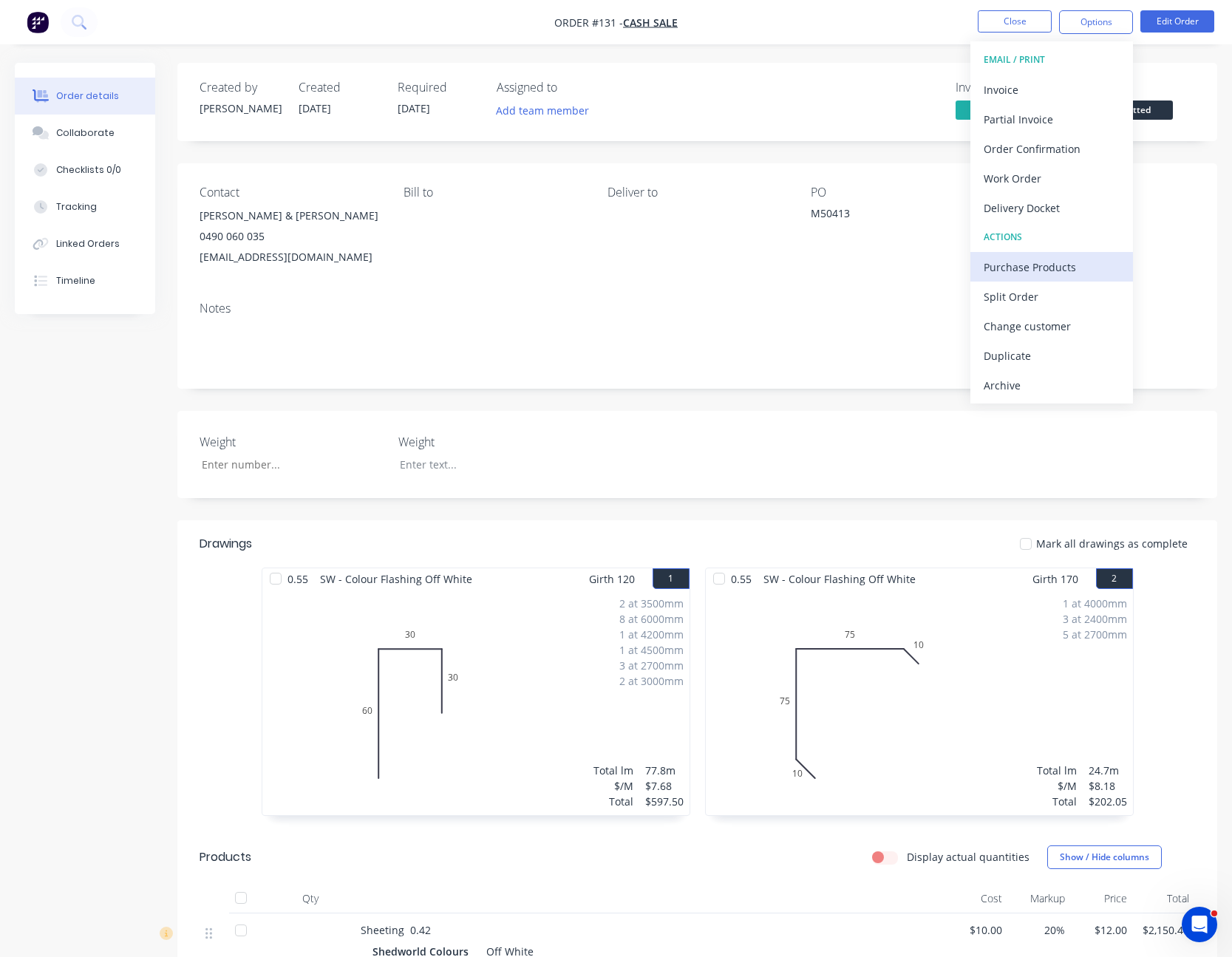
click at [1066, 264] on div "Purchase Products" at bounding box center [1051, 267] width 136 height 21
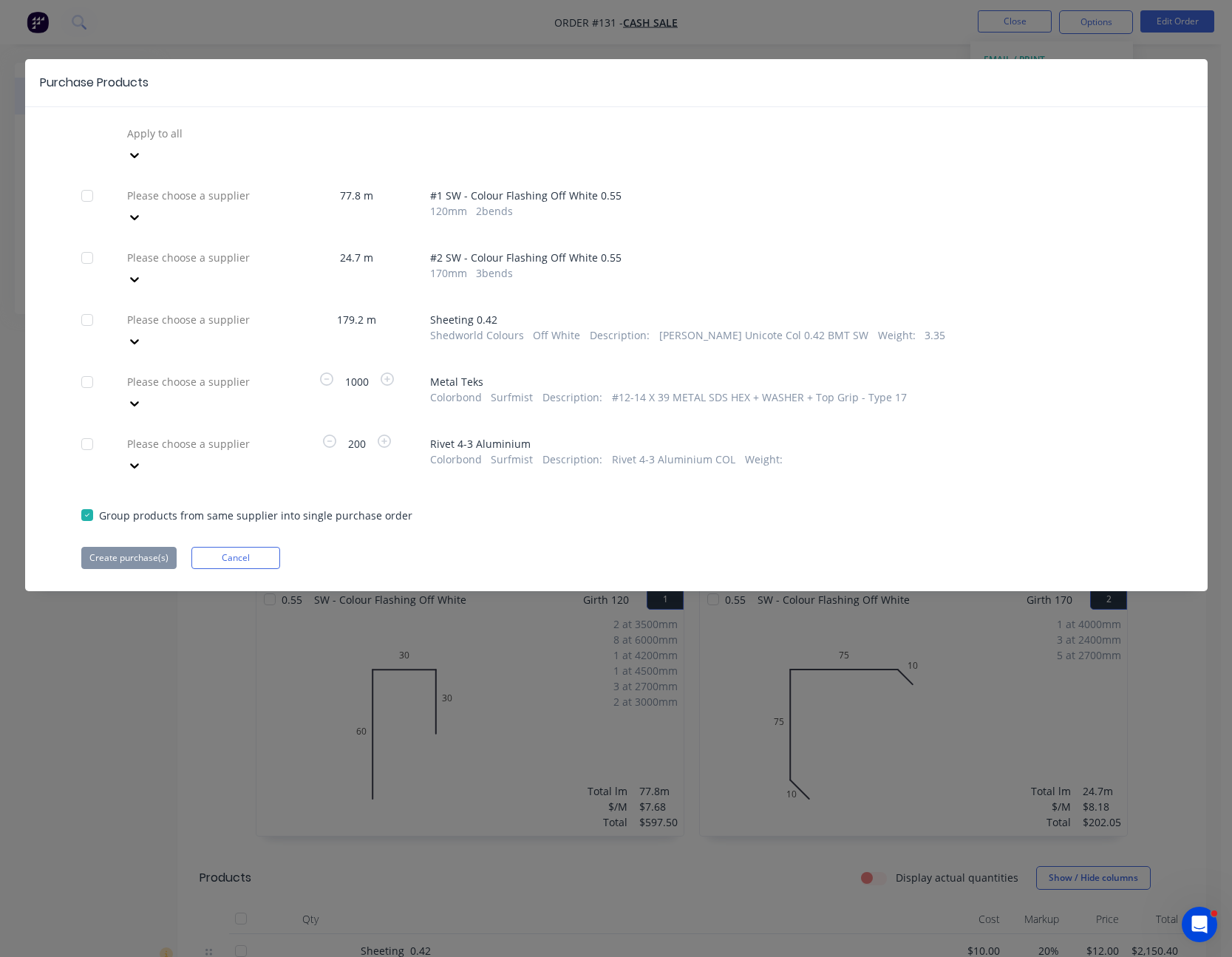
click at [142, 162] on icon at bounding box center [134, 156] width 15 height 15
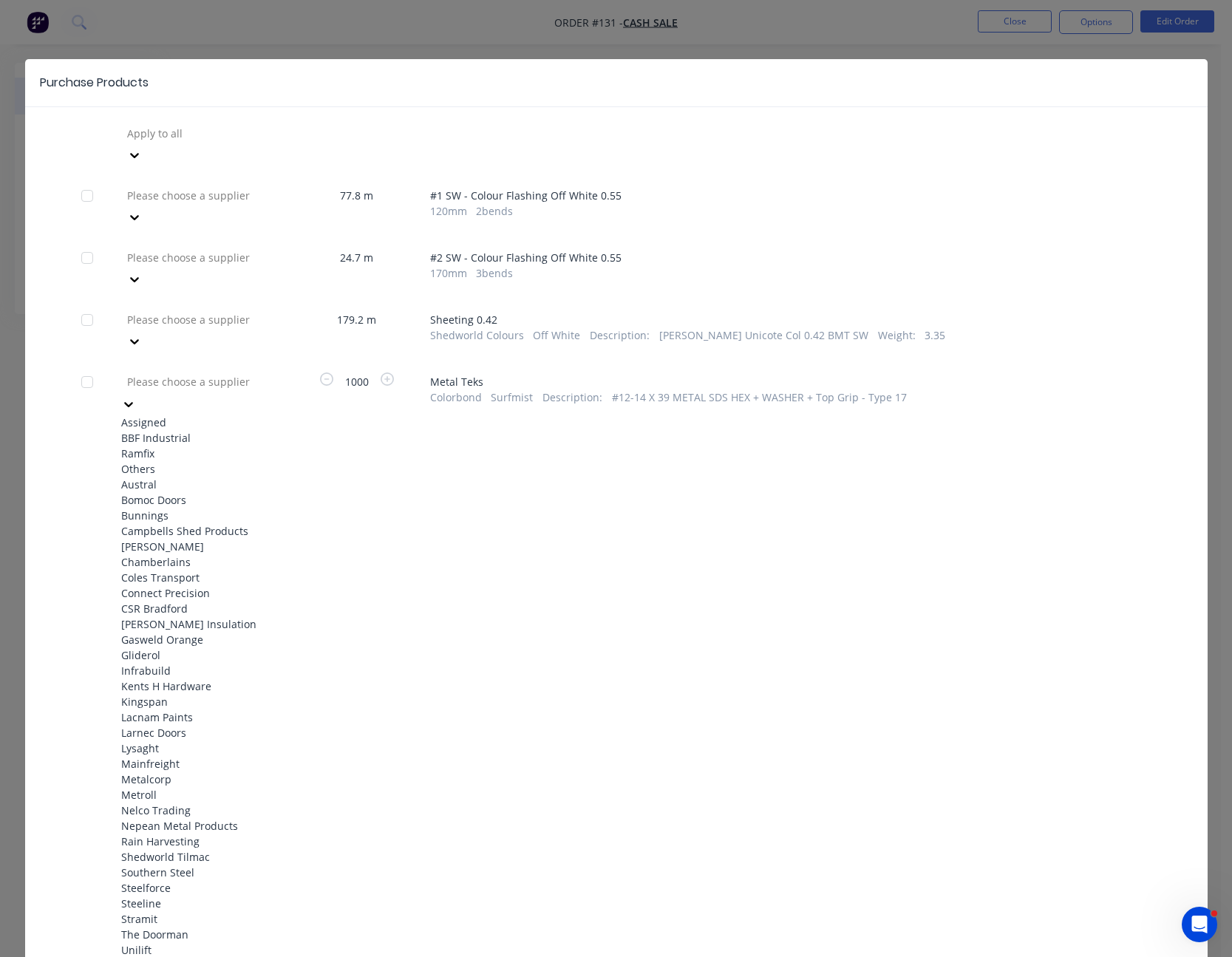
click at [258, 431] on div "BBF Industrial" at bounding box center [202, 438] width 162 height 16
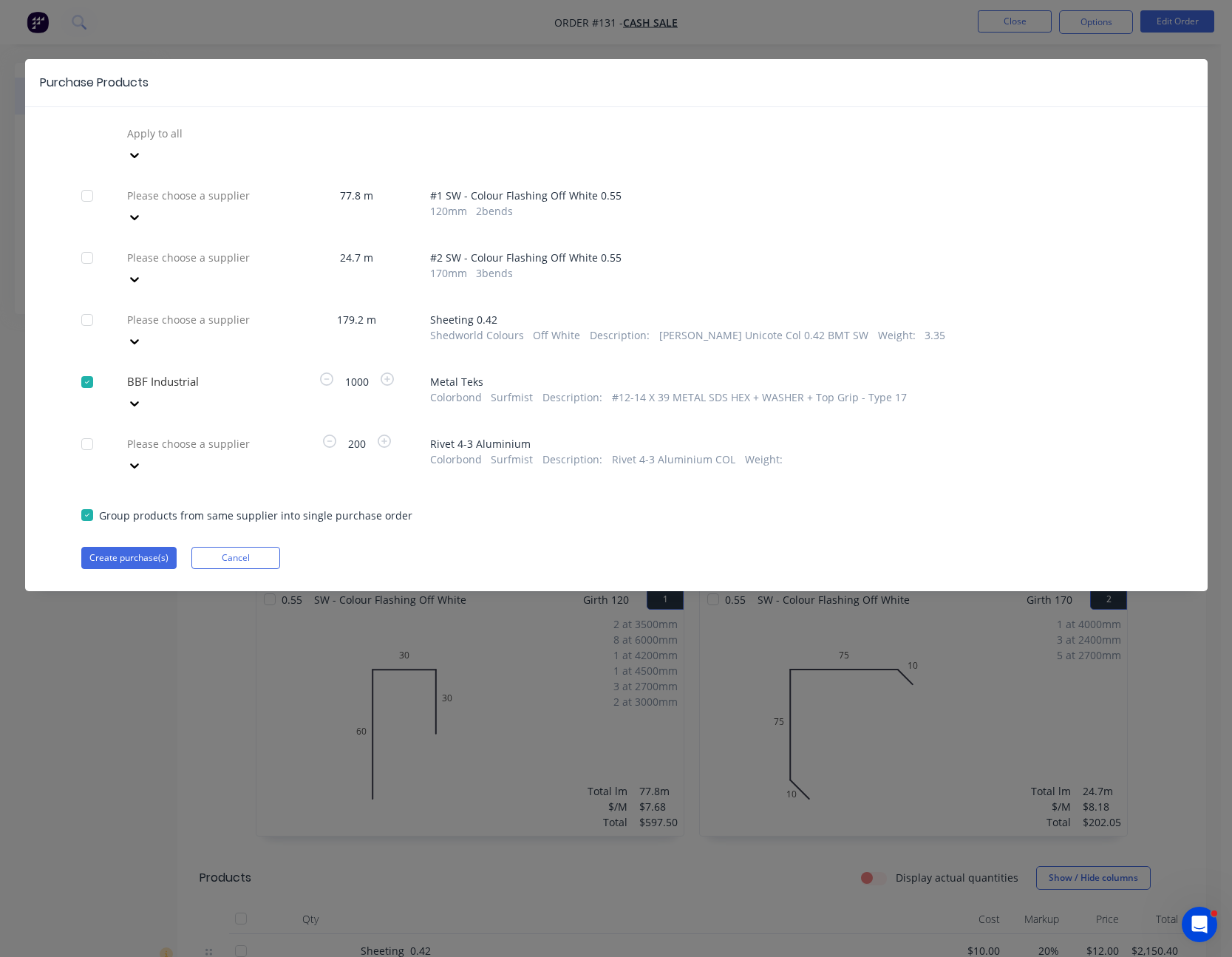
click at [142, 162] on icon at bounding box center [134, 156] width 15 height 15
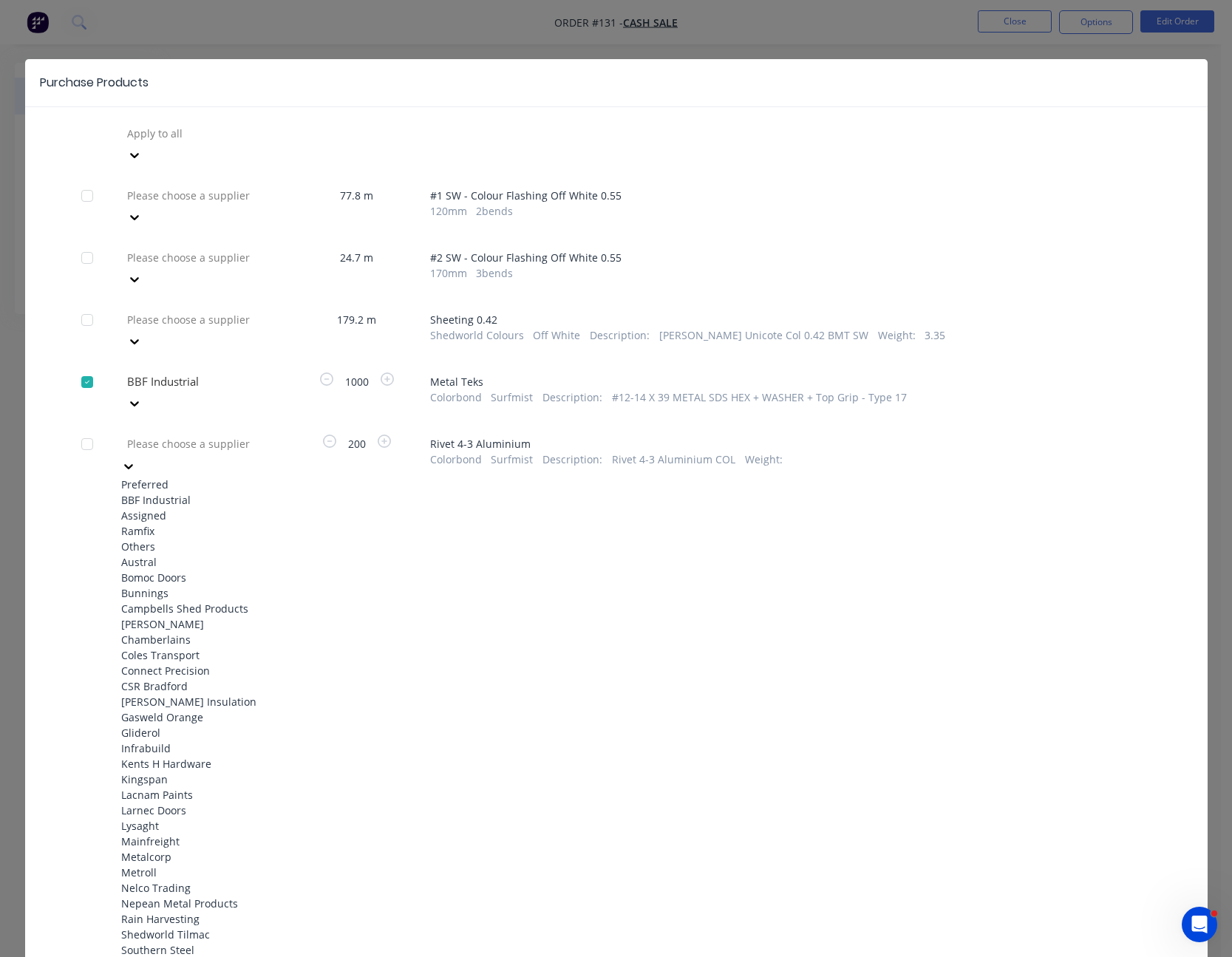
click at [238, 492] on div "BBF Industrial" at bounding box center [202, 500] width 162 height 16
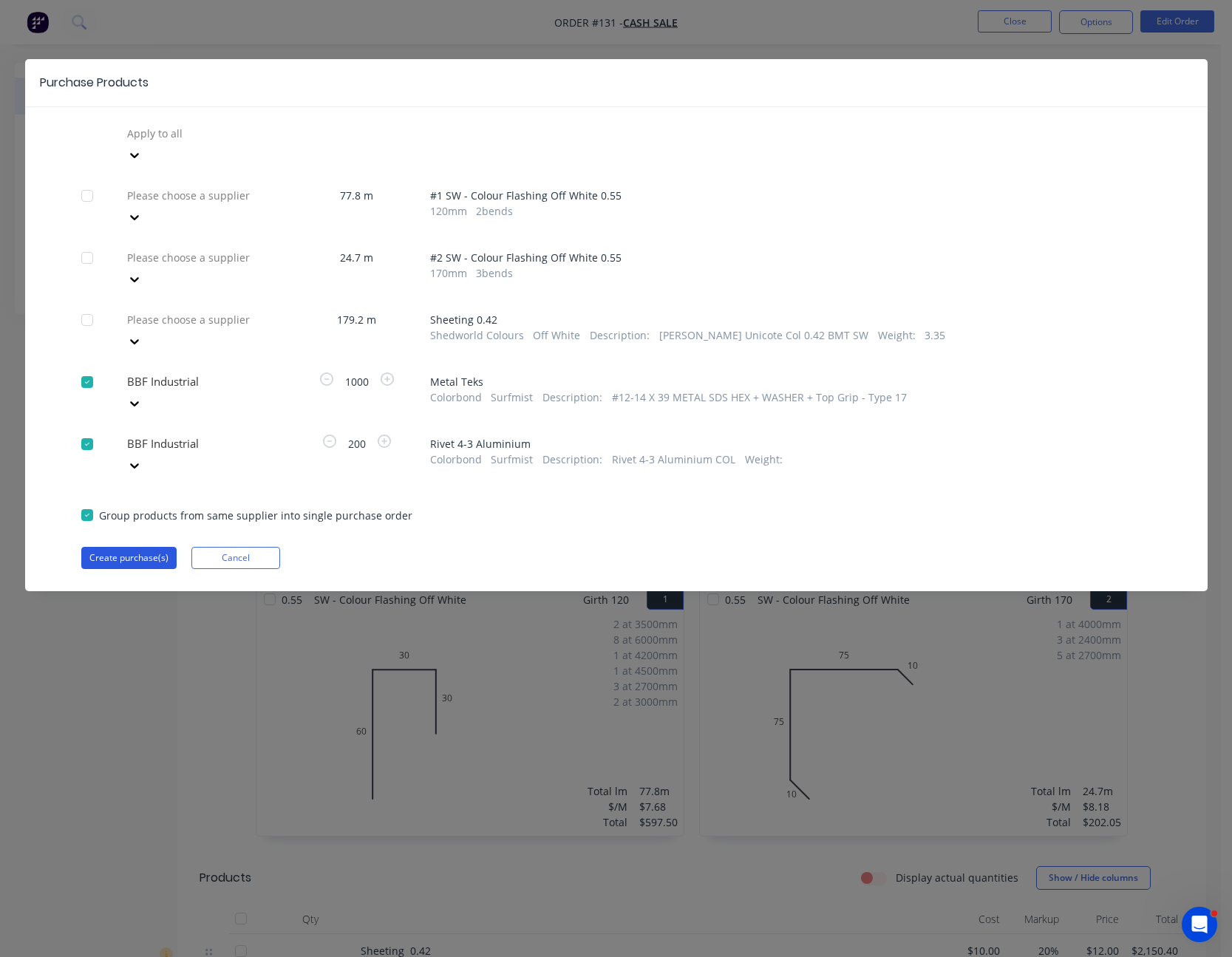
click at [132, 547] on button "Create purchase(s)" at bounding box center [129, 557] width 95 height 22
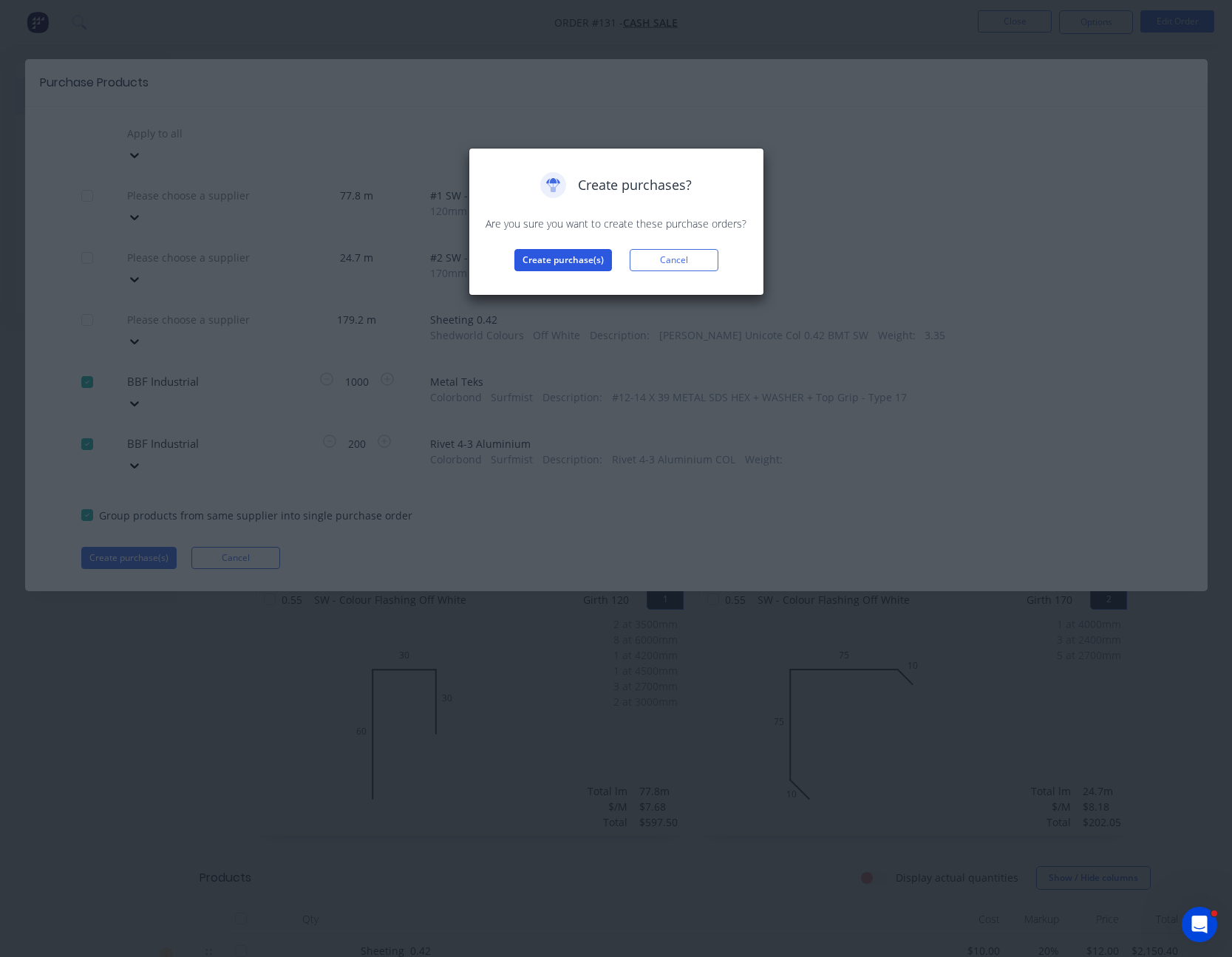
click at [554, 260] on button "Create purchase(s)" at bounding box center [563, 260] width 97 height 22
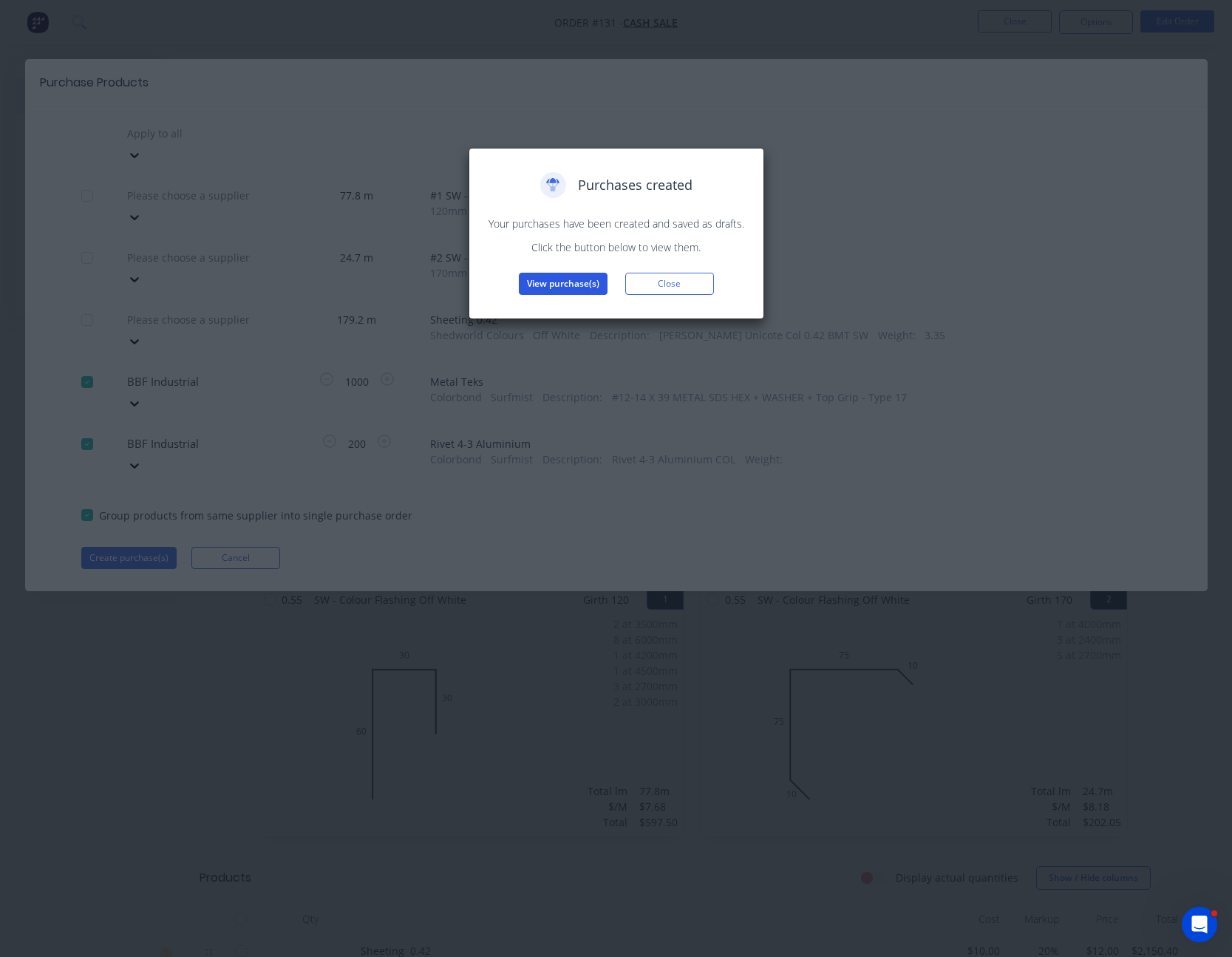
click at [554, 273] on button "View purchase(s)" at bounding box center [563, 283] width 88 height 22
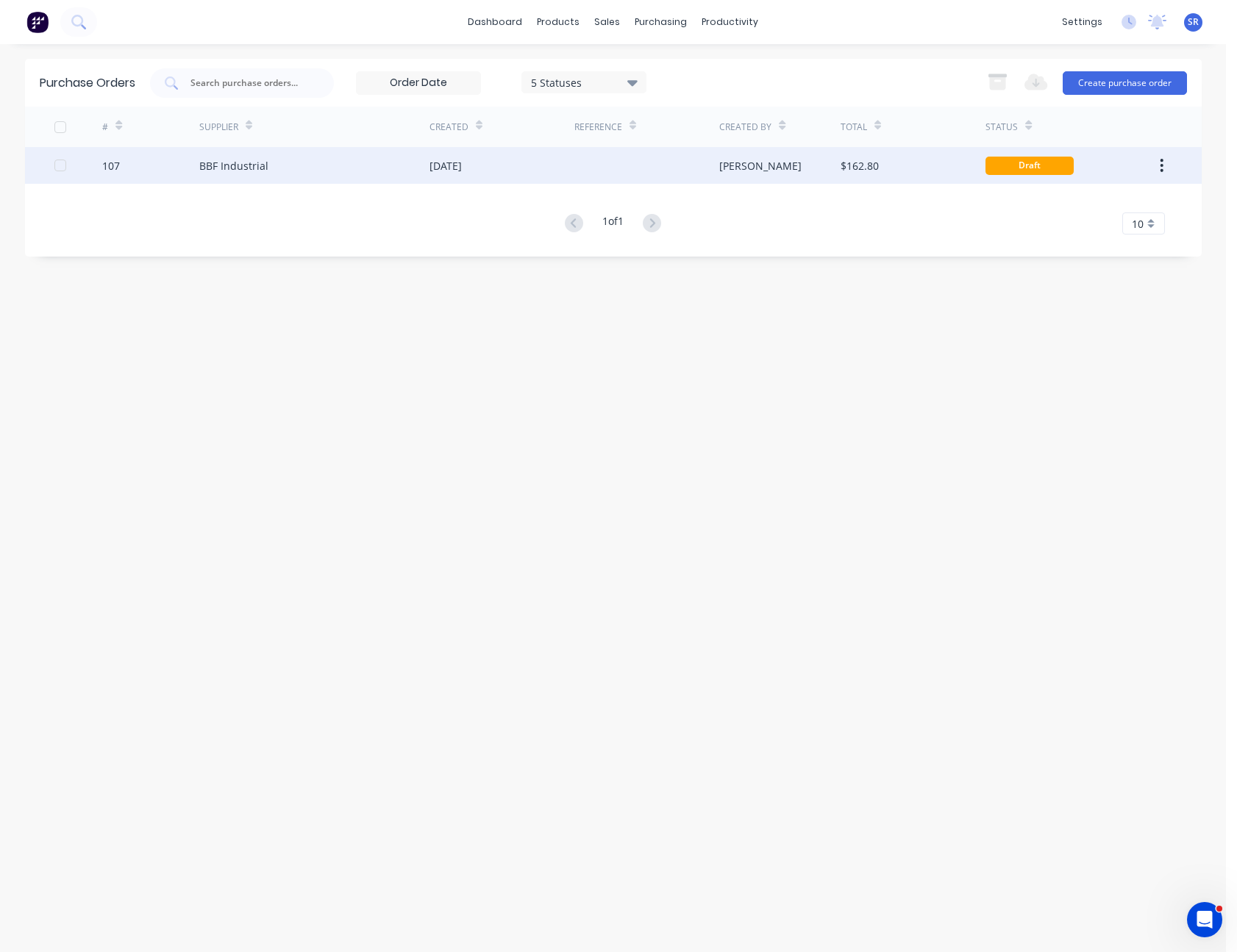
click at [633, 168] on div at bounding box center [646, 165] width 145 height 37
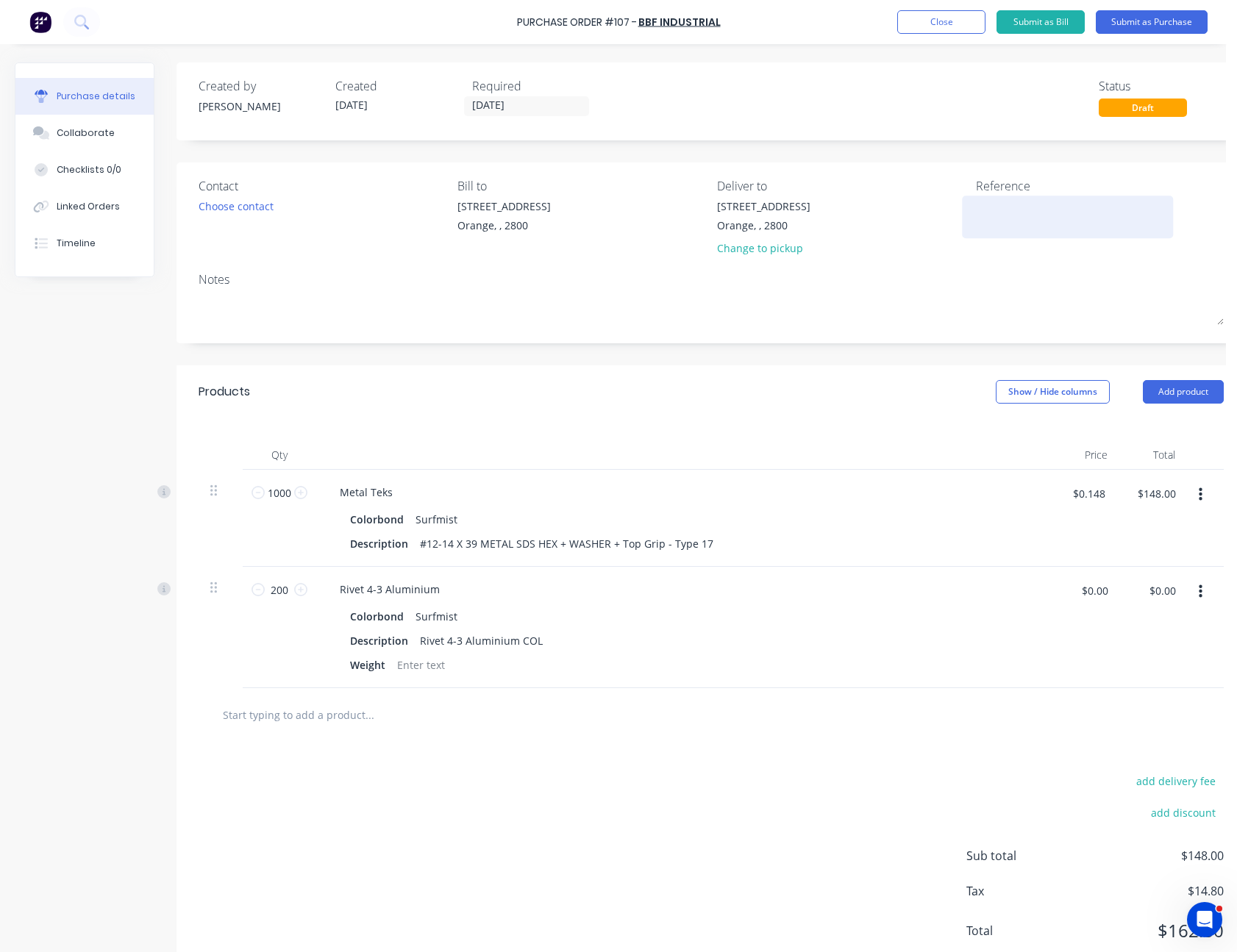
click at [1006, 206] on textarea at bounding box center [1068, 215] width 184 height 33
type textarea "M50413 - Kolehmainen"
click at [996, 274] on div "Notes" at bounding box center [711, 279] width 1025 height 17
click at [1157, 18] on button "Submit as Purchase" at bounding box center [1151, 22] width 112 height 23
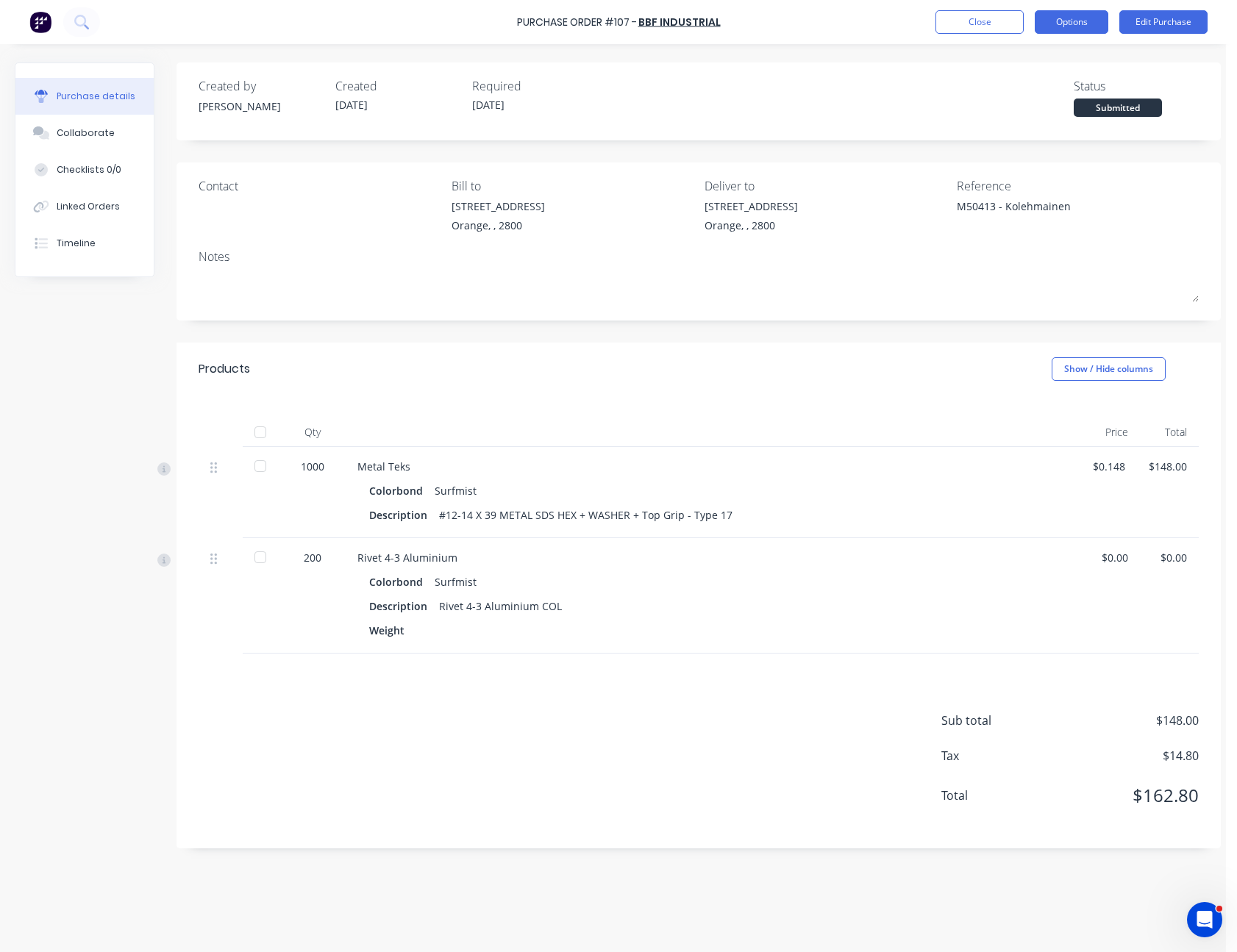
click at [1047, 29] on button "Options" at bounding box center [1072, 22] width 74 height 23
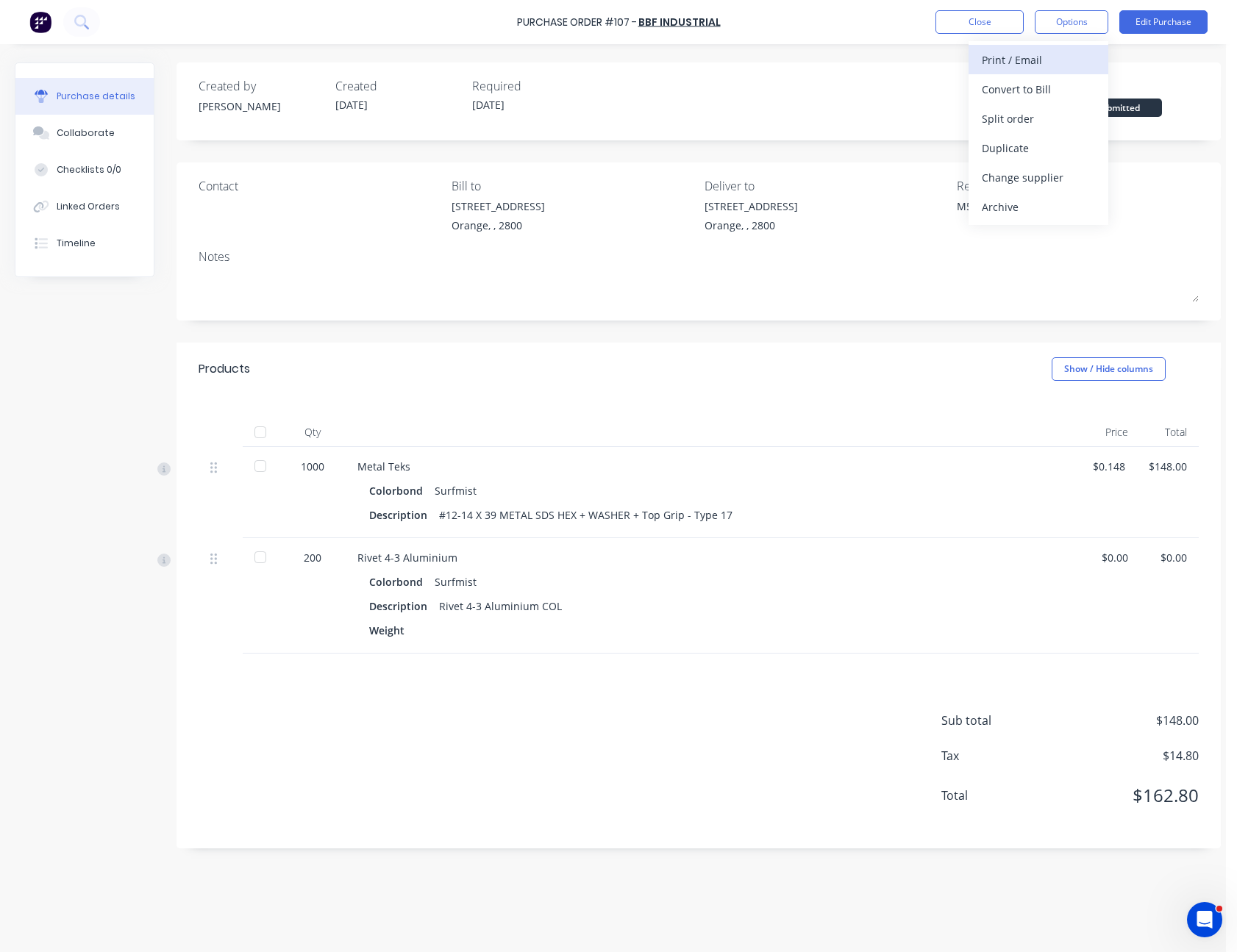
click at [1053, 62] on div "Print / Email" at bounding box center [1038, 60] width 113 height 21
click at [1048, 84] on div "With pricing" at bounding box center [1038, 89] width 113 height 21
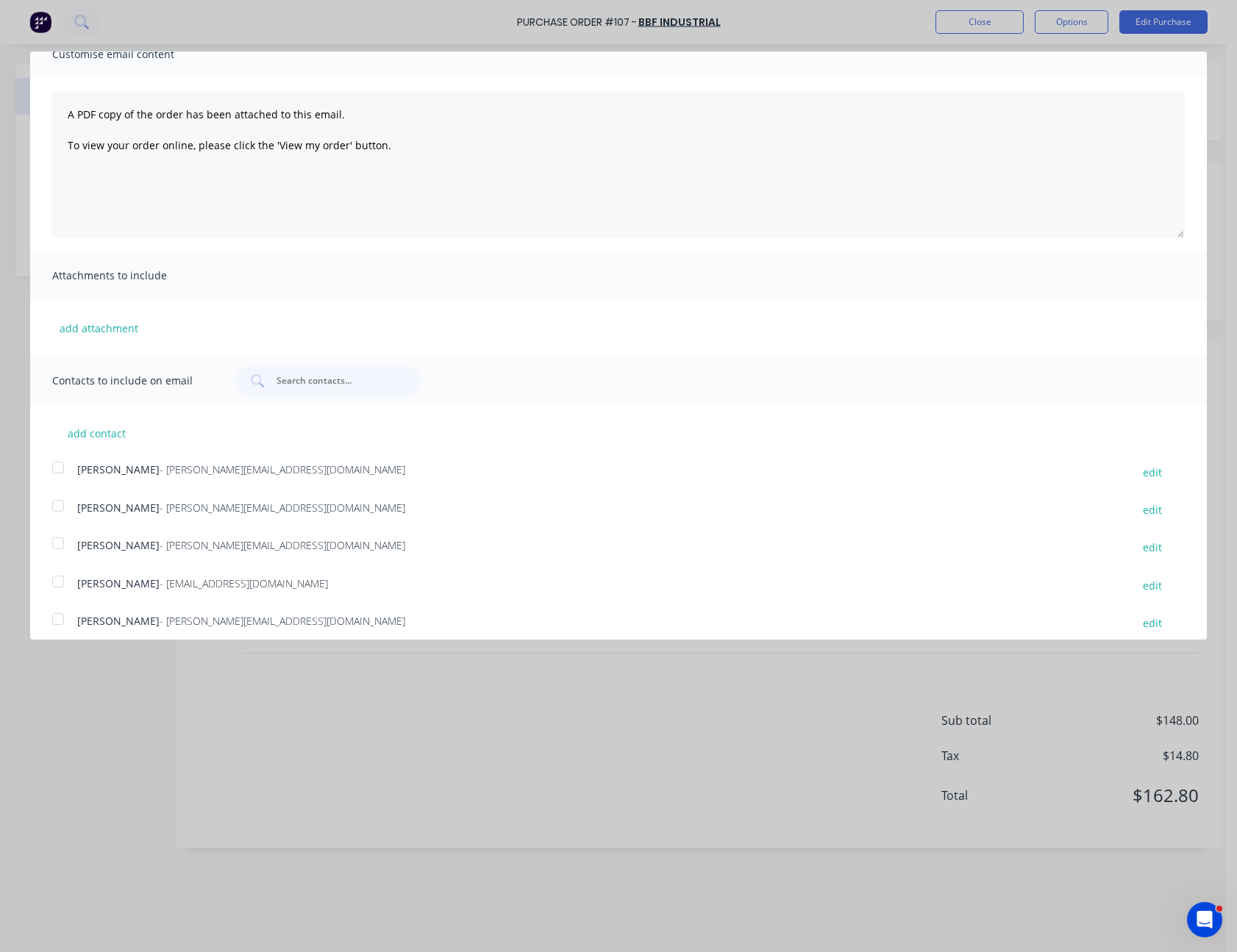
scroll to position [118, 0]
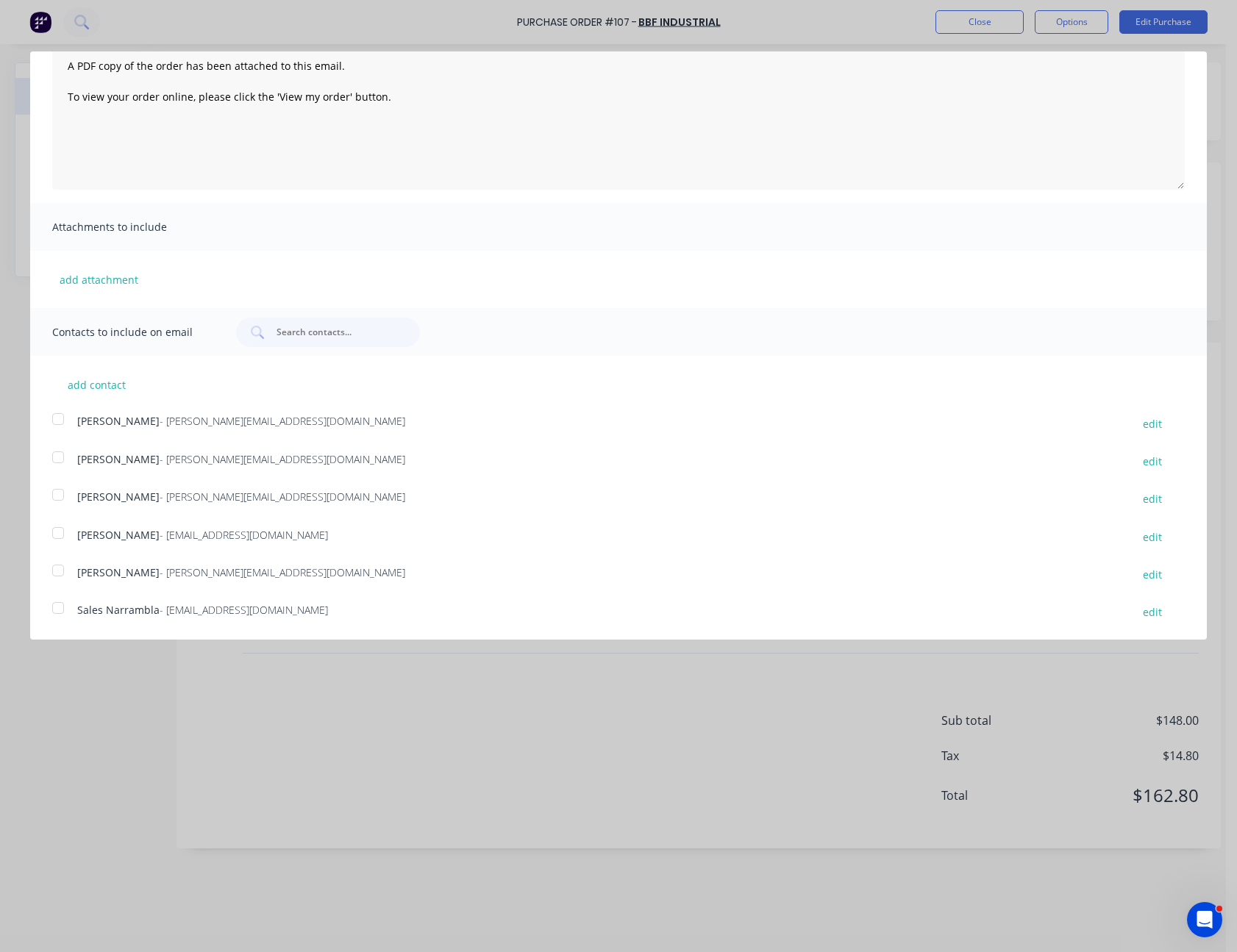
click at [59, 606] on div at bounding box center [58, 608] width 29 height 29
click at [59, 573] on div at bounding box center [58, 570] width 29 height 29
click at [60, 533] on div at bounding box center [58, 533] width 29 height 29
click at [58, 530] on div at bounding box center [58, 533] width 29 height 29
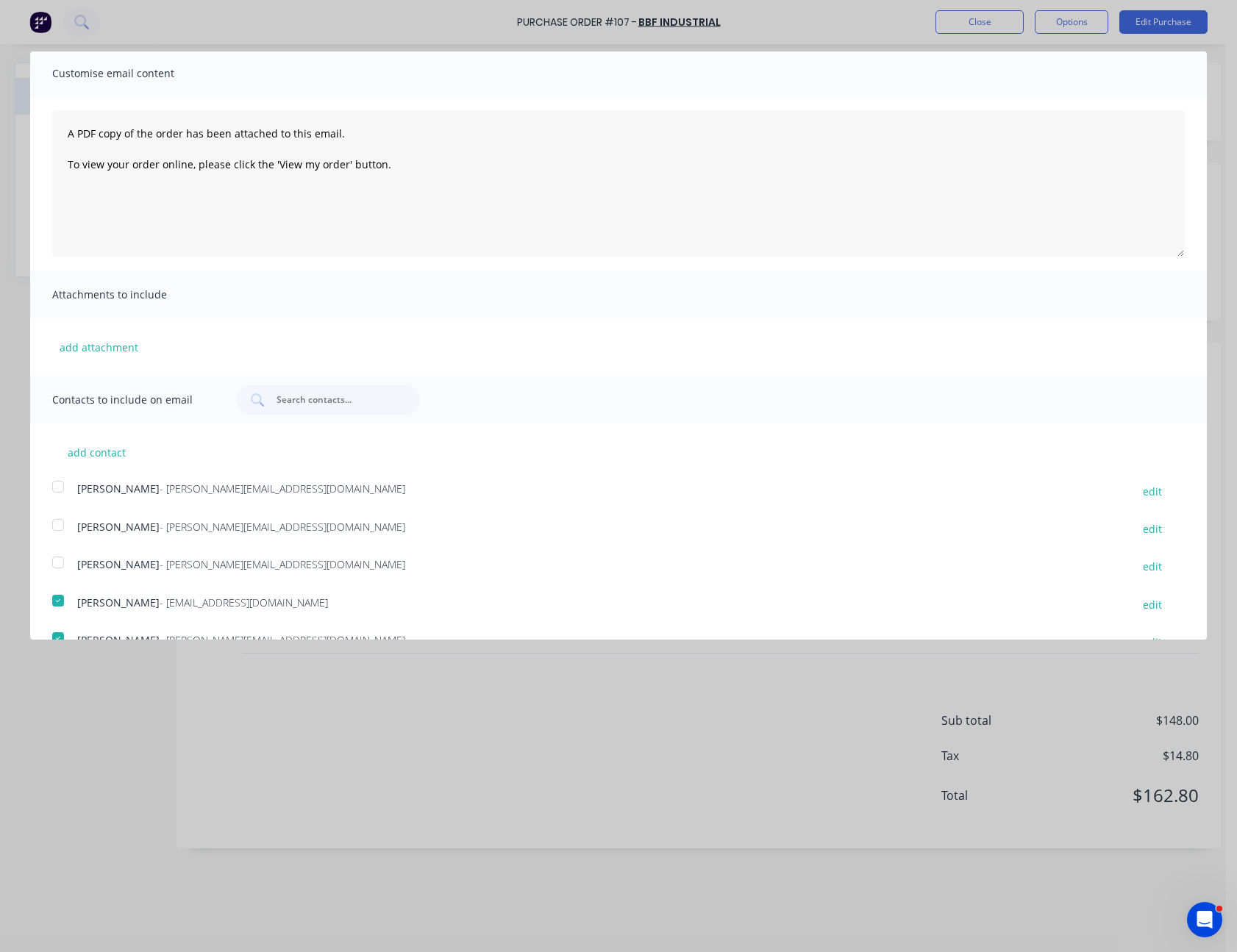
scroll to position [0, 0]
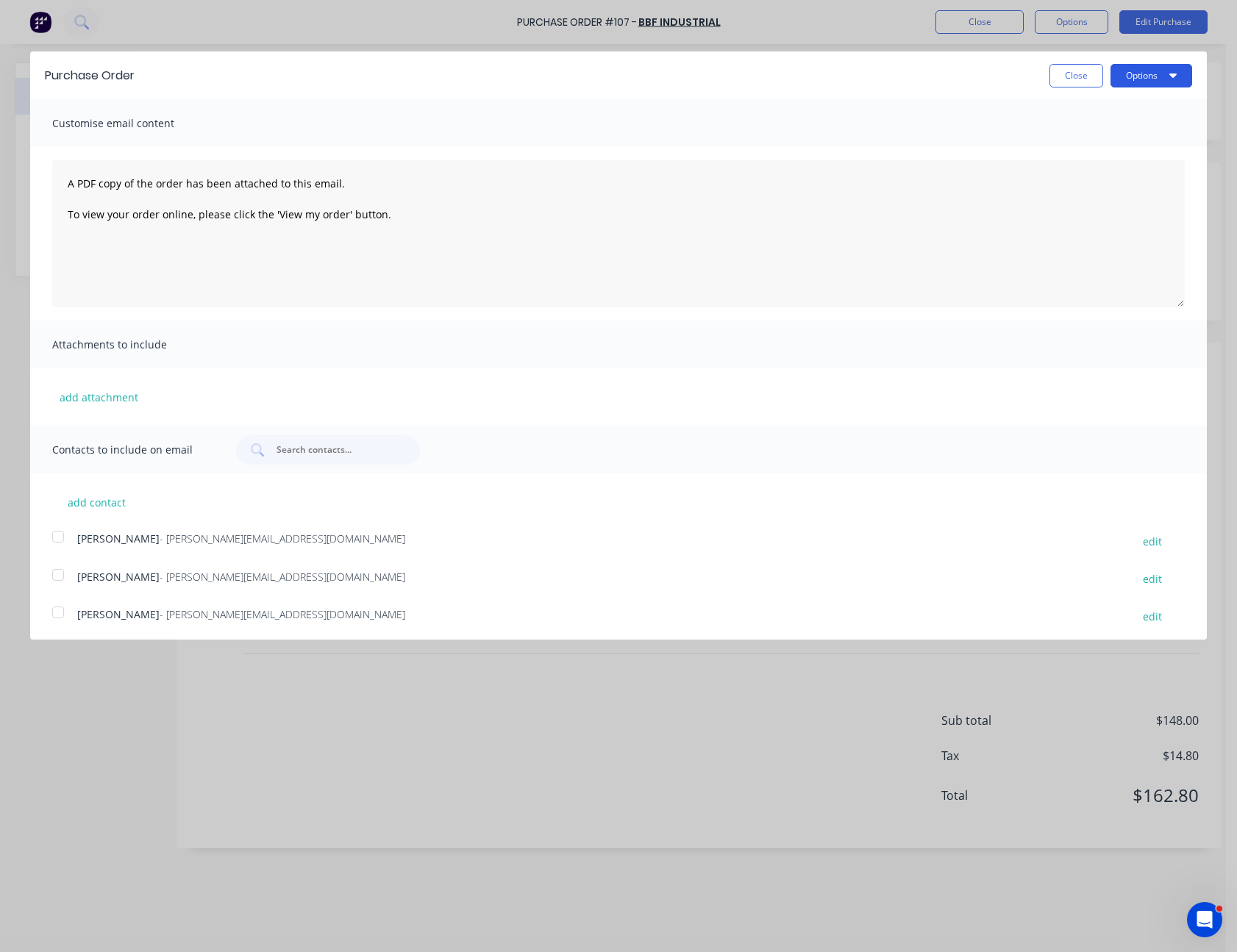
click at [1126, 78] on button "Options" at bounding box center [1151, 75] width 82 height 23
click at [1109, 134] on div "Email" at bounding box center [1122, 142] width 113 height 21
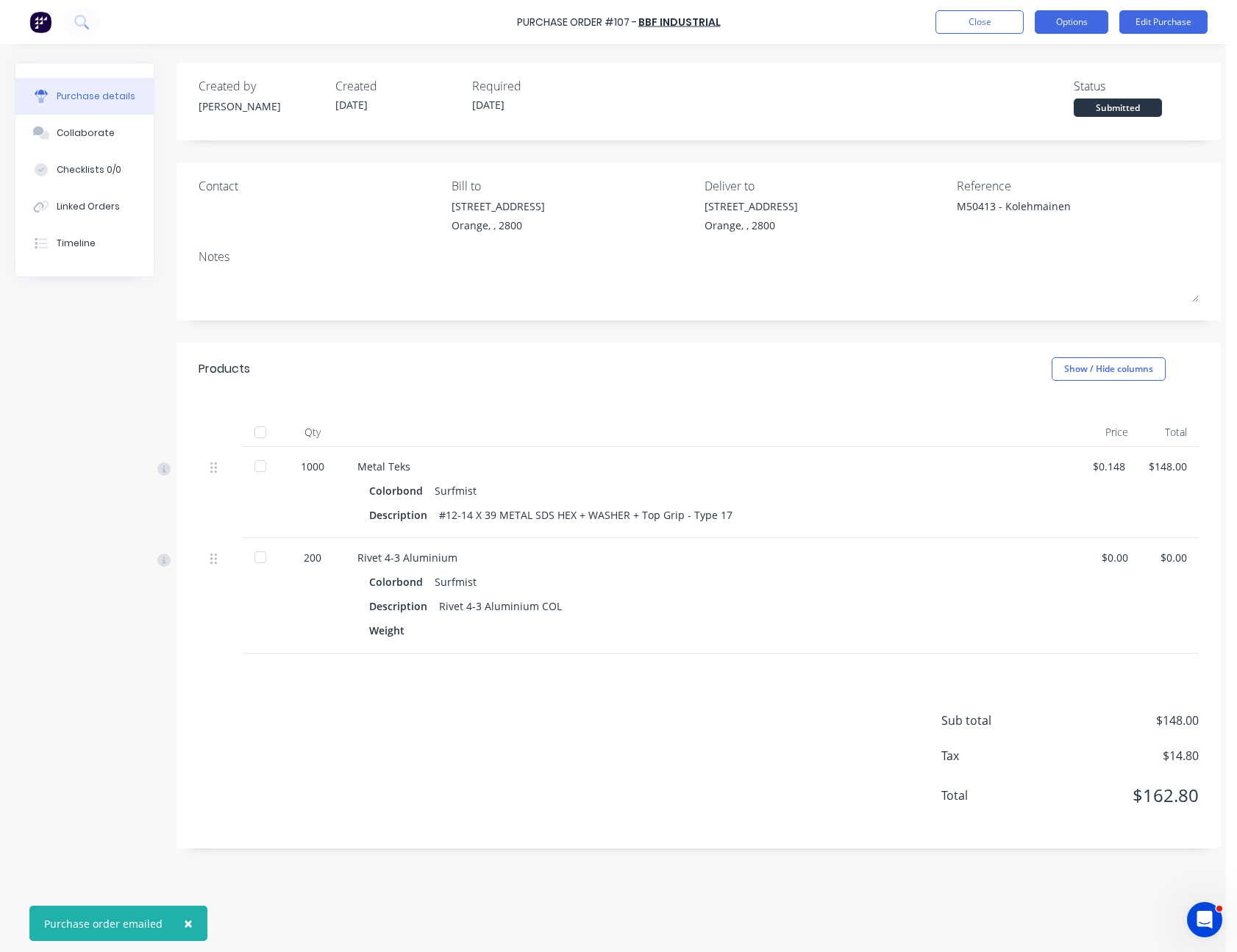
click at [1078, 20] on button "Options" at bounding box center [1072, 22] width 74 height 23
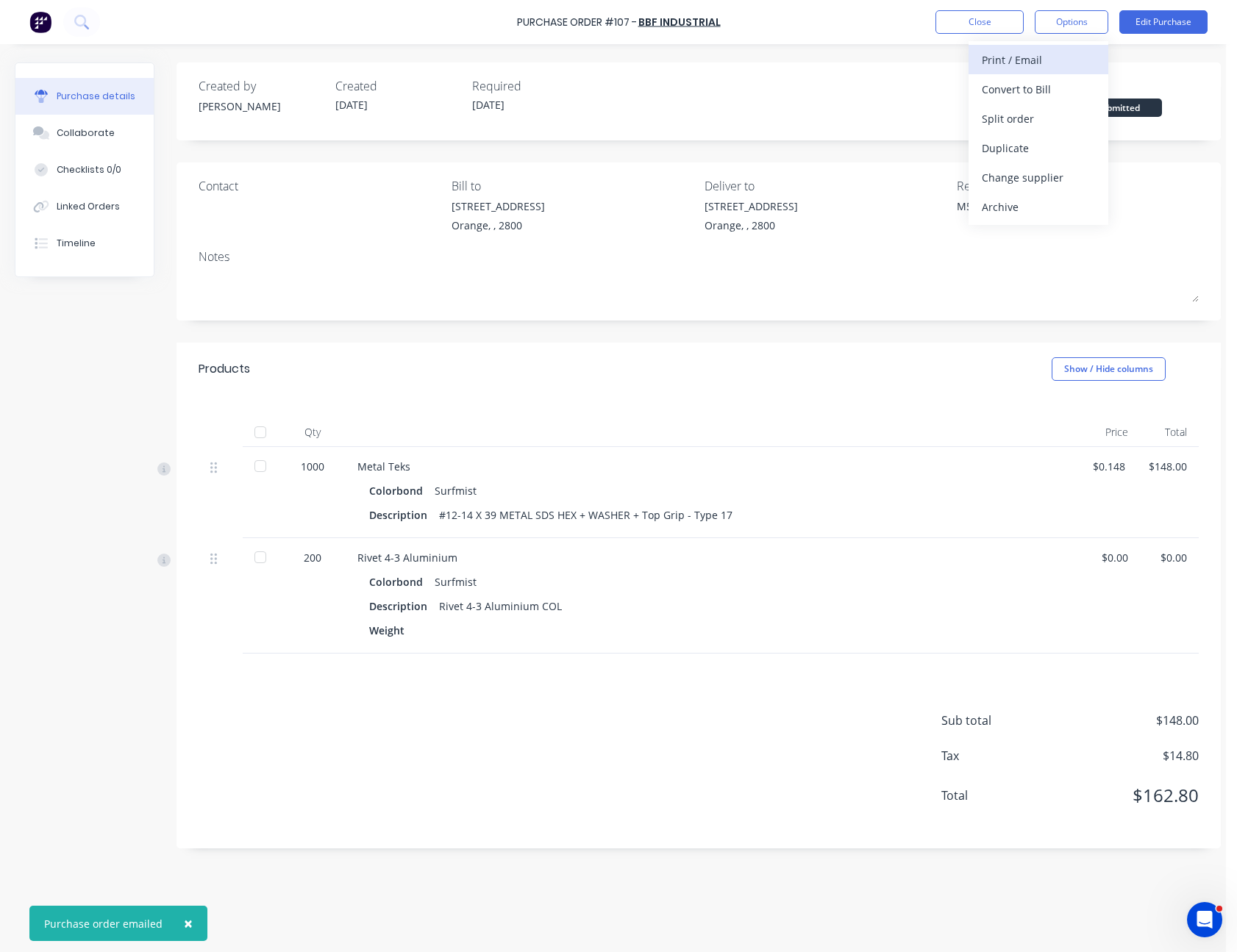
click at [1072, 48] on button "Print / Email" at bounding box center [1039, 59] width 140 height 29
click at [1071, 80] on div "With pricing" at bounding box center [1038, 89] width 113 height 21
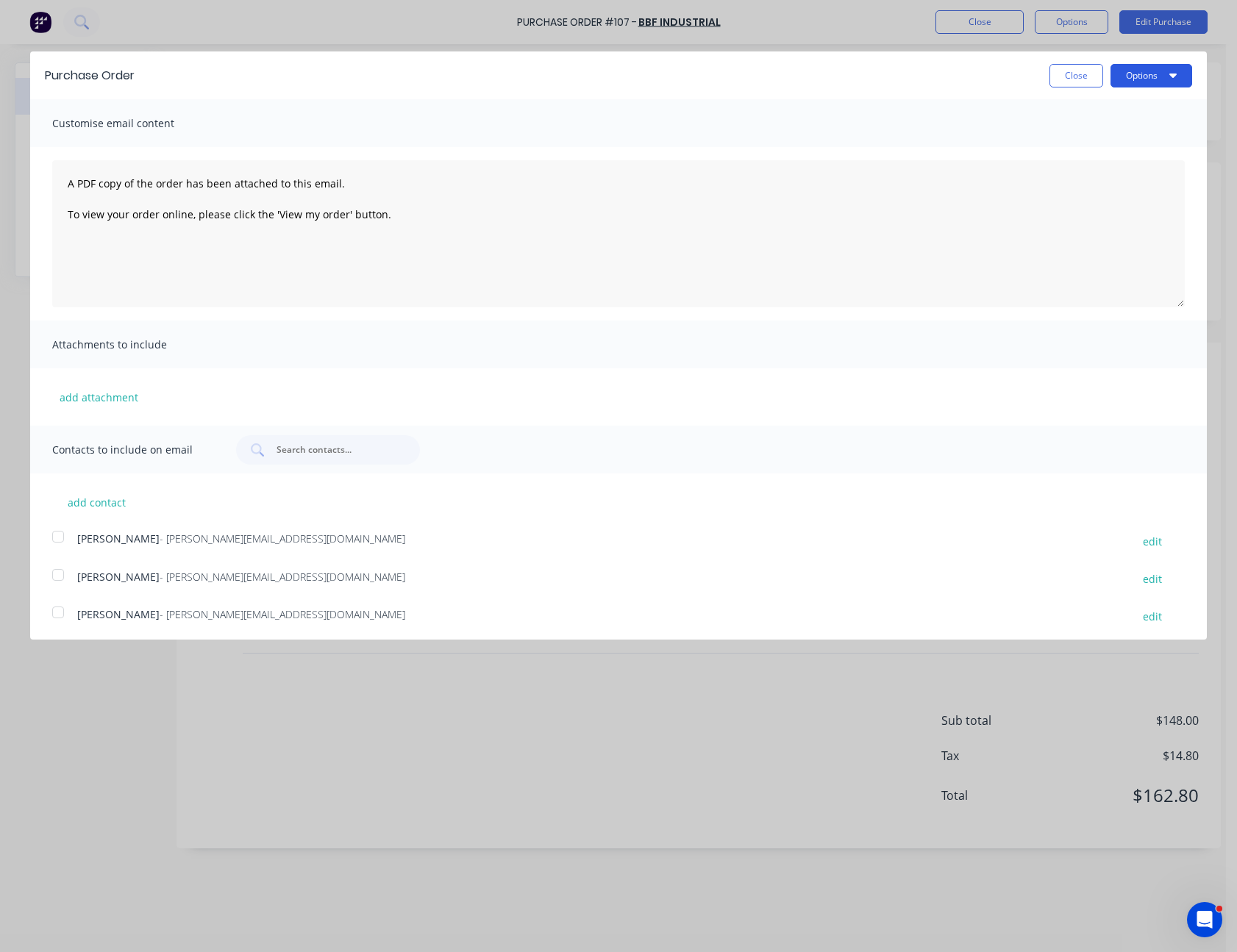
click at [1113, 82] on button "Options" at bounding box center [1151, 75] width 82 height 23
click at [1101, 106] on div "Print" at bounding box center [1122, 113] width 113 height 21
click at [1056, 77] on button "Close" at bounding box center [1075, 75] width 53 height 23
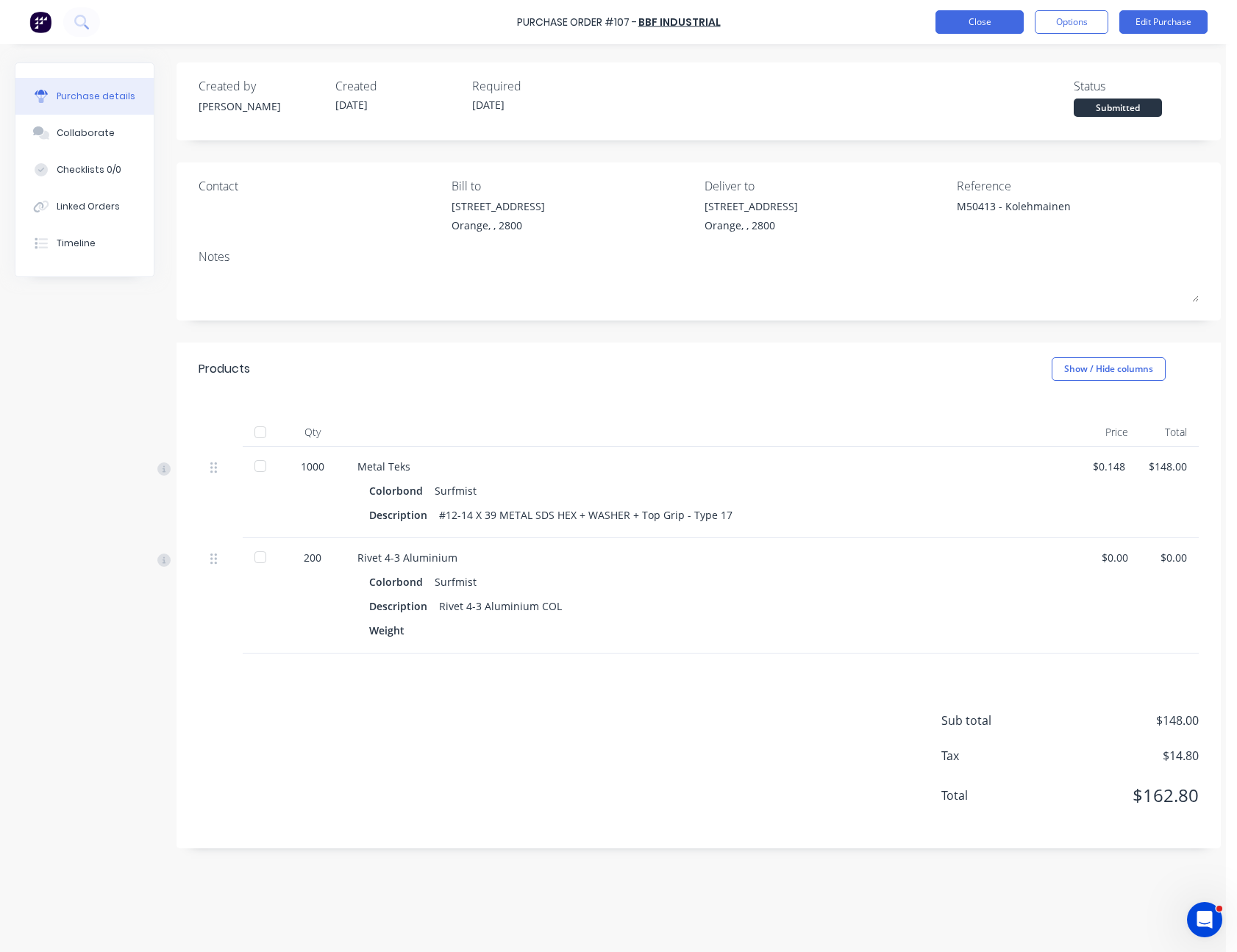
click at [988, 17] on button "Close" at bounding box center [979, 22] width 88 height 23
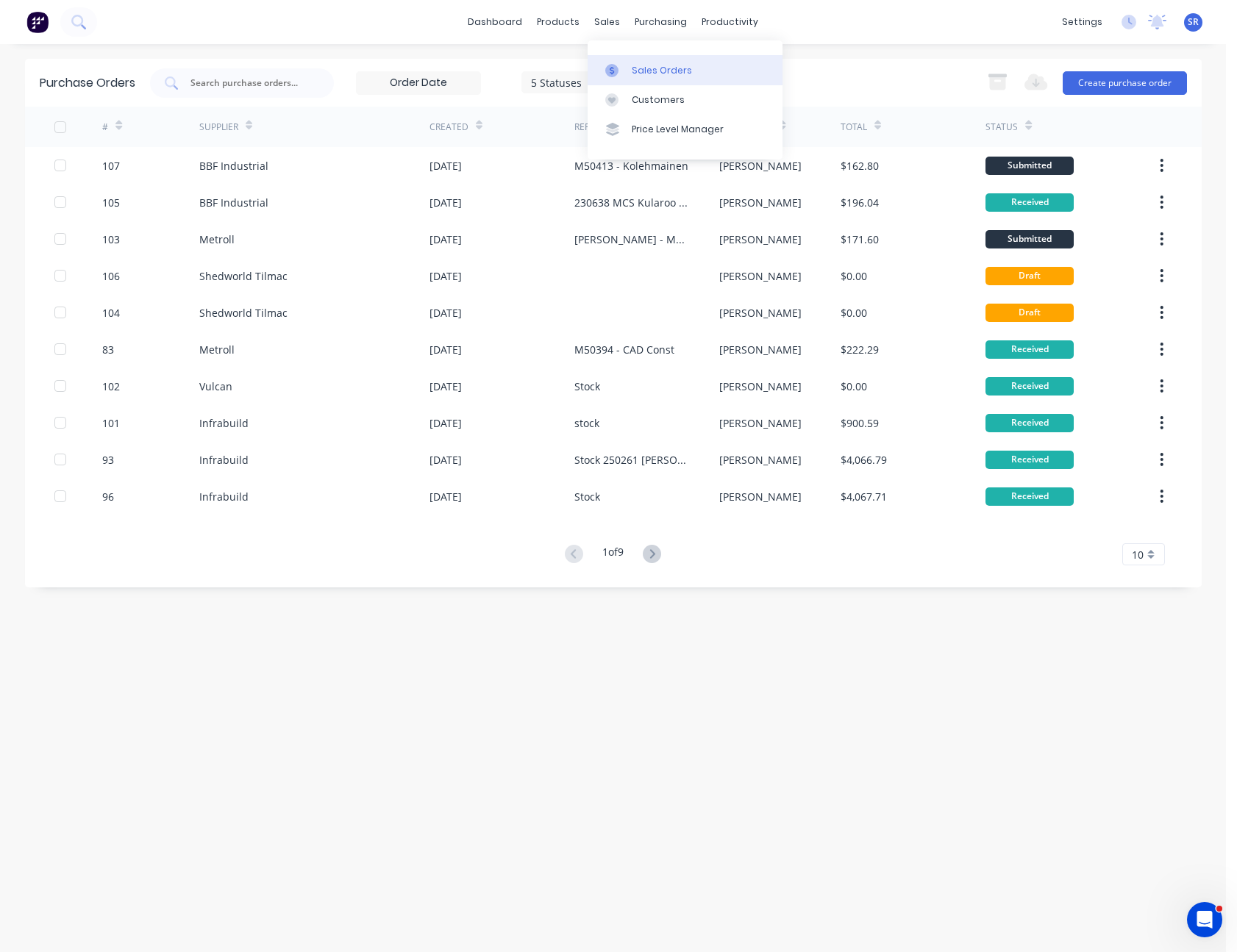
click at [621, 68] on div at bounding box center [615, 71] width 22 height 14
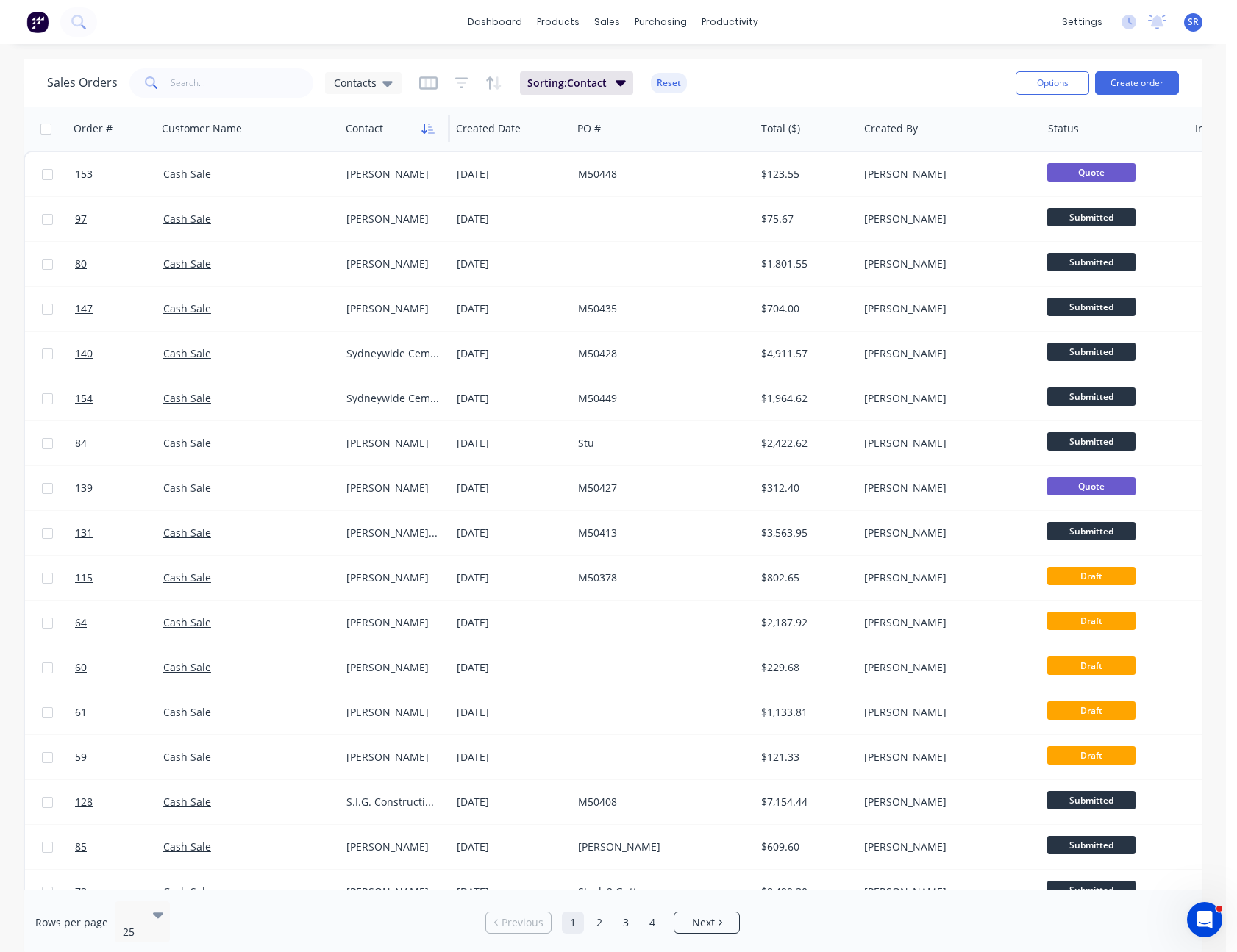
click at [428, 125] on icon "button" at bounding box center [428, 128] width 14 height 12
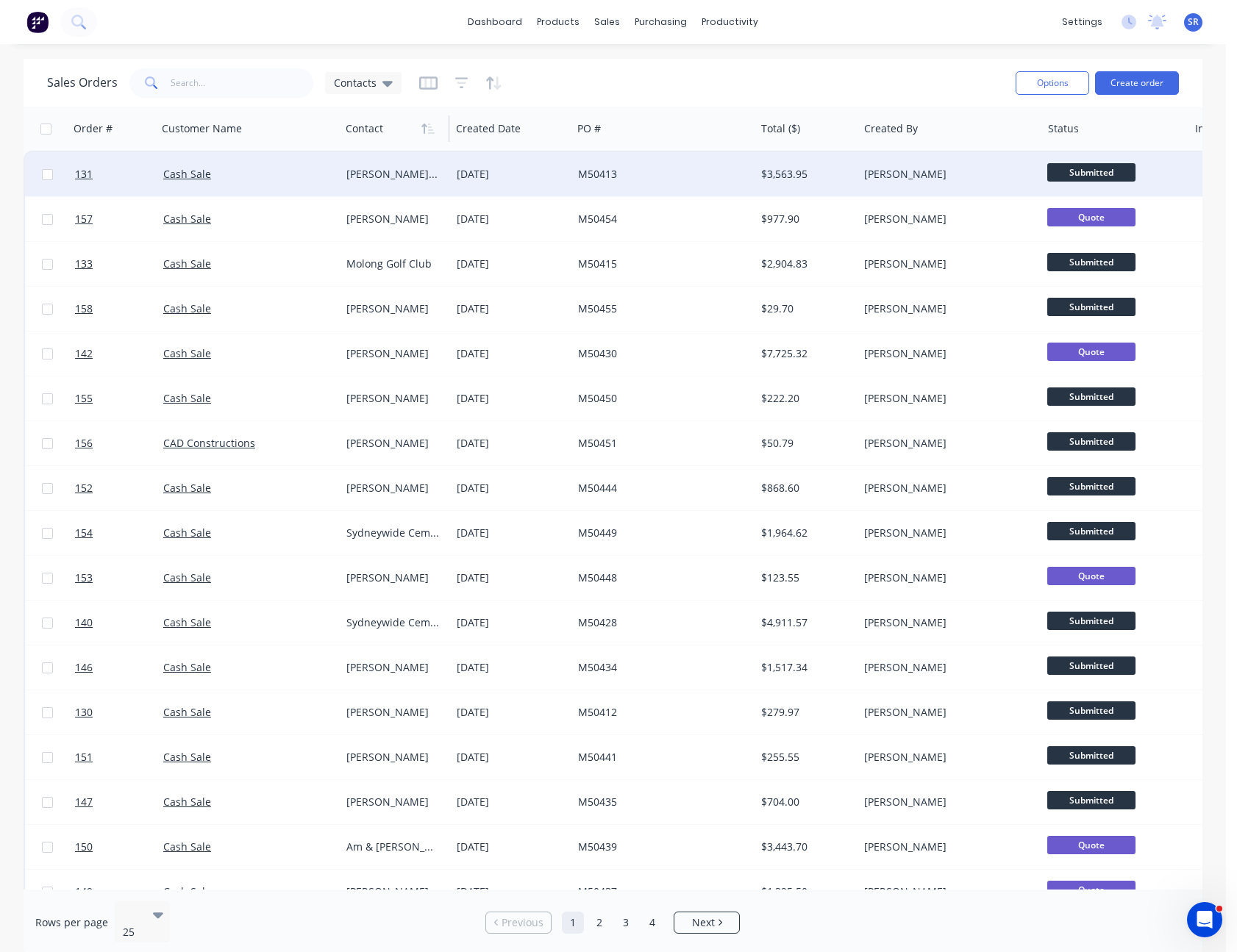
click at [430, 174] on div "[PERSON_NAME] & [PERSON_NAME]" at bounding box center [393, 174] width 93 height 15
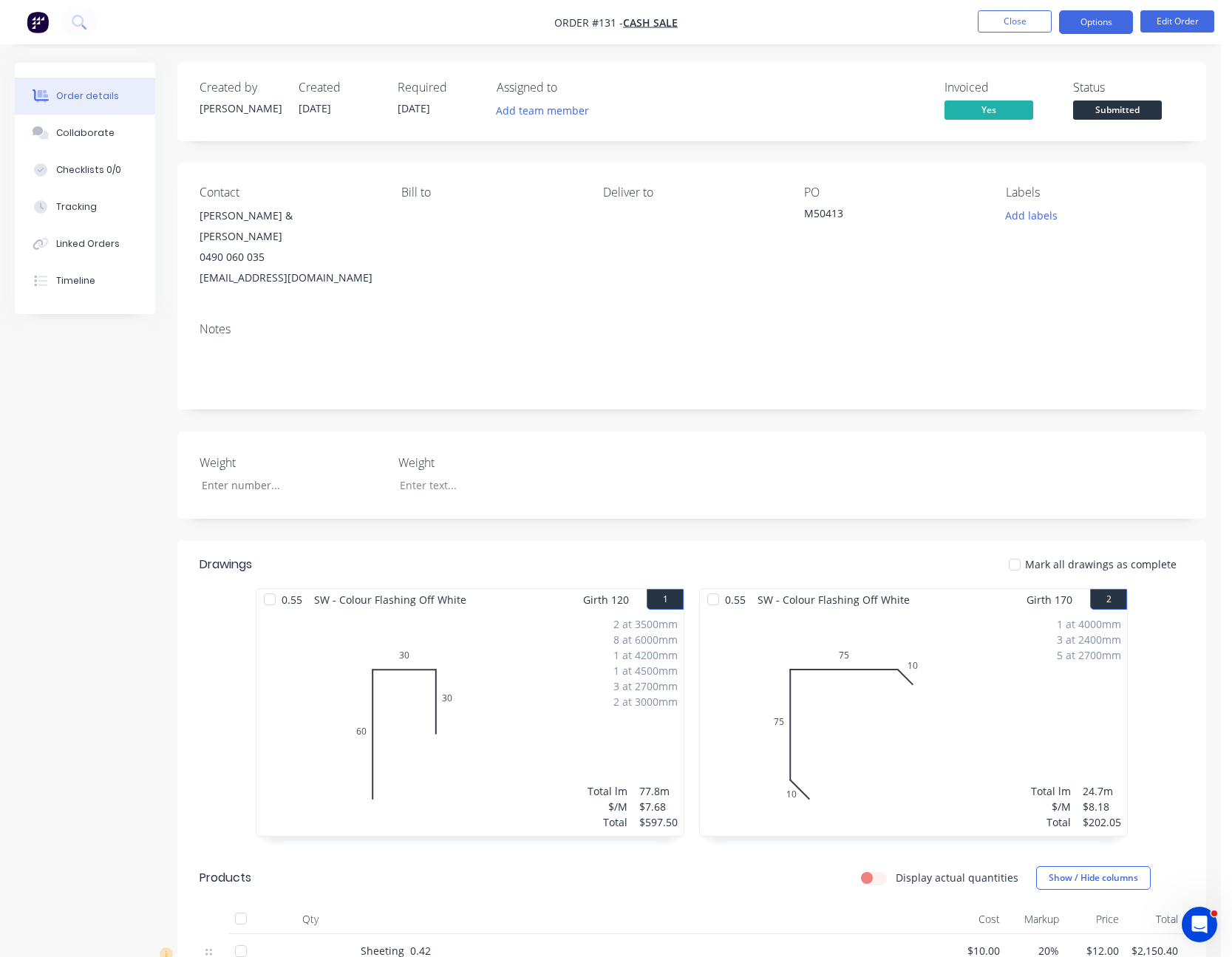
click at [1093, 30] on button "Options" at bounding box center [1096, 22] width 74 height 23
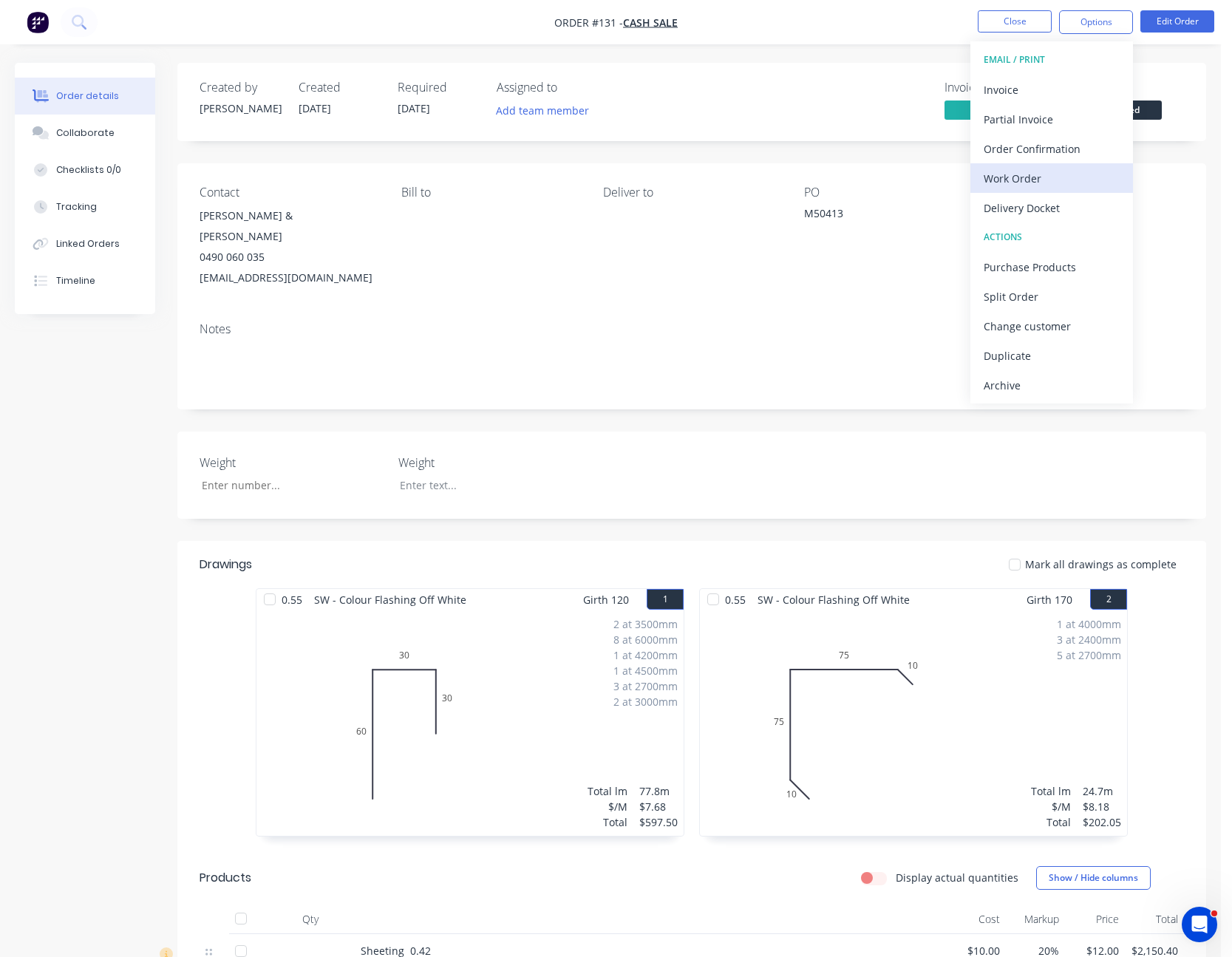
click at [1057, 172] on div "Work Order" at bounding box center [1051, 178] width 136 height 21
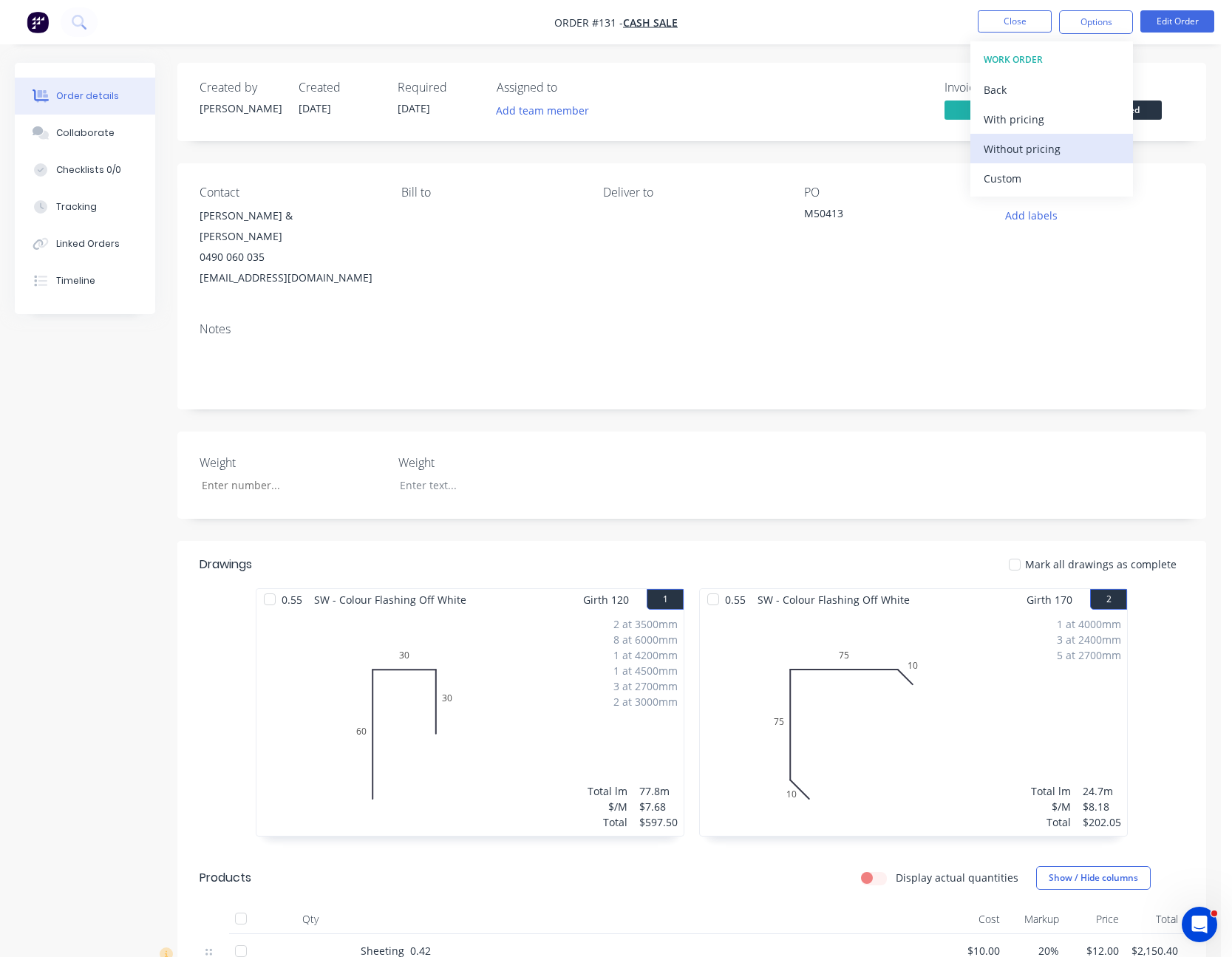
click at [1042, 155] on div "Without pricing" at bounding box center [1051, 149] width 136 height 21
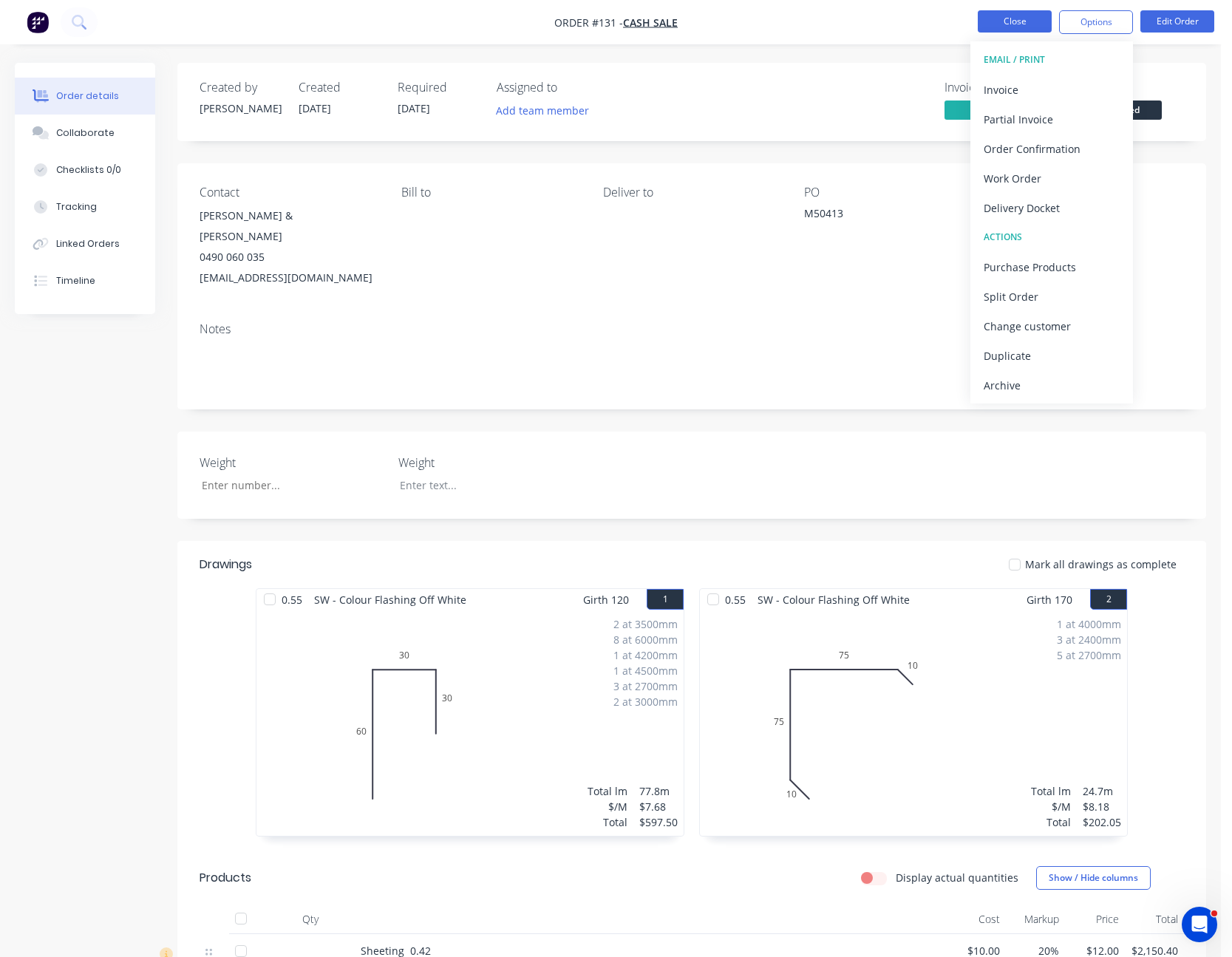
click at [1032, 22] on button "Close" at bounding box center [1015, 21] width 74 height 22
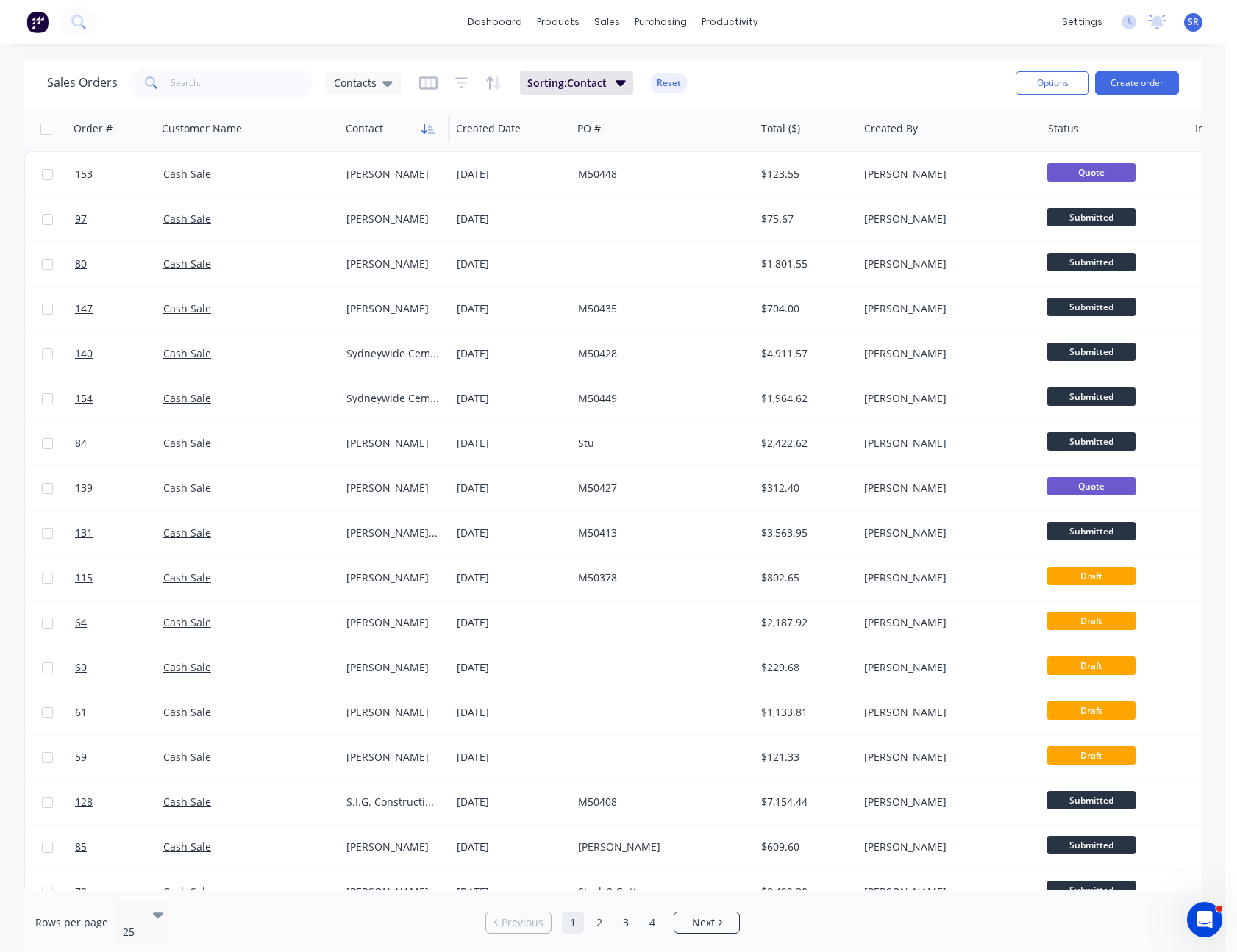
click at [431, 122] on icon "button" at bounding box center [428, 128] width 14 height 12
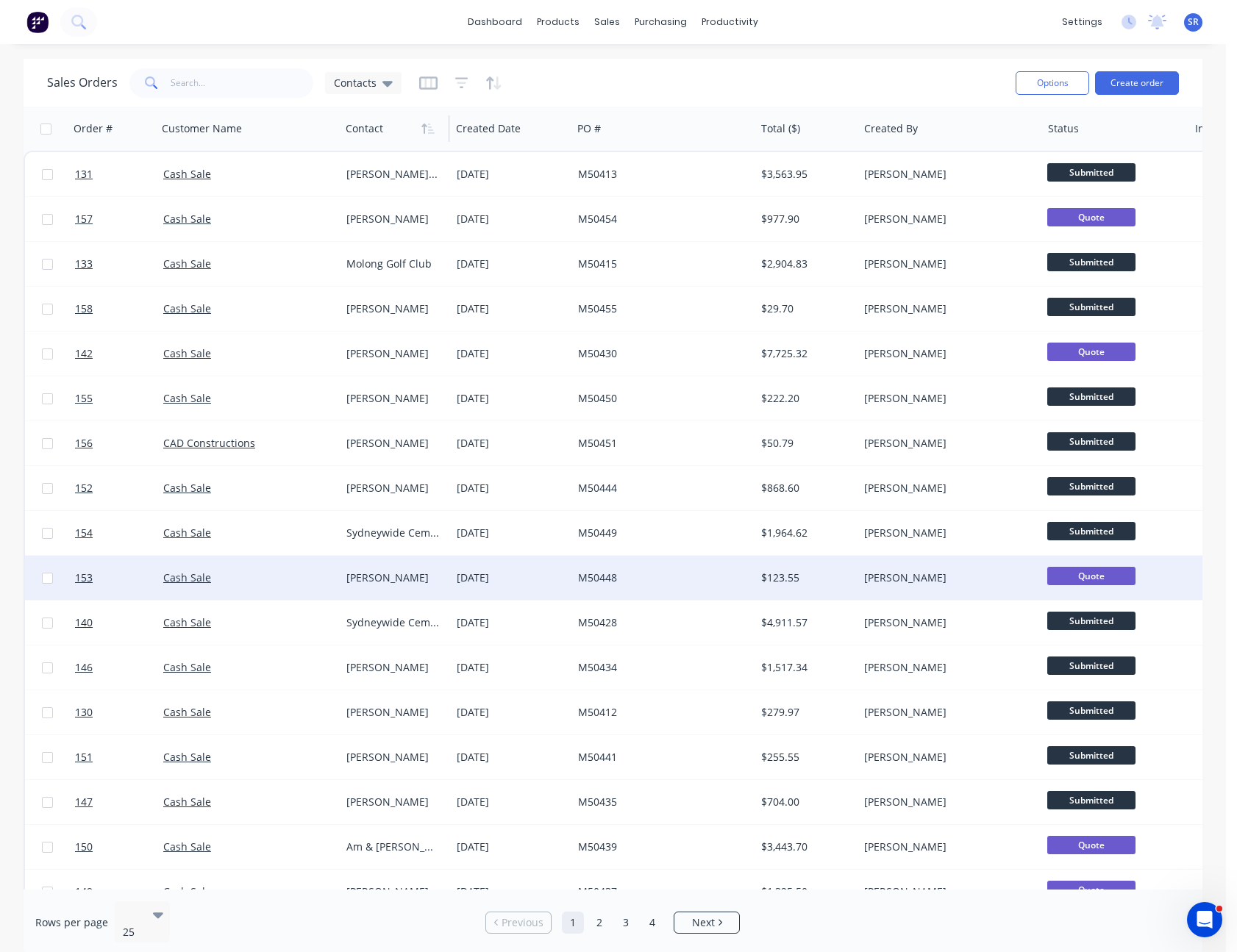
click at [649, 576] on div "M50448" at bounding box center [659, 578] width 163 height 15
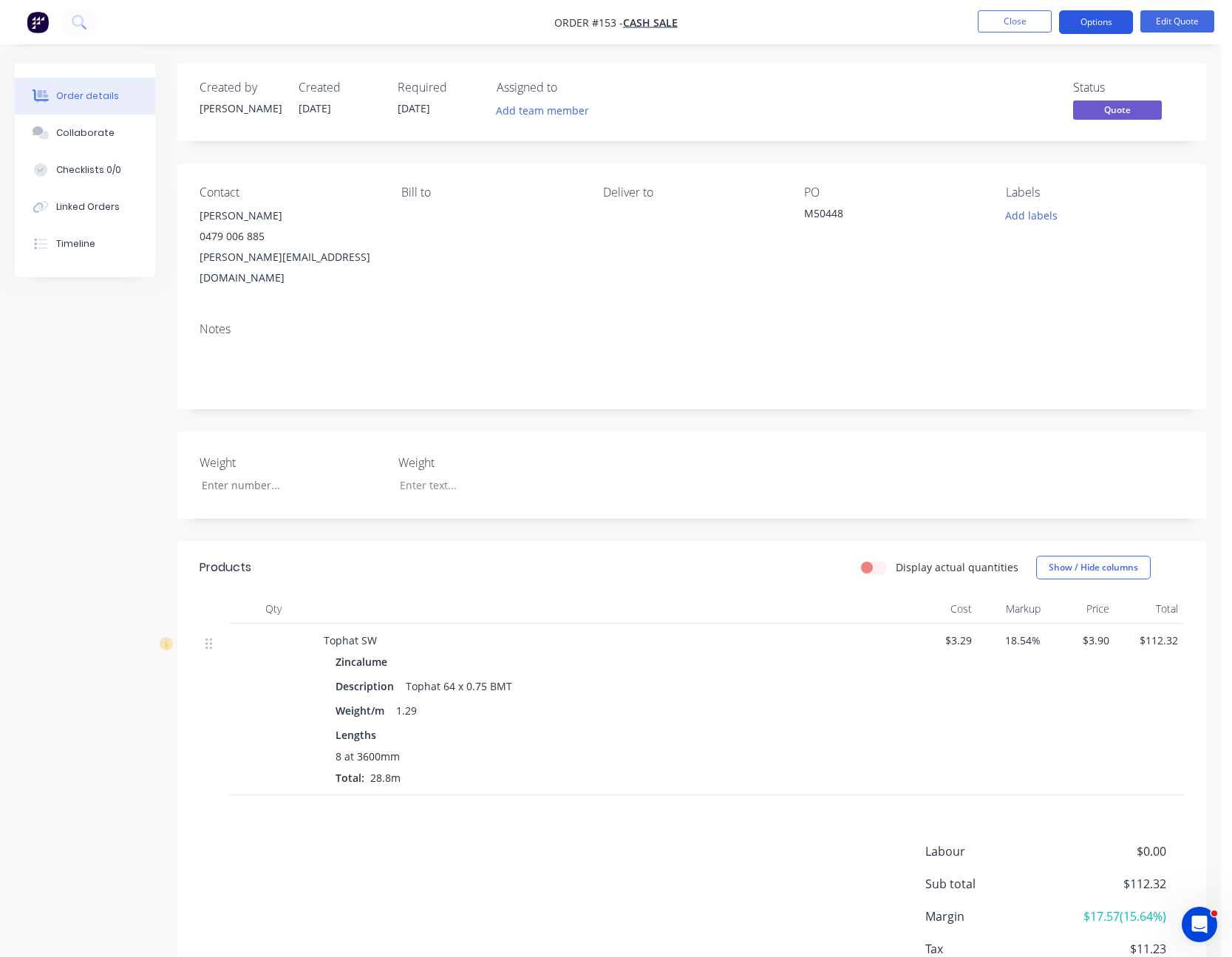
click at [1091, 11] on button "Options" at bounding box center [1096, 22] width 74 height 23
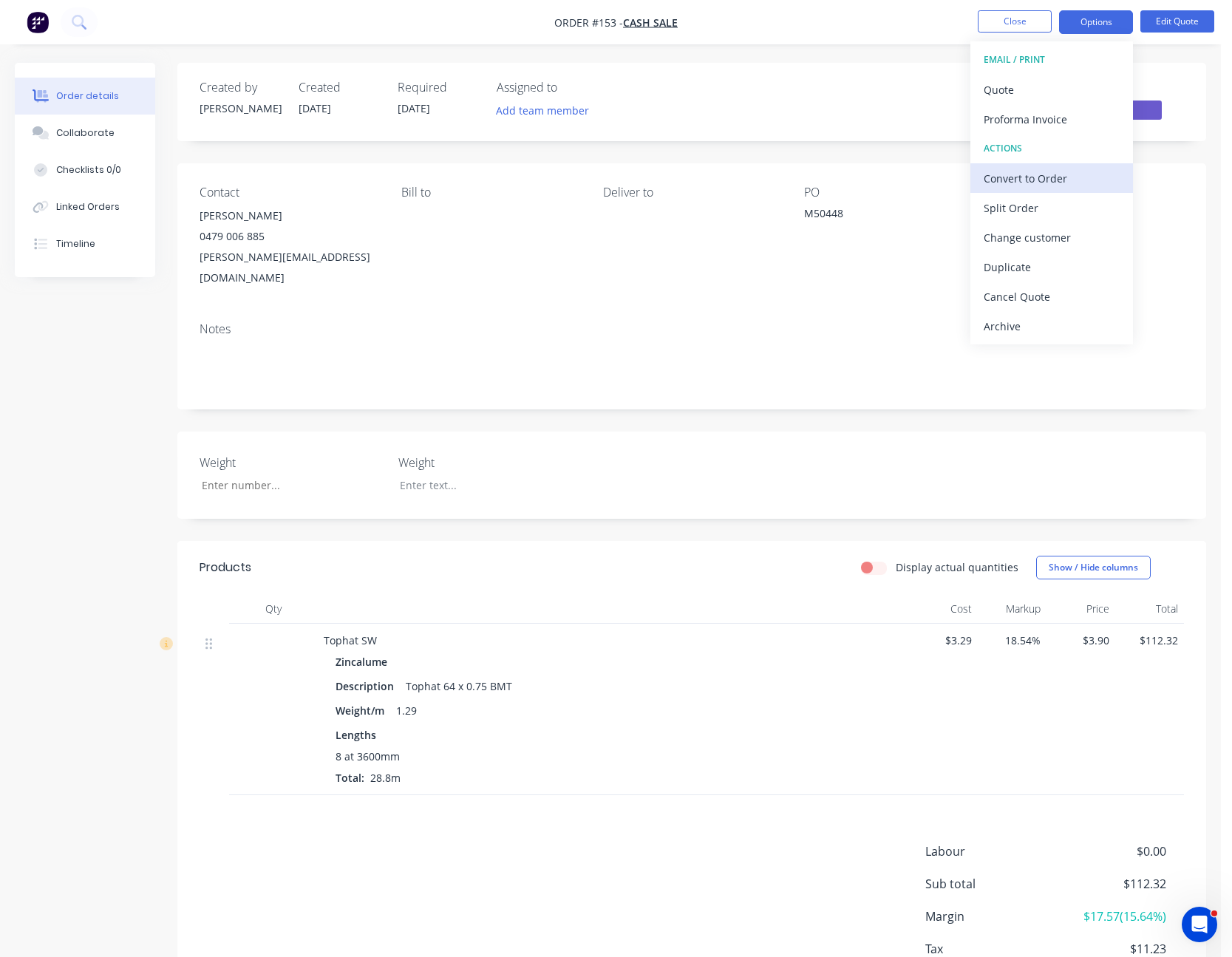
click at [1076, 176] on div "Convert to Order" at bounding box center [1051, 178] width 136 height 21
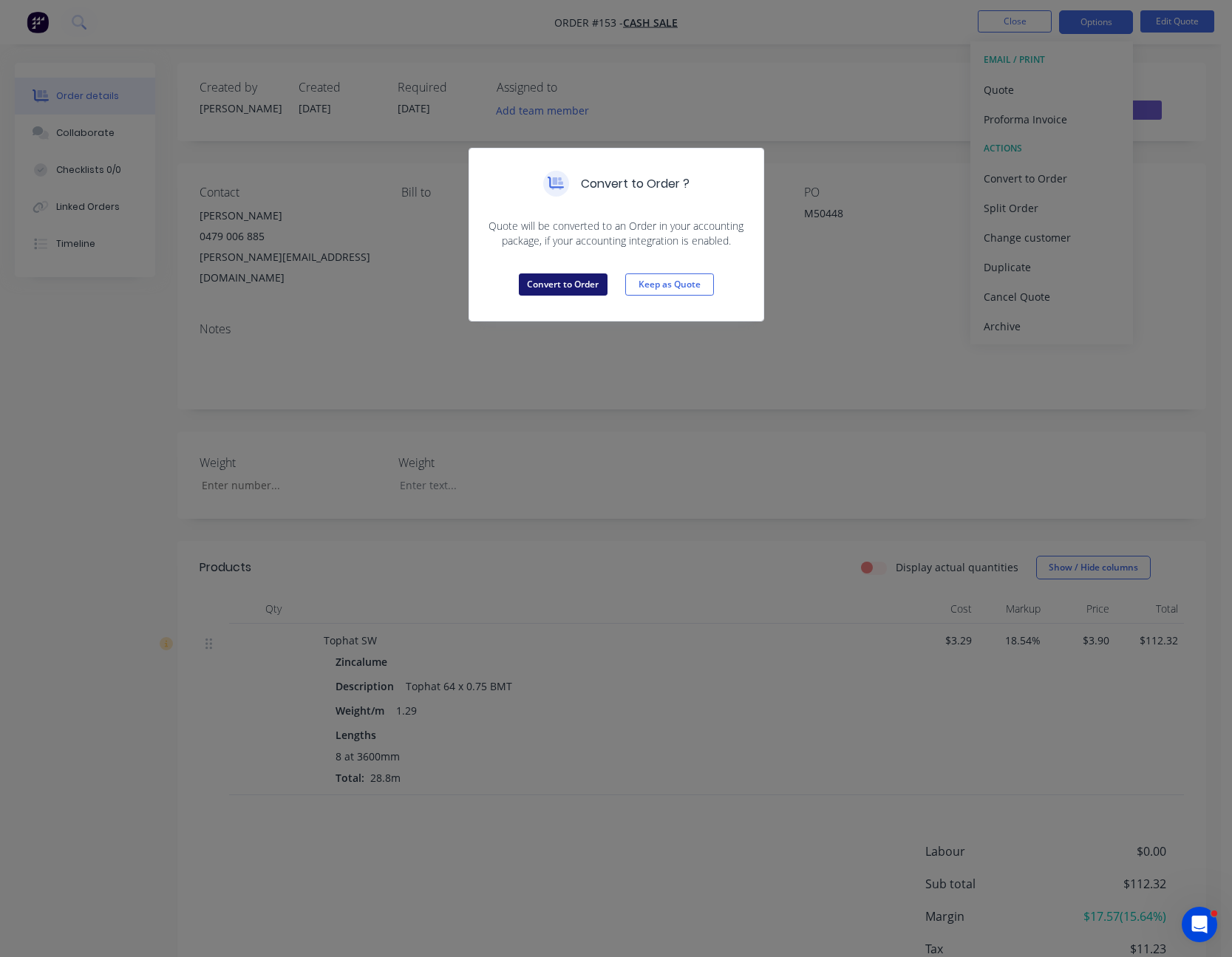
click at [567, 280] on button "Convert to Order" at bounding box center [563, 284] width 88 height 22
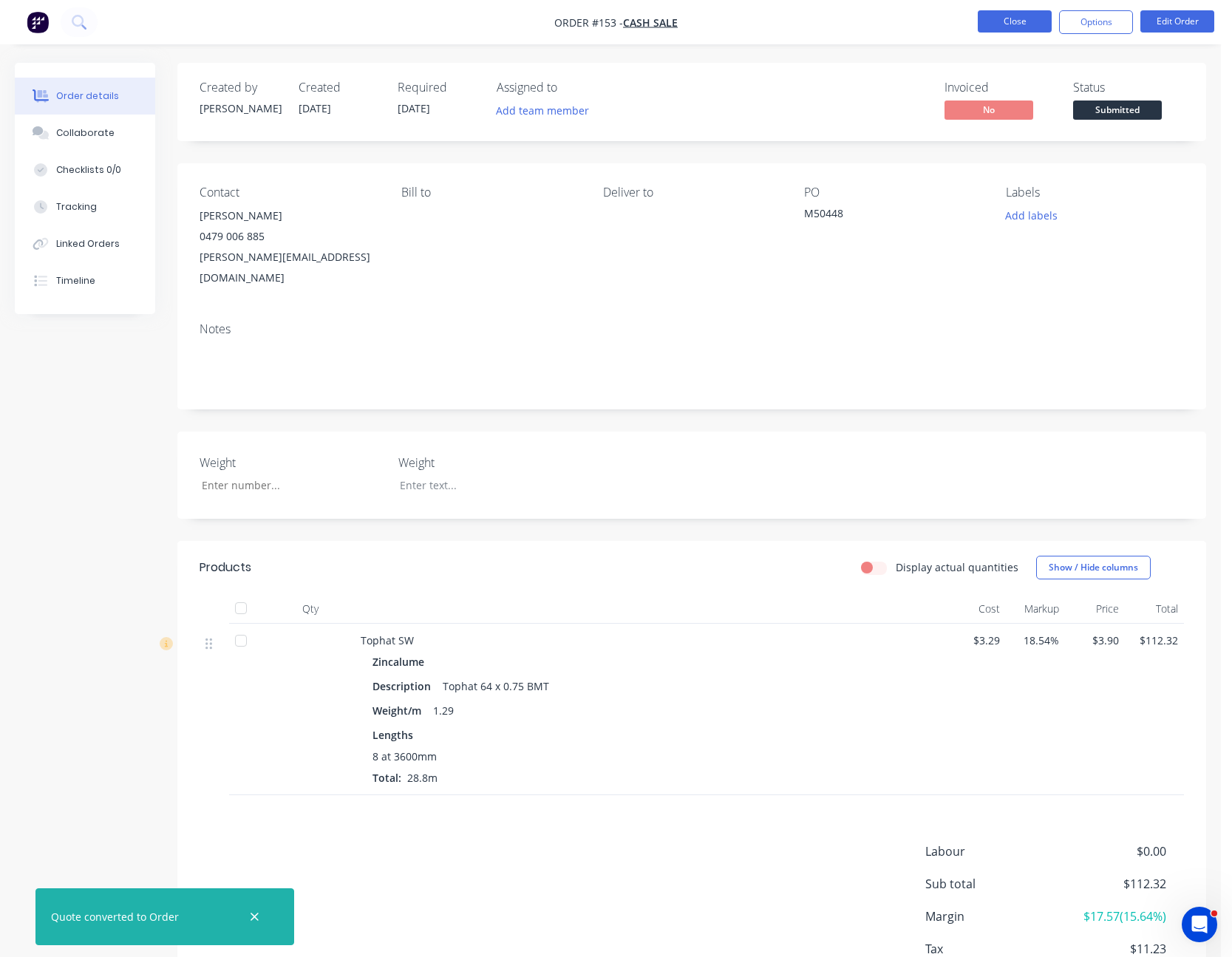
click at [1012, 25] on button "Close" at bounding box center [1015, 21] width 74 height 22
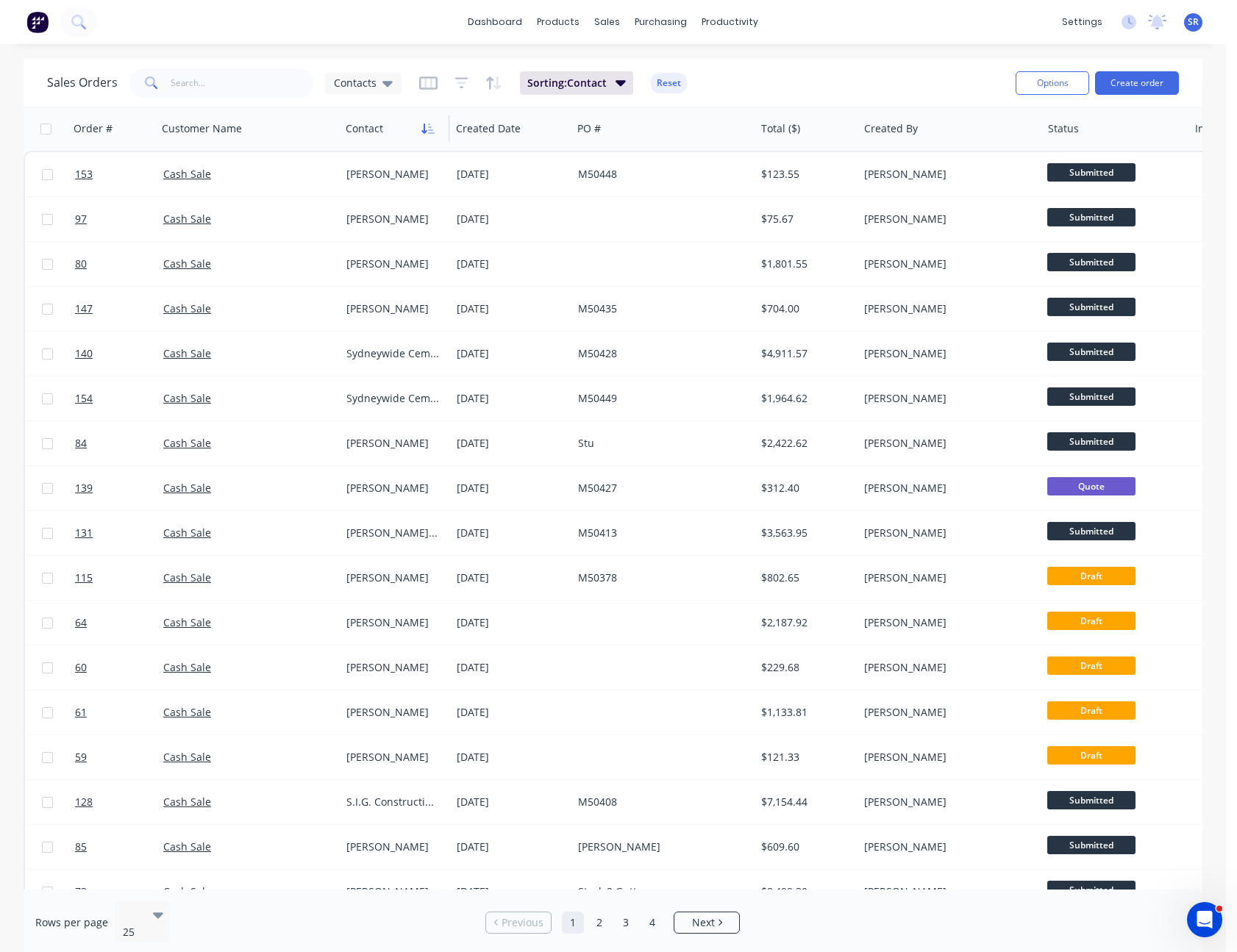
click at [429, 129] on icon "button" at bounding box center [431, 128] width 7 height 11
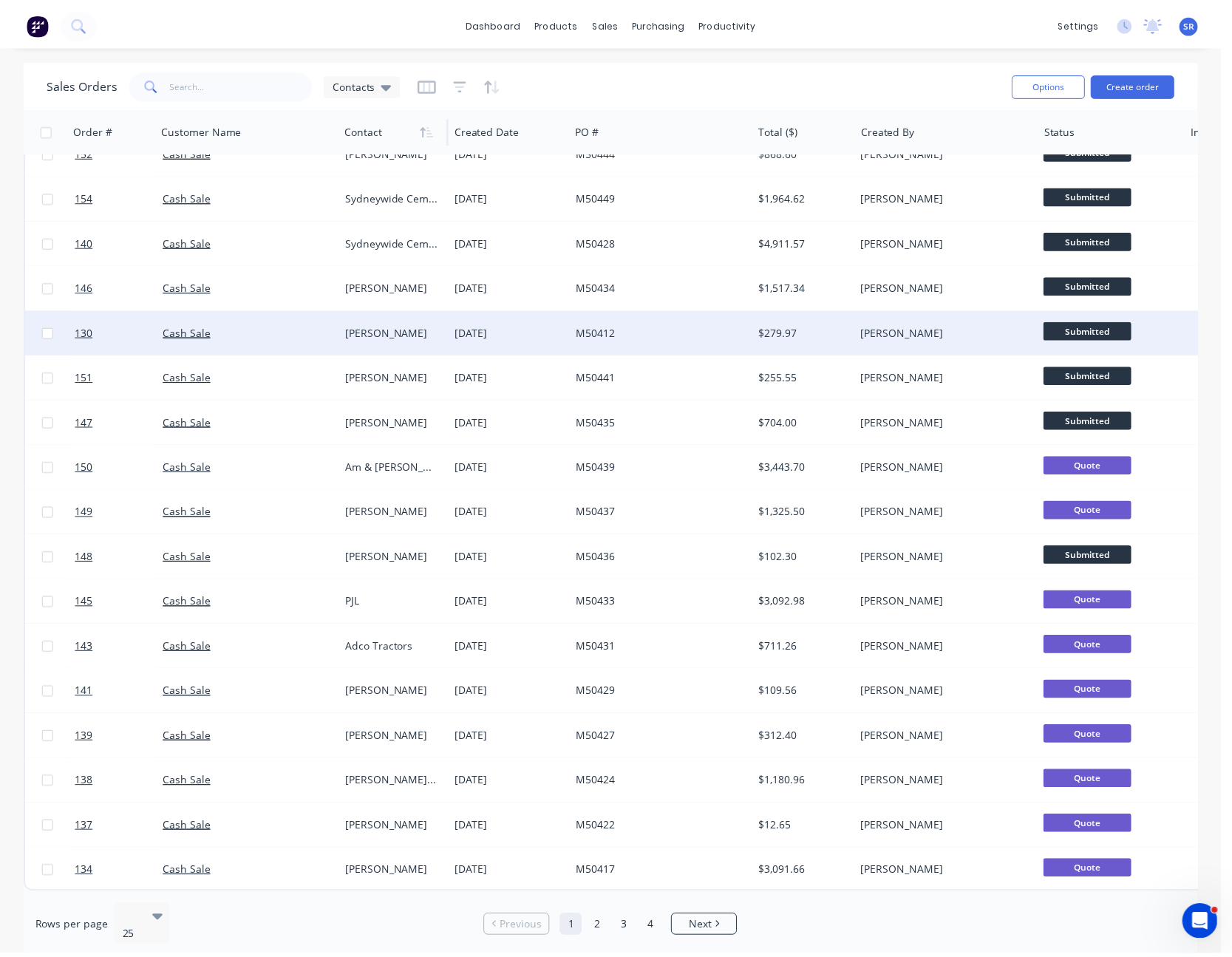
scroll to position [392, 0]
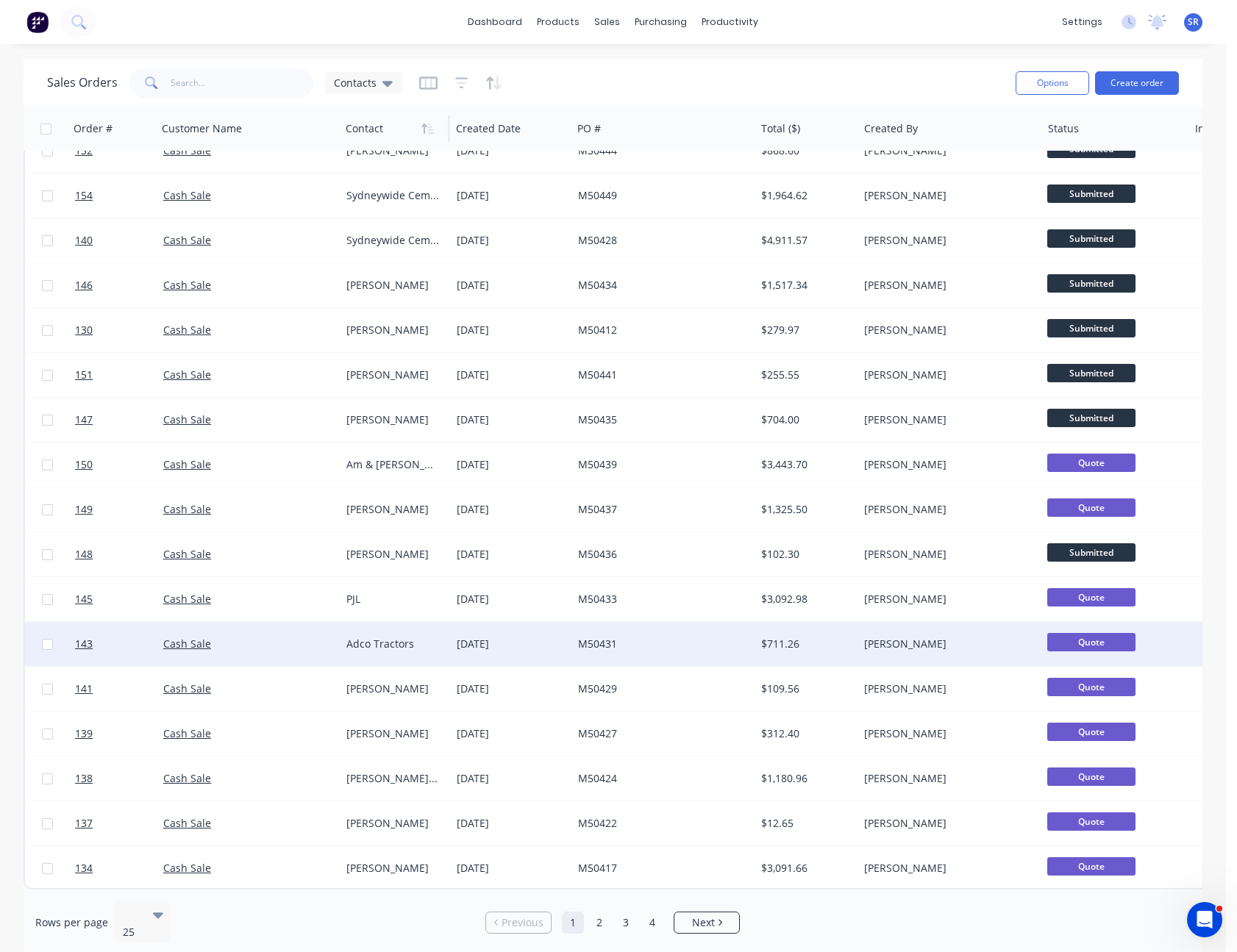
click at [648, 636] on div "M50431" at bounding box center [659, 644] width 163 height 15
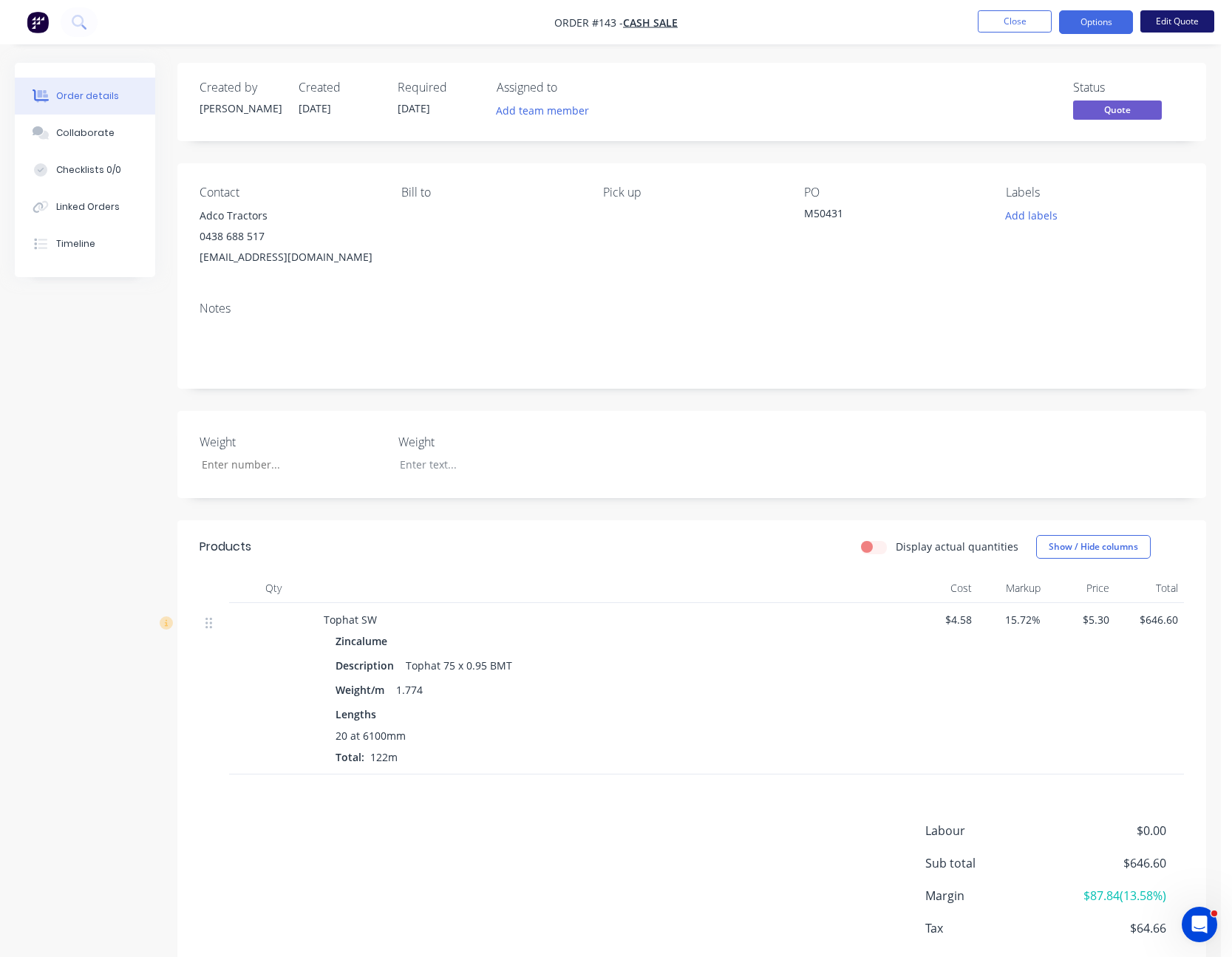
click at [1187, 22] on button "Edit Quote" at bounding box center [1178, 21] width 74 height 22
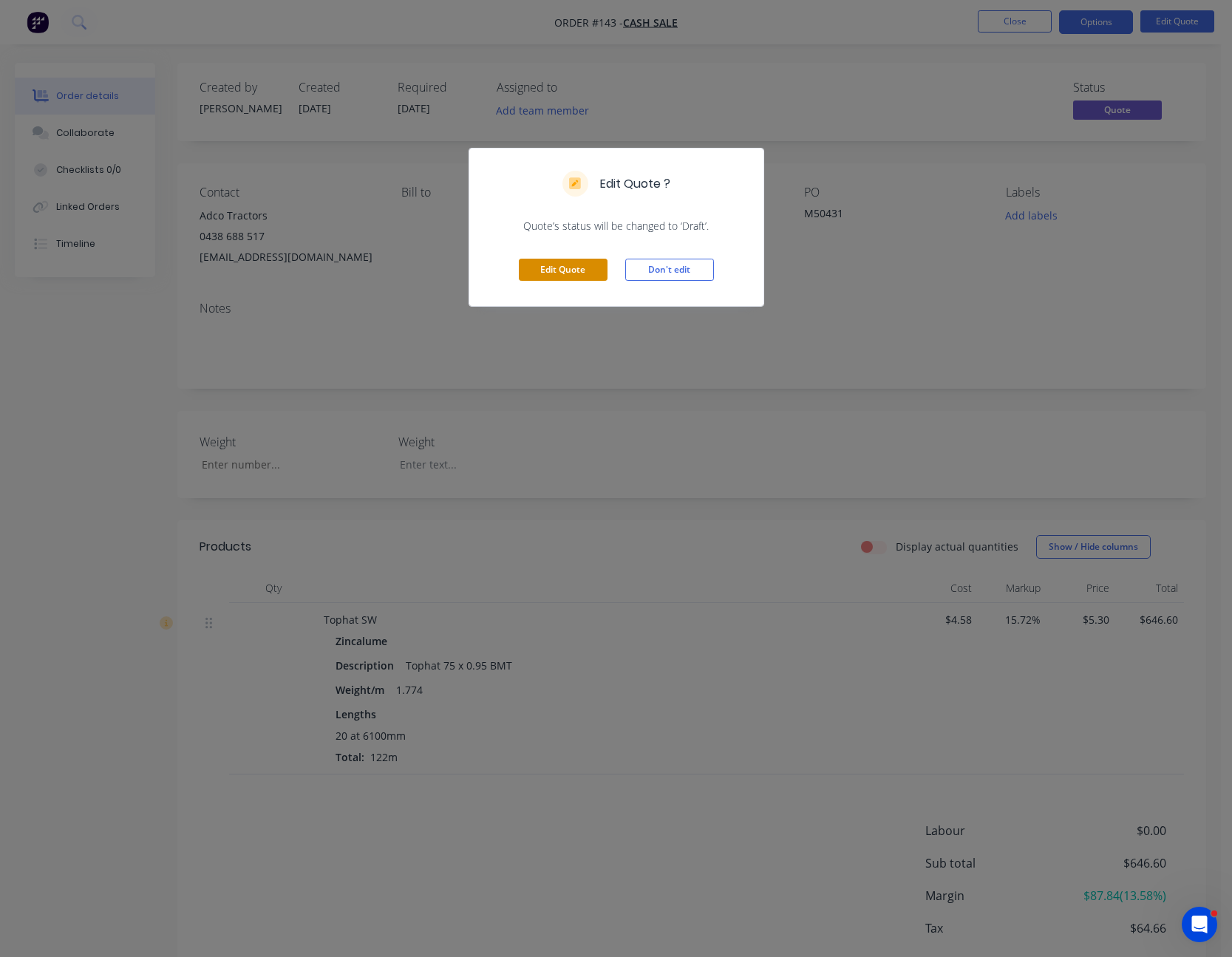
click at [561, 268] on button "Edit Quote" at bounding box center [563, 269] width 88 height 22
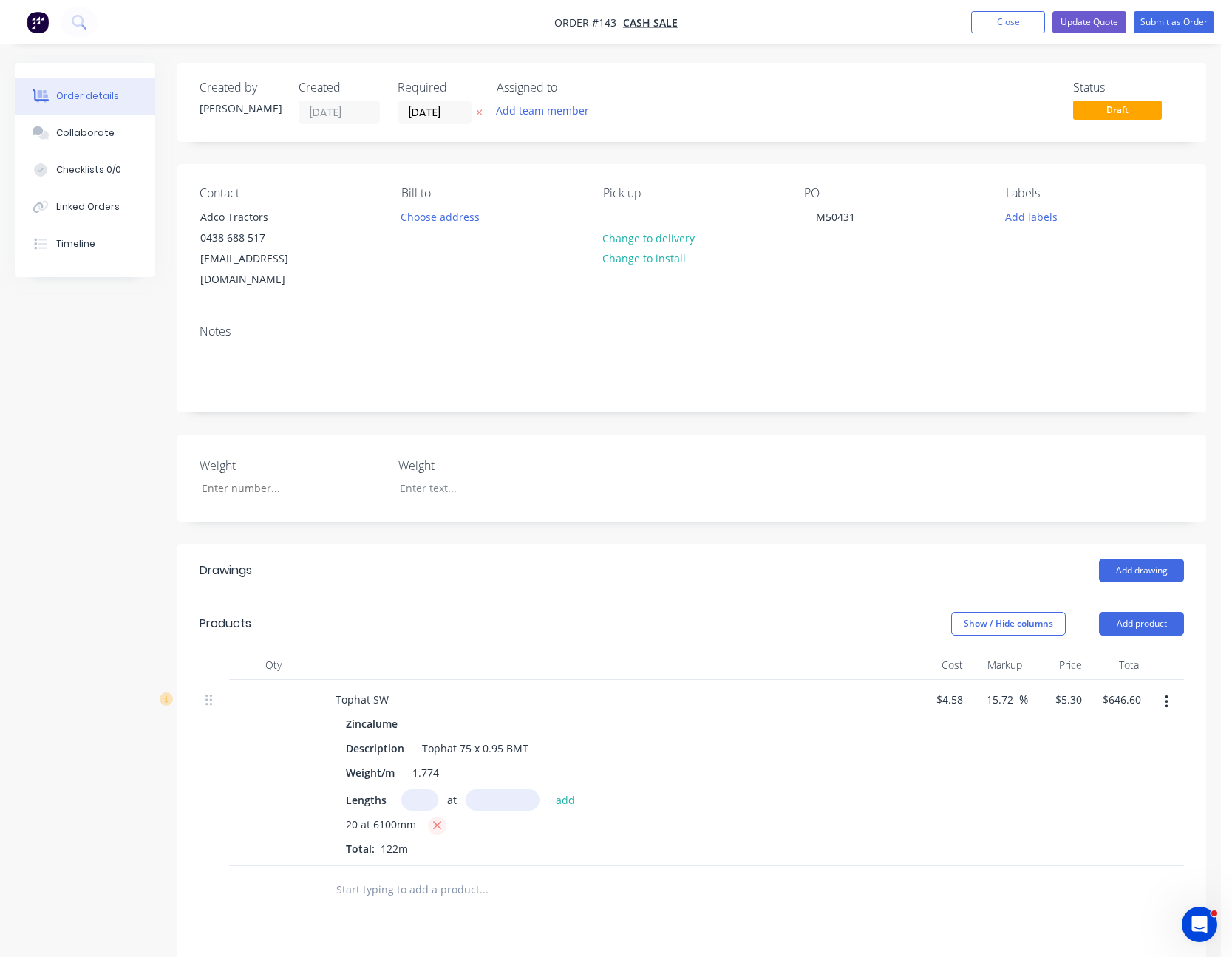
click at [436, 822] on icon "button" at bounding box center [437, 826] width 8 height 8
type input "$0.00"
click at [428, 789] on input "text" at bounding box center [419, 800] width 37 height 21
type input "20"
type input "6050mm"
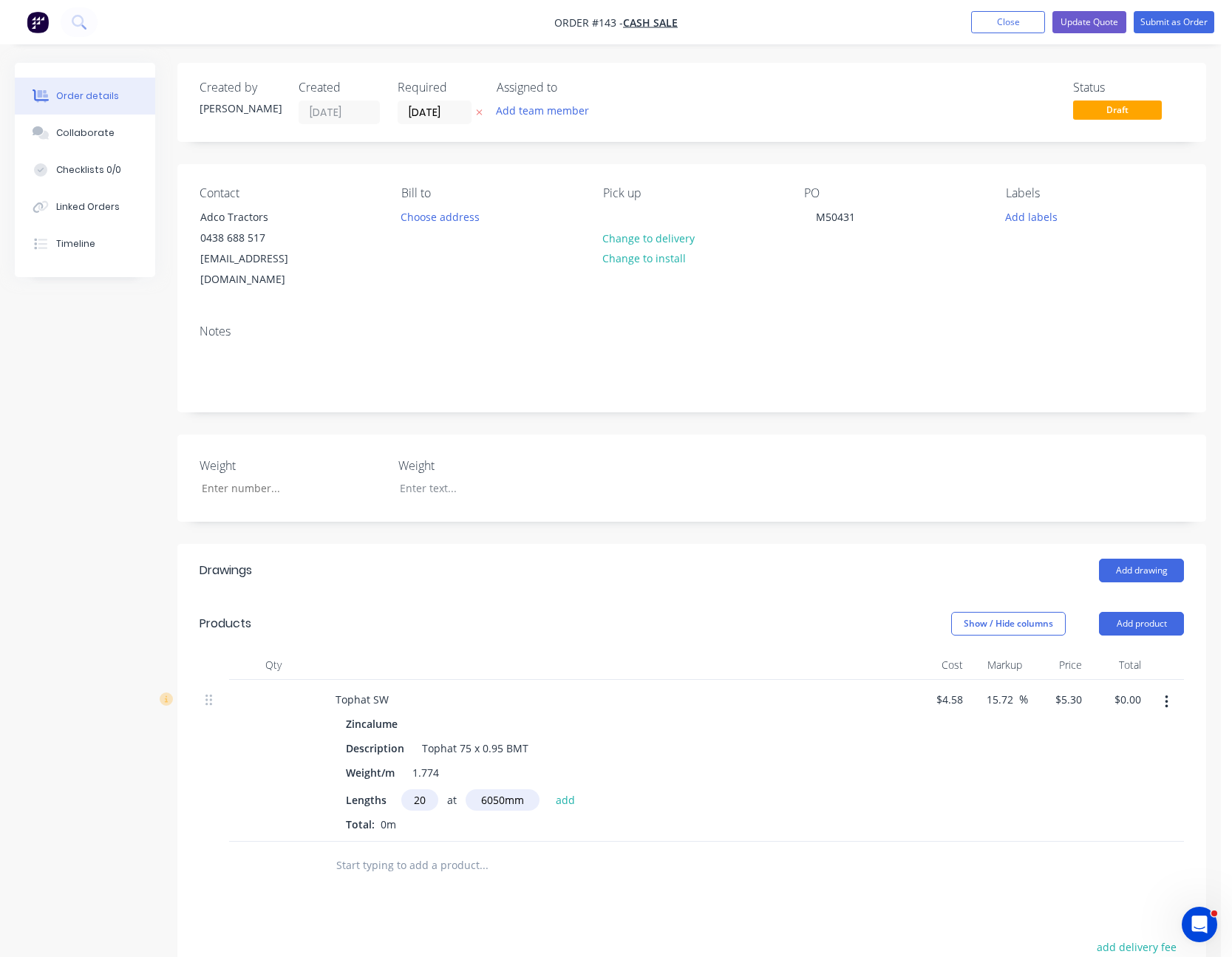
click at [548, 789] on button "add" at bounding box center [566, 799] width 35 height 20
type input "$641.30"
click at [806, 762] on div "Weight/m 1.774" at bounding box center [610, 773] width 541 height 21
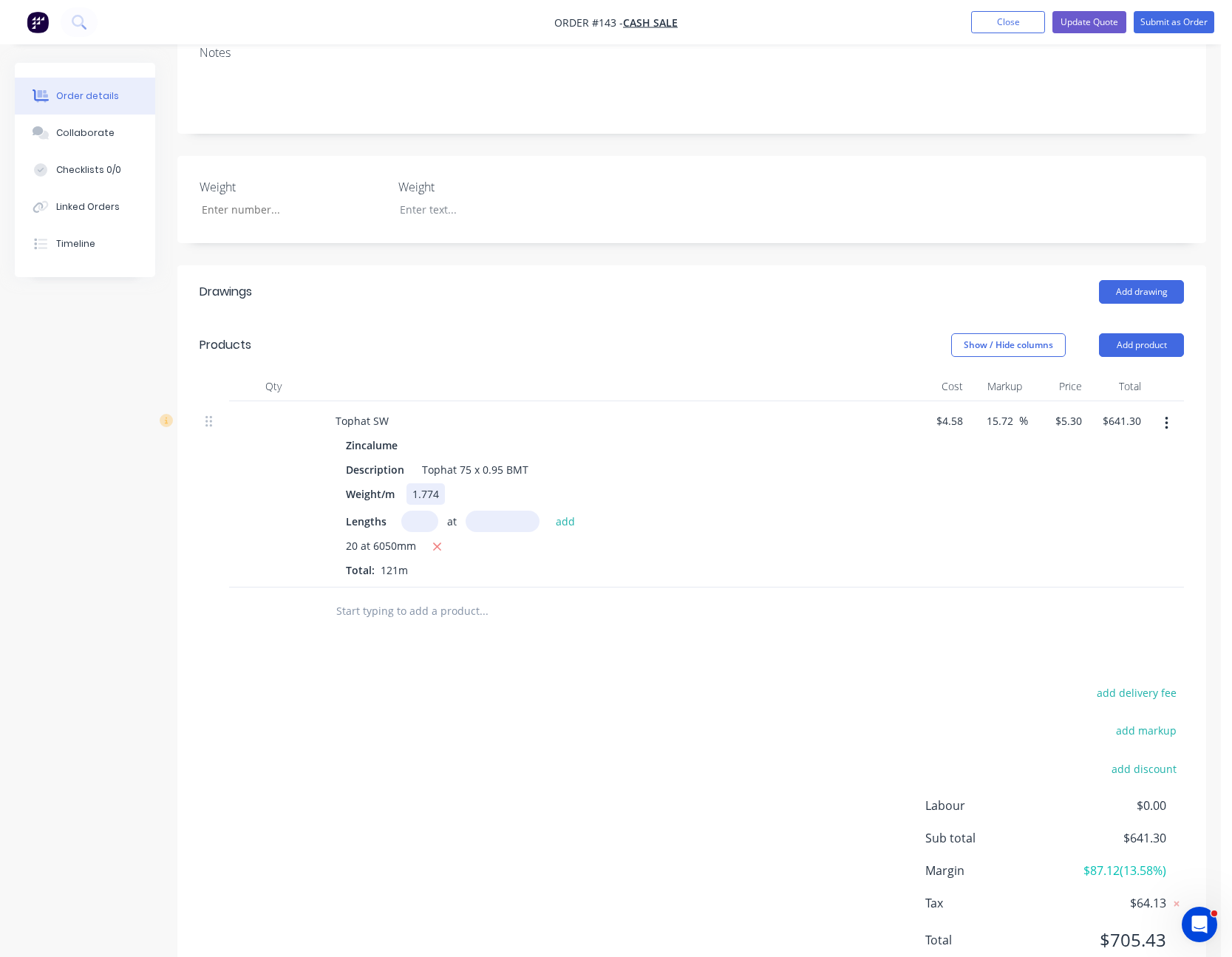
scroll to position [313, 0]
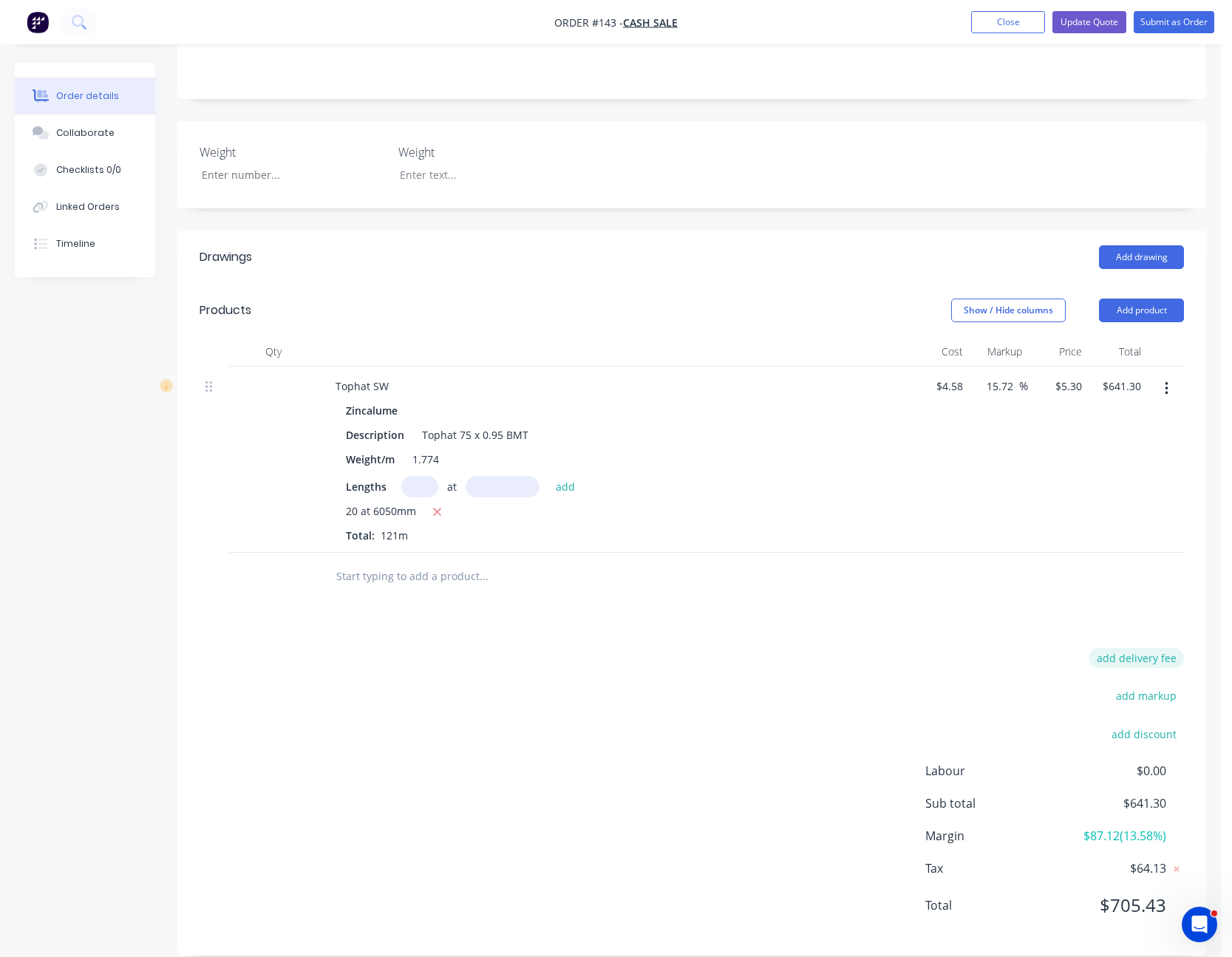
click at [1129, 648] on button "add delivery fee" at bounding box center [1136, 658] width 95 height 20
type input "125"
click input "submit" at bounding box center [0, 0] width 0 height 0
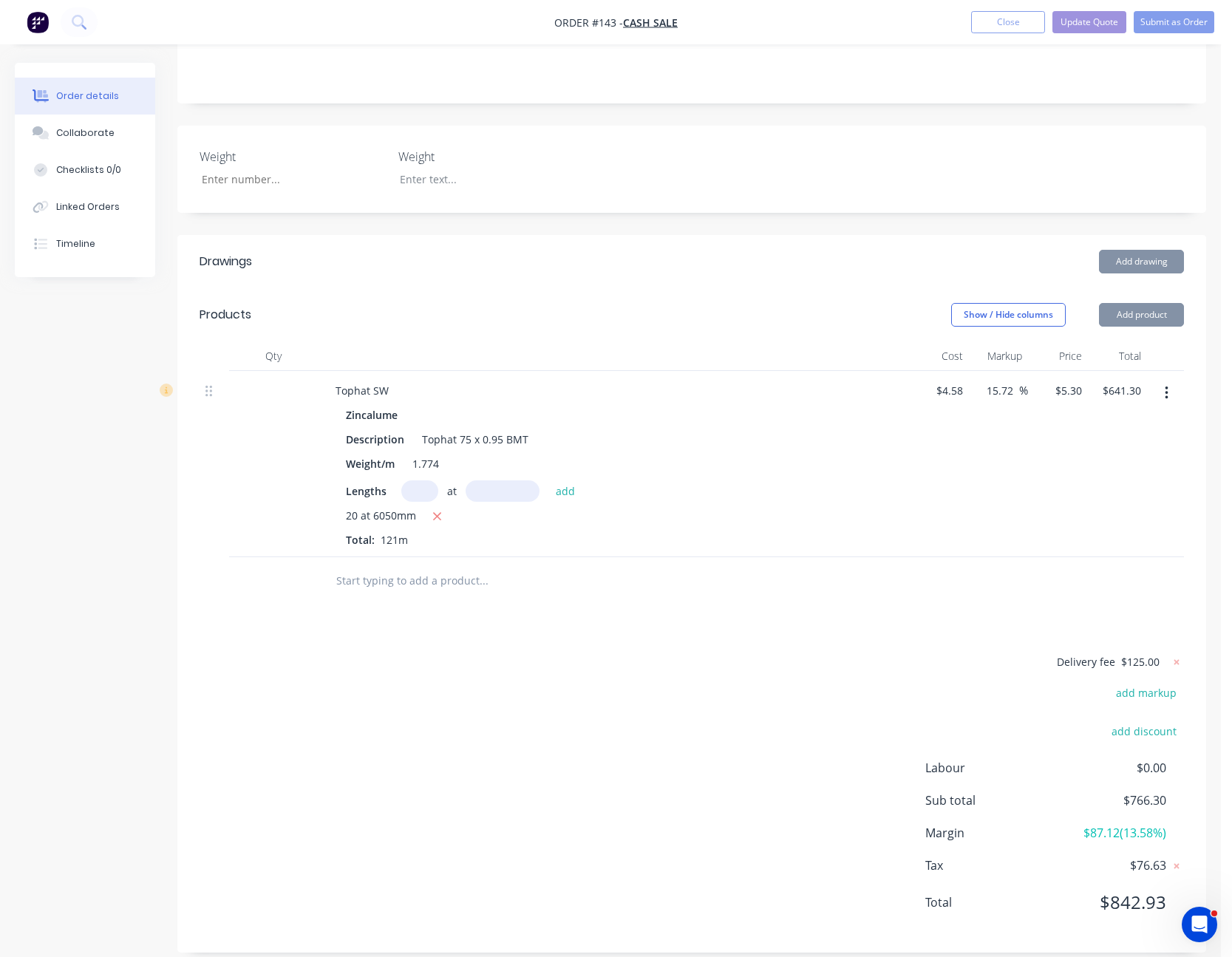
scroll to position [306, 0]
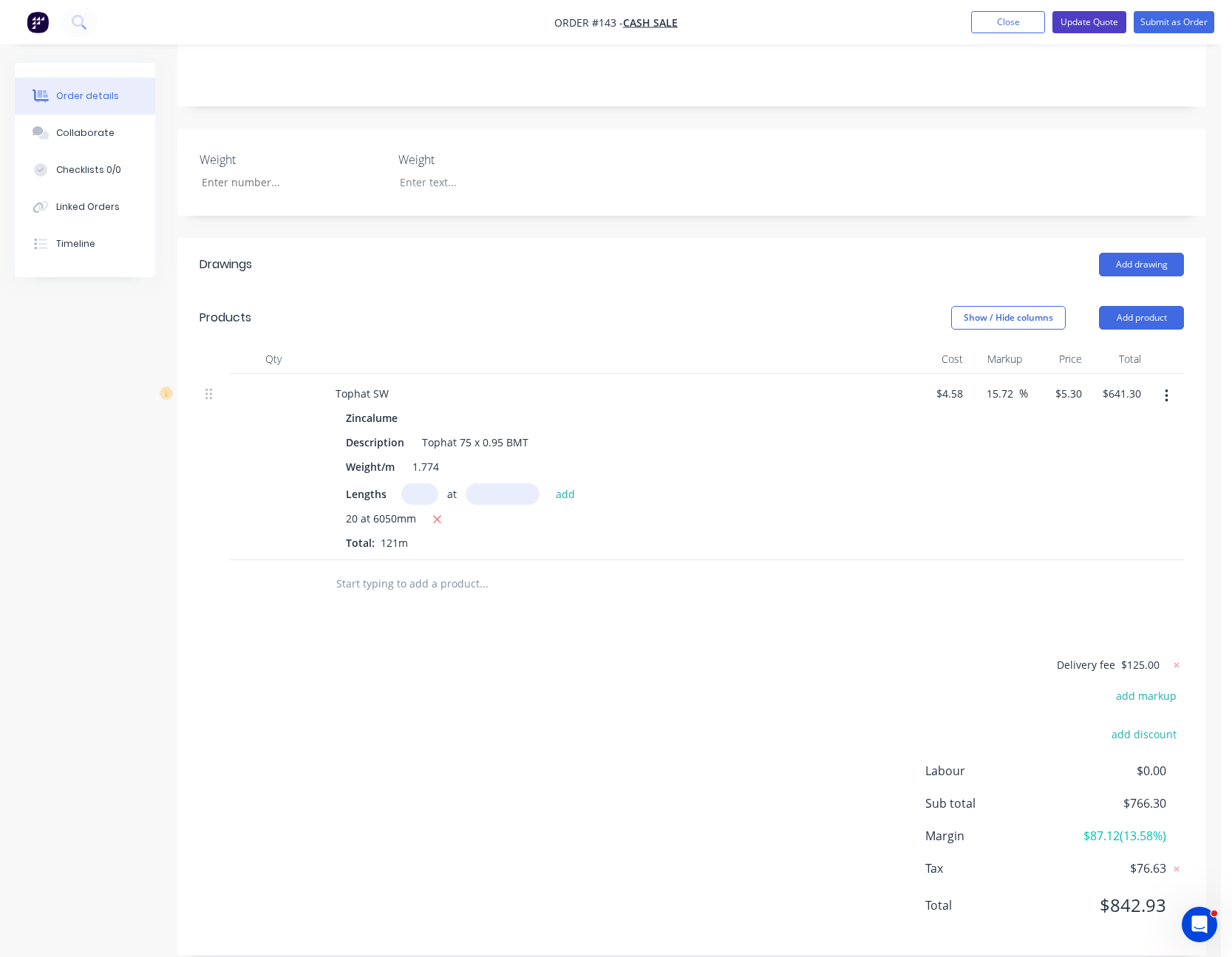
click at [1095, 28] on button "Update Quote" at bounding box center [1089, 22] width 74 height 22
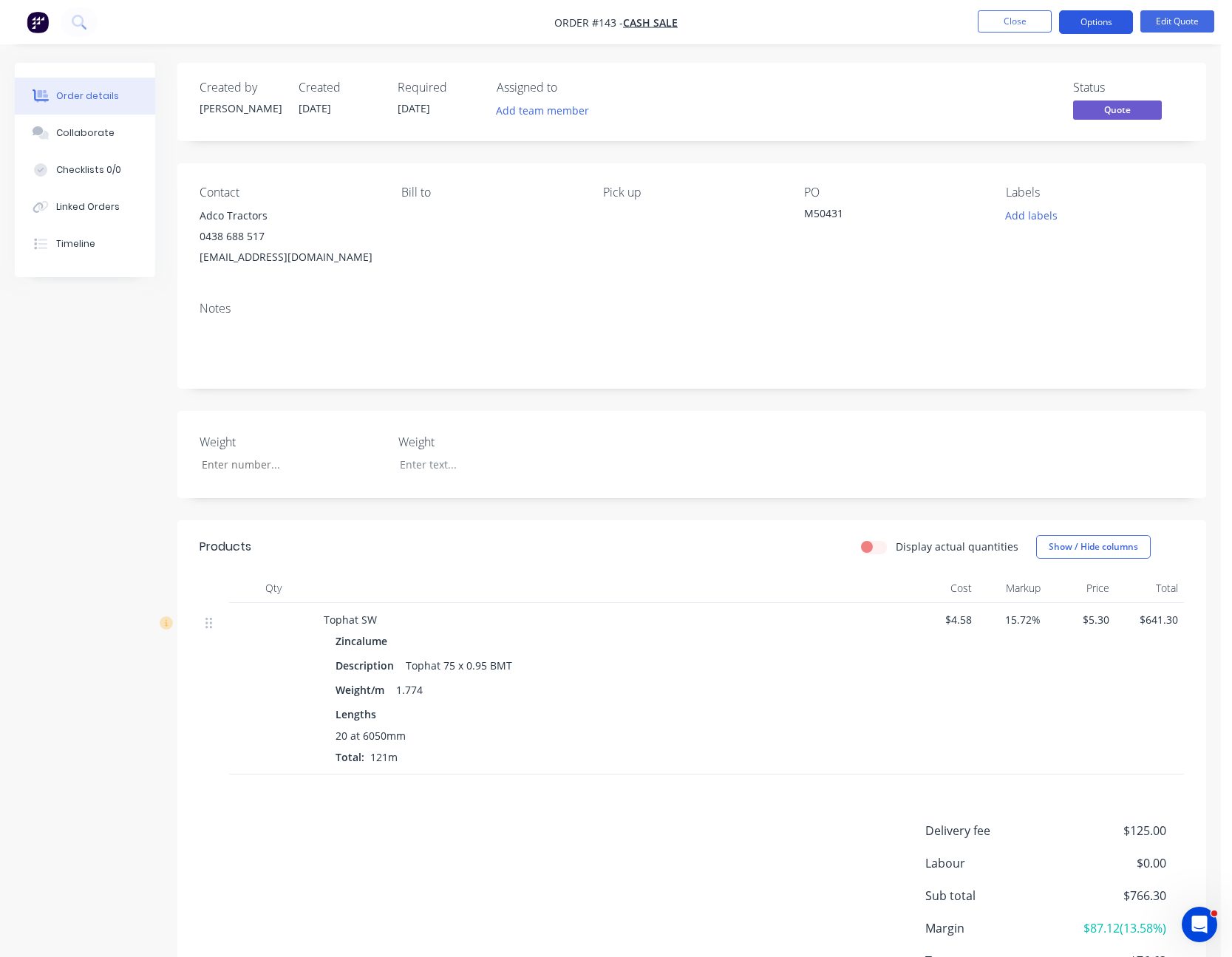
click at [1125, 27] on button "Options" at bounding box center [1096, 22] width 74 height 23
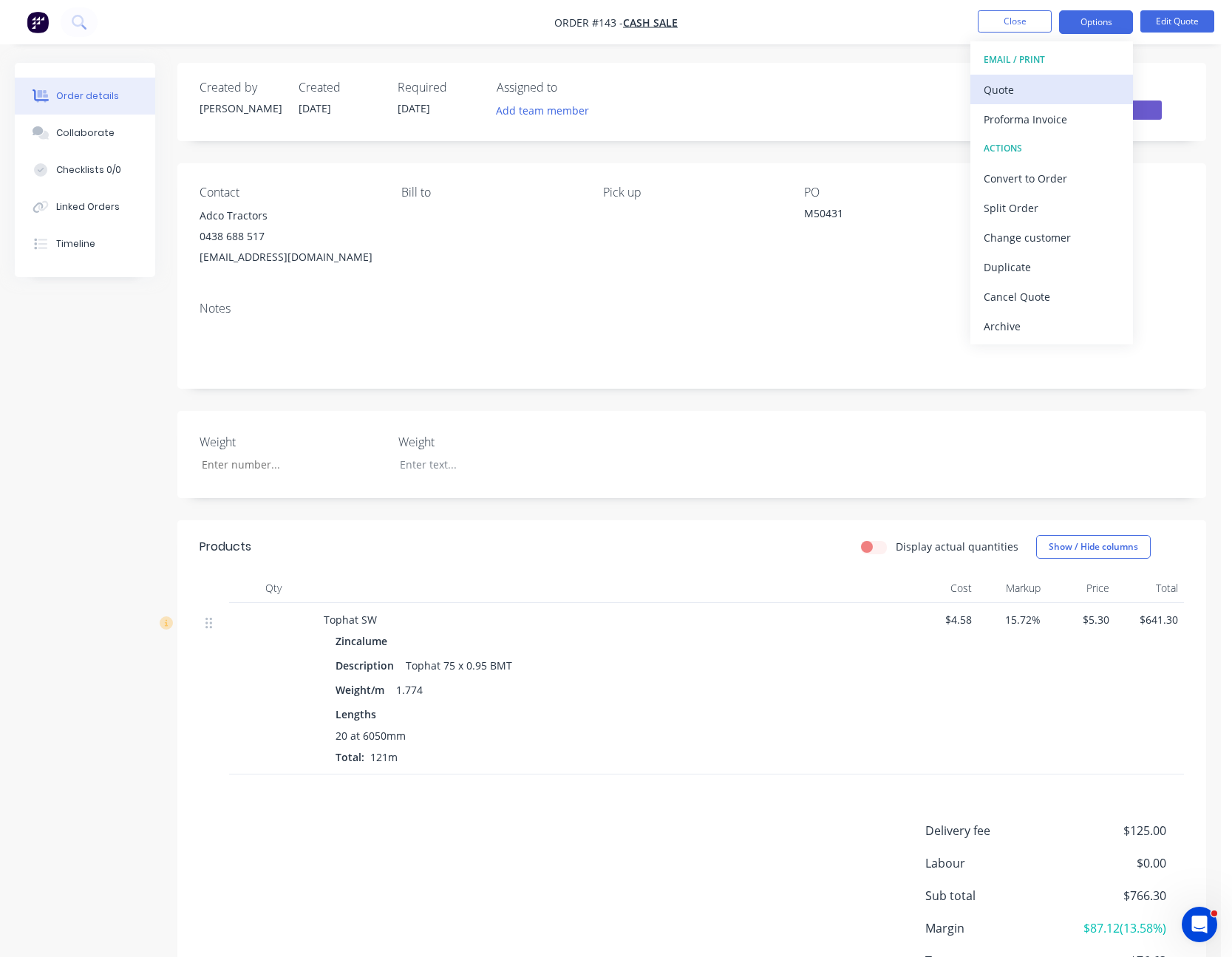
click at [1074, 85] on div "Quote" at bounding box center [1051, 90] width 136 height 21
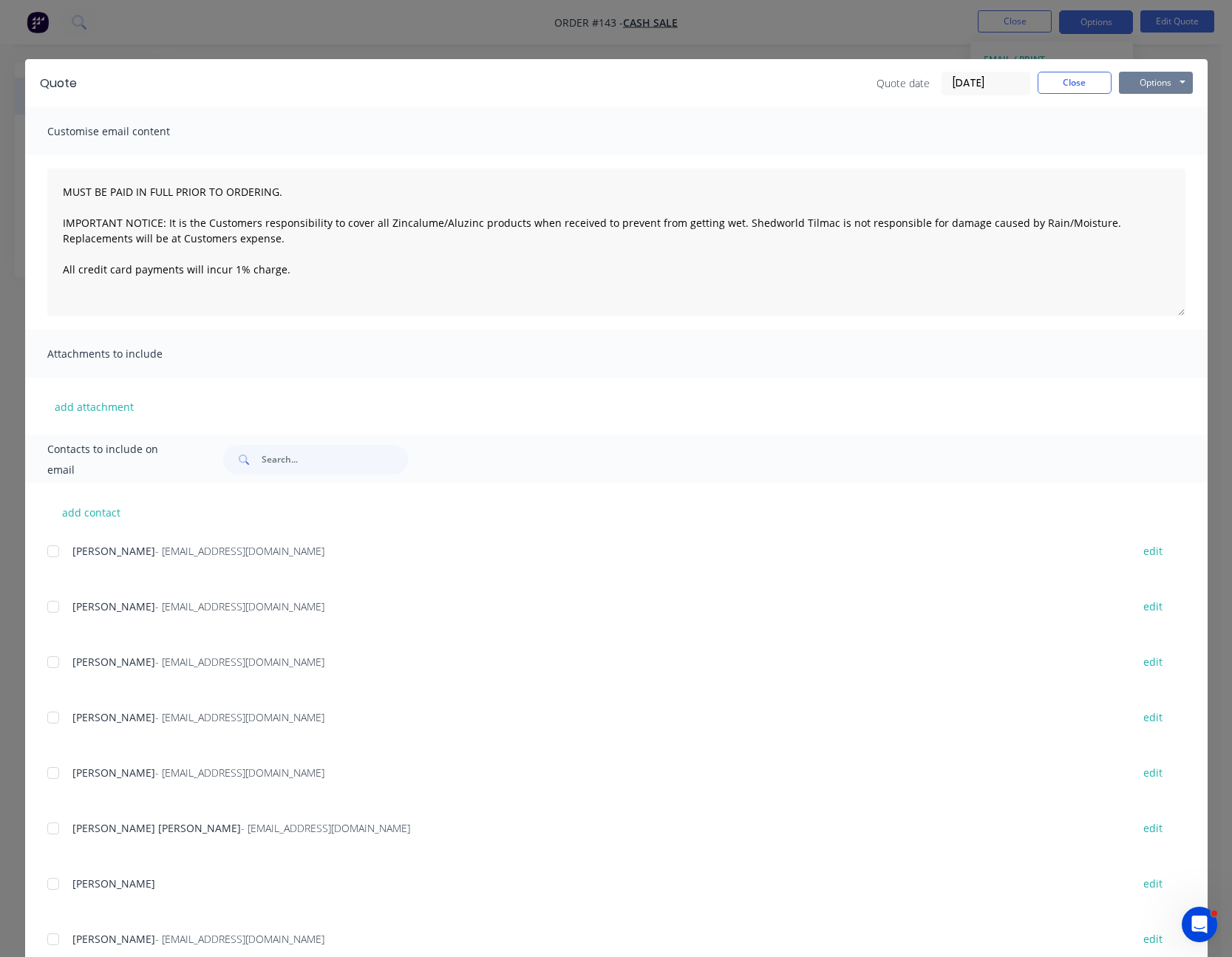
click at [1138, 79] on button "Options" at bounding box center [1156, 82] width 74 height 22
click at [1137, 129] on button "Print" at bounding box center [1166, 133] width 94 height 24
click at [1079, 84] on button "Close" at bounding box center [1075, 82] width 74 height 22
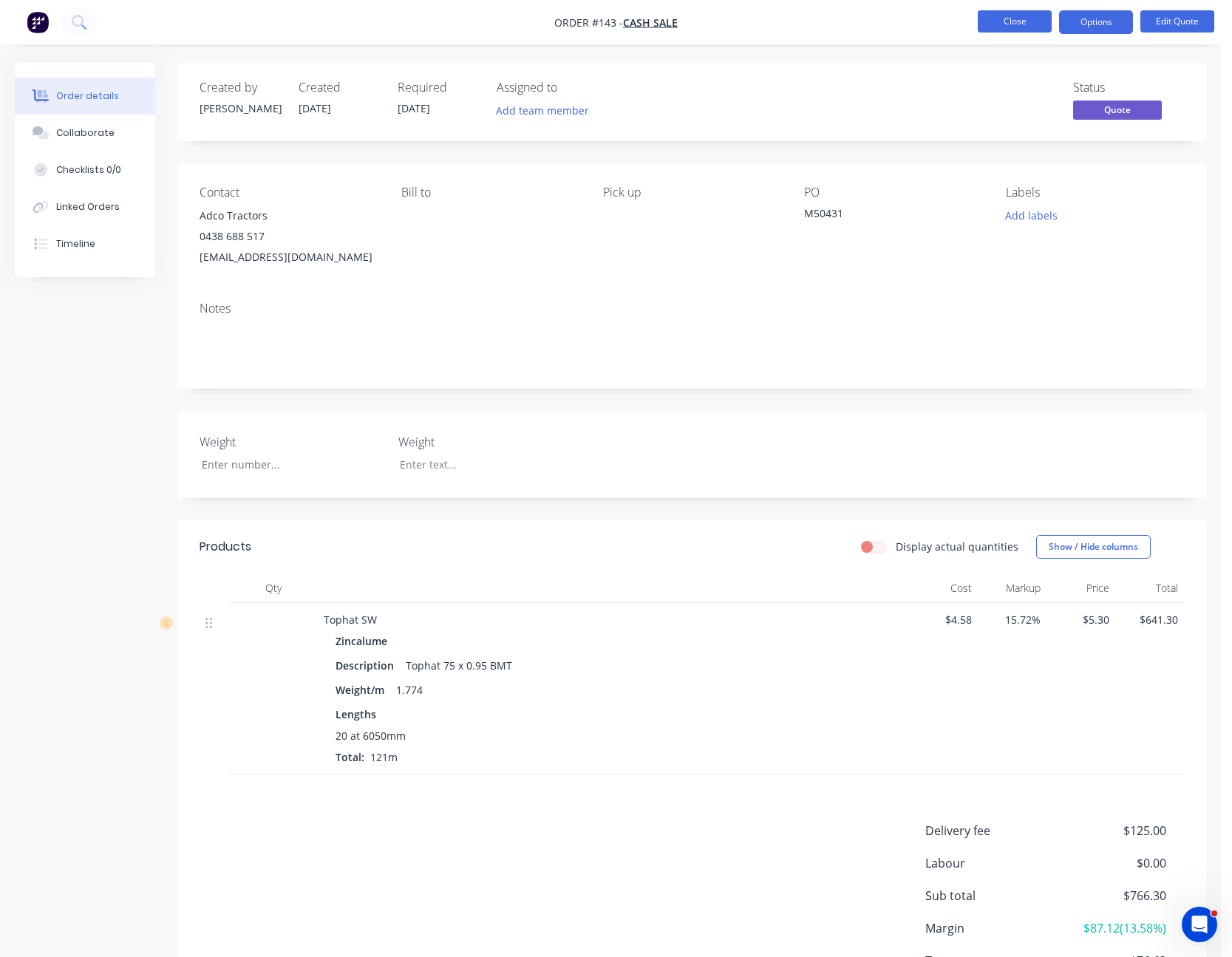
click at [1014, 20] on button "Close" at bounding box center [1015, 21] width 74 height 22
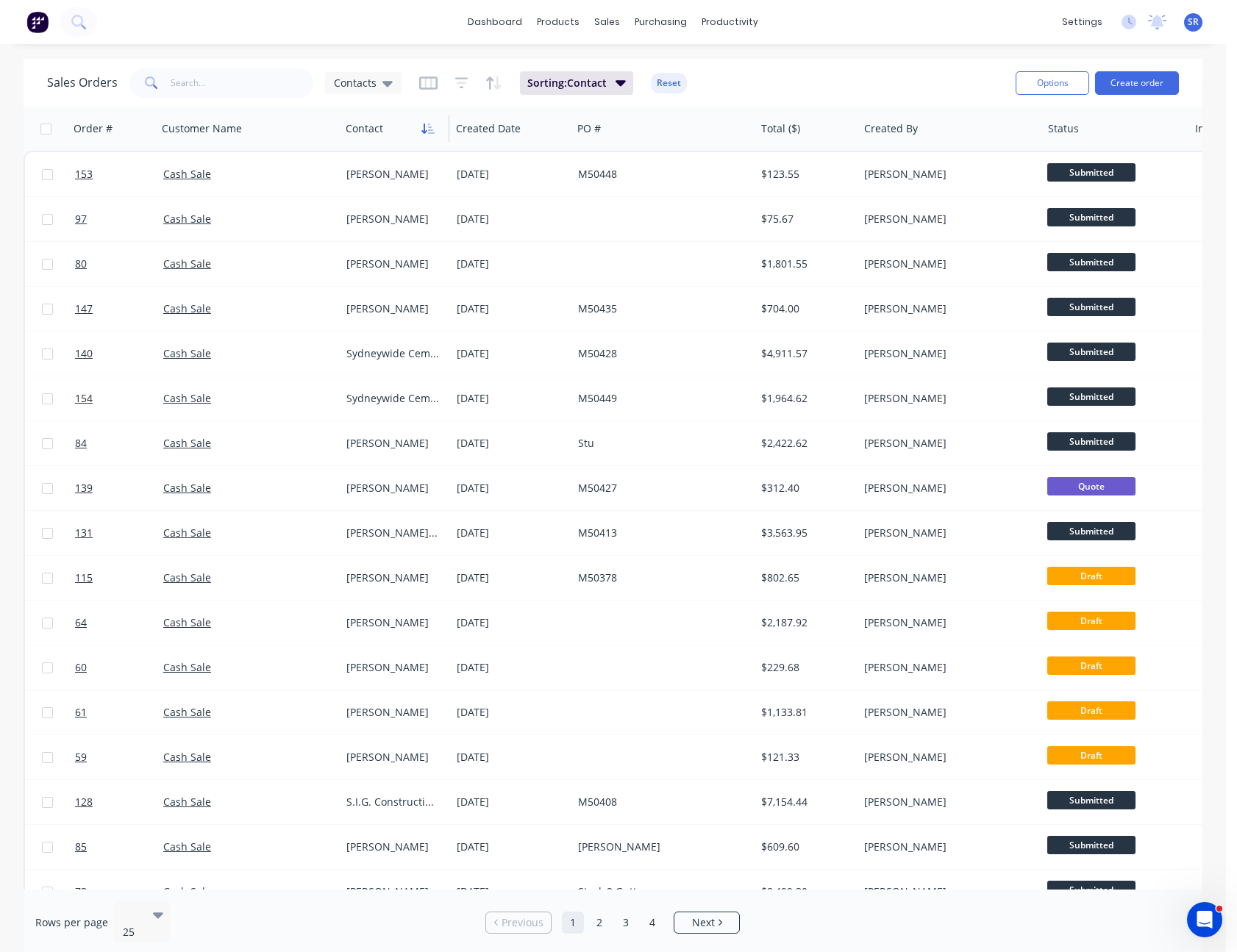
click at [422, 126] on icon "button" at bounding box center [428, 128] width 14 height 12
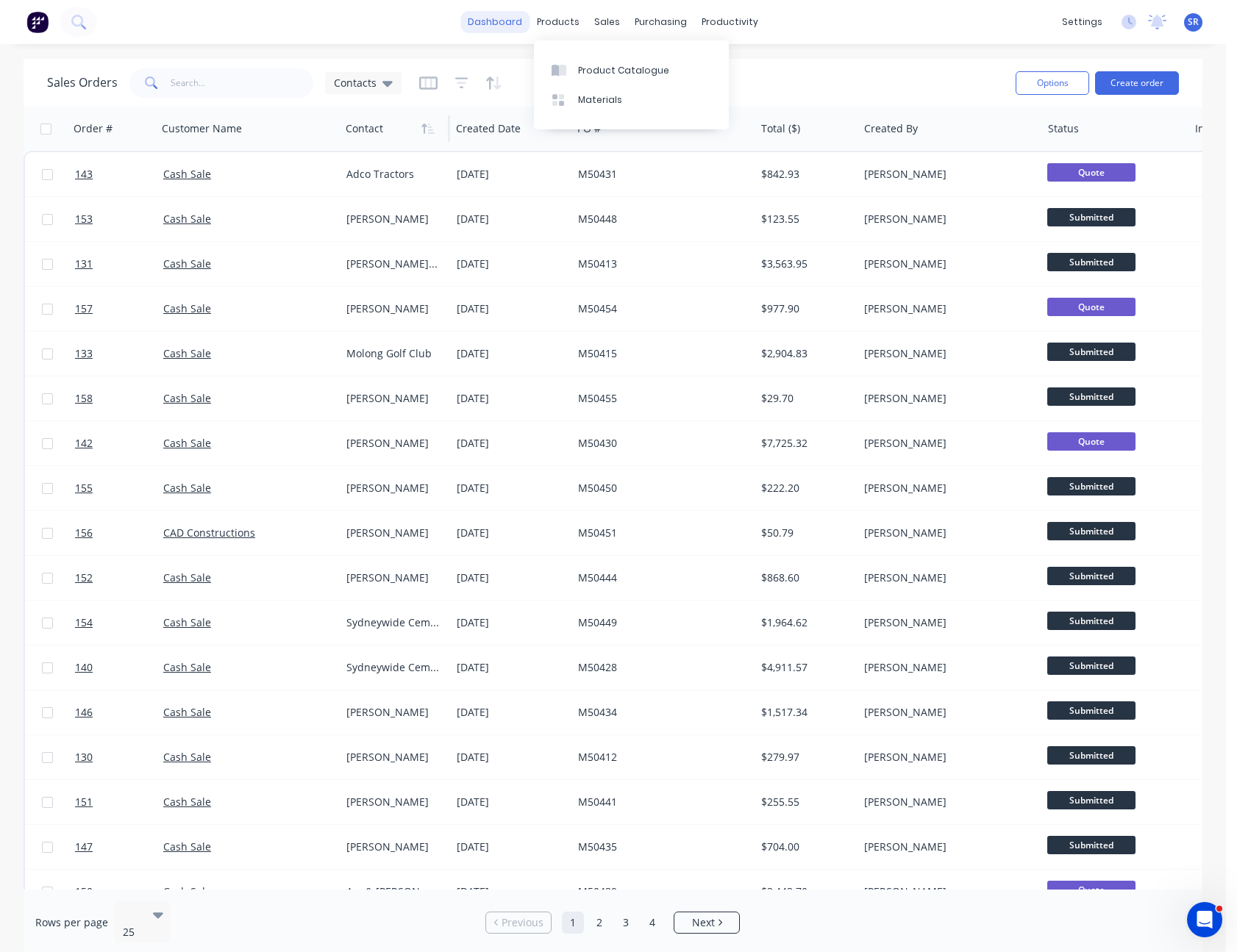
click at [518, 29] on link "dashboard" at bounding box center [495, 22] width 69 height 22
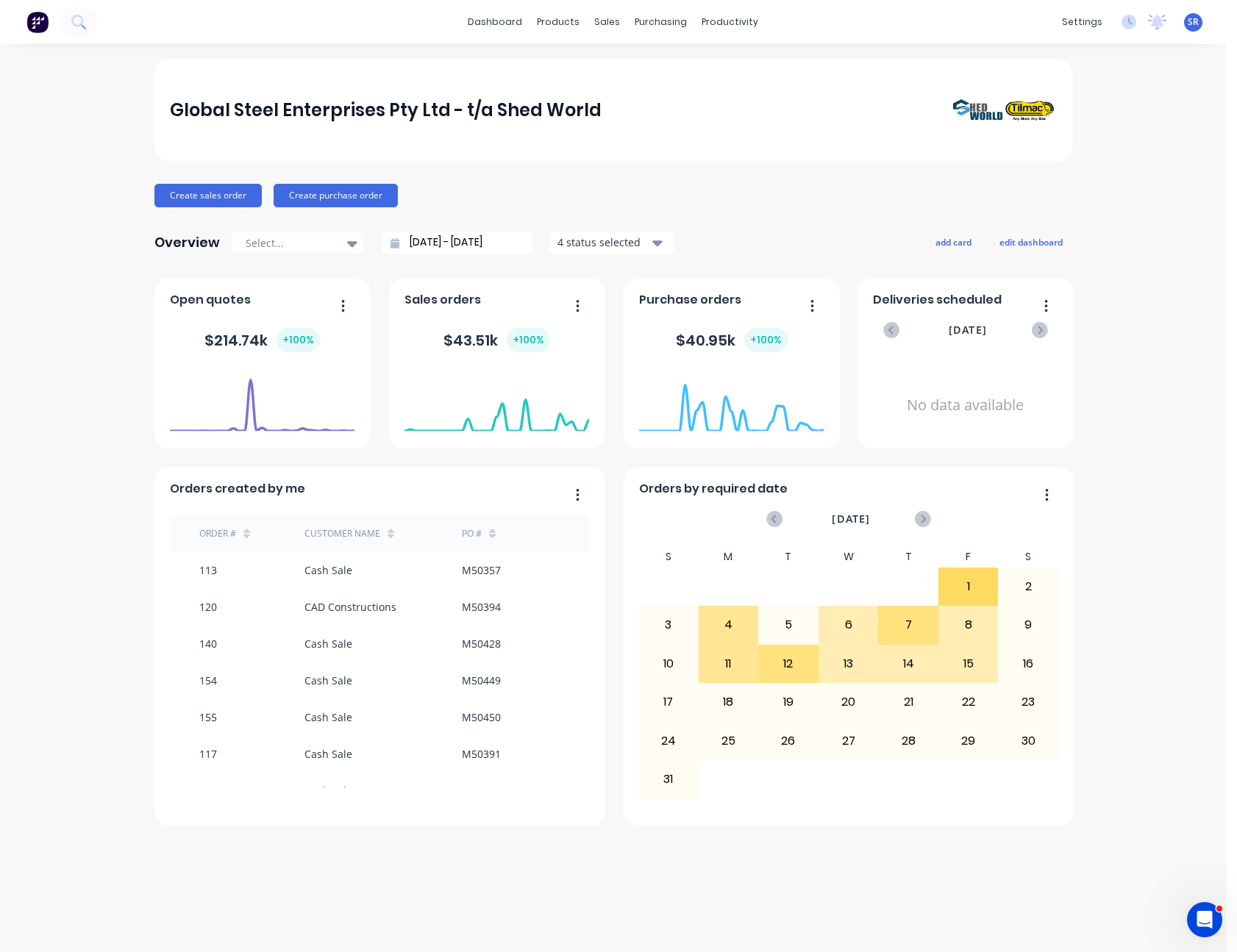
click at [308, 361] on div "$ 214.74k + 100 %" at bounding box center [262, 340] width 185 height 44
click at [246, 343] on div "$ 214.74k + 100 %" at bounding box center [262, 340] width 116 height 24
click at [200, 383] on foreignobject at bounding box center [262, 400] width 185 height 62
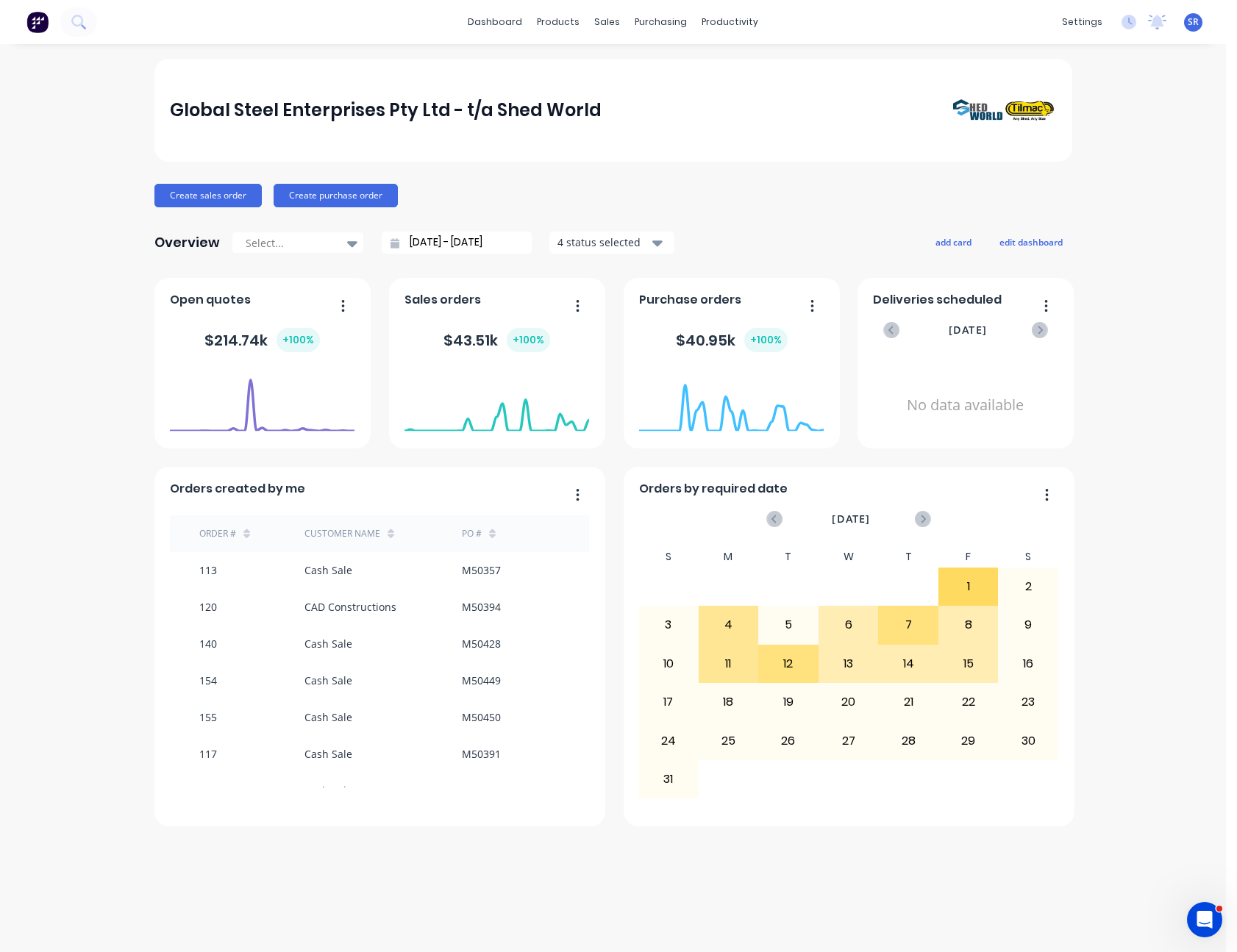
click at [118, 358] on div "Global Steel Enterprises Pty Ltd - t/a Shed World Create sales order Create pur…" at bounding box center [612, 497] width 1226 height 878
click at [626, 74] on div at bounding box center [615, 71] width 22 height 14
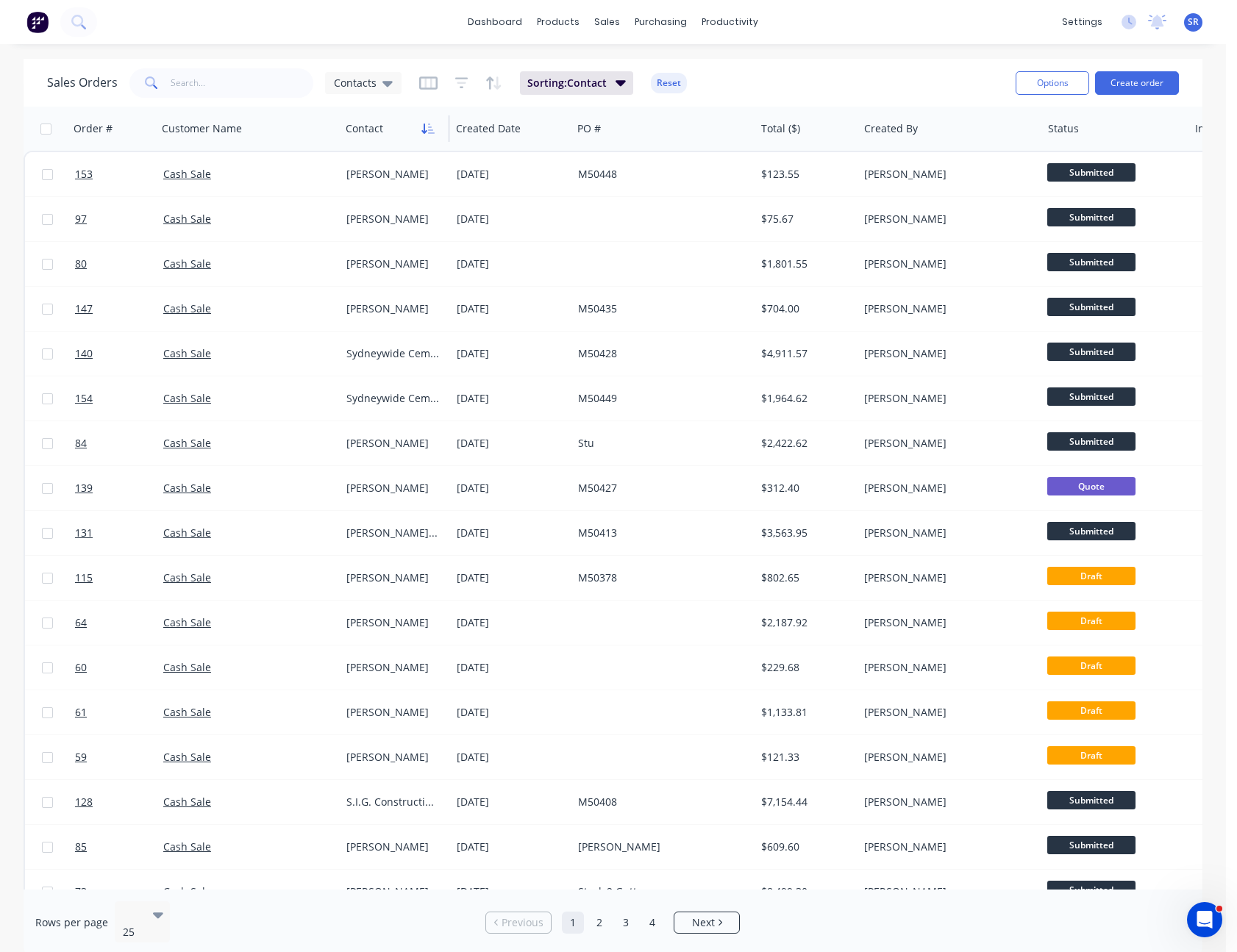
click at [420, 120] on button "button" at bounding box center [428, 128] width 22 height 22
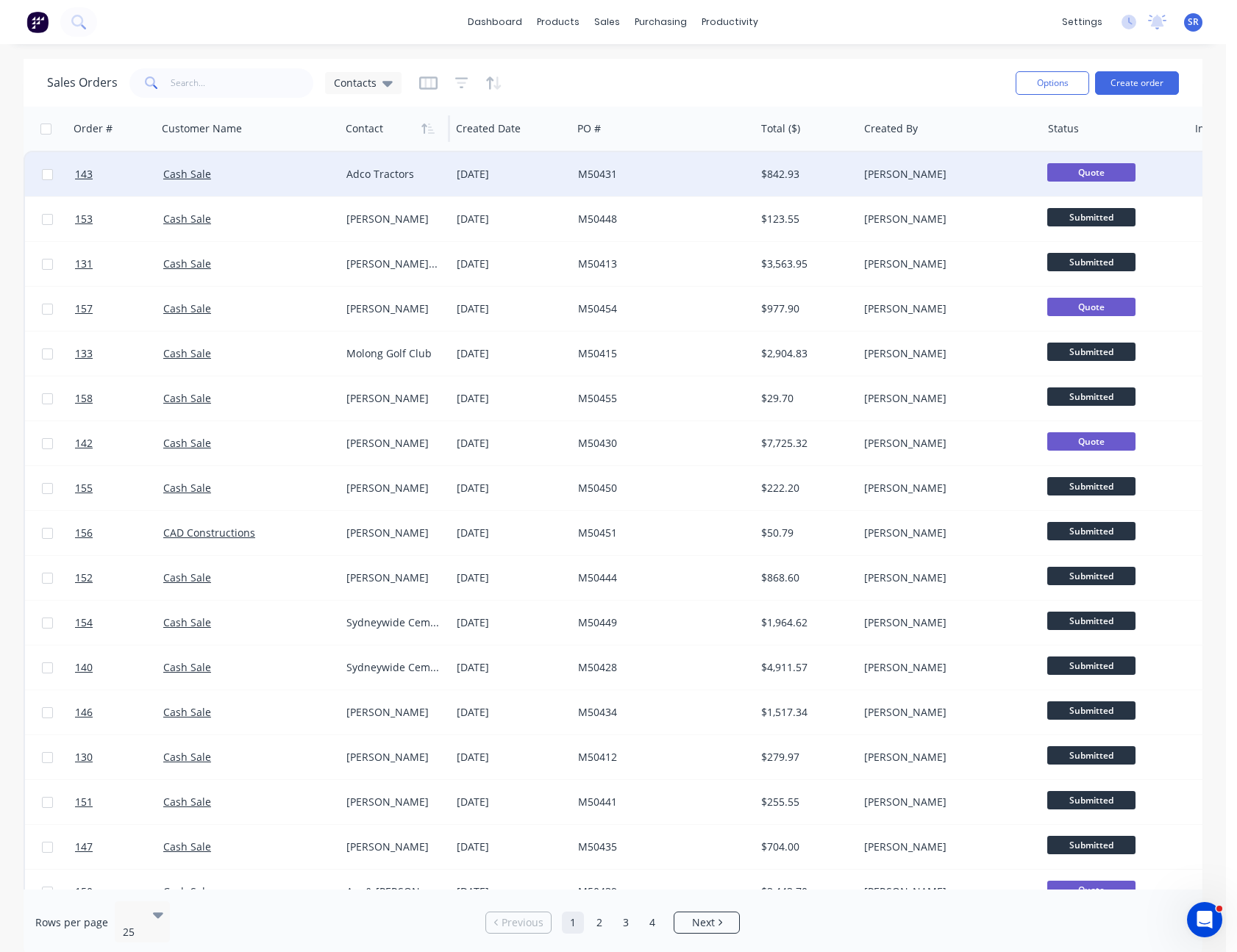
click at [435, 165] on div "Adco Tractors" at bounding box center [395, 174] width 110 height 44
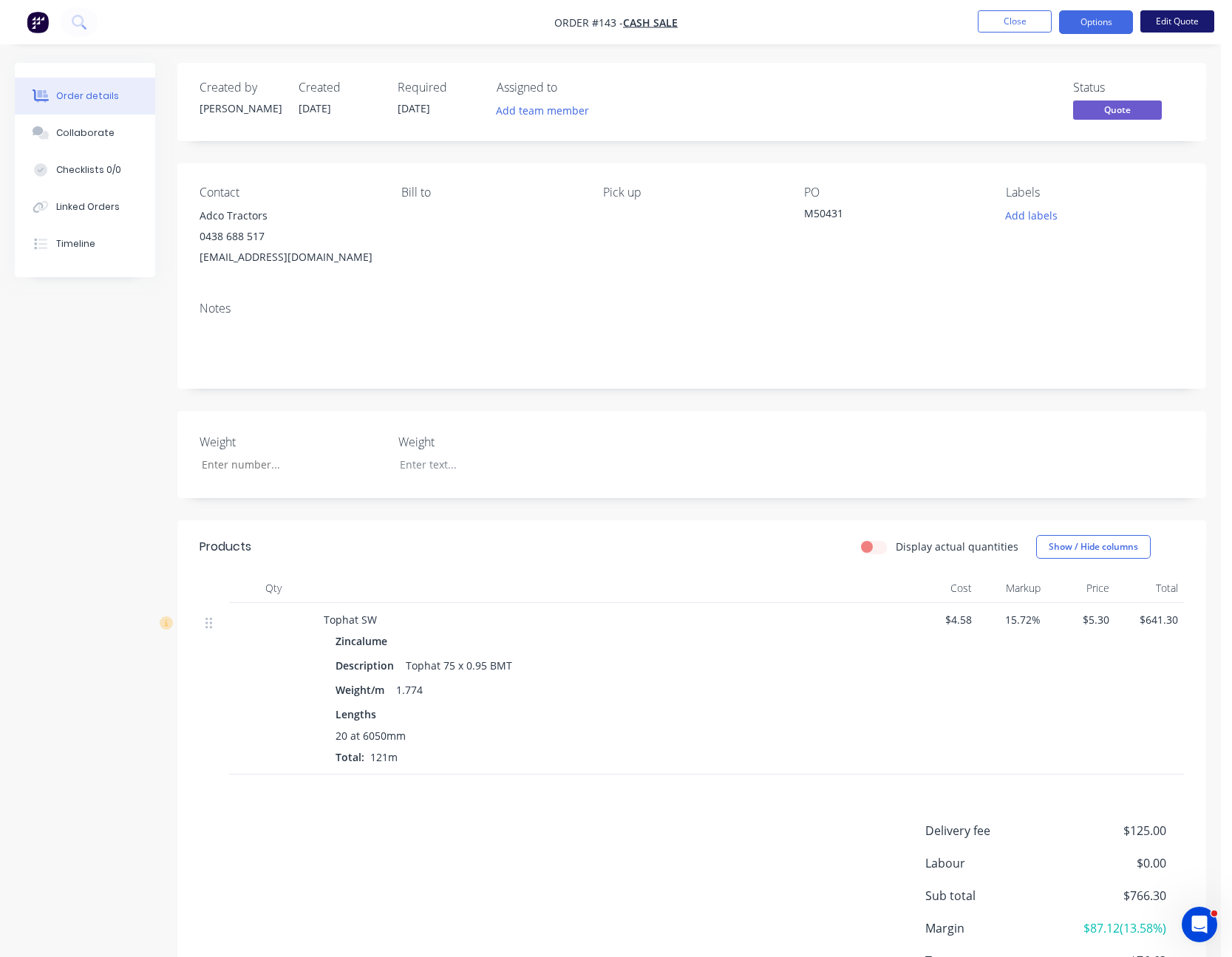
click at [1188, 18] on button "Edit Quote" at bounding box center [1178, 21] width 74 height 22
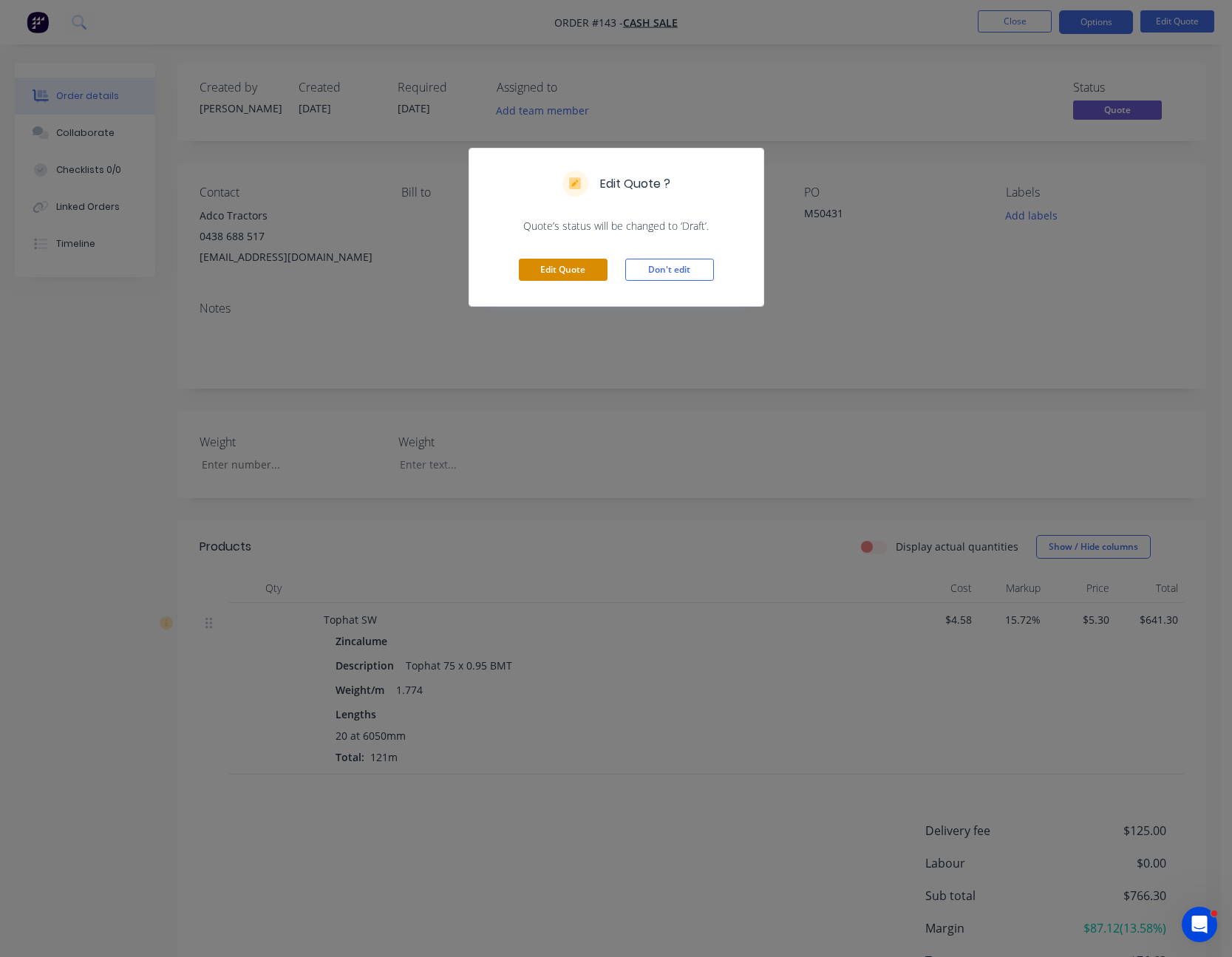
click at [569, 268] on button "Edit Quote" at bounding box center [563, 269] width 88 height 22
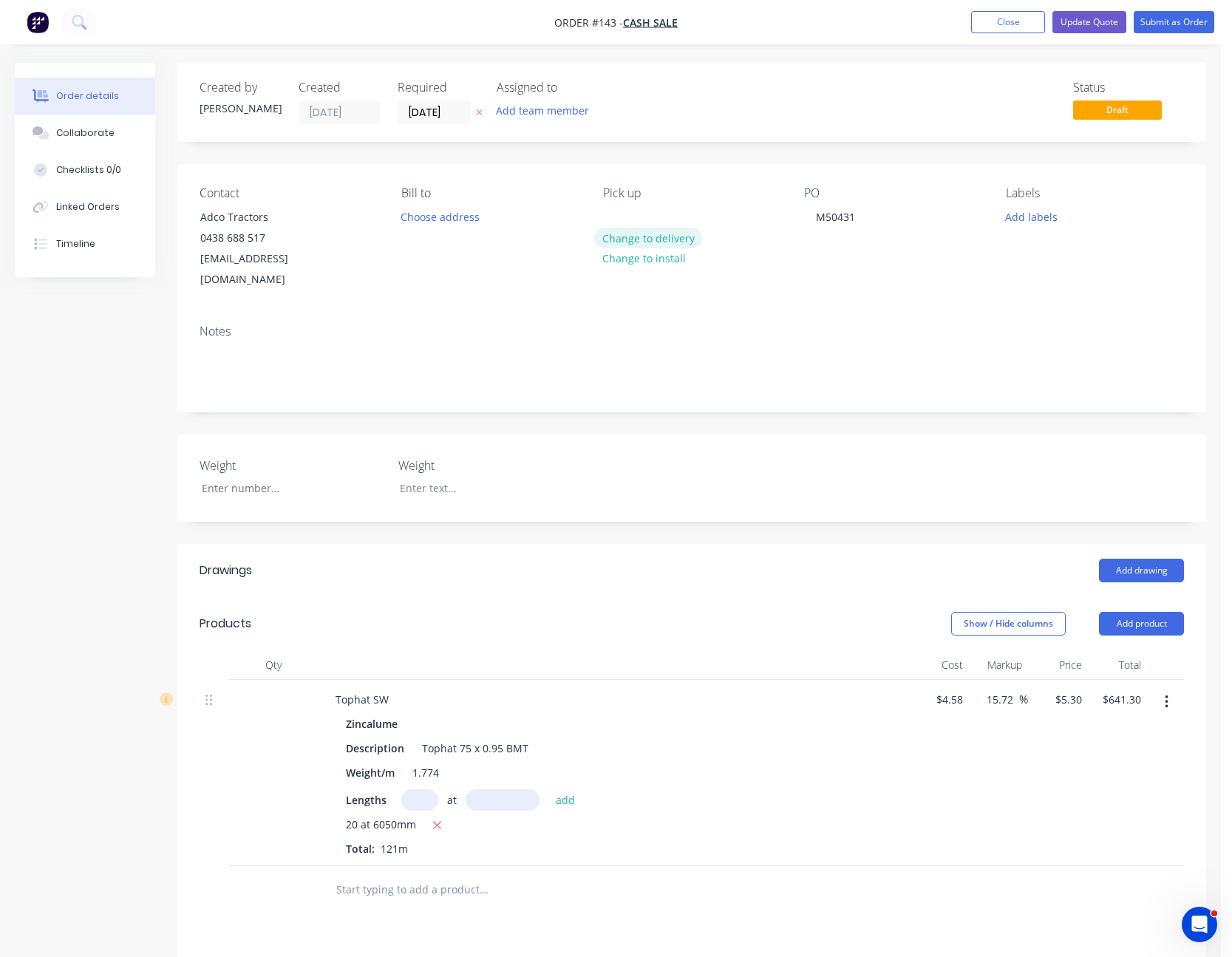
click at [652, 239] on button "Change to delivery" at bounding box center [648, 237] width 108 height 20
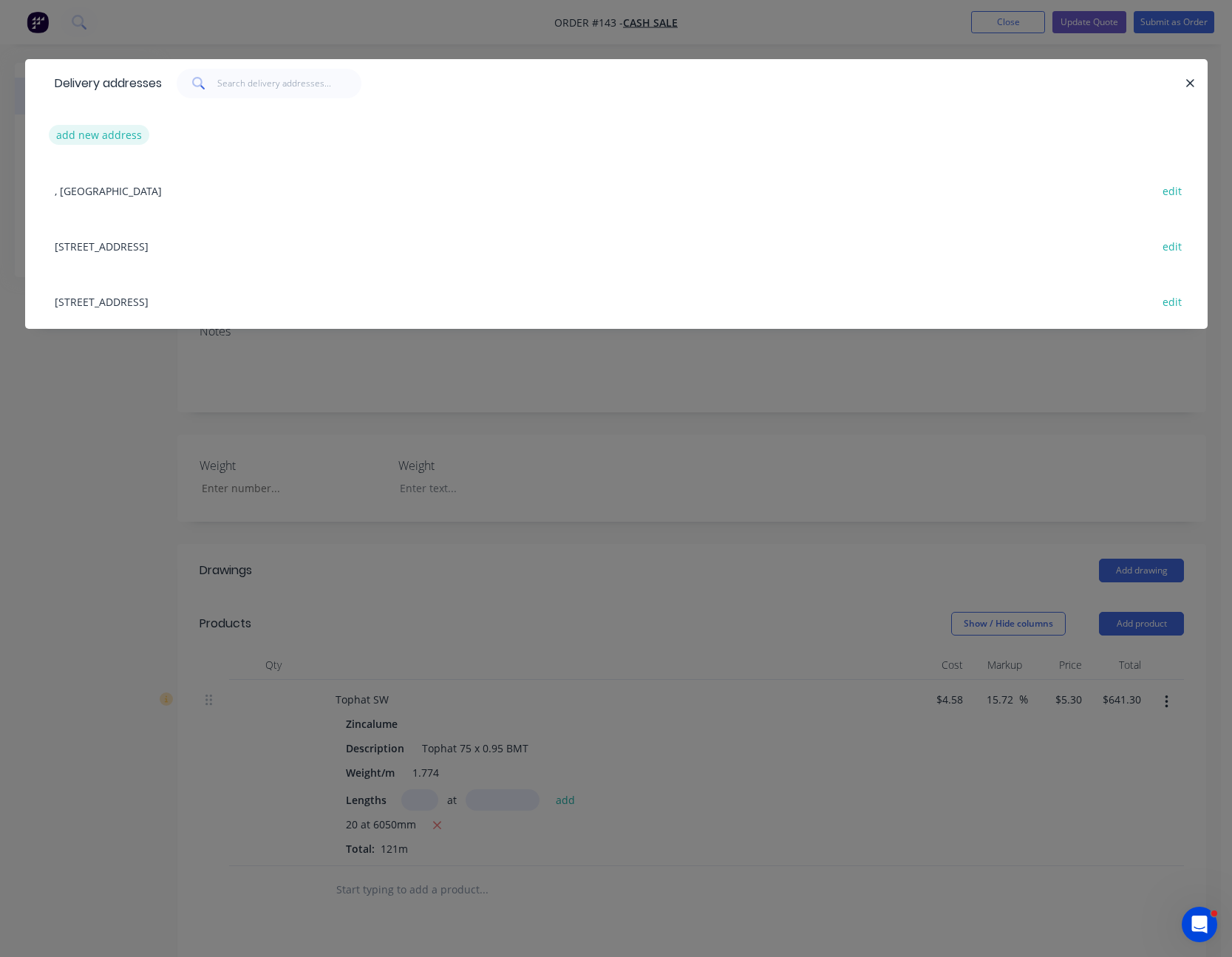
click at [103, 132] on button "add new address" at bounding box center [100, 134] width 101 height 20
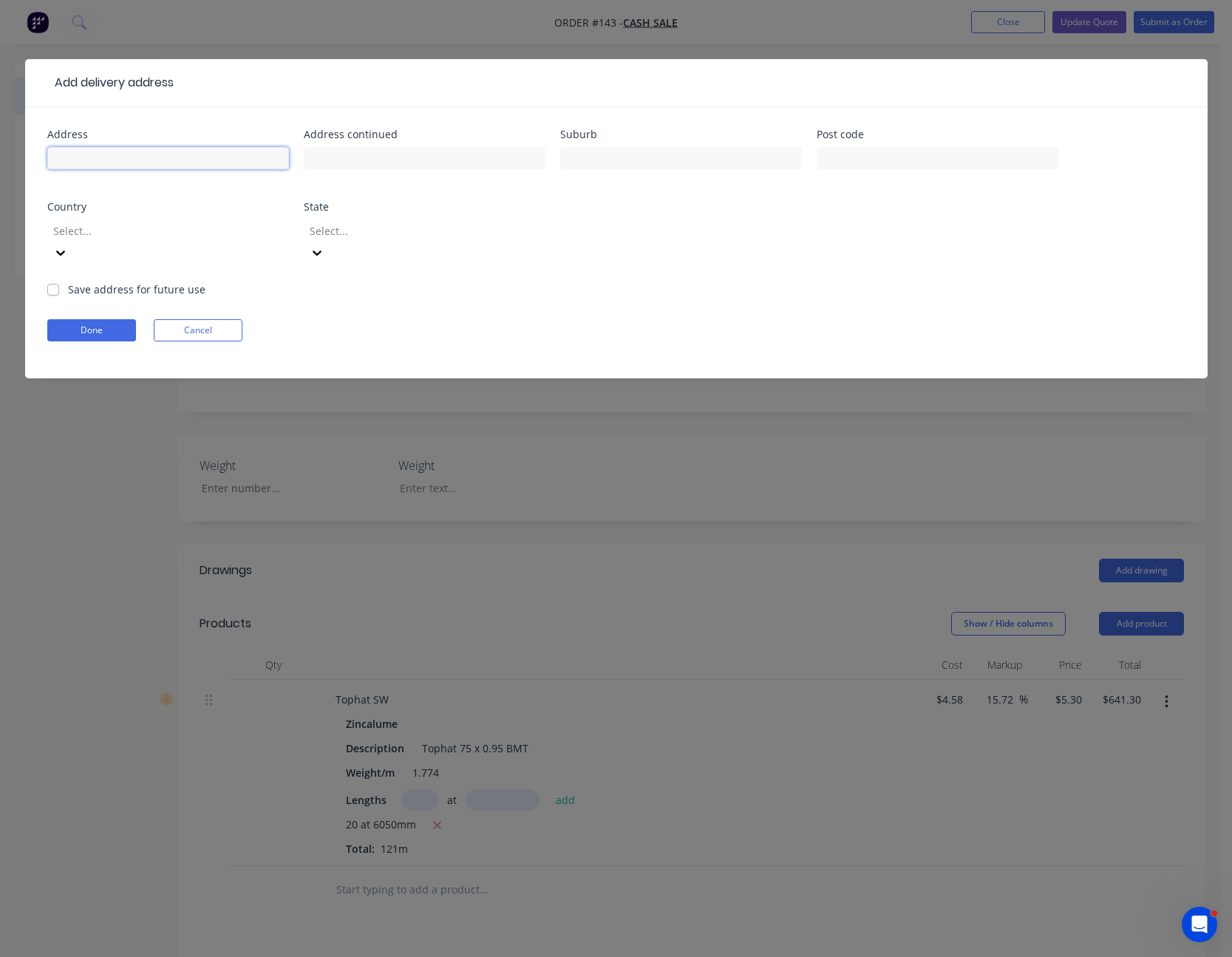
click at [109, 164] on input "text" at bounding box center [168, 158] width 242 height 22
type input "[STREET_ADDRESS][PERSON_NAME]"
type input "Blayney"
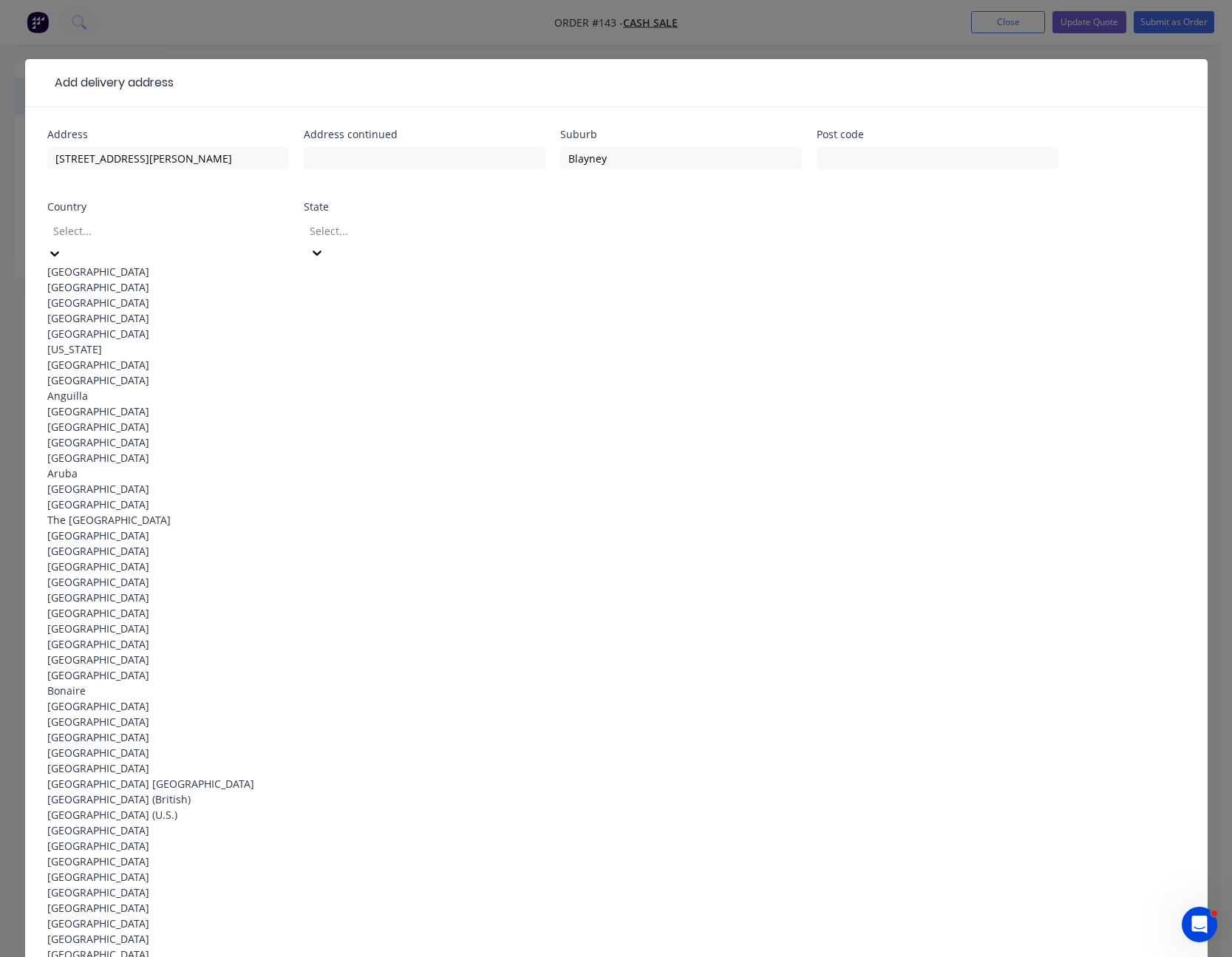
click at [172, 224] on div at bounding box center [158, 231] width 213 height 18
click at [169, 264] on div "[GEOGRAPHIC_DATA]" at bounding box center [168, 271] width 242 height 16
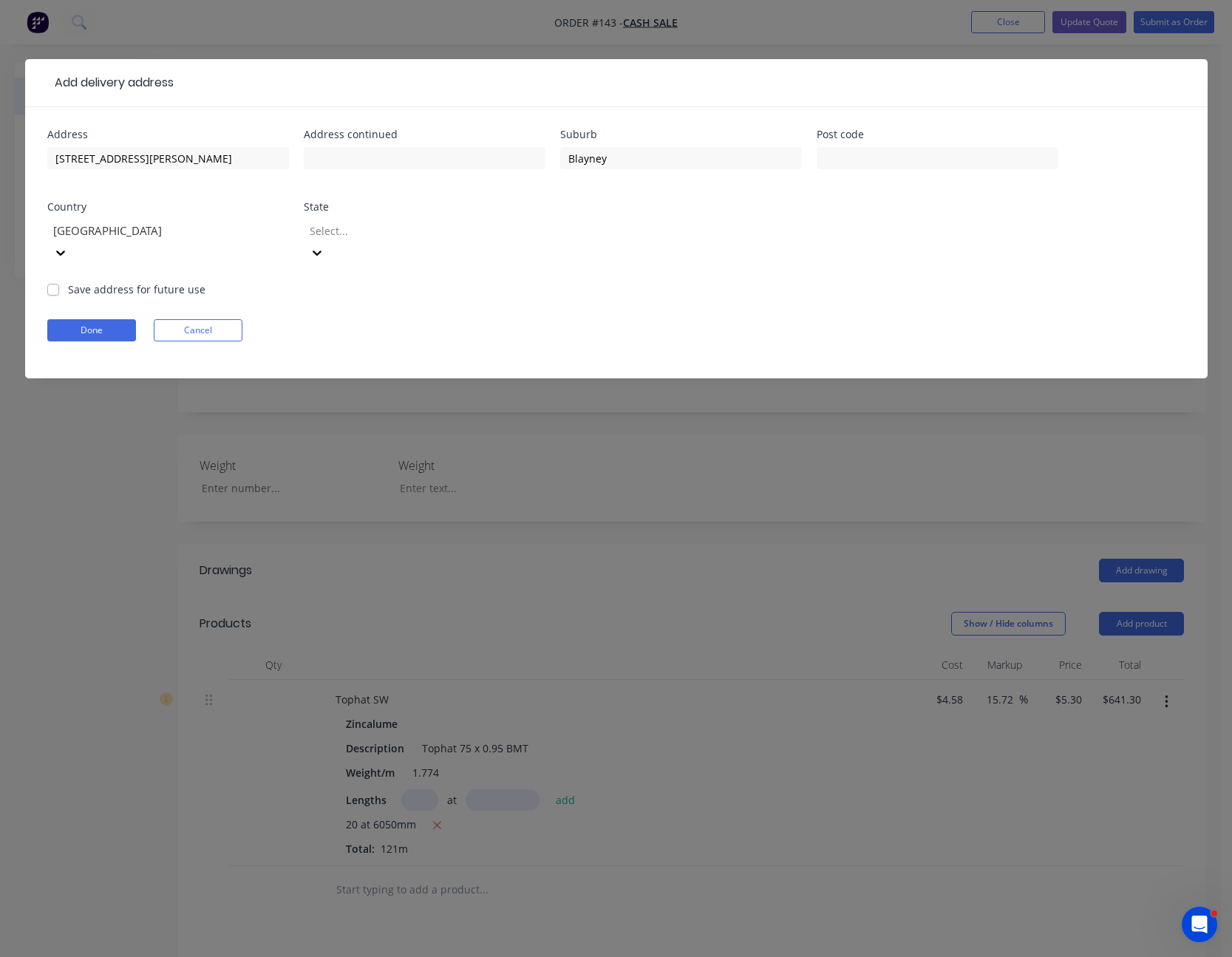
click at [366, 233] on div at bounding box center [415, 231] width 213 height 18
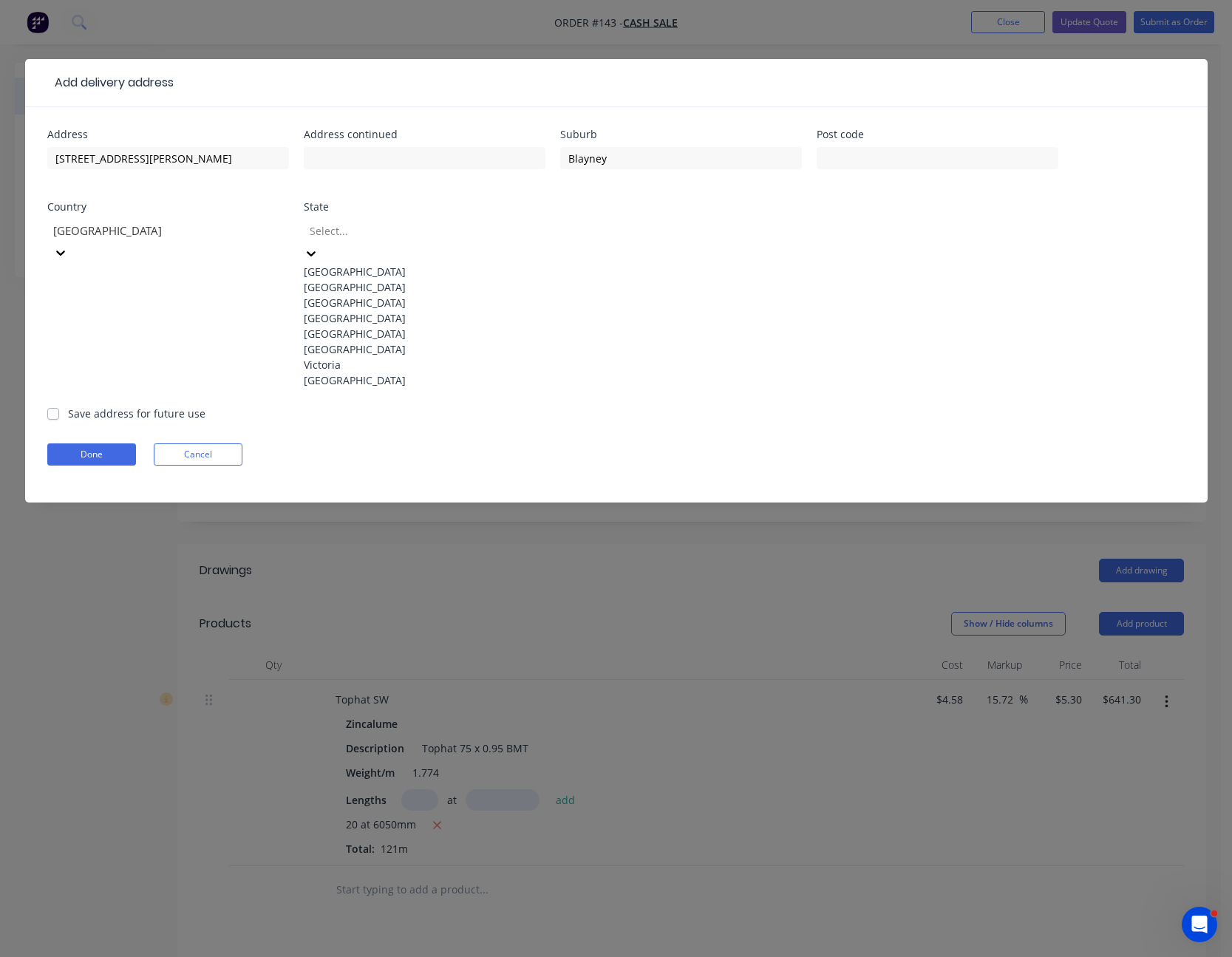
click at [361, 289] on div "[GEOGRAPHIC_DATA]" at bounding box center [425, 287] width 242 height 16
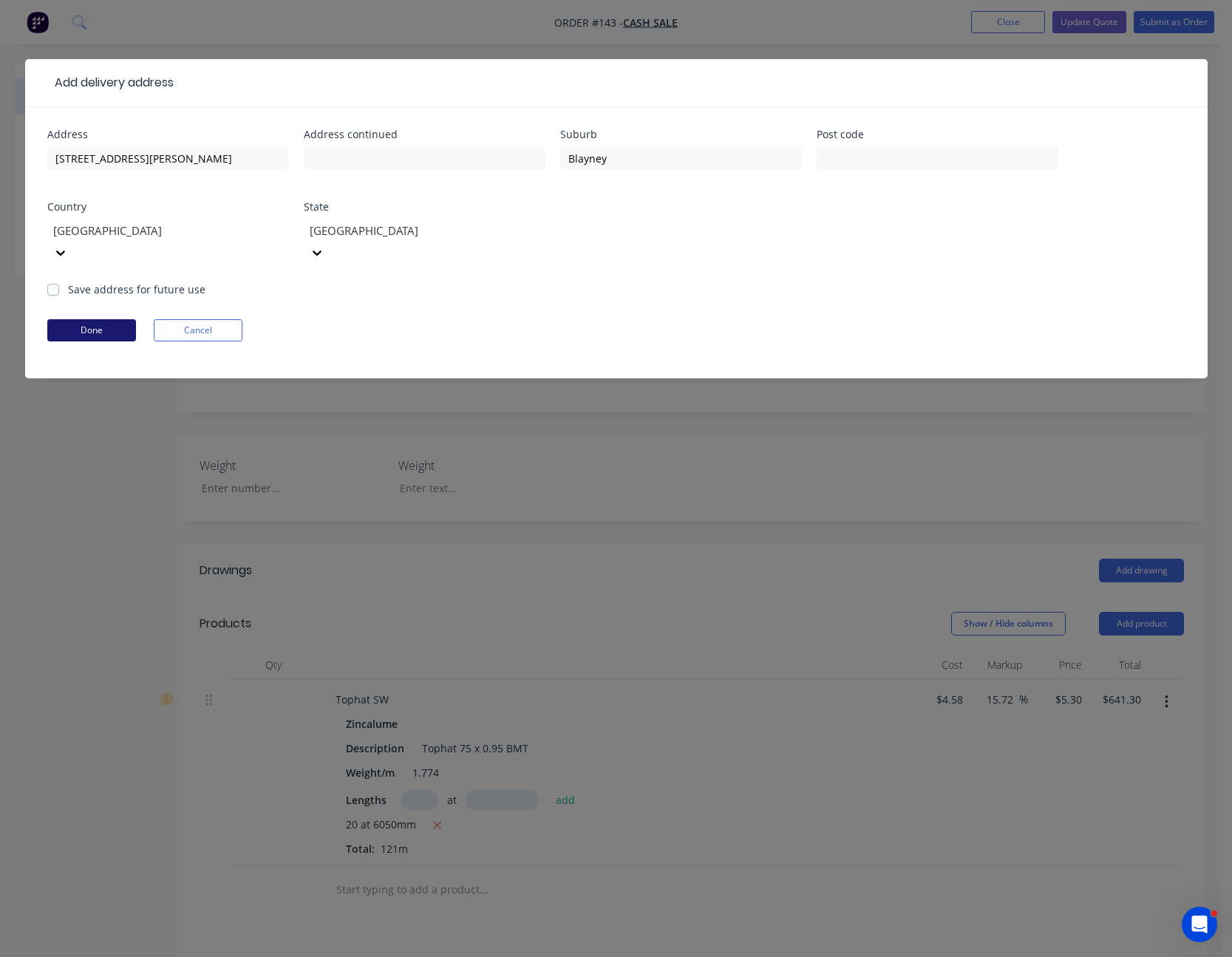
click at [96, 320] on button "Done" at bounding box center [91, 330] width 88 height 22
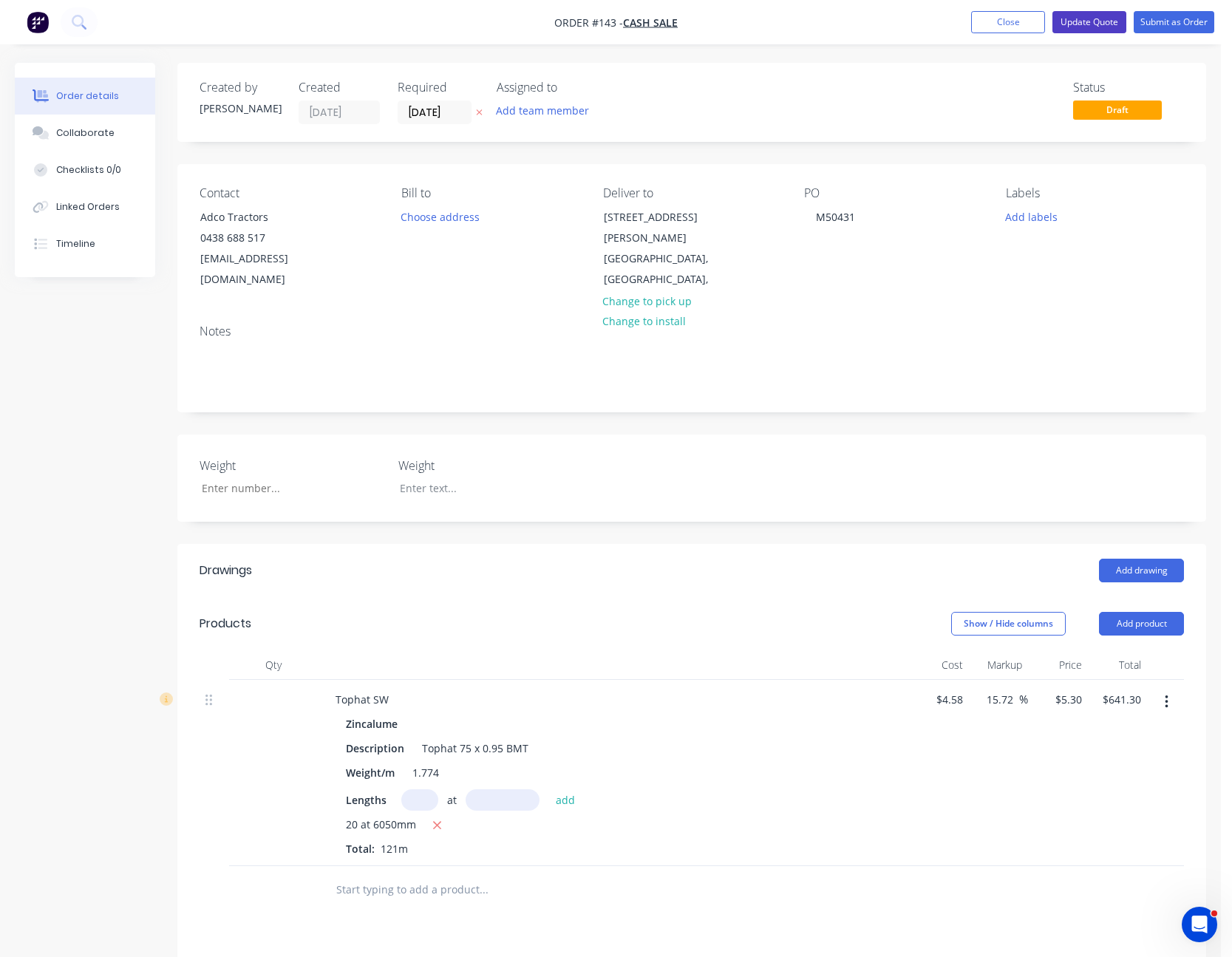
click at [1089, 23] on button "Update Quote" at bounding box center [1089, 22] width 74 height 22
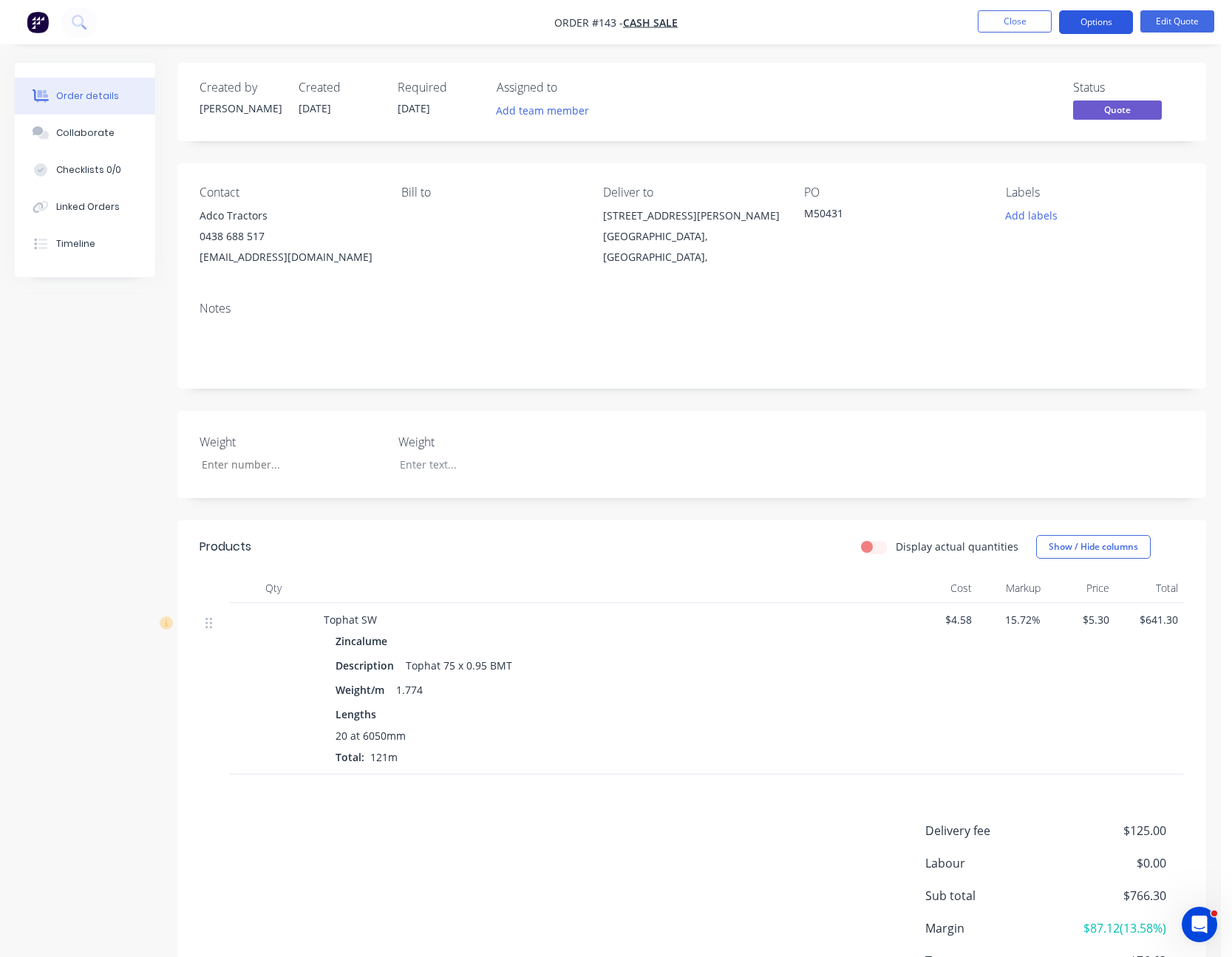
click at [1107, 18] on button "Options" at bounding box center [1096, 22] width 74 height 23
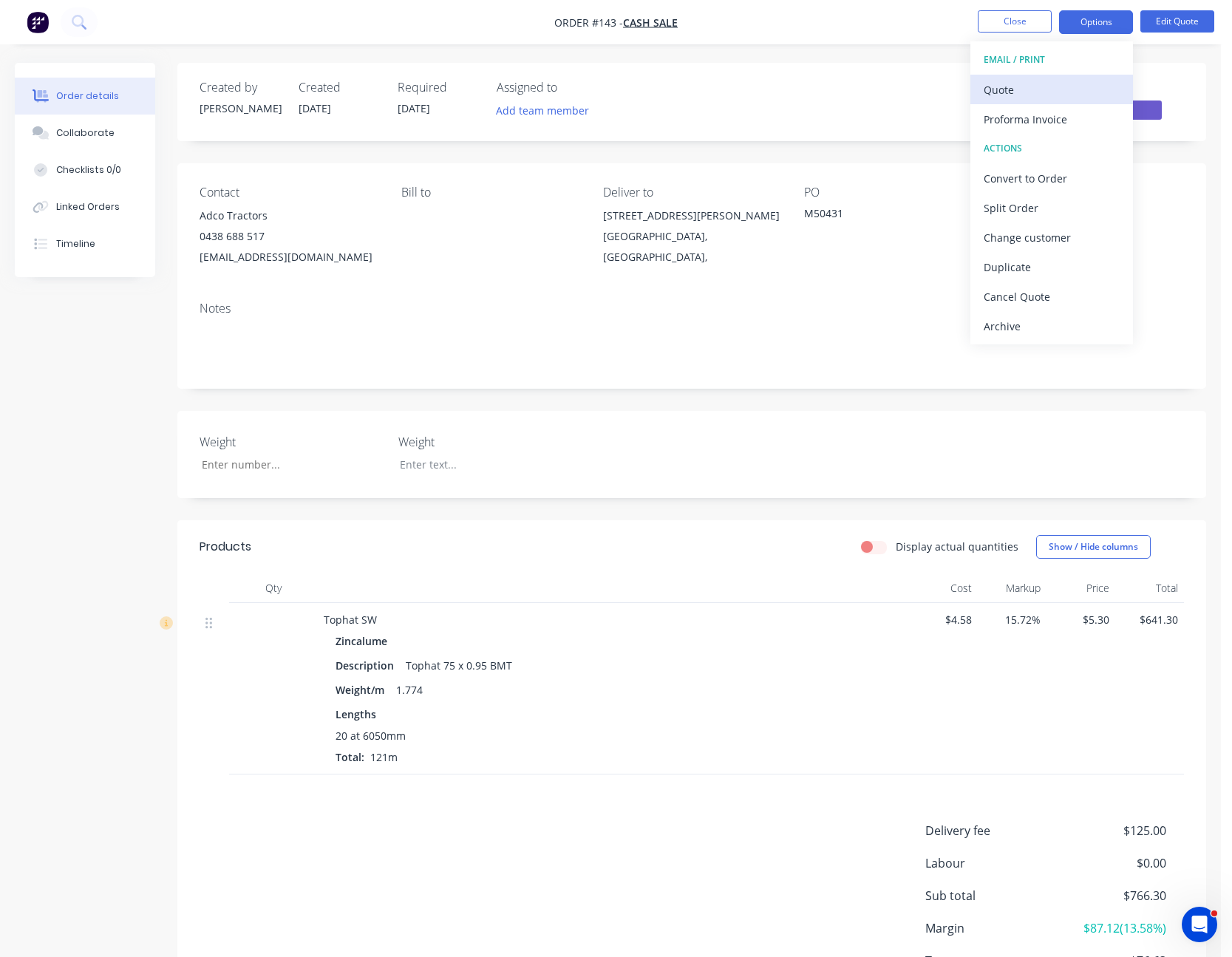
click at [1052, 79] on div "Quote" at bounding box center [1051, 90] width 136 height 21
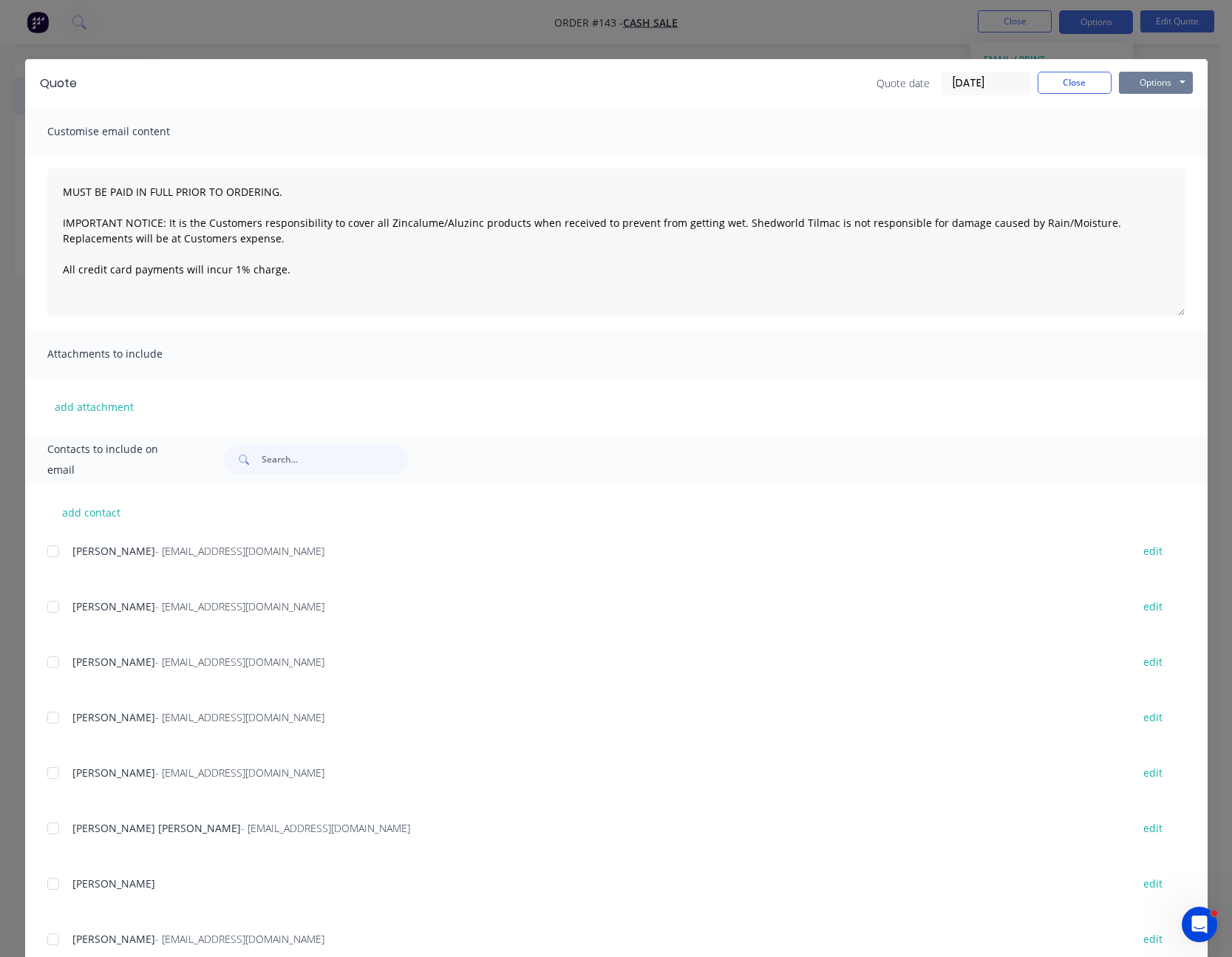
click at [1142, 75] on button "Options" at bounding box center [1156, 82] width 74 height 22
click at [1156, 130] on button "Print" at bounding box center [1166, 133] width 94 height 24
click at [1077, 78] on button "Close" at bounding box center [1075, 82] width 74 height 22
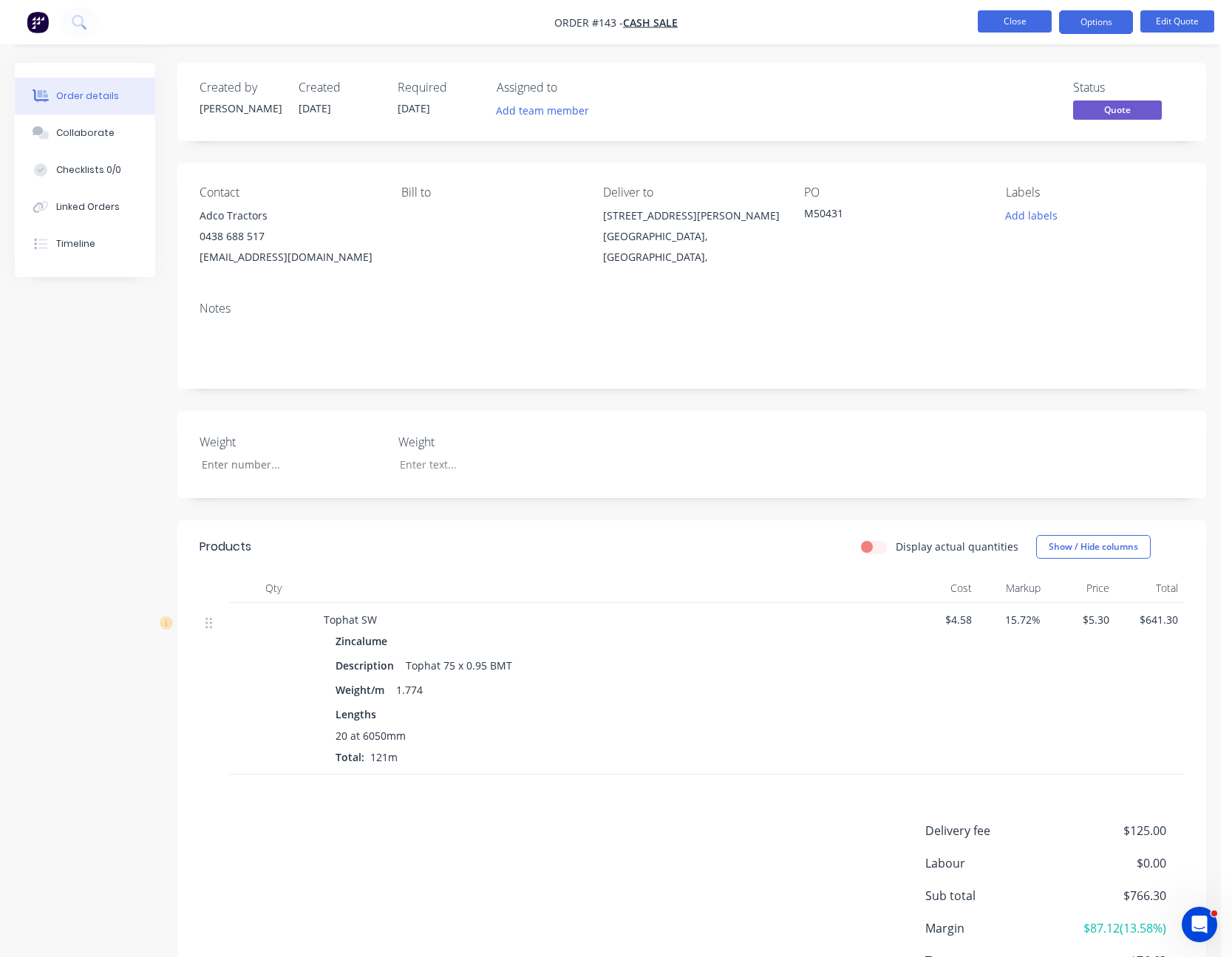
click at [1028, 32] on button "Close" at bounding box center [1015, 21] width 74 height 22
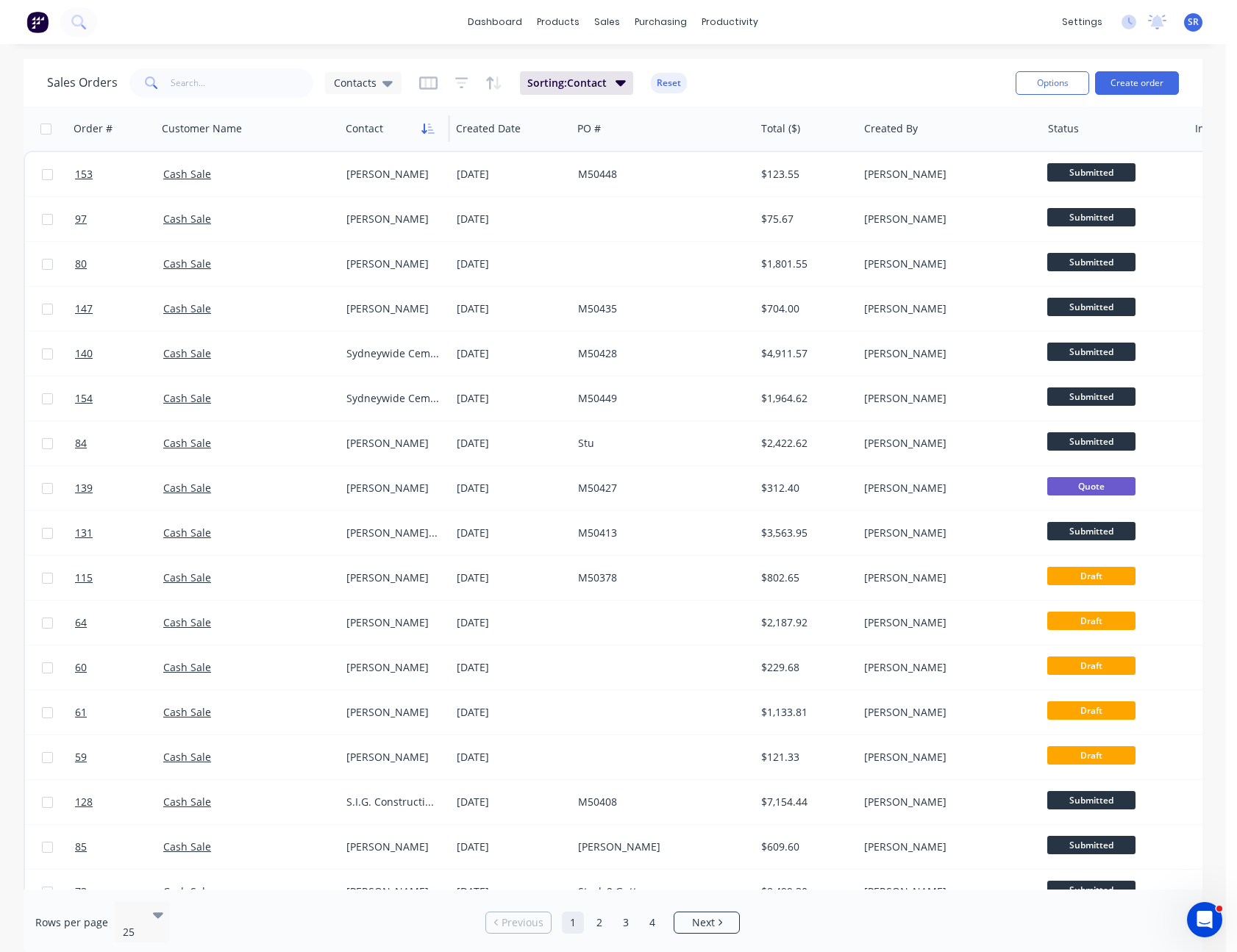
click at [425, 127] on icon "button" at bounding box center [425, 128] width 5 height 11
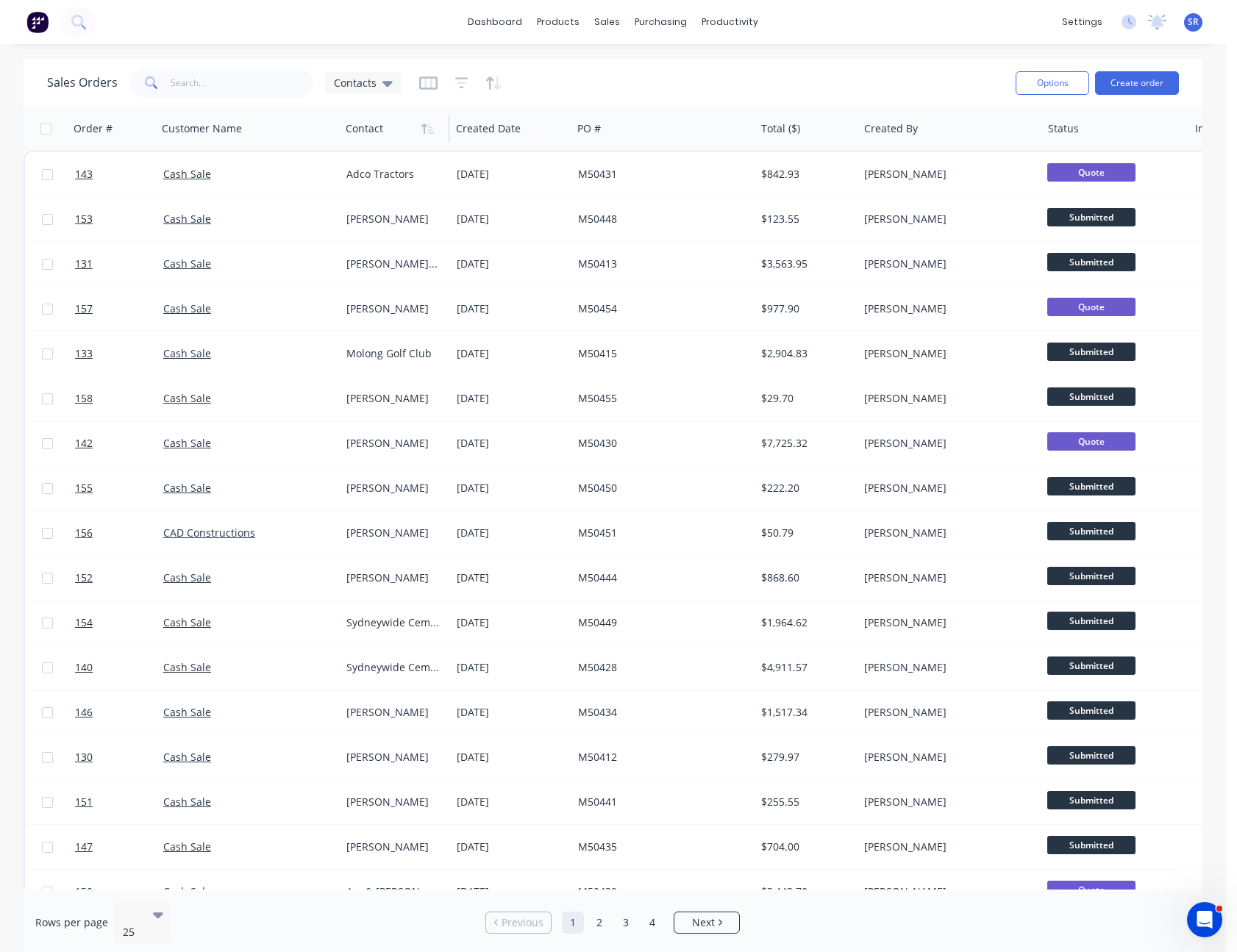
click at [1193, 23] on span "SR" at bounding box center [1193, 23] width 11 height 14
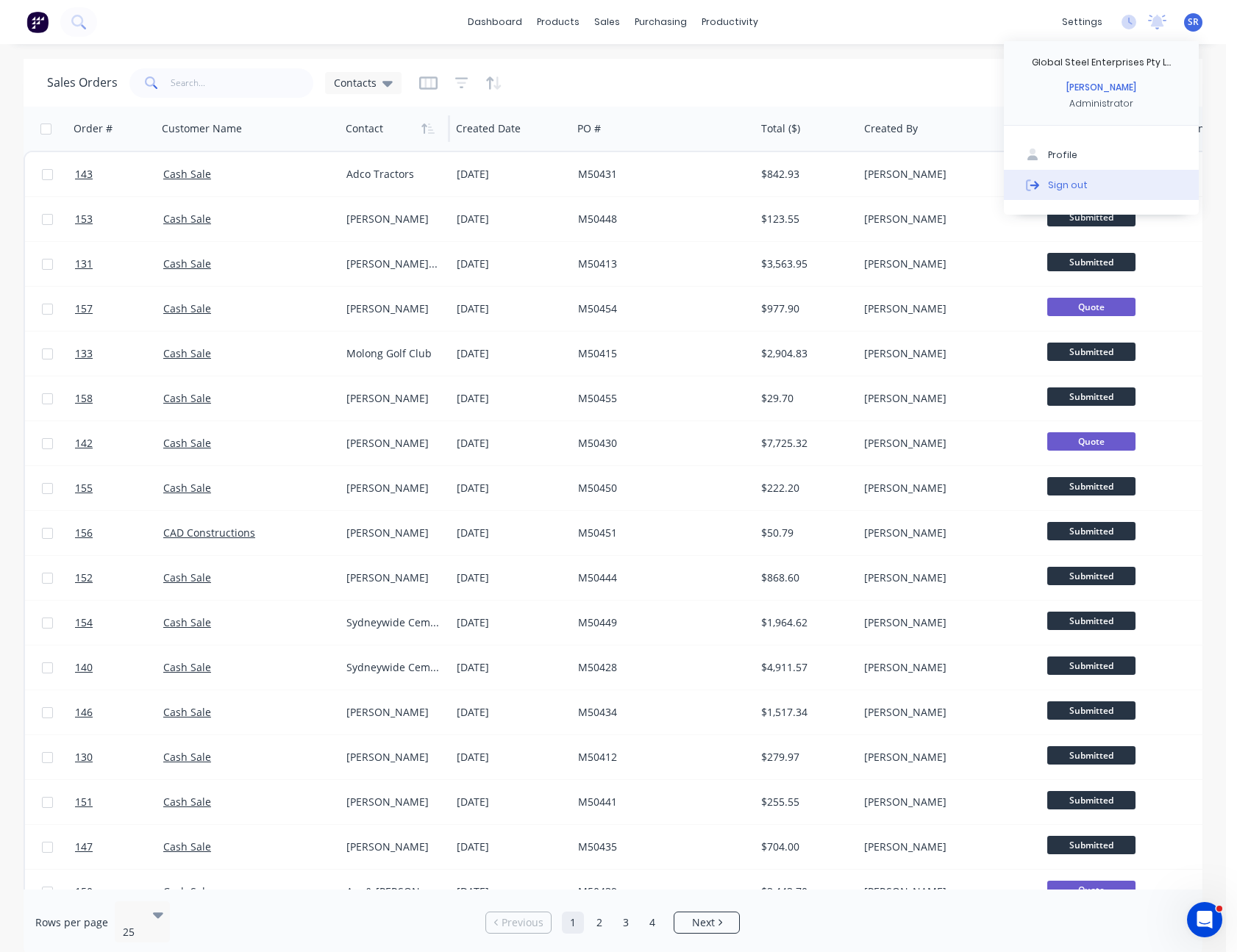
click at [1081, 181] on div "Sign out" at bounding box center [1067, 185] width 40 height 14
